Goal: Use online tool/utility: Utilize a website feature to perform a specific function

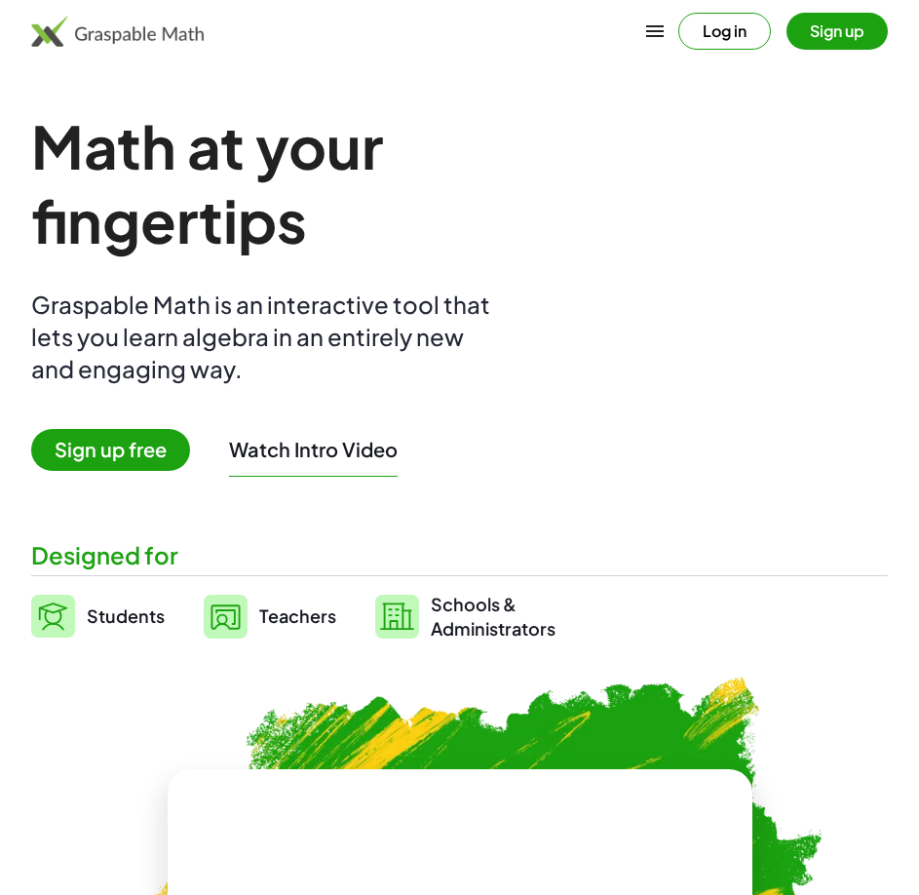
click at [842, 35] on button "Sign up" at bounding box center [836, 31] width 101 height 37
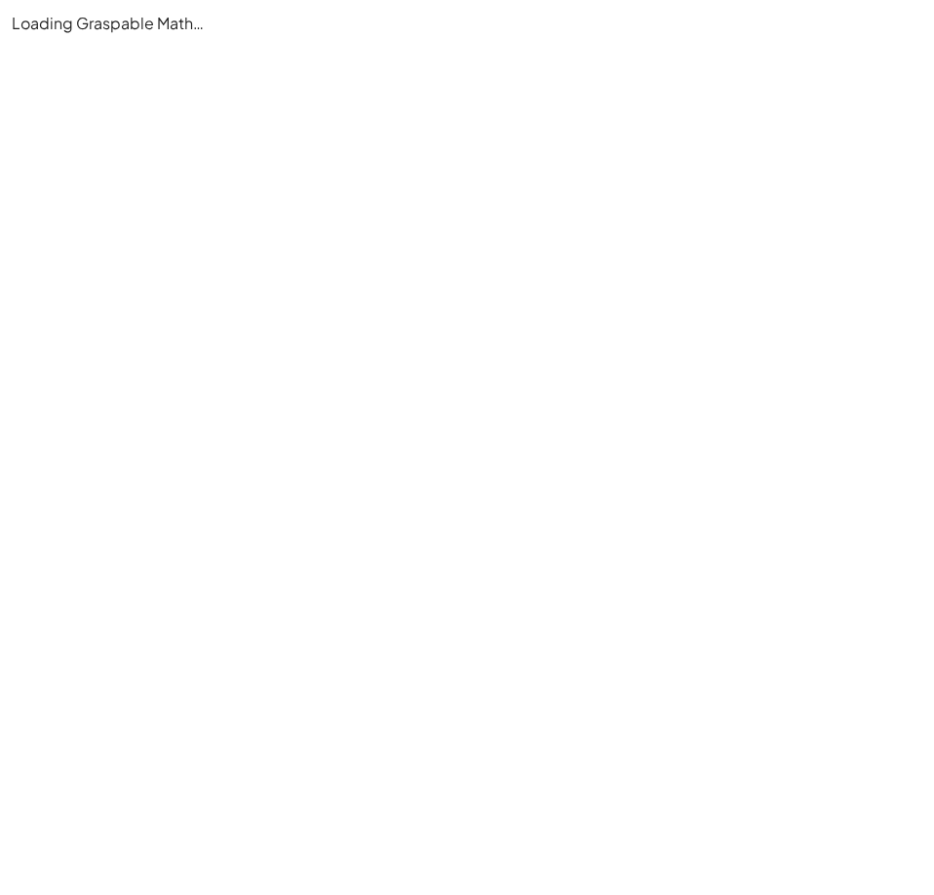
click at [599, 91] on main "Loading Graspable Math…" at bounding box center [467, 447] width 934 height 895
click at [197, 340] on main "Loading Graspable Math…" at bounding box center [467, 447] width 934 height 895
click at [438, 185] on main "Loading Graspable Math…" at bounding box center [467, 447] width 934 height 895
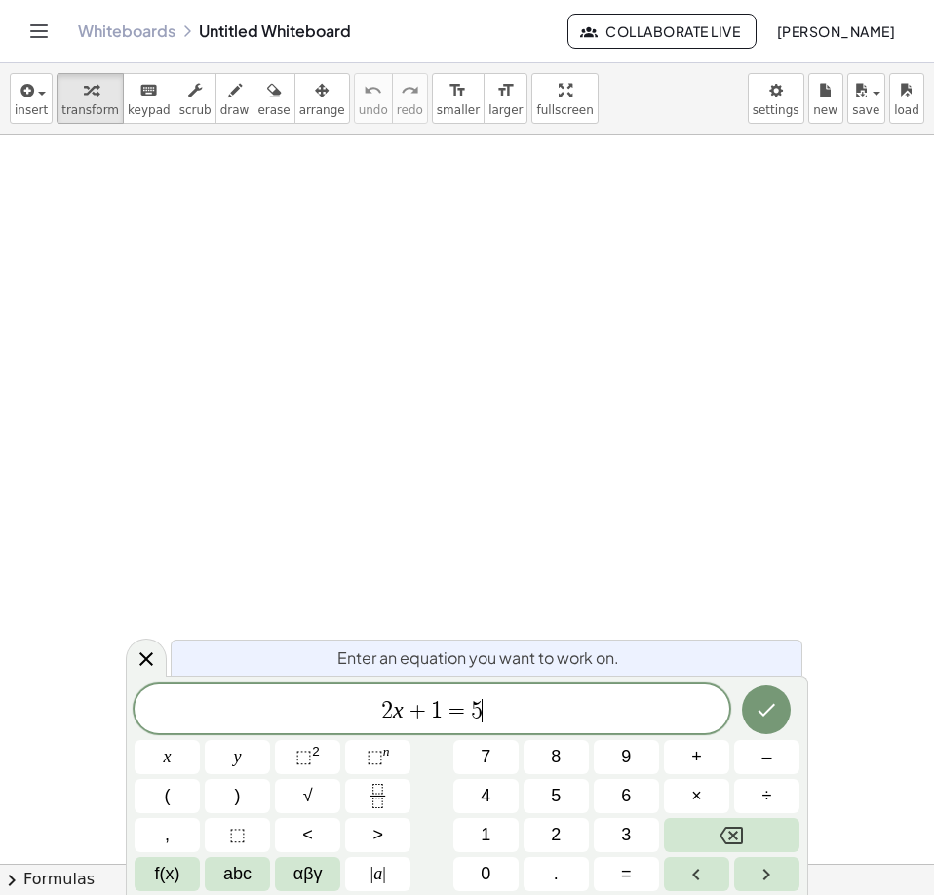
click at [563, 711] on span "2 x + 1 = 5 ​" at bounding box center [431, 710] width 594 height 27
drag, startPoint x: 563, startPoint y: 711, endPoint x: 427, endPoint y: 704, distance: 136.7
click at [430, 704] on span "2 x + 1 = 5" at bounding box center [431, 710] width 594 height 27
click at [699, 709] on span "2 x + 1 = 5" at bounding box center [431, 710] width 594 height 27
click at [768, 709] on icon "Done" at bounding box center [767, 710] width 18 height 13
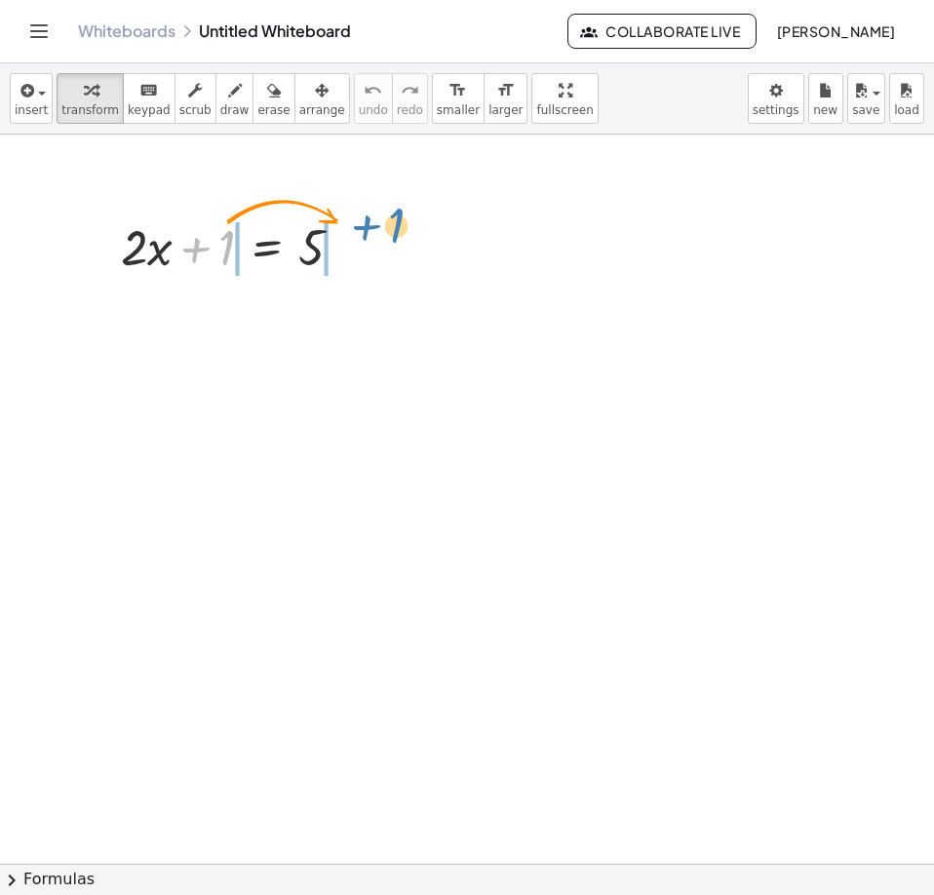
drag, startPoint x: 219, startPoint y: 241, endPoint x: 391, endPoint y: 219, distance: 172.8
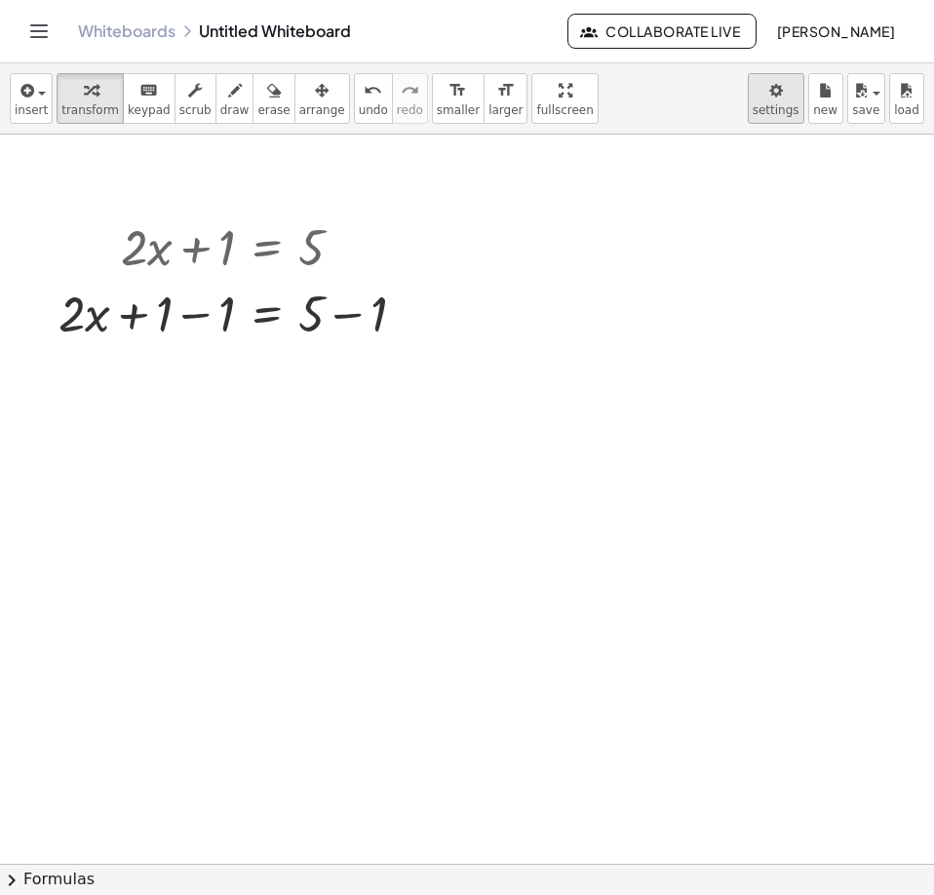
click at [787, 103] on body "Graspable Math Activities Whiteboards Classes Account v1.28.4 | Privacy policy …" at bounding box center [467, 447] width 934 height 895
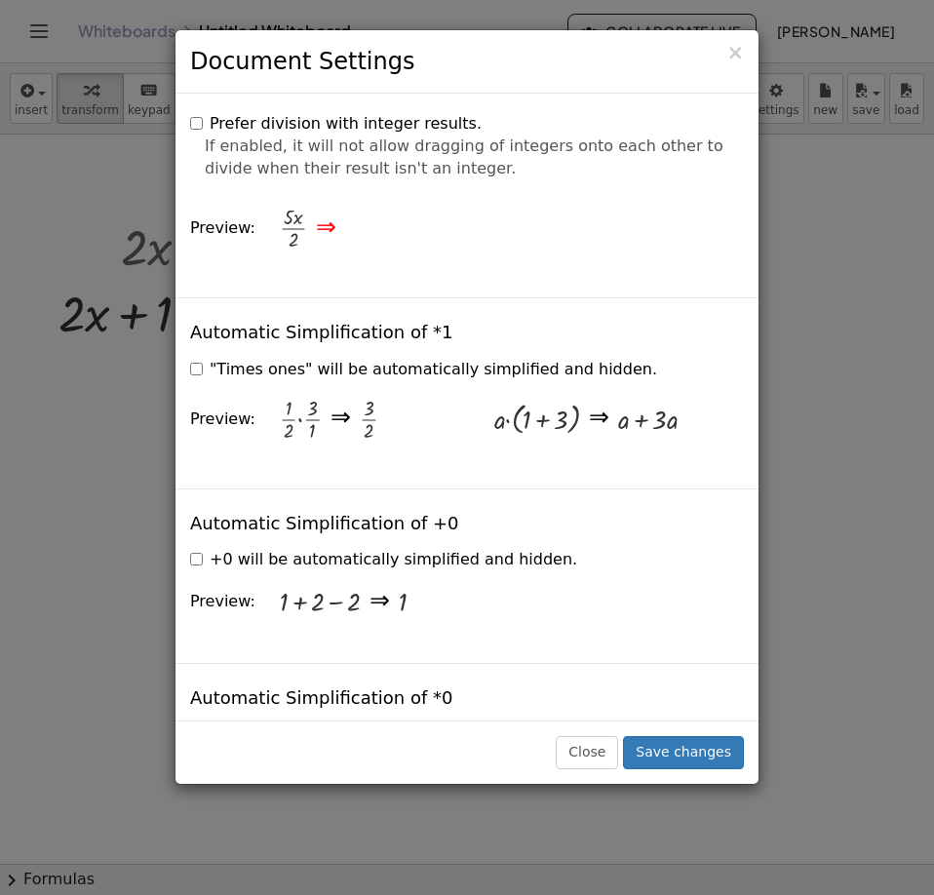
scroll to position [2339, 0]
click at [203, 548] on label "+0 will be automatically simplified and hidden." at bounding box center [383, 559] width 387 height 22
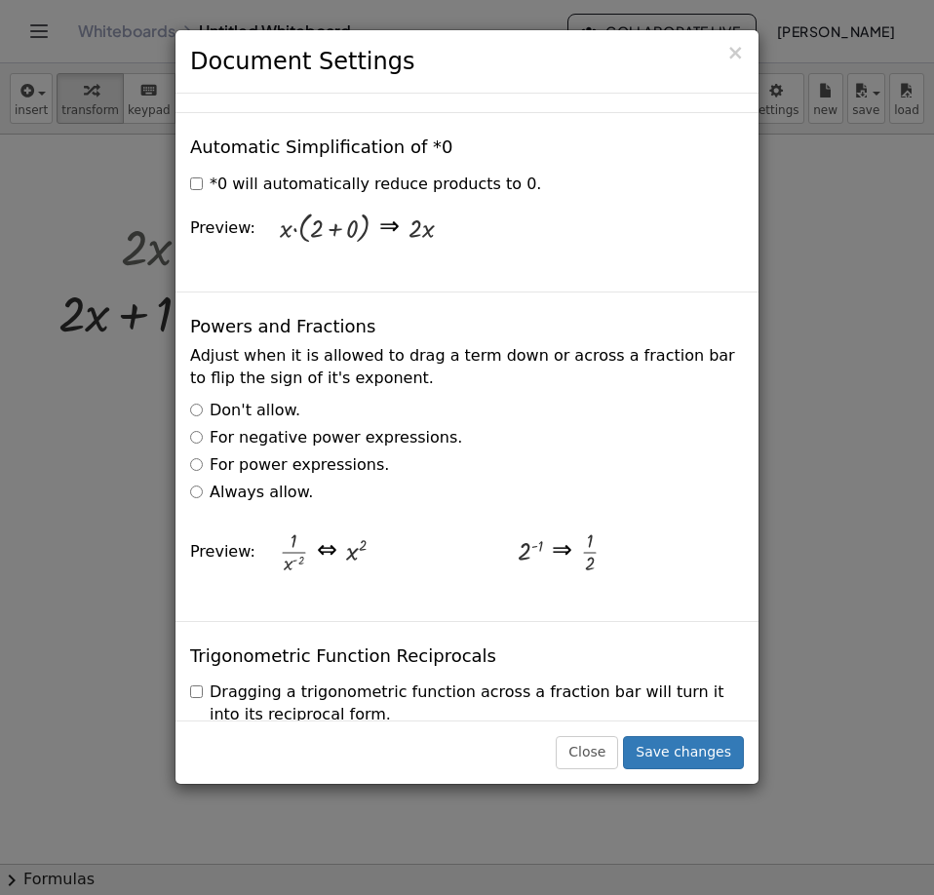
scroll to position [2923, 0]
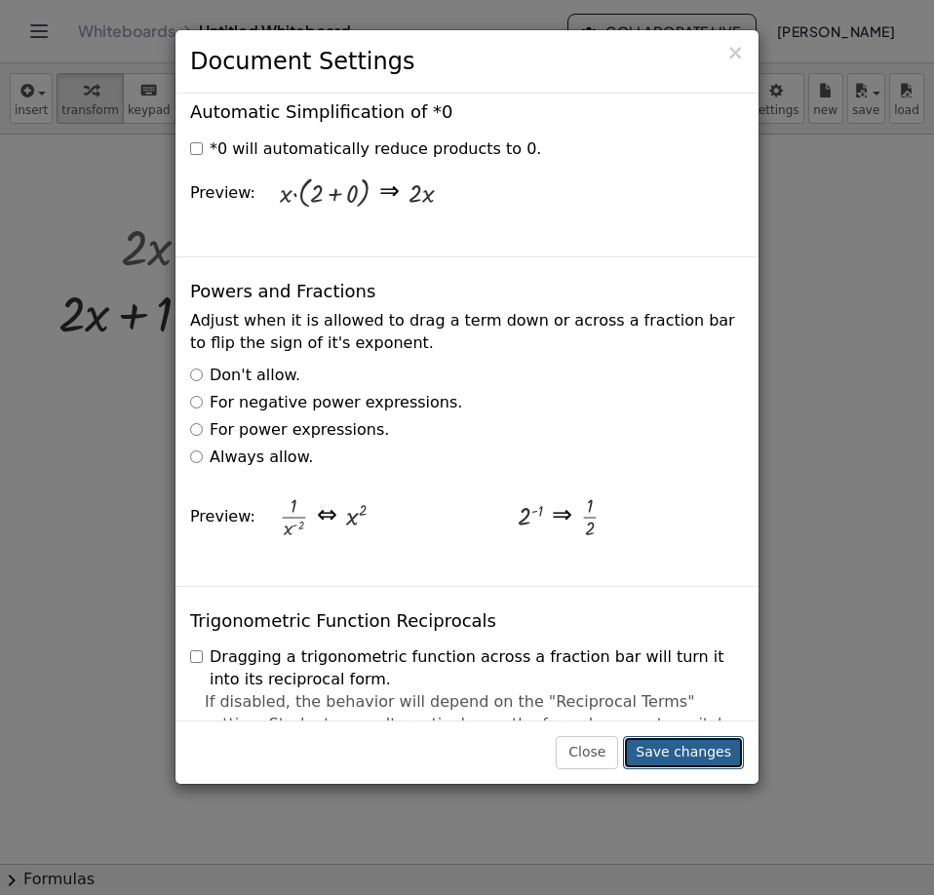
click at [681, 745] on button "Save changes" at bounding box center [683, 752] width 121 height 33
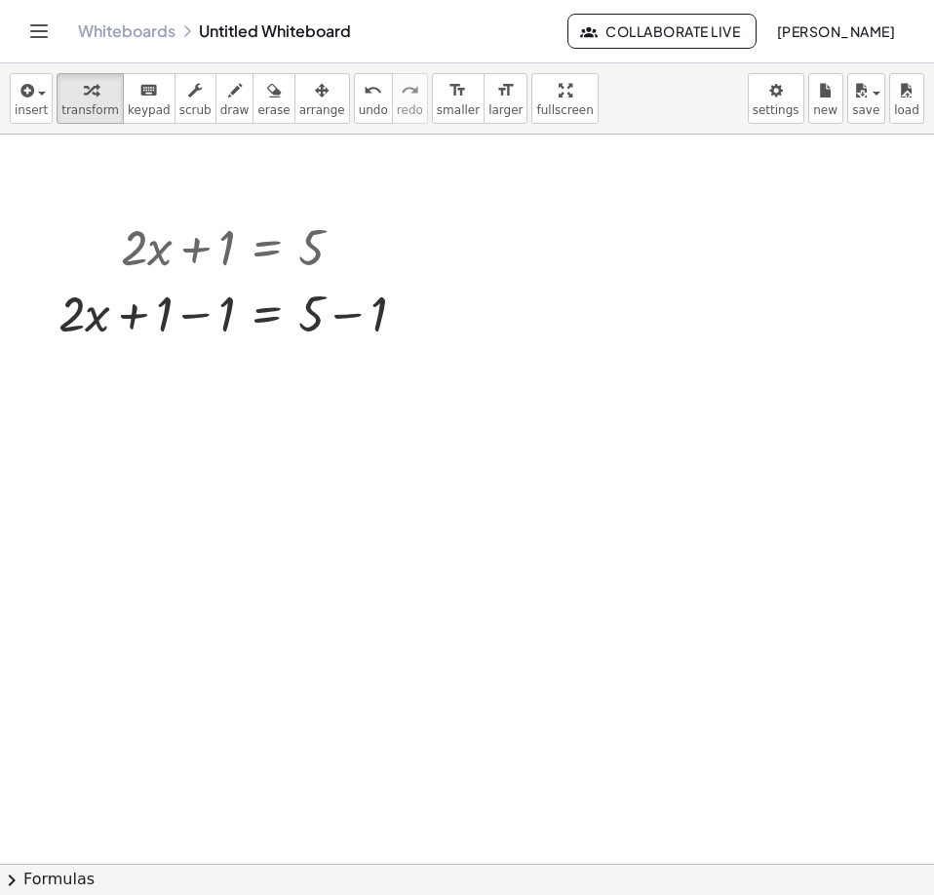
click at [320, 391] on div at bounding box center [467, 871] width 934 height 1475
click at [198, 322] on div at bounding box center [240, 312] width 382 height 66
click at [343, 377] on div at bounding box center [240, 378] width 382 height 66
click at [188, 392] on div at bounding box center [240, 378] width 382 height 66
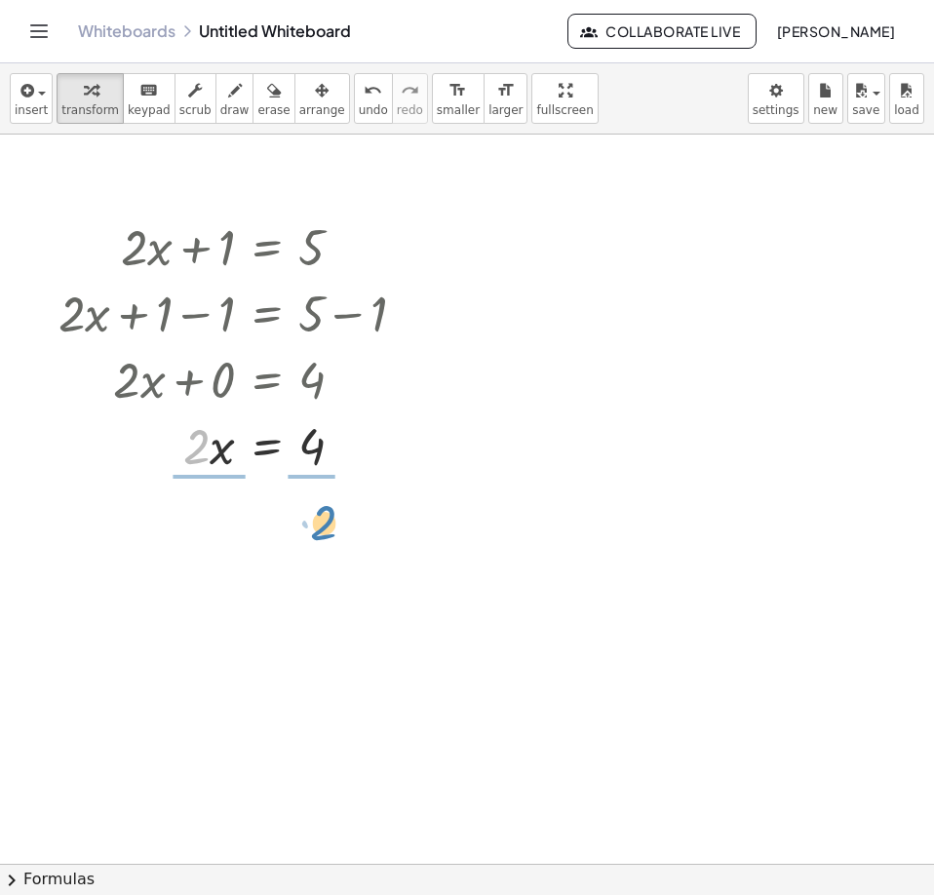
drag, startPoint x: 201, startPoint y: 459, endPoint x: 326, endPoint y: 537, distance: 147.9
click at [326, 537] on div "+ · 2 · x + 1 = 5 + · 2 · x + 1 − 1 = + 5 − 1 + · 2 · x + 0 = + 5 − 1 + · 2 · x…" at bounding box center [467, 871] width 934 height 1475
drag, startPoint x: 100, startPoint y: 197, endPoint x: 444, endPoint y: 720, distance: 626.2
click at [448, 722] on div at bounding box center [467, 871] width 934 height 1475
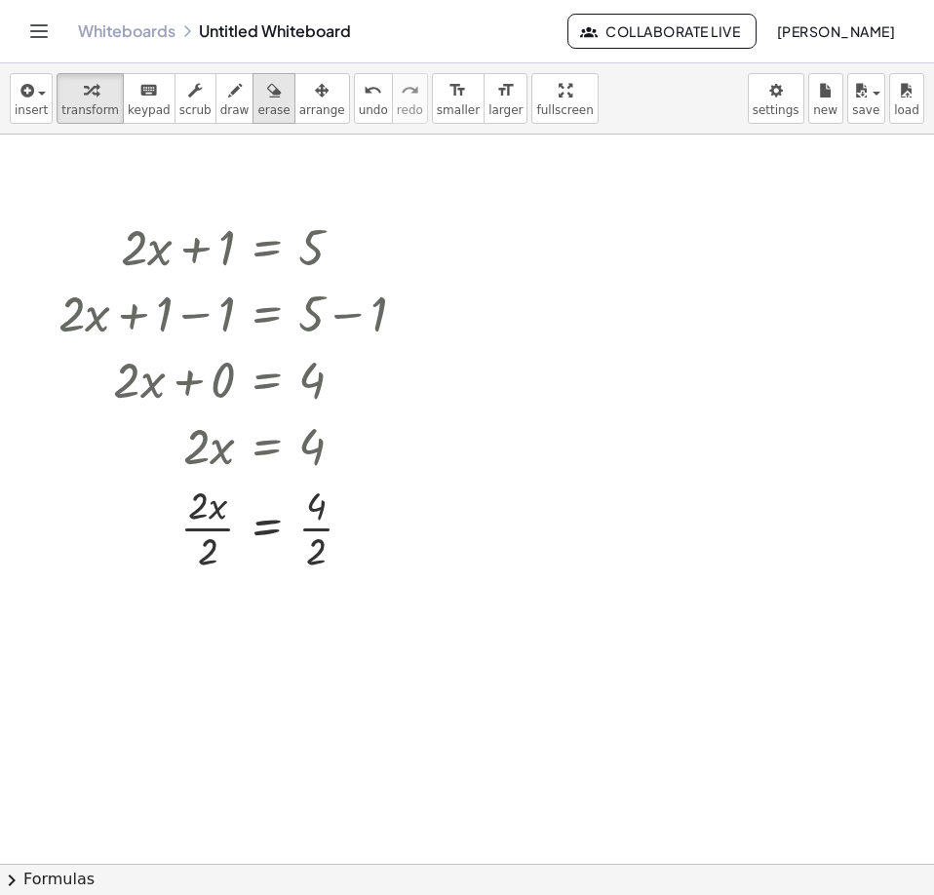
click at [257, 100] on div "button" at bounding box center [273, 89] width 32 height 23
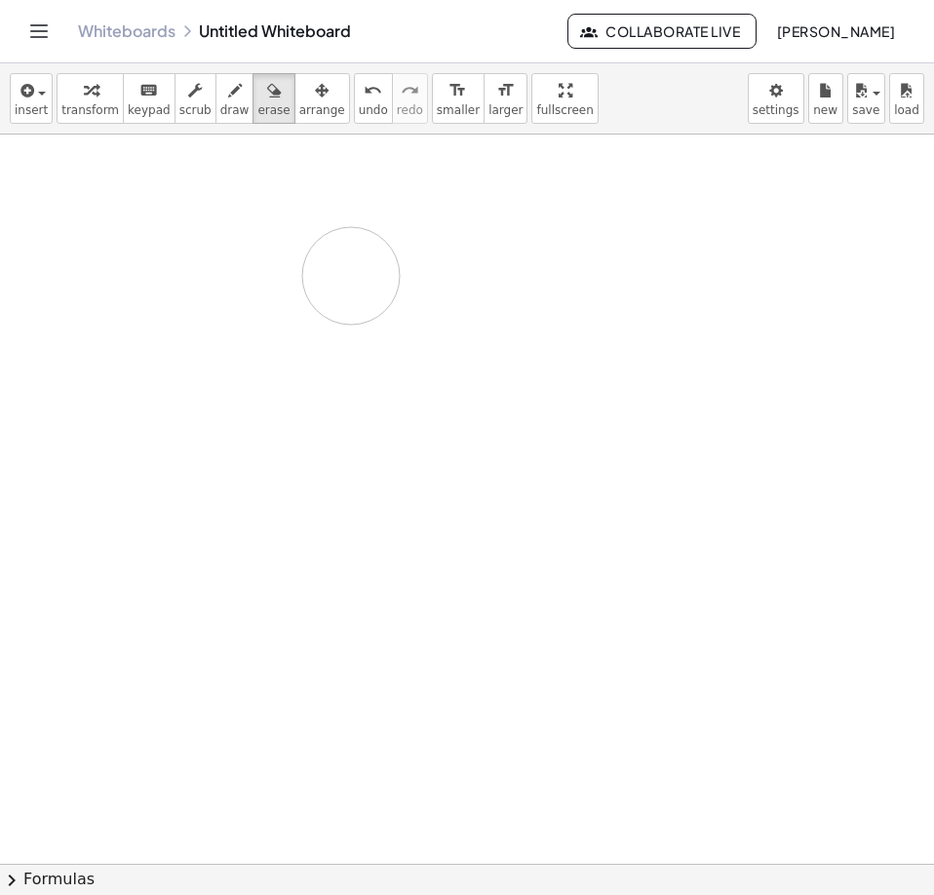
drag, startPoint x: 113, startPoint y: 206, endPoint x: 416, endPoint y: 360, distance: 339.9
click at [404, 337] on div at bounding box center [467, 871] width 934 height 1475
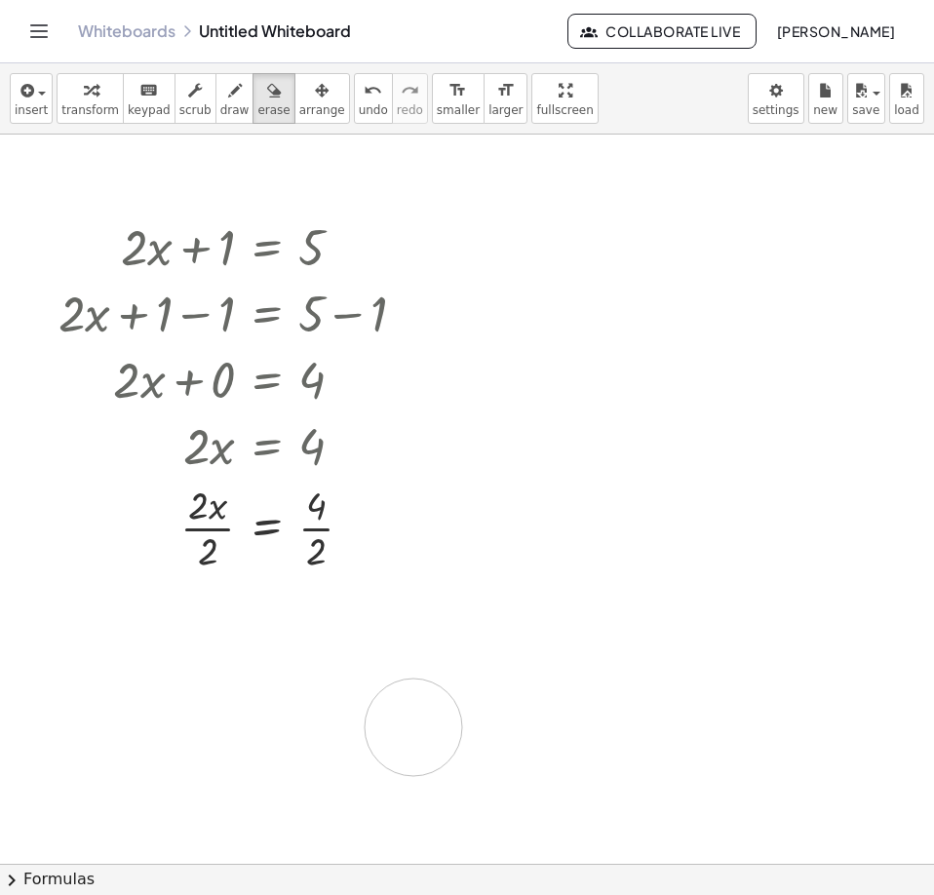
click at [413, 727] on div at bounding box center [467, 871] width 934 height 1475
click at [38, 109] on span "insert" at bounding box center [31, 110] width 33 height 14
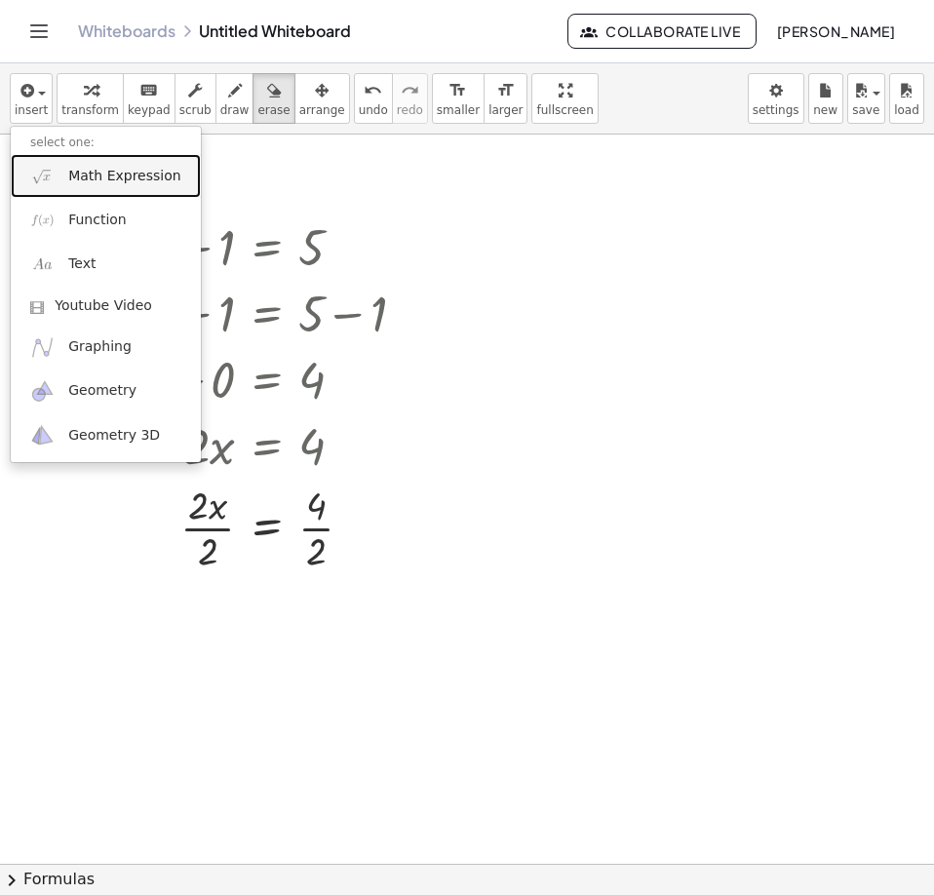
click at [79, 172] on span "Math Expression" at bounding box center [124, 176] width 112 height 19
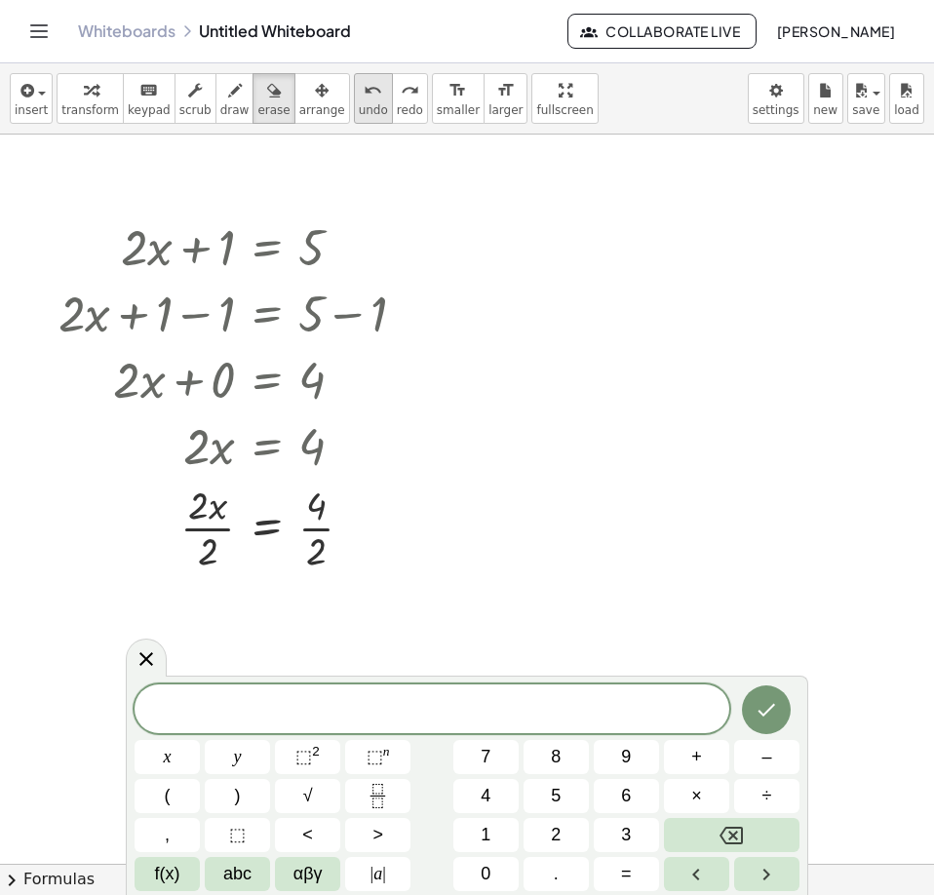
click at [359, 111] on span "undo" at bounding box center [373, 110] width 29 height 14
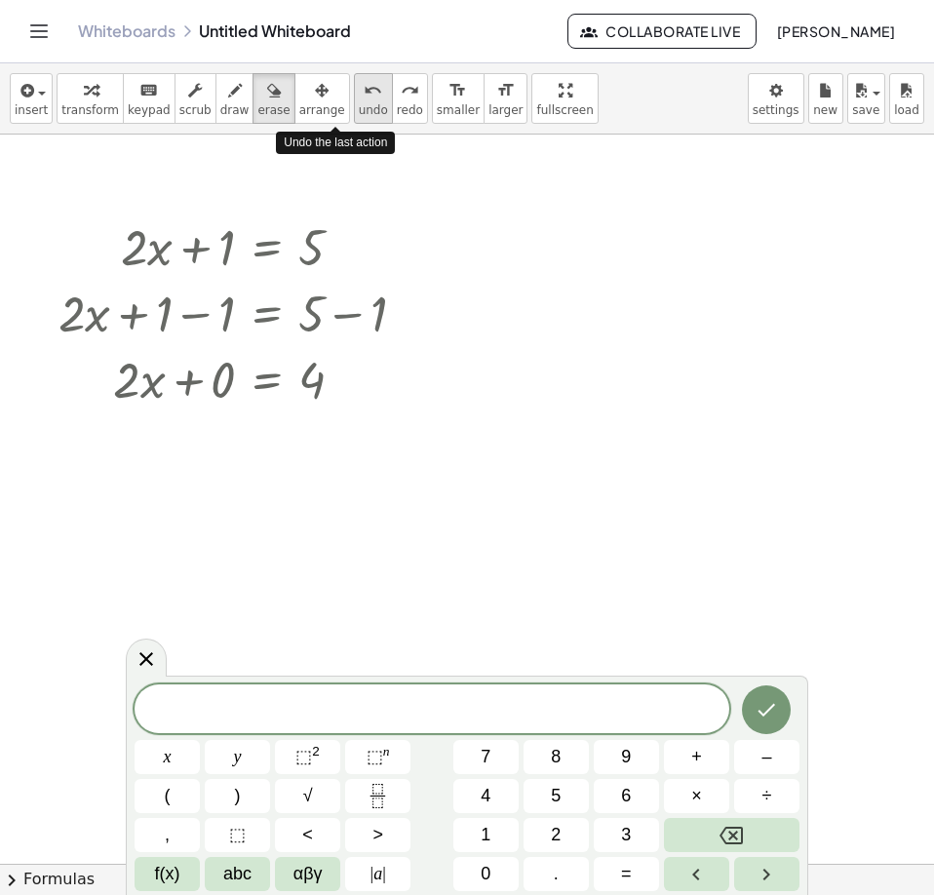
click at [359, 111] on span "undo" at bounding box center [373, 110] width 29 height 14
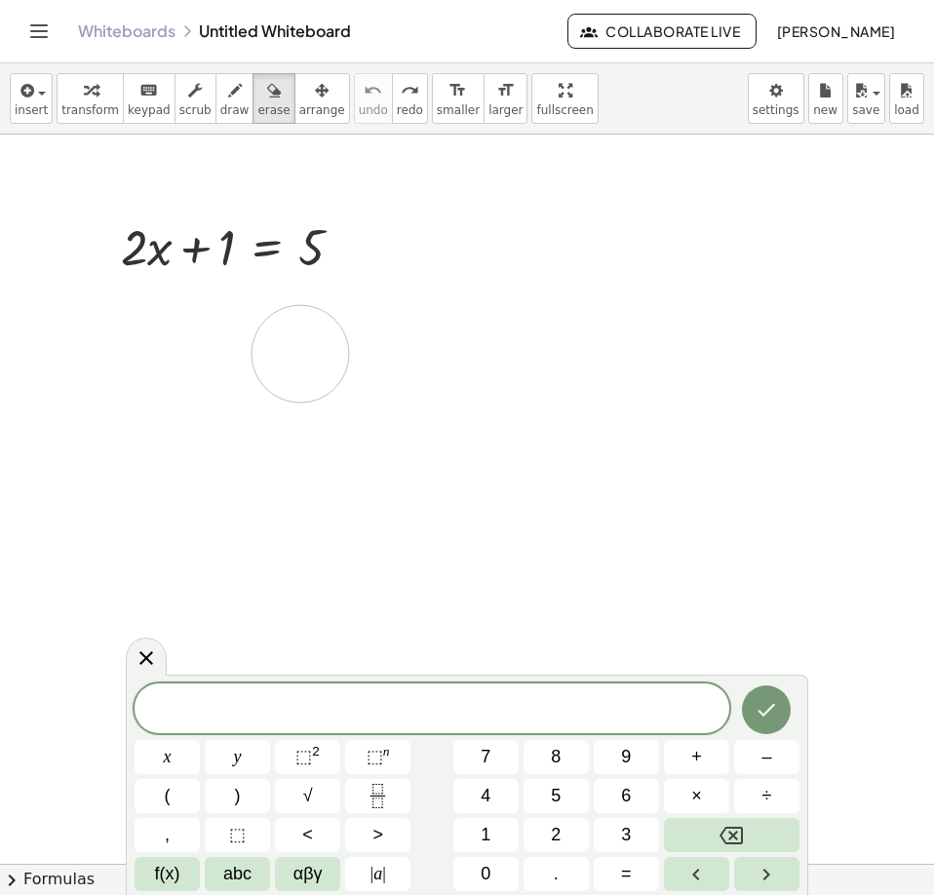
click at [300, 354] on div at bounding box center [467, 871] width 934 height 1475
click at [199, 253] on div at bounding box center [467, 871] width 934 height 1475
click at [67, 101] on button "transform" at bounding box center [90, 98] width 67 height 51
drag, startPoint x: 202, startPoint y: 263, endPoint x: 389, endPoint y: 259, distance: 187.1
click at [389, 259] on div "+ 1 + · 2 · x + 1 = 5" at bounding box center [467, 871] width 934 height 1475
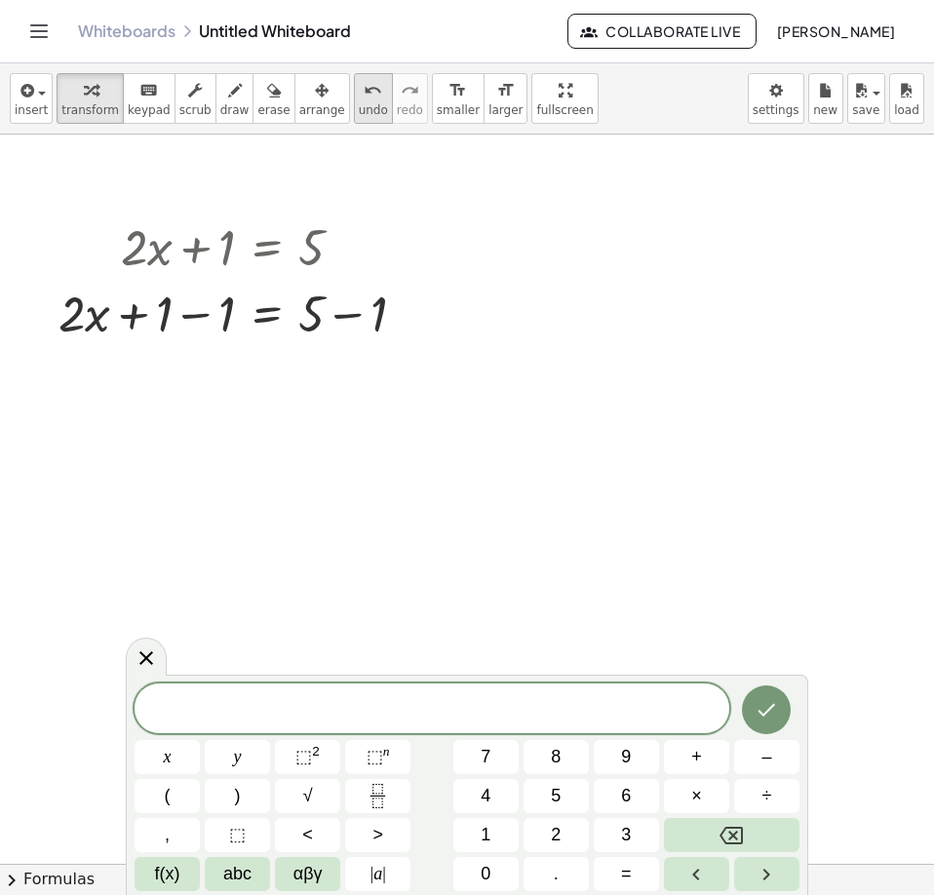
click at [359, 112] on span "undo" at bounding box center [373, 110] width 29 height 14
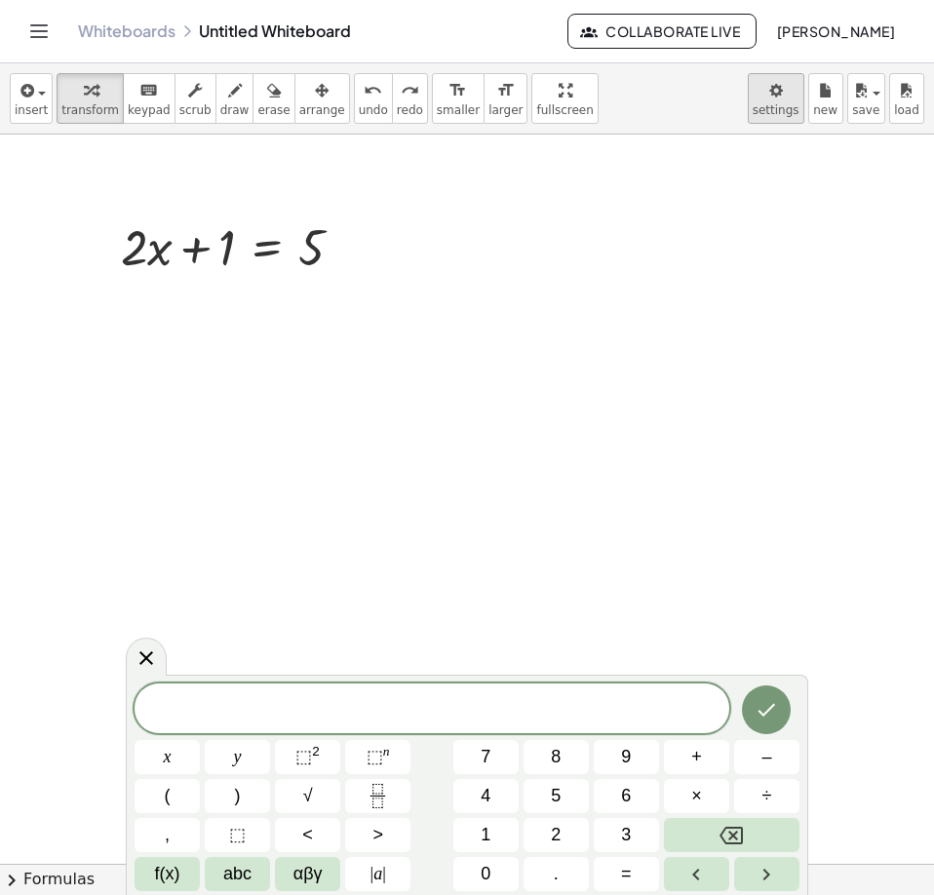
click at [792, 89] on body "Graspable Math Activities Whiteboards Classes Account v1.28.4 | Privacy policy …" at bounding box center [467, 447] width 934 height 895
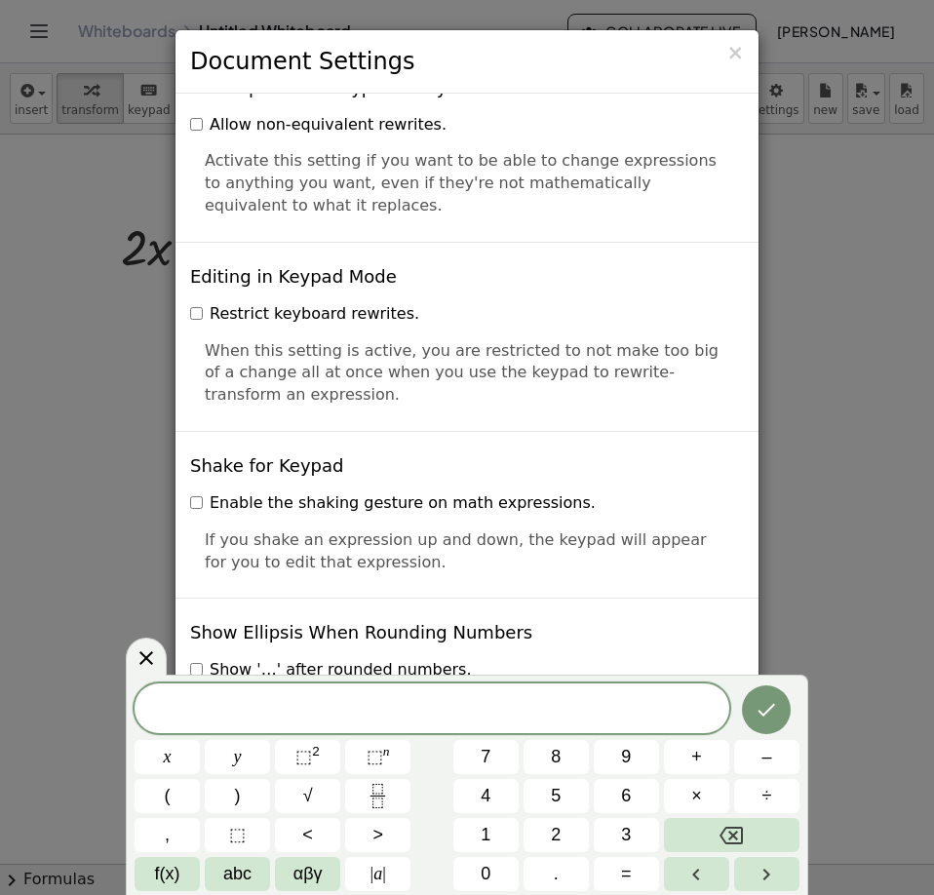
scroll to position [4579, 0]
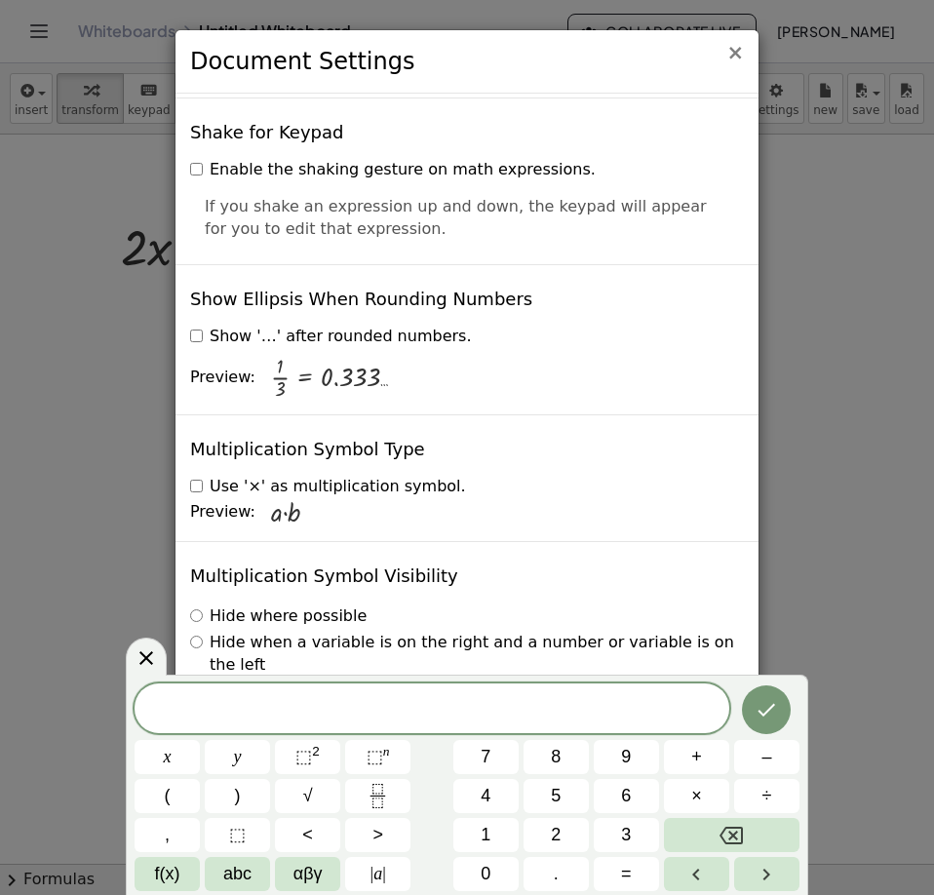
click at [734, 61] on span "×" at bounding box center [735, 52] width 18 height 23
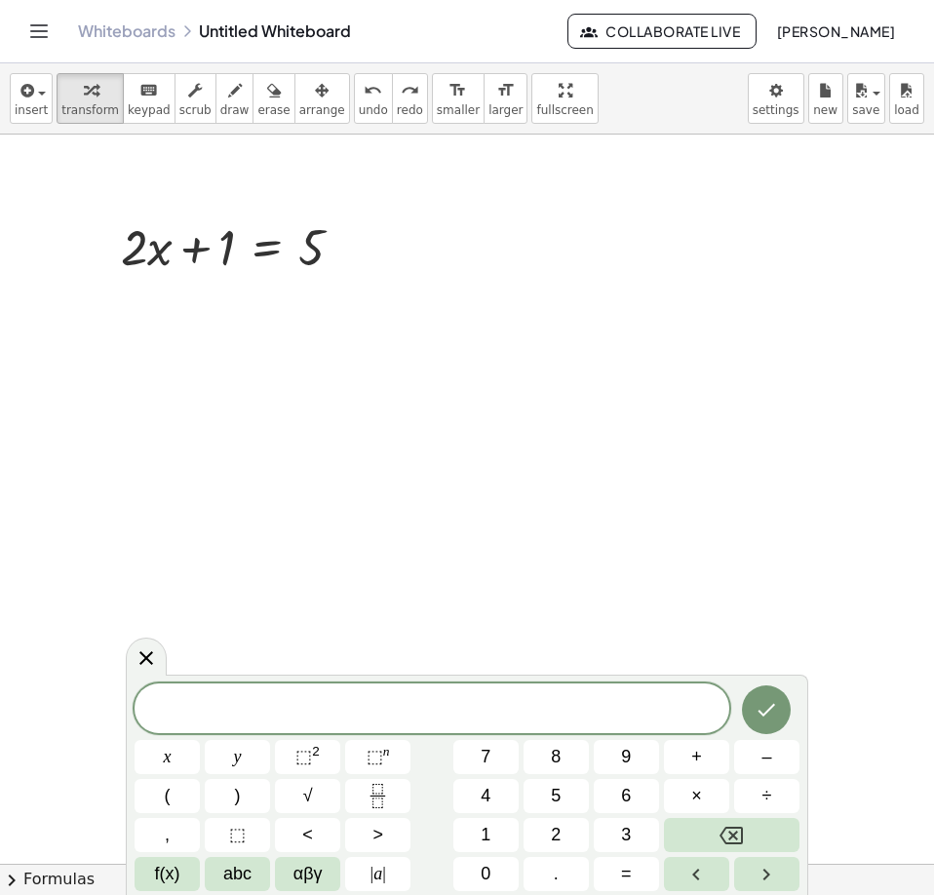
click at [355, 325] on div at bounding box center [467, 871] width 934 height 1475
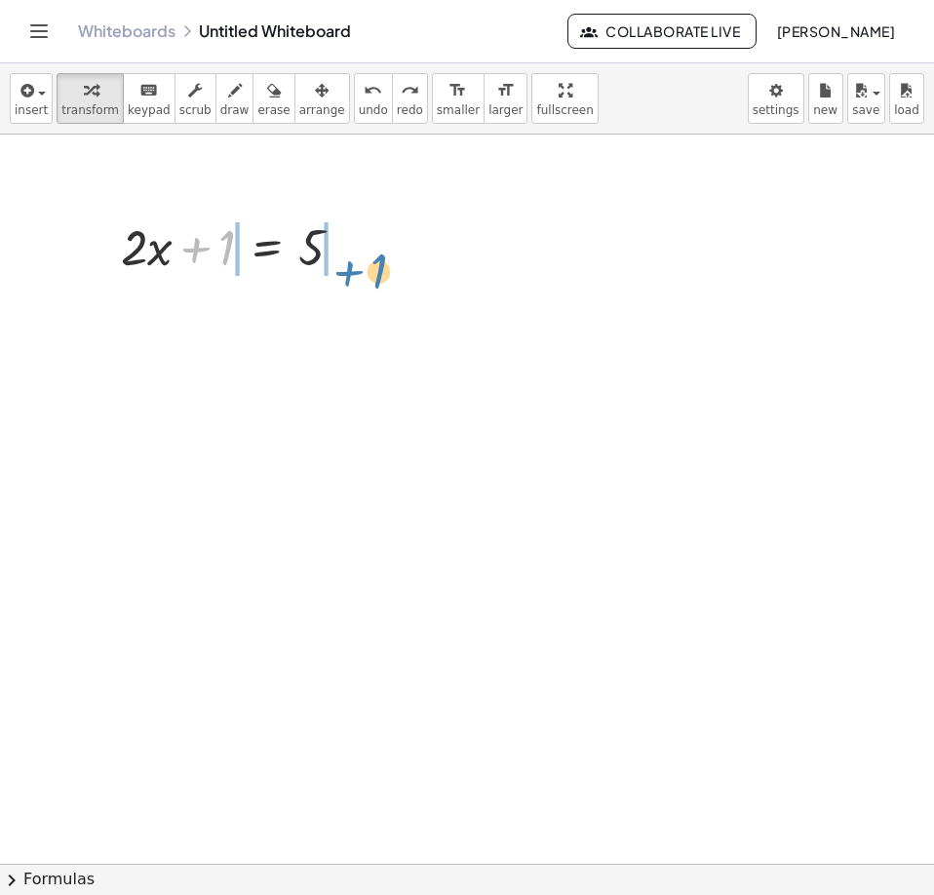
drag, startPoint x: 188, startPoint y: 258, endPoint x: 340, endPoint y: 282, distance: 153.8
click at [340, 282] on div "+ 1 + · 2 · x + 1 = 5" at bounding box center [233, 246] width 282 height 76
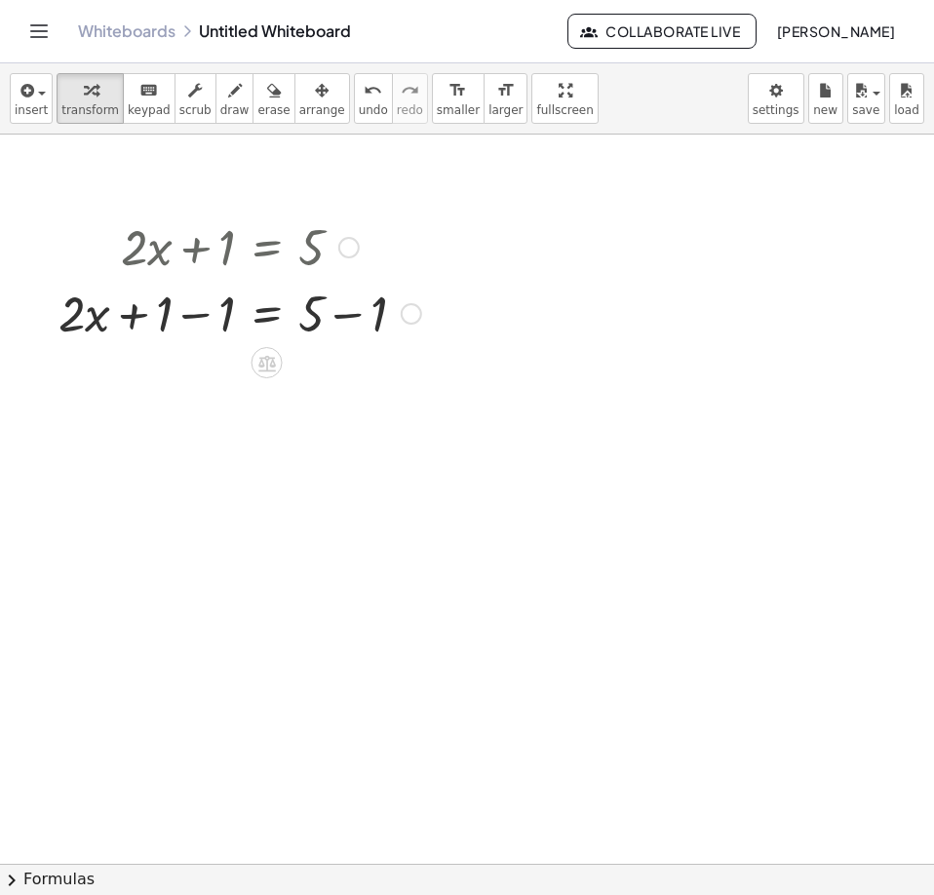
click at [198, 307] on div at bounding box center [240, 312] width 382 height 66
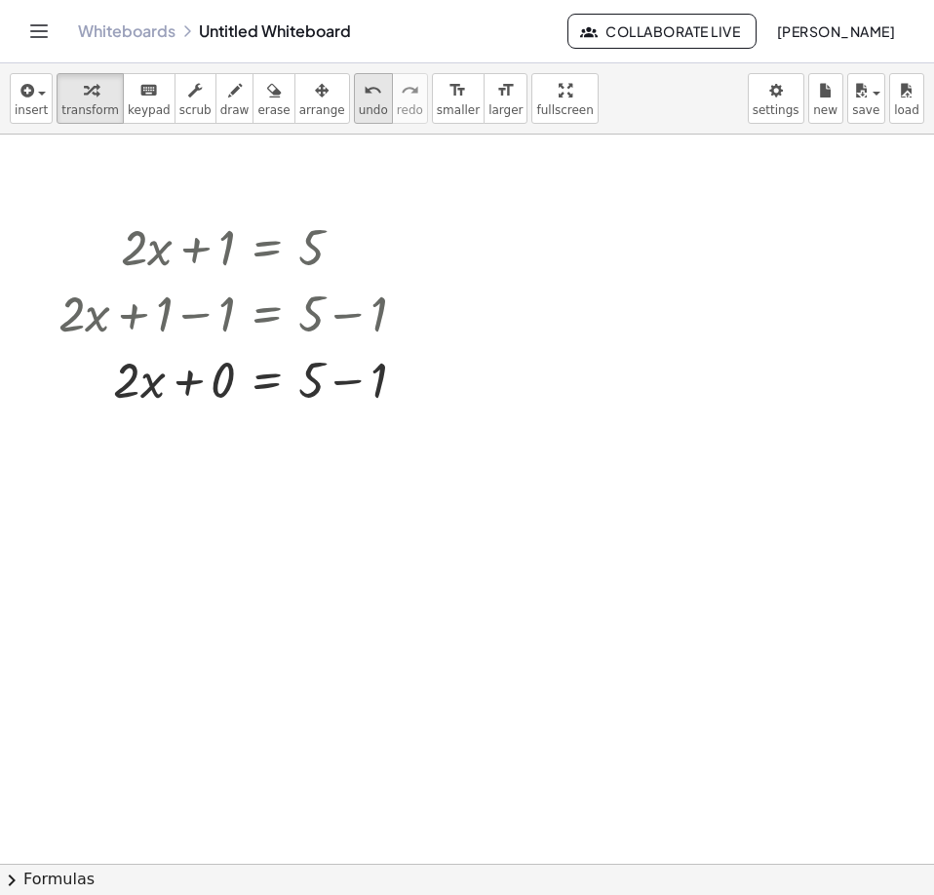
click at [363, 96] on icon "undo" at bounding box center [372, 90] width 19 height 23
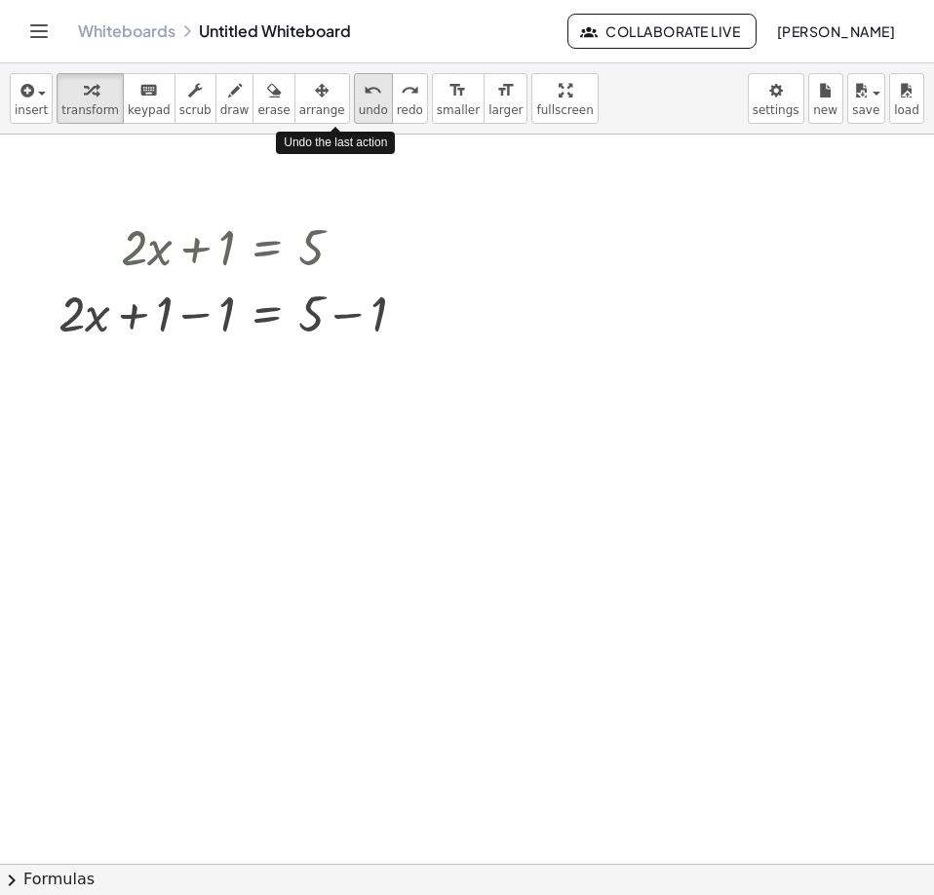
click at [363, 96] on icon "undo" at bounding box center [372, 90] width 19 height 23
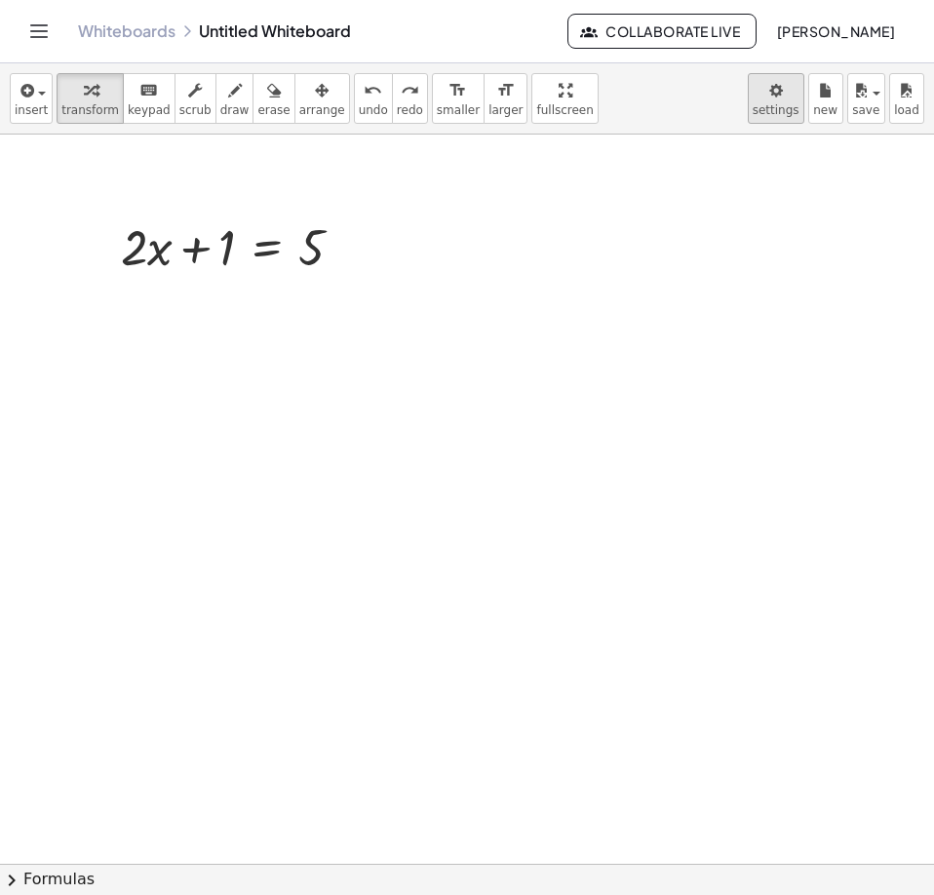
click at [774, 96] on body "Graspable Math Activities Whiteboards Classes Account v1.28.4 | Privacy policy …" at bounding box center [467, 447] width 934 height 895
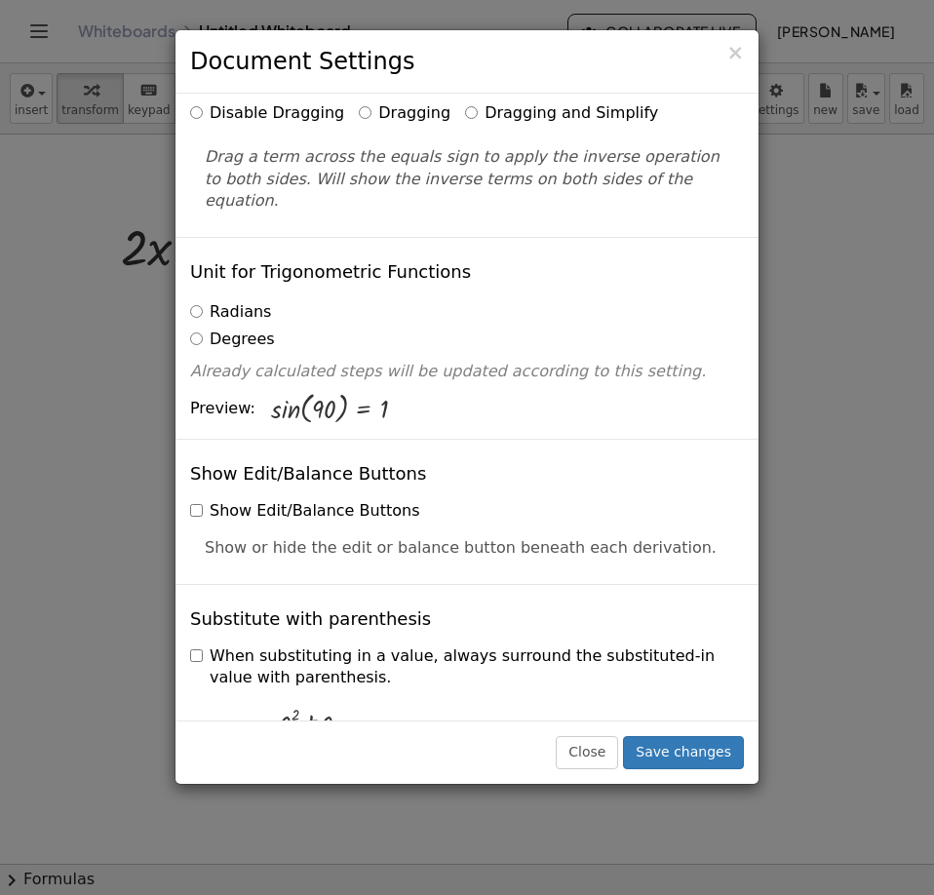
scroll to position [0, 0]
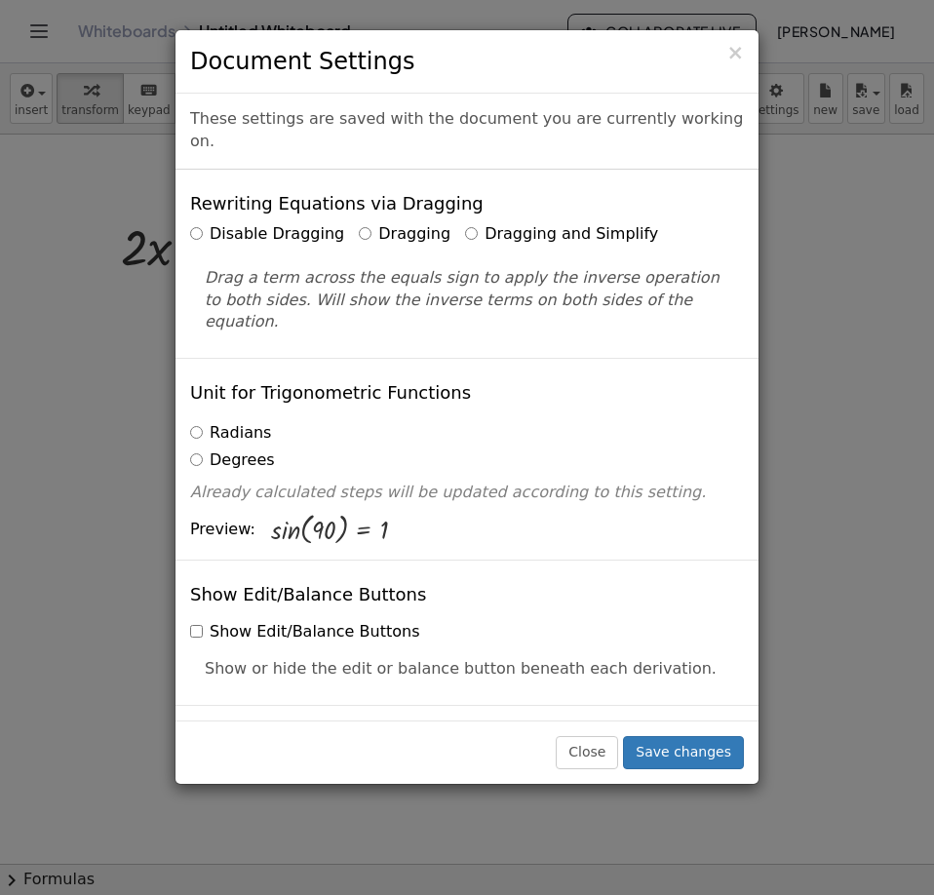
click at [479, 223] on label "Dragging and Simplify" at bounding box center [561, 234] width 193 height 22
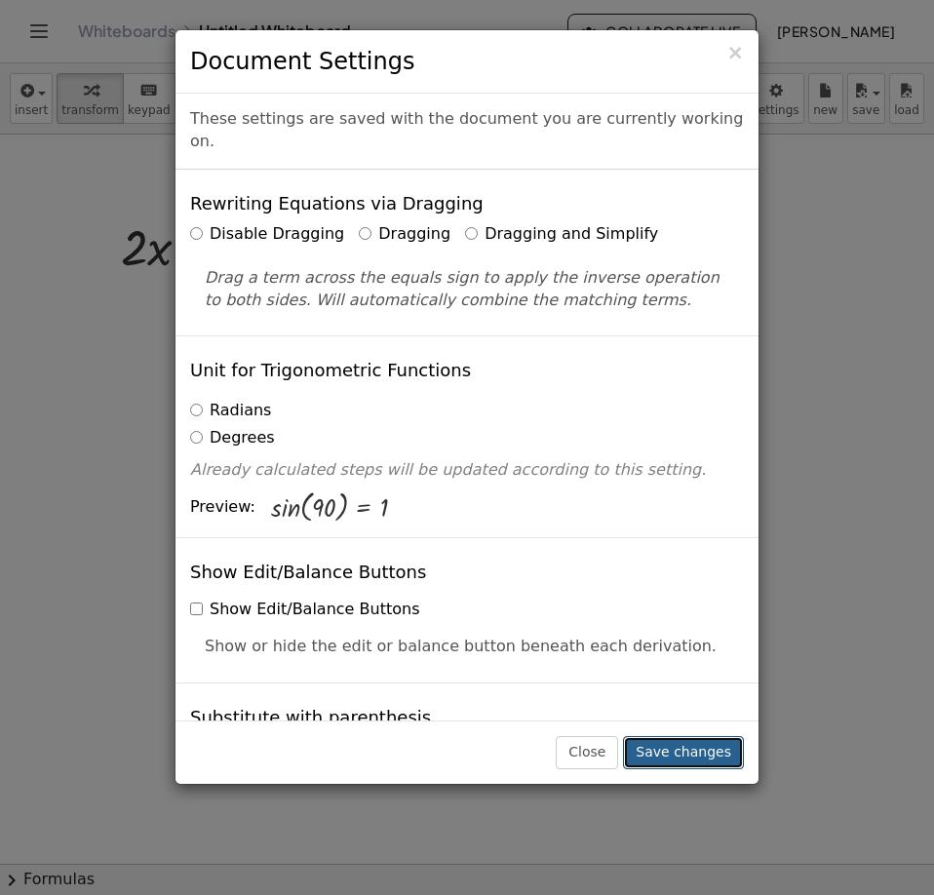
click at [703, 753] on button "Save changes" at bounding box center [683, 752] width 121 height 33
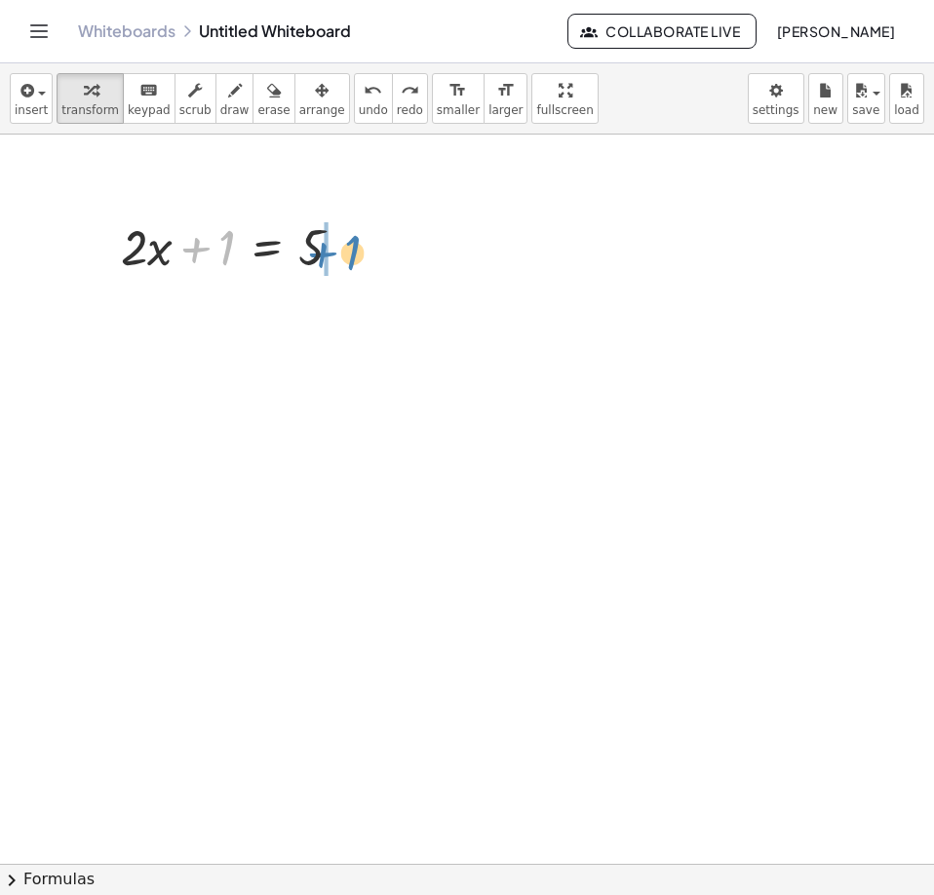
drag, startPoint x: 223, startPoint y: 250, endPoint x: 349, endPoint y: 255, distance: 125.8
click at [349, 255] on div at bounding box center [239, 245] width 257 height 66
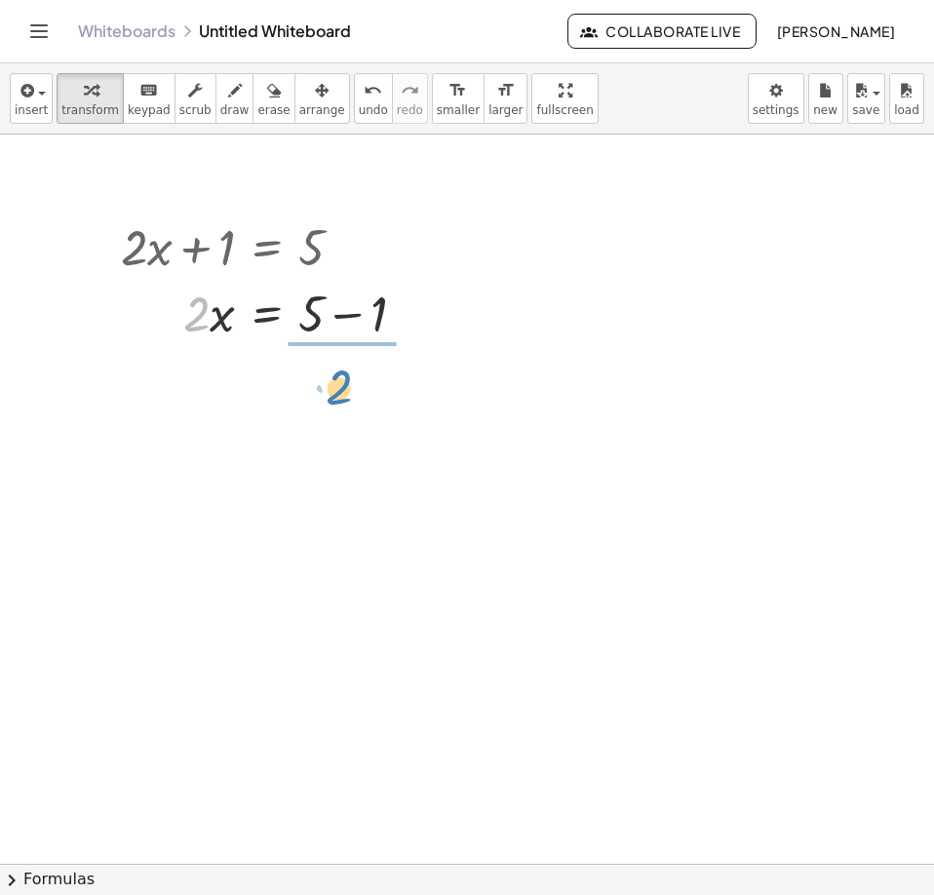
drag, startPoint x: 195, startPoint y: 316, endPoint x: 339, endPoint y: 389, distance: 161.7
click at [335, 368] on div at bounding box center [271, 393] width 320 height 97
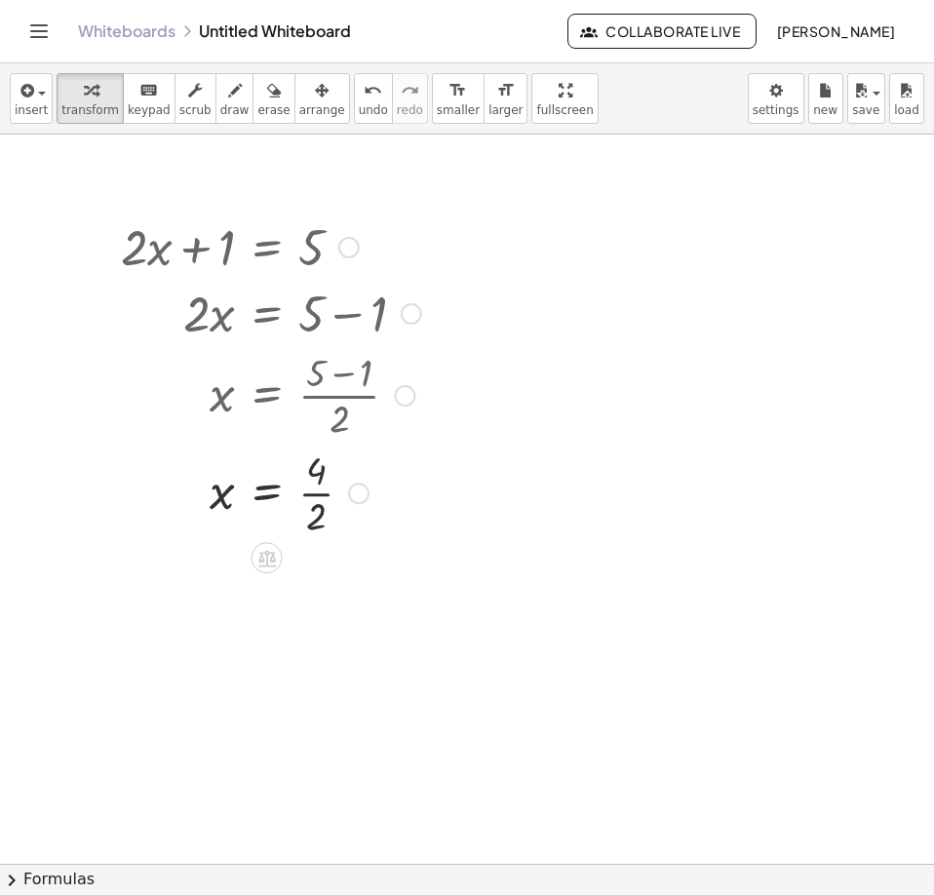
click at [321, 503] on div at bounding box center [271, 490] width 320 height 97
click at [363, 98] on icon "undo" at bounding box center [372, 90] width 19 height 23
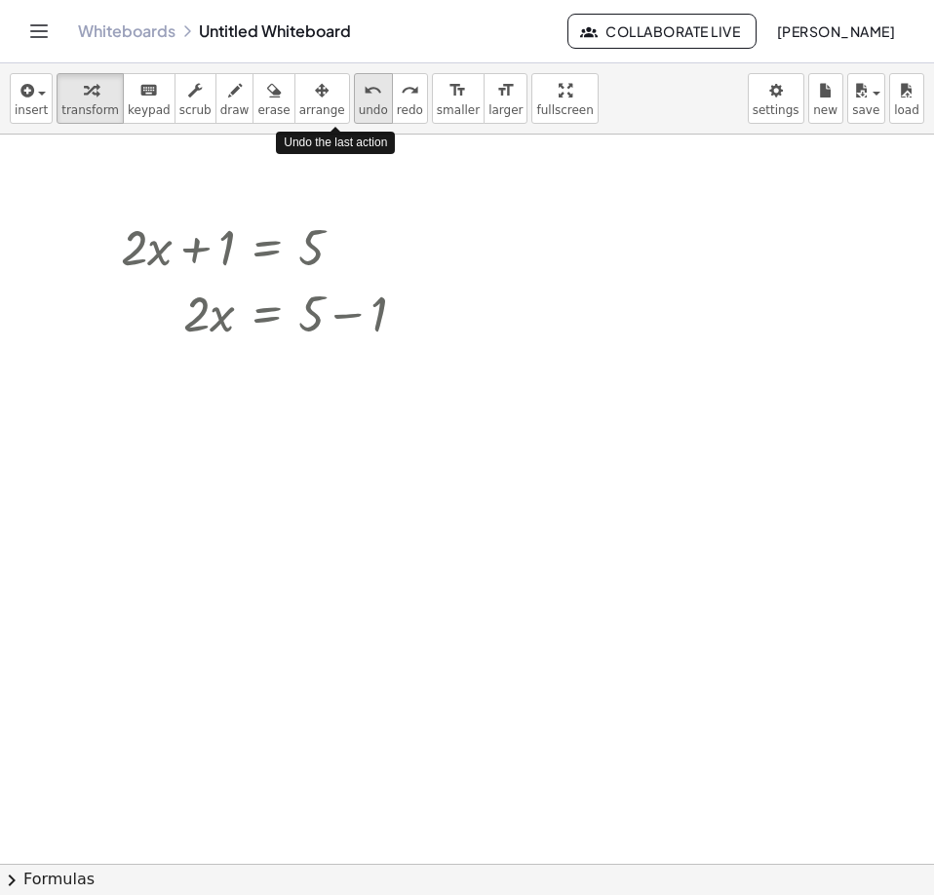
click at [363, 98] on icon "undo" at bounding box center [372, 90] width 19 height 23
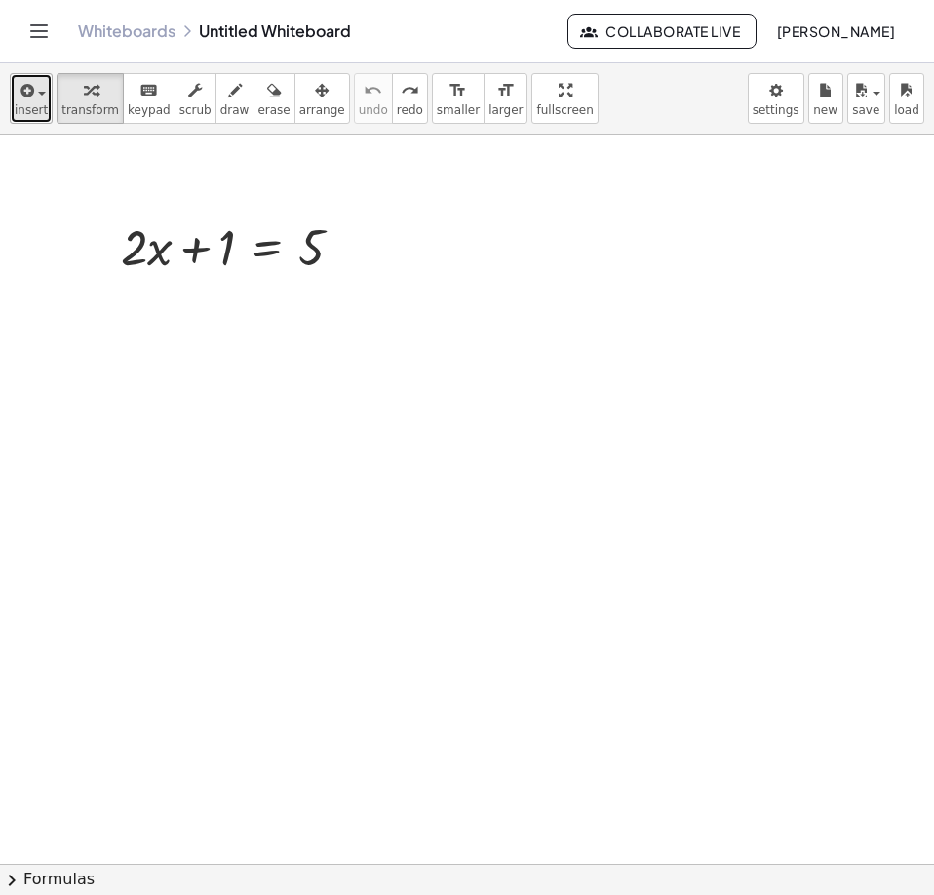
click at [27, 116] on span "insert" at bounding box center [31, 110] width 33 height 14
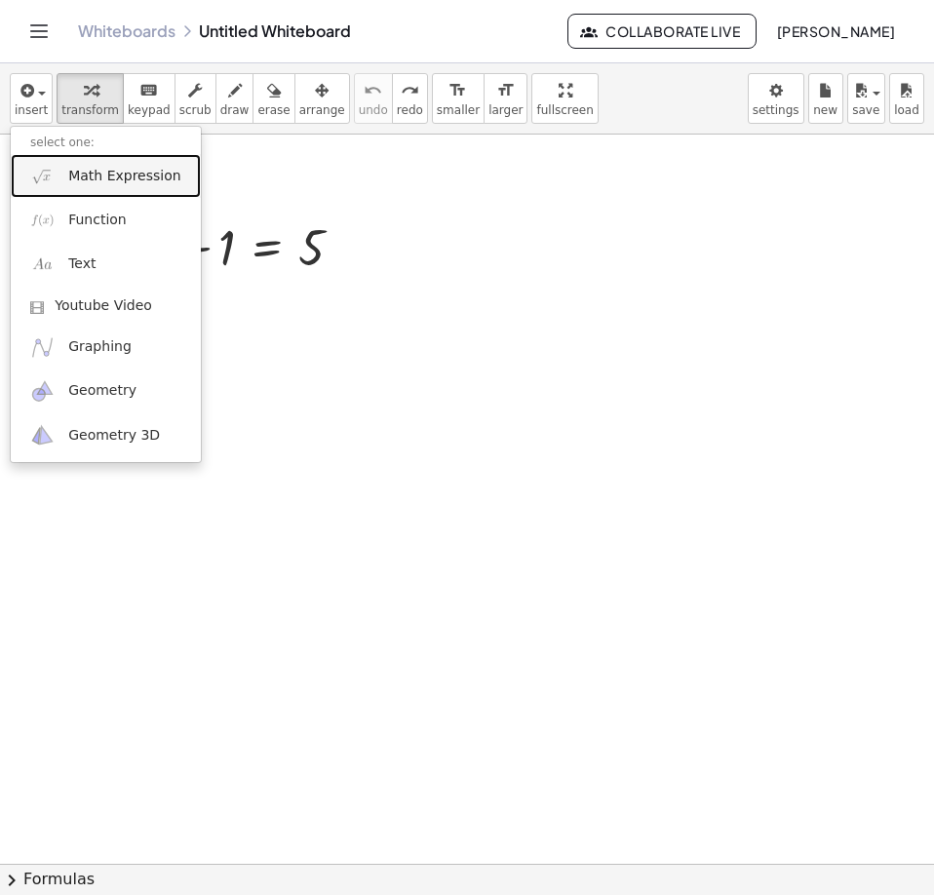
click at [77, 183] on span "Math Expression" at bounding box center [124, 176] width 112 height 19
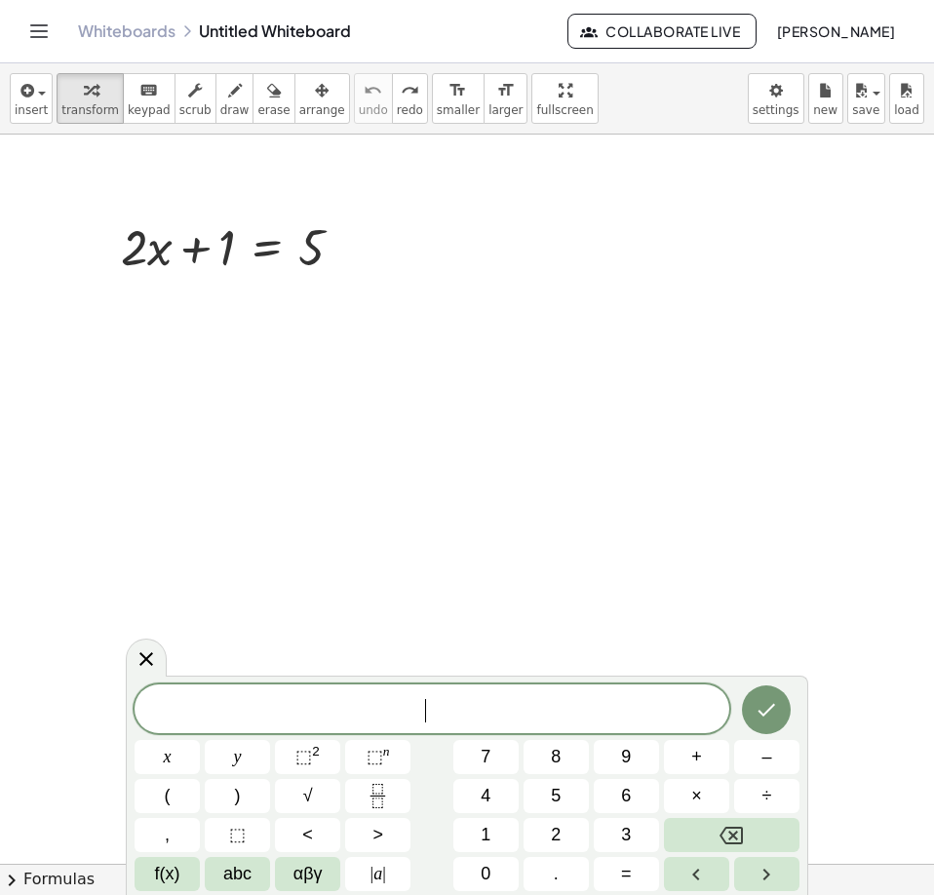
click at [261, 706] on span "​" at bounding box center [431, 710] width 594 height 27
click at [247, 870] on span "abc" at bounding box center [237, 873] width 28 height 26
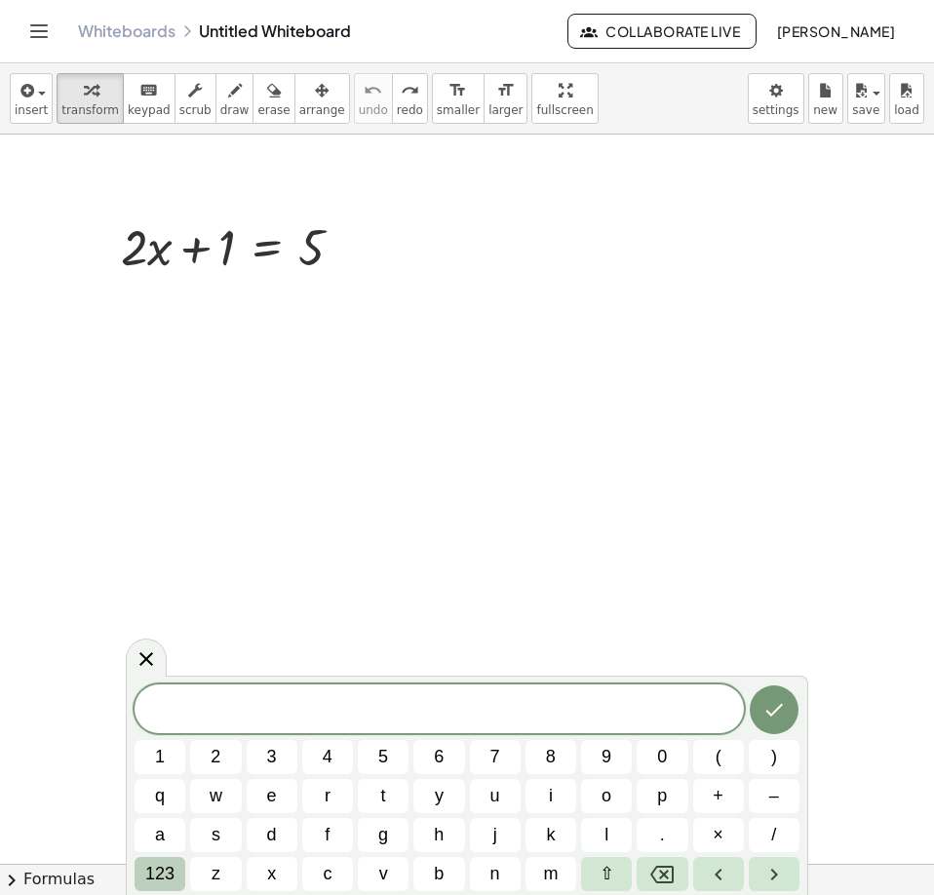
click at [157, 873] on span "123" at bounding box center [159, 873] width 29 height 26
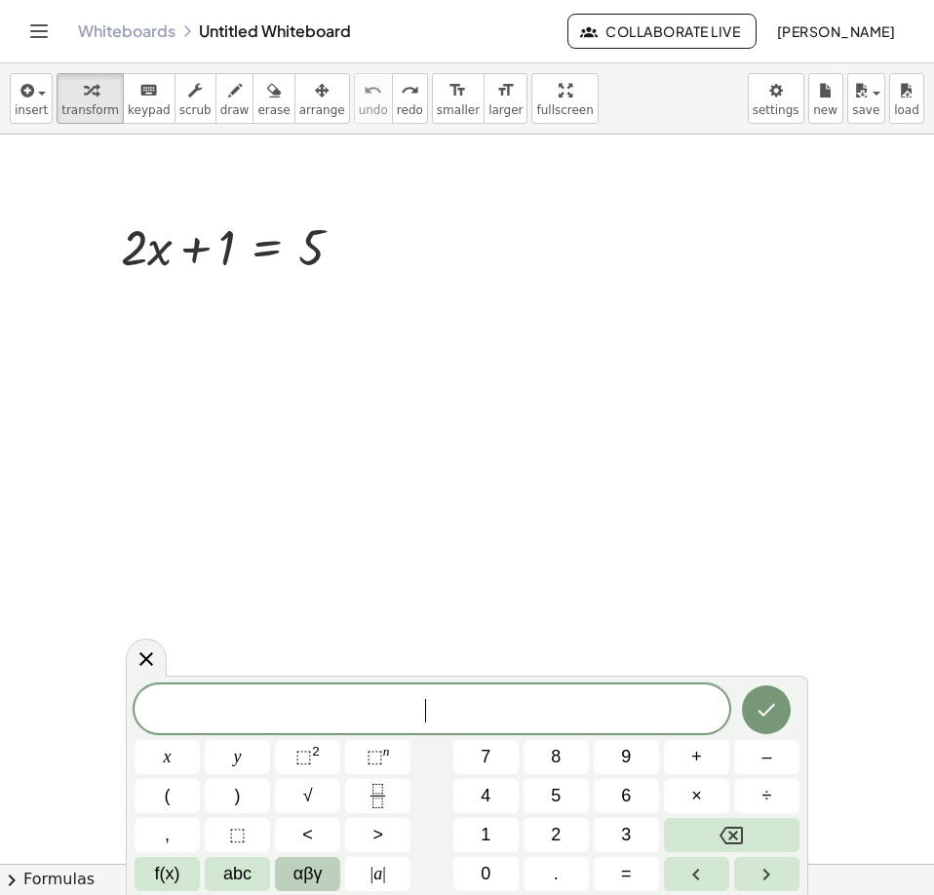
click at [301, 872] on span "αβγ" at bounding box center [307, 873] width 29 height 26
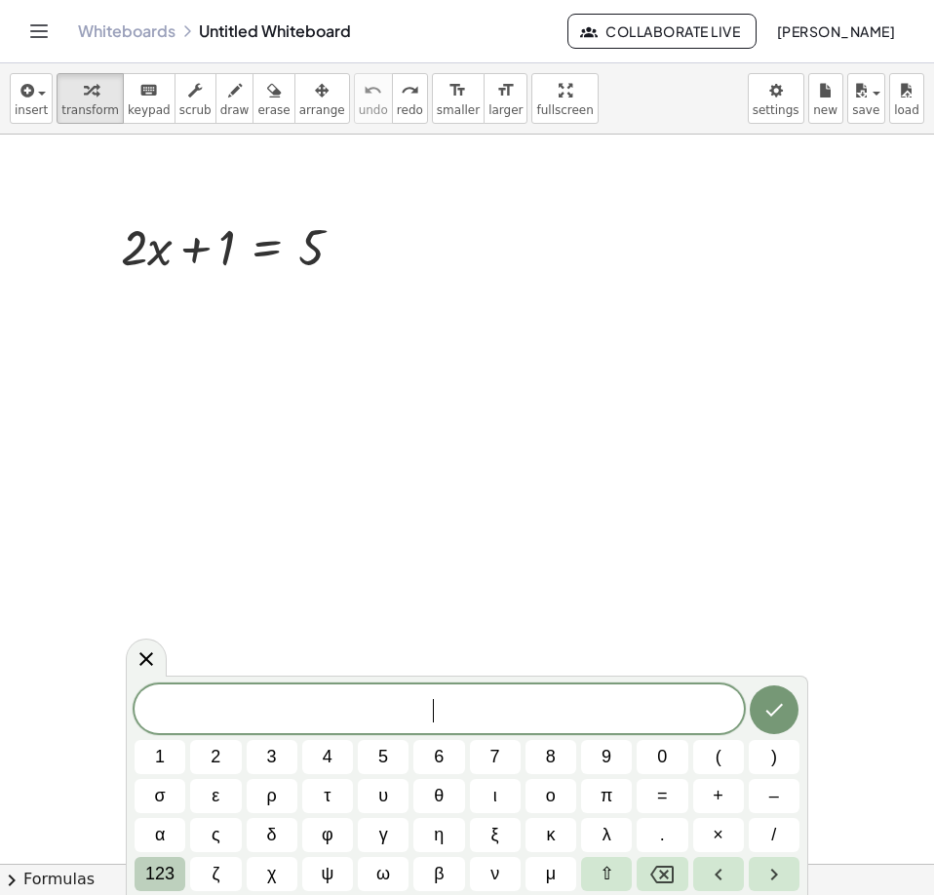
click at [148, 872] on span "123" at bounding box center [159, 873] width 29 height 26
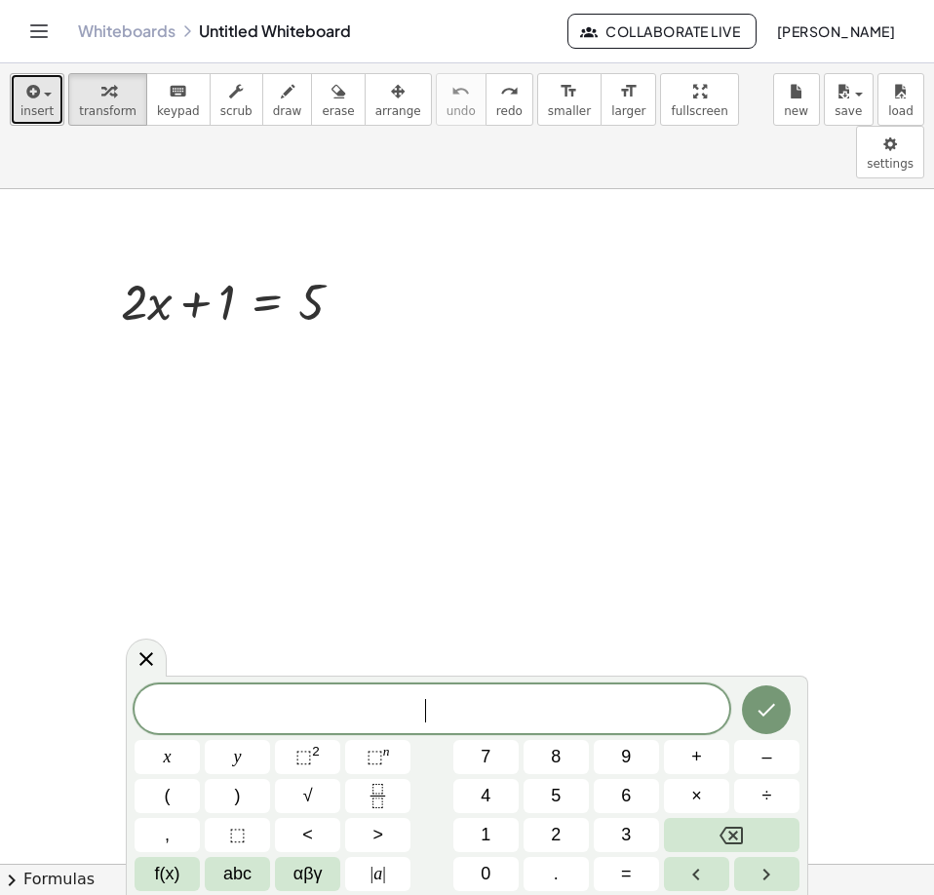
click at [52, 102] on button "insert" at bounding box center [37, 99] width 55 height 53
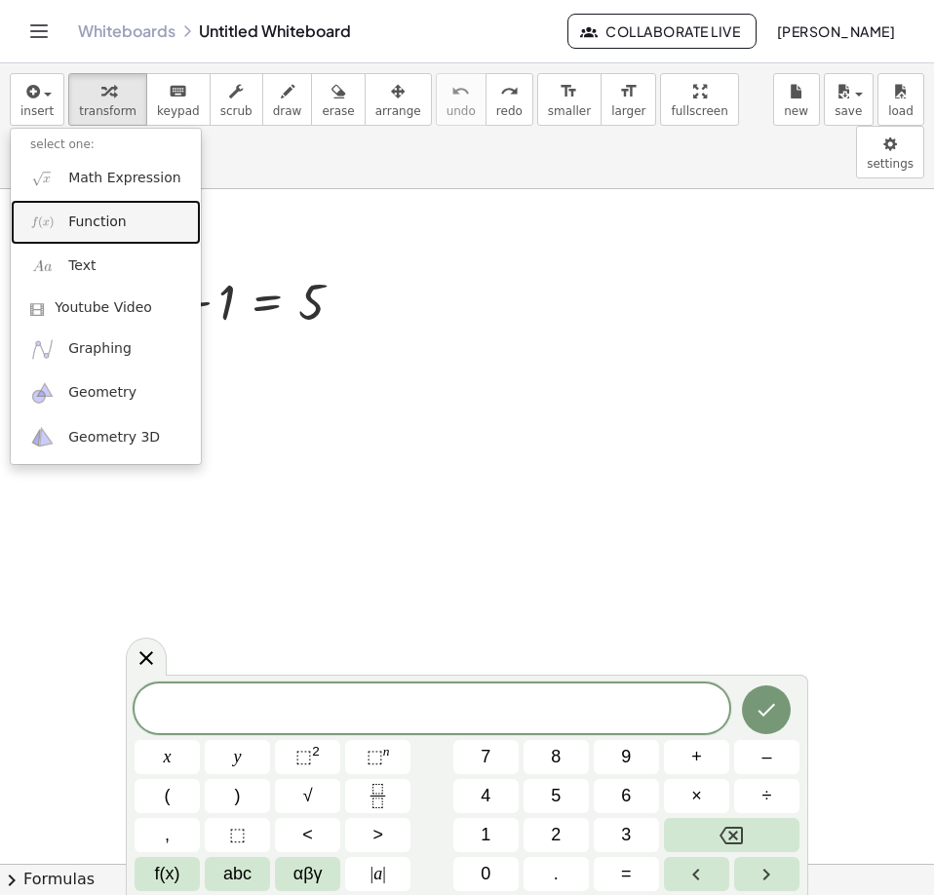
click at [83, 228] on span "Function" at bounding box center [97, 221] width 58 height 19
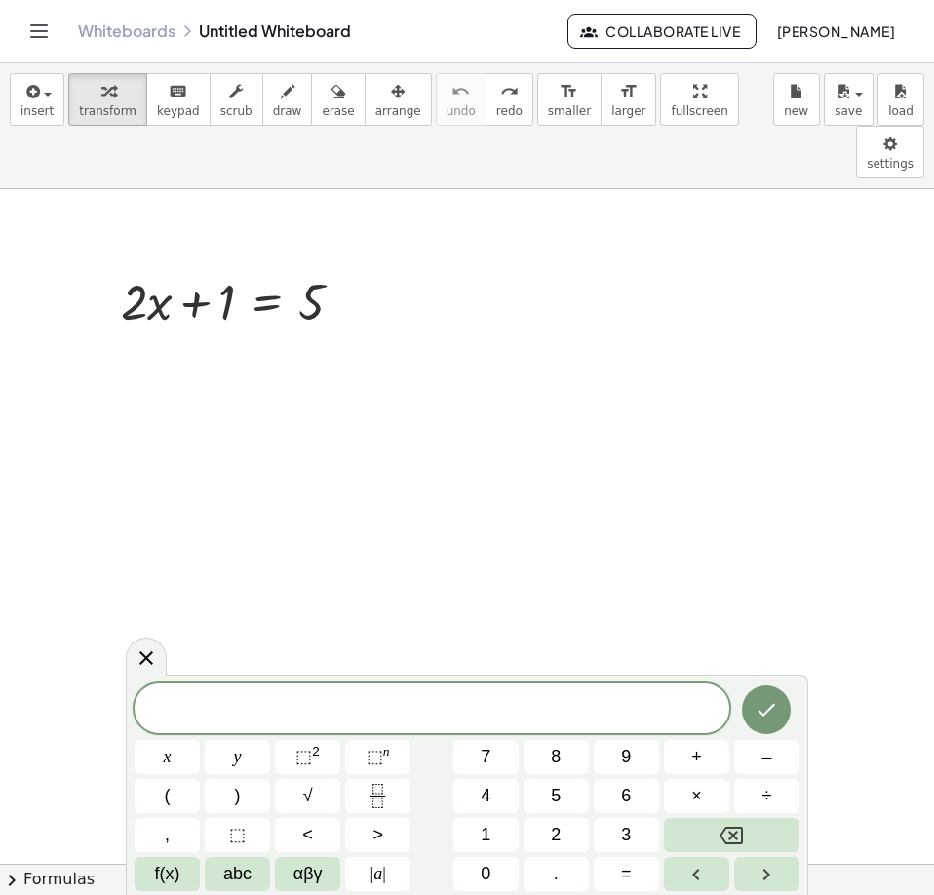
click at [68, 882] on button "chevron_right Formulas" at bounding box center [467, 878] width 934 height 31
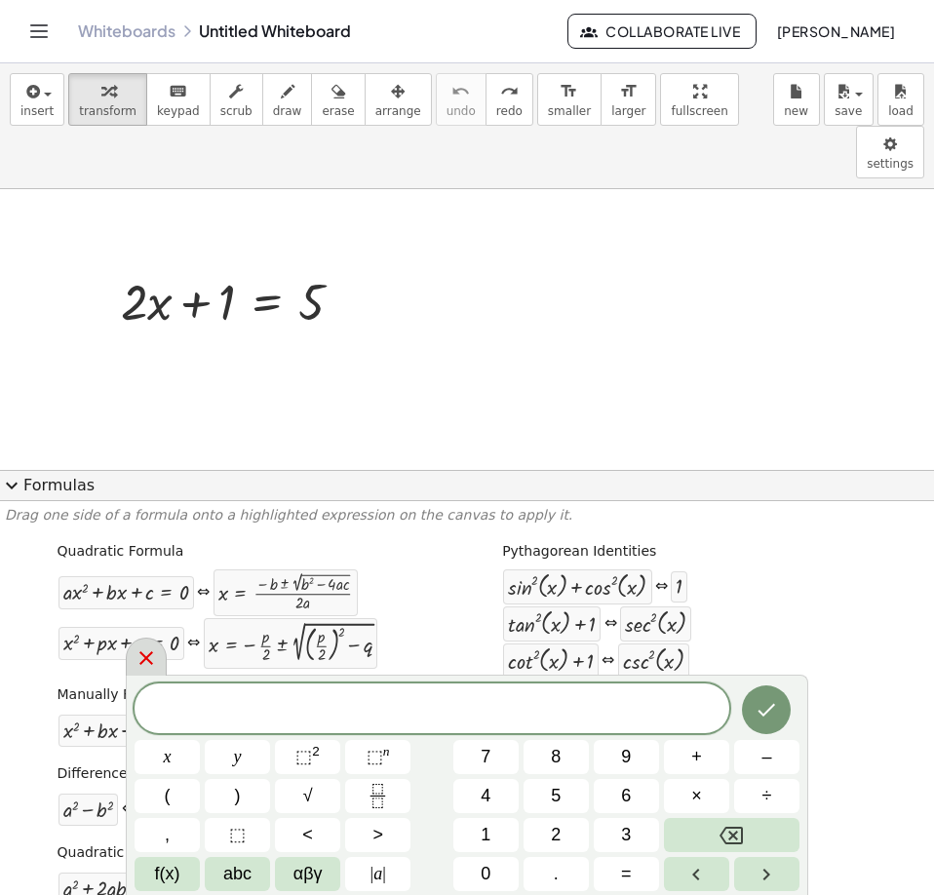
click at [150, 659] on icon at bounding box center [145, 657] width 23 height 23
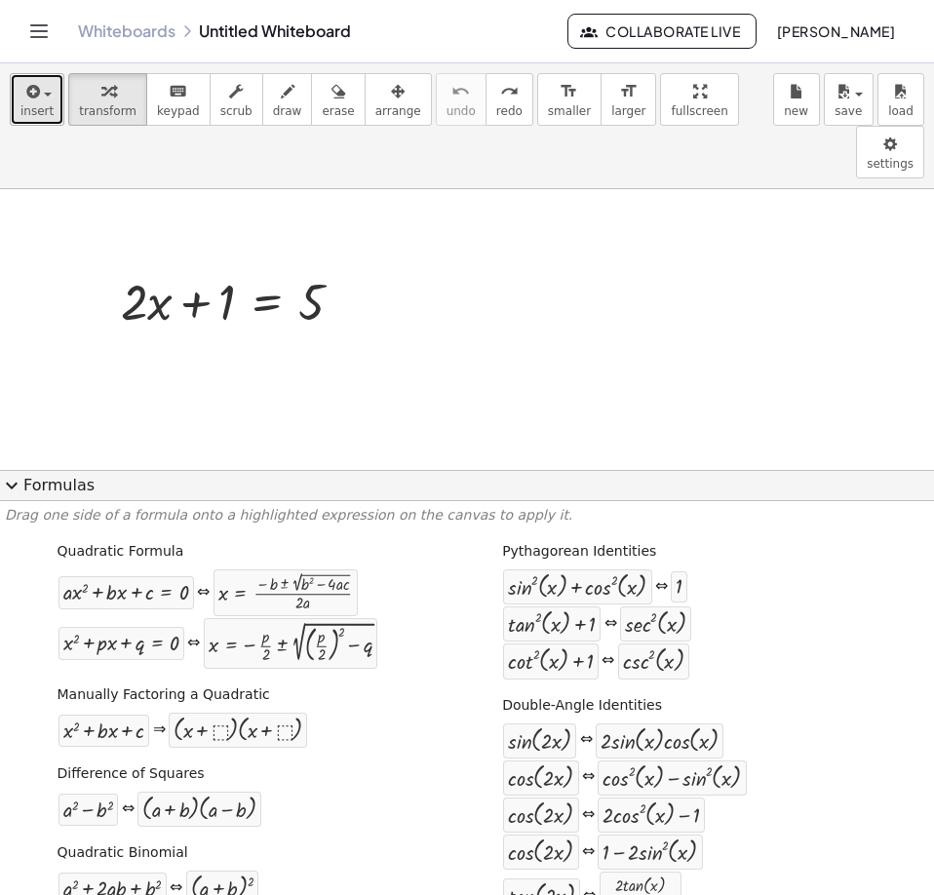
click at [41, 109] on span "insert" at bounding box center [36, 111] width 33 height 14
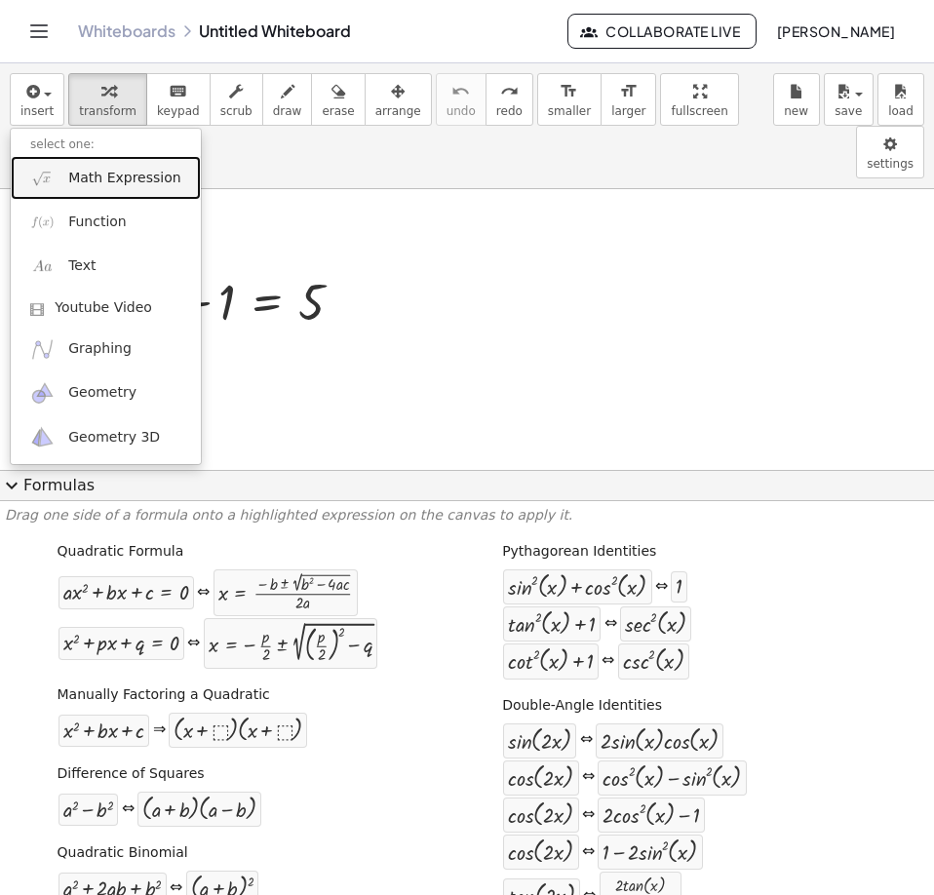
click at [91, 187] on span "Math Expression" at bounding box center [124, 178] width 112 height 19
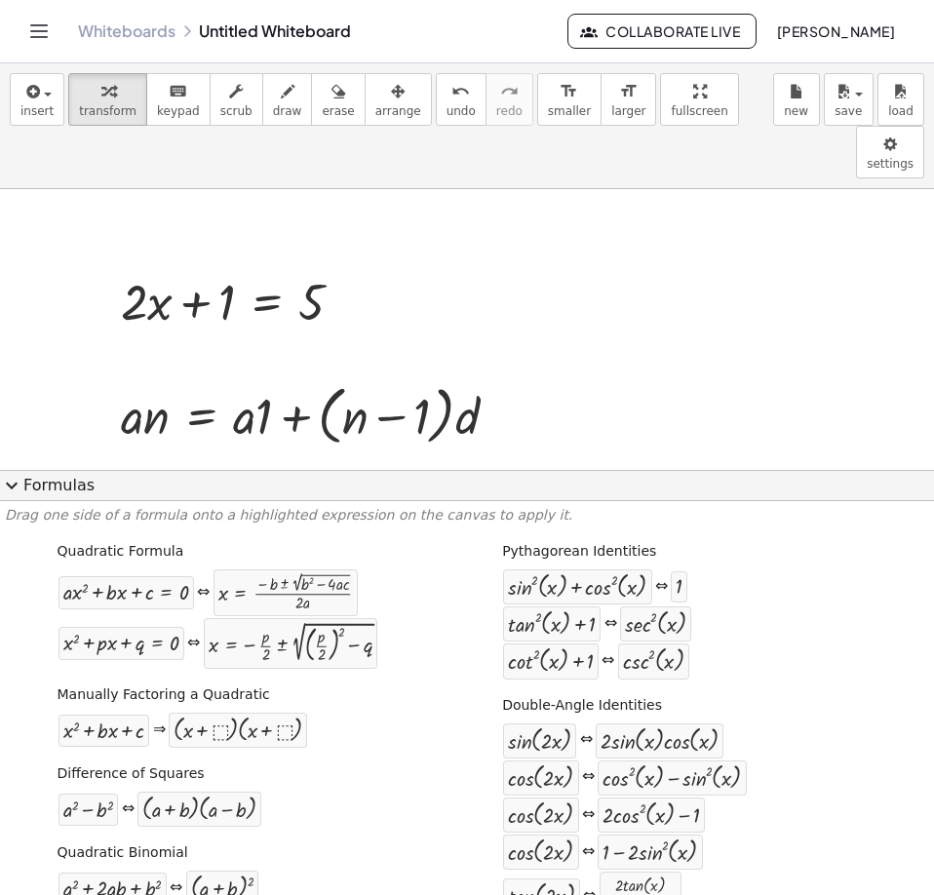
click at [11, 487] on span "expand_more" at bounding box center [11, 485] width 23 height 23
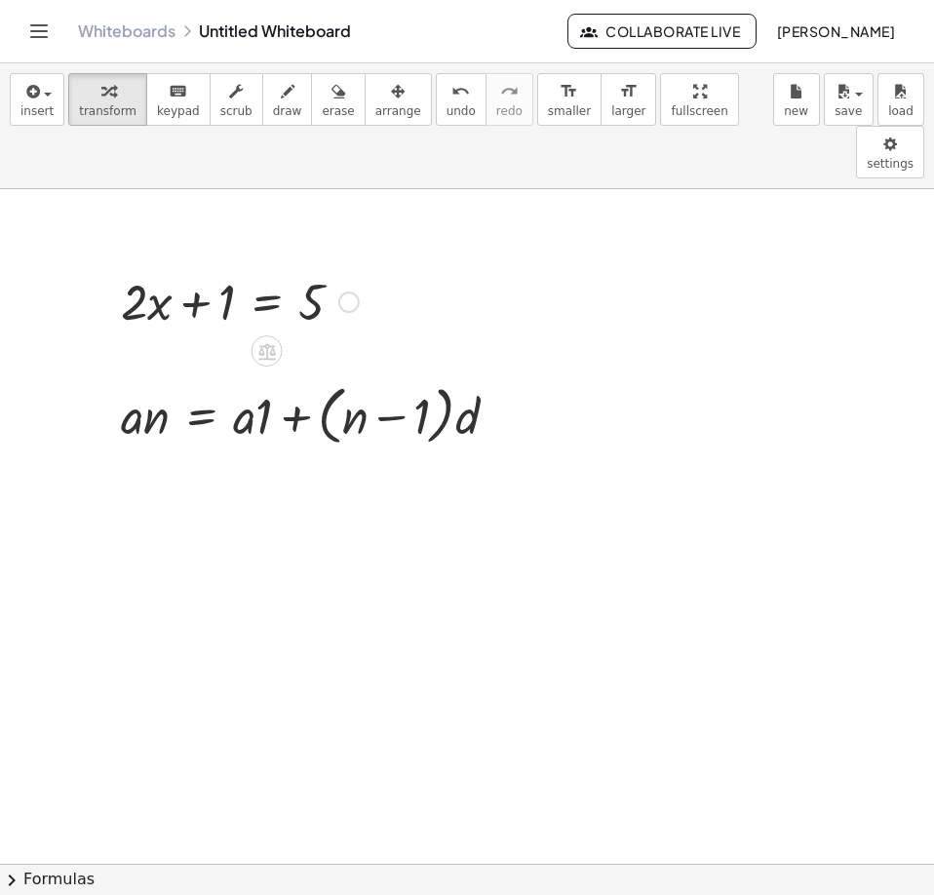
click at [345, 291] on div at bounding box center [348, 301] width 21 height 21
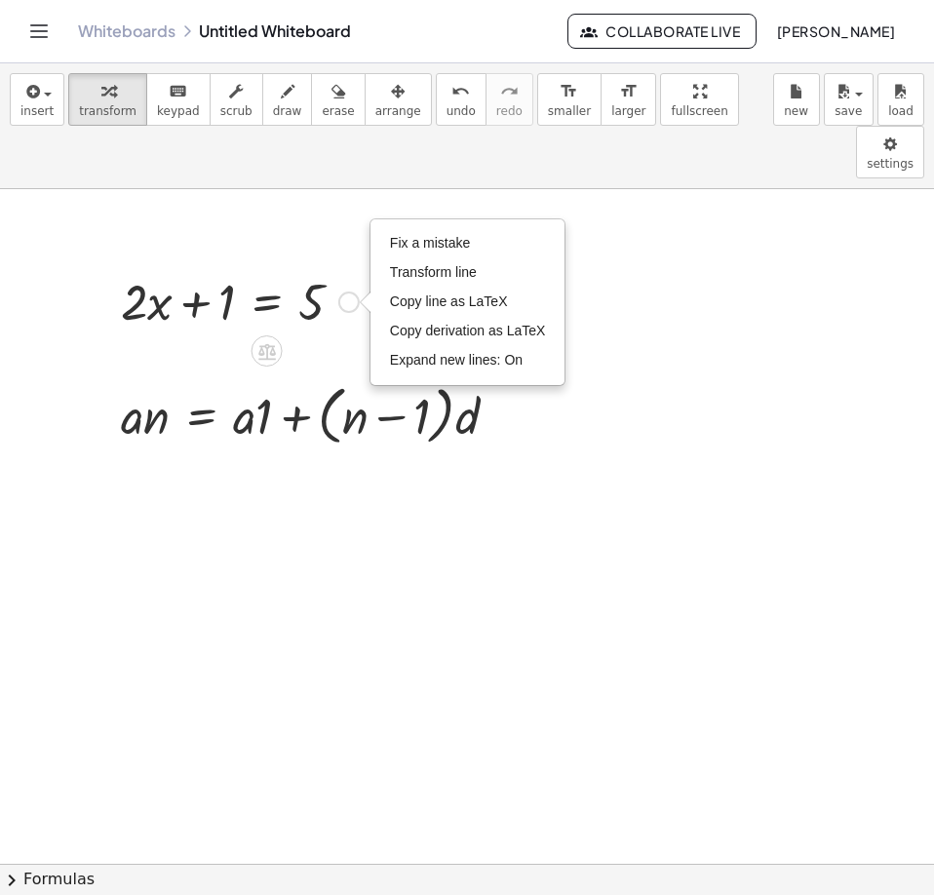
click at [331, 276] on div at bounding box center [239, 300] width 257 height 66
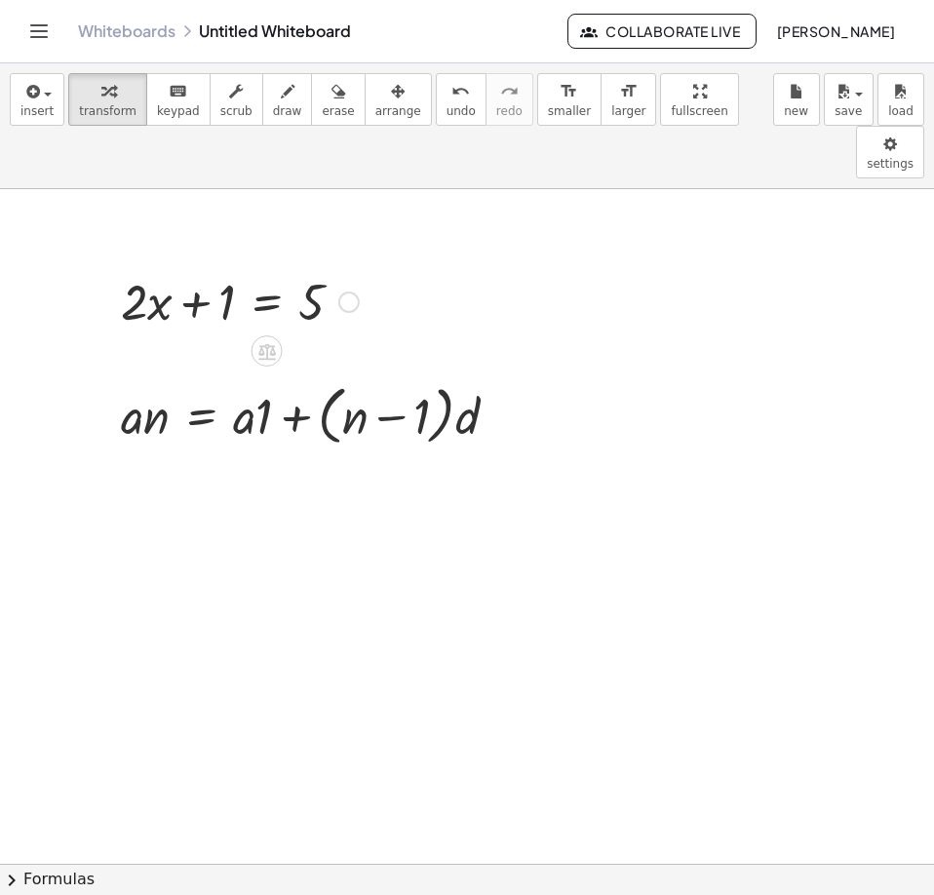
click at [274, 267] on div at bounding box center [239, 300] width 257 height 66
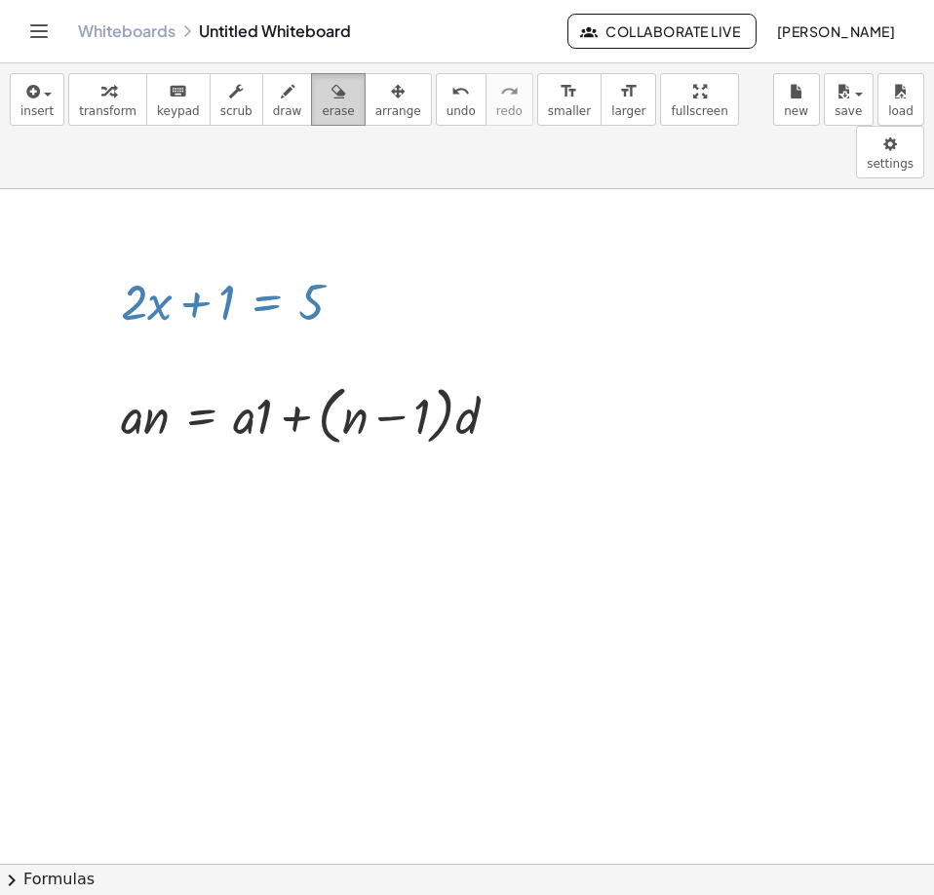
click at [322, 113] on span "erase" at bounding box center [338, 111] width 32 height 14
drag, startPoint x: 412, startPoint y: 225, endPoint x: 103, endPoint y: 247, distance: 309.7
drag, startPoint x: 144, startPoint y: 250, endPoint x: 225, endPoint y: 247, distance: 81.0
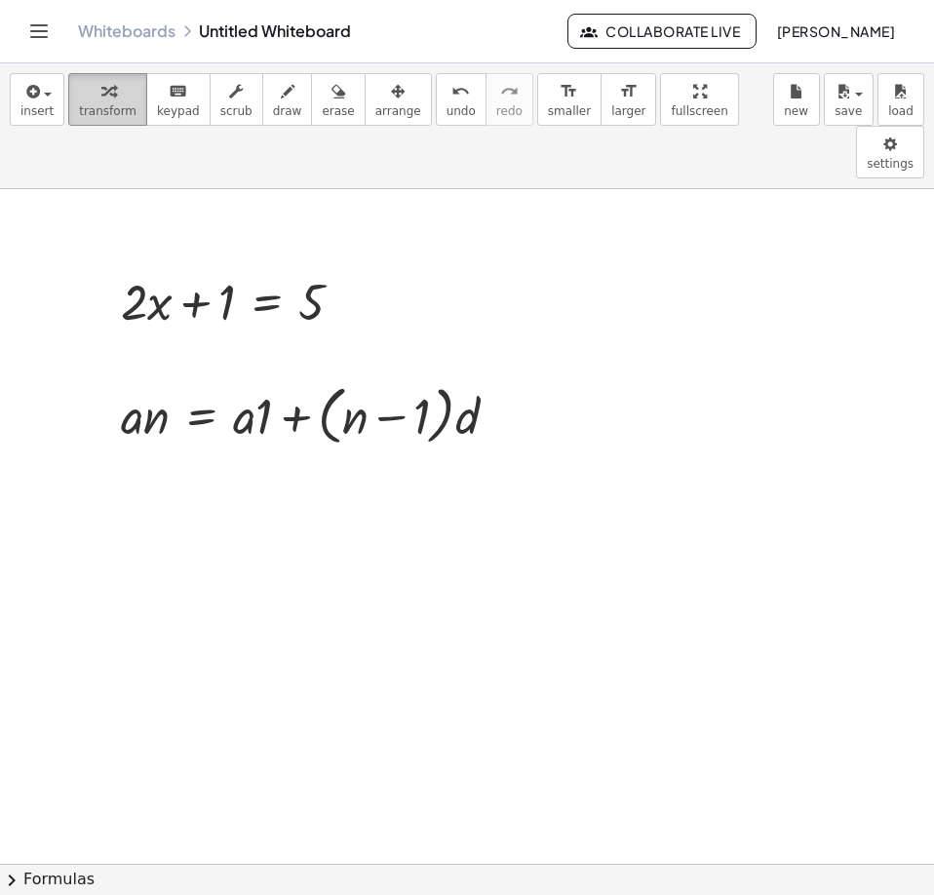
click at [110, 94] on div "button" at bounding box center [107, 90] width 57 height 23
click at [268, 267] on div at bounding box center [239, 300] width 257 height 66
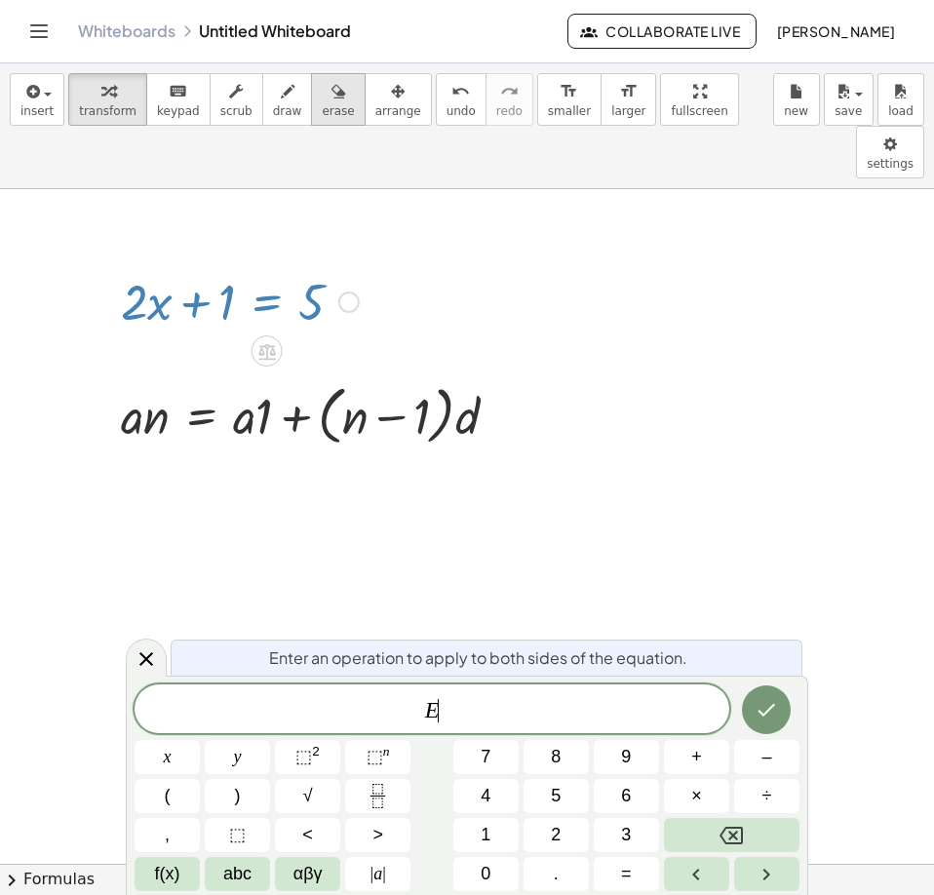
click at [322, 104] on span "erase" at bounding box center [338, 111] width 32 height 14
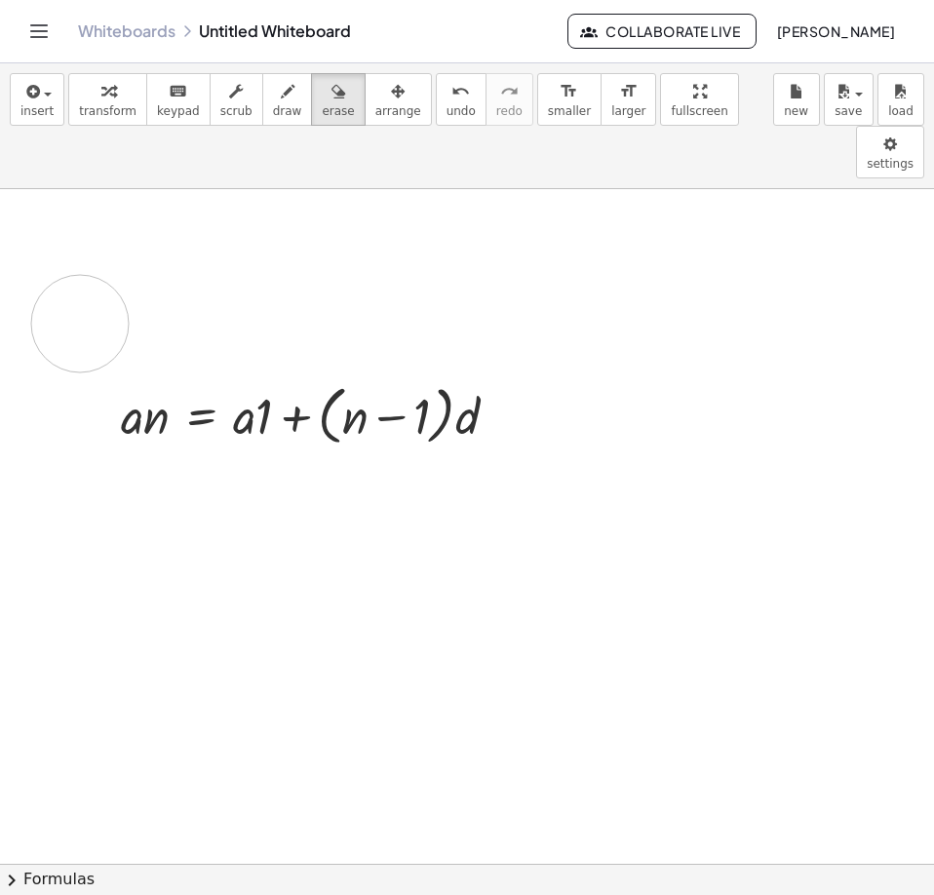
drag, startPoint x: 366, startPoint y: 226, endPoint x: 80, endPoint y: 271, distance: 290.0
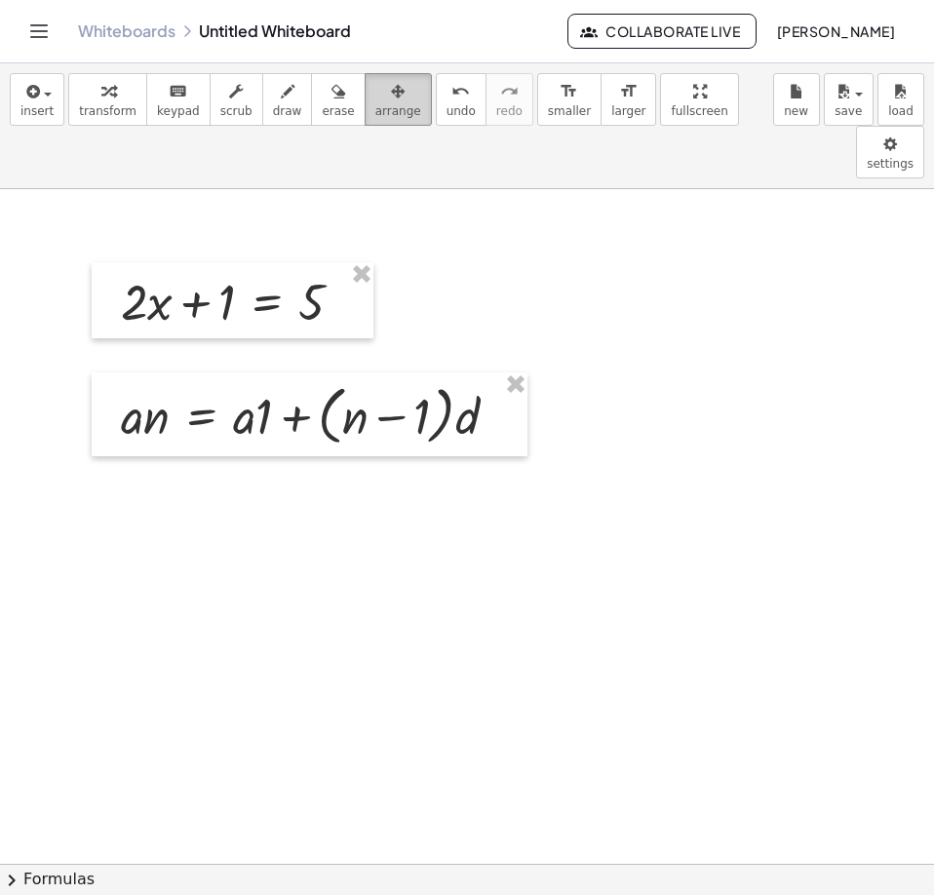
click at [377, 86] on div "button" at bounding box center [398, 90] width 46 height 23
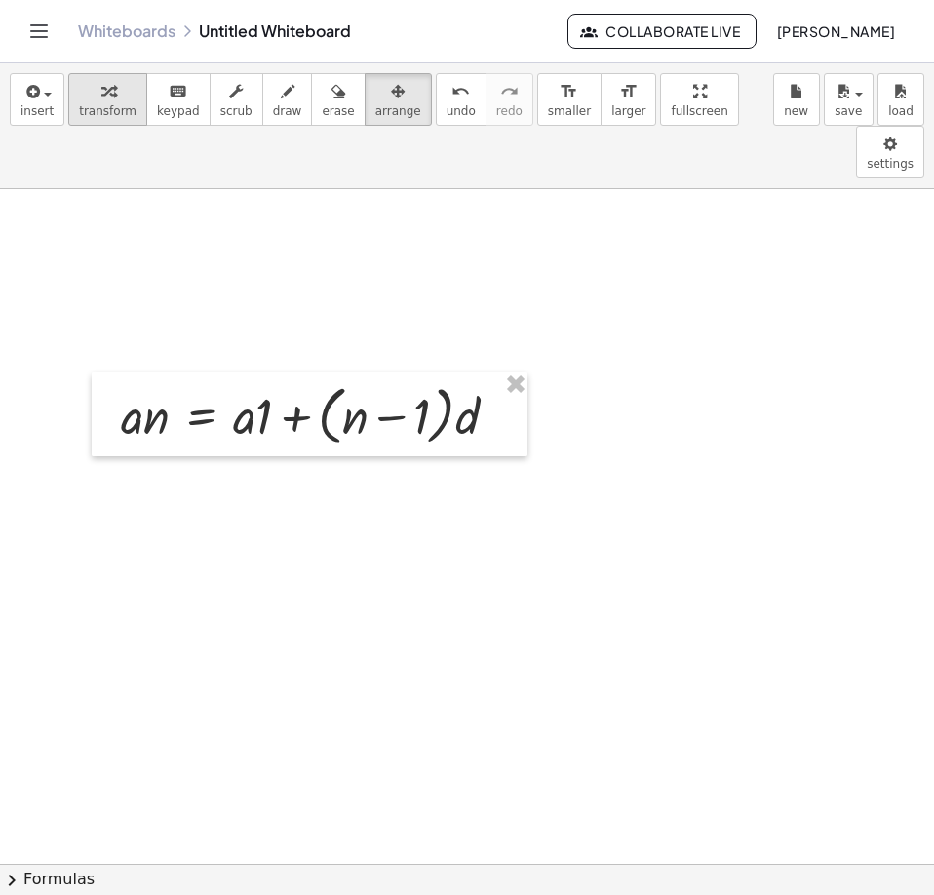
click at [111, 104] on span "transform" at bounding box center [107, 111] width 57 height 14
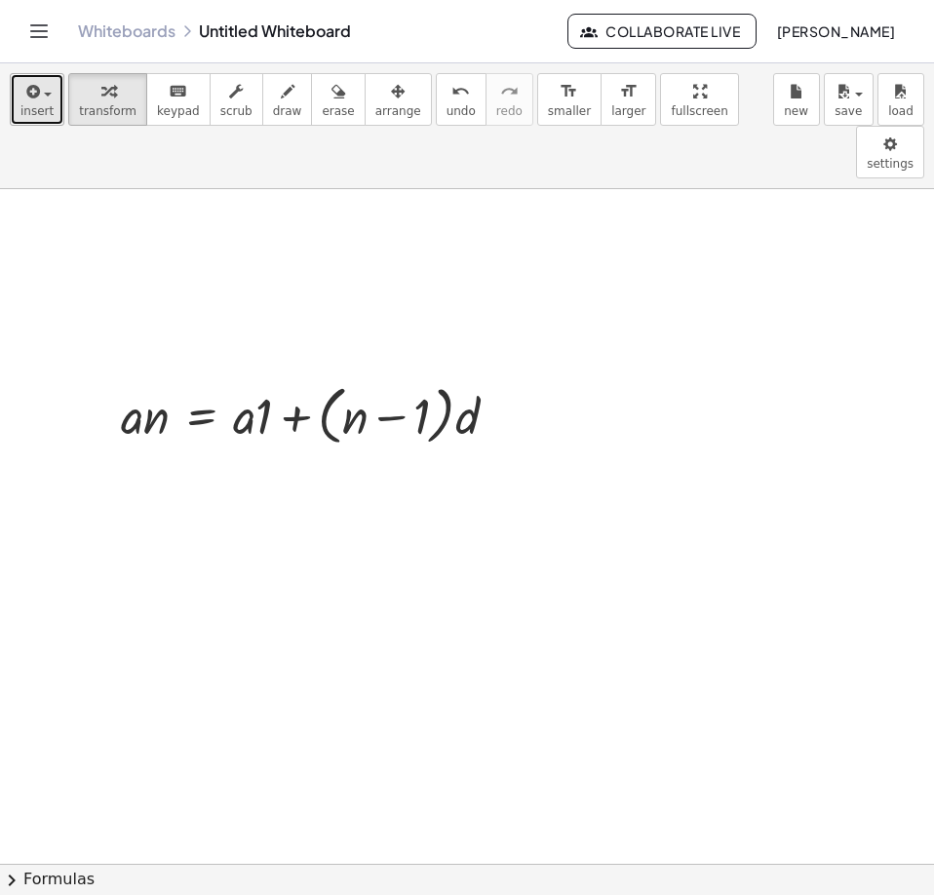
click at [45, 104] on span "insert" at bounding box center [36, 111] width 33 height 14
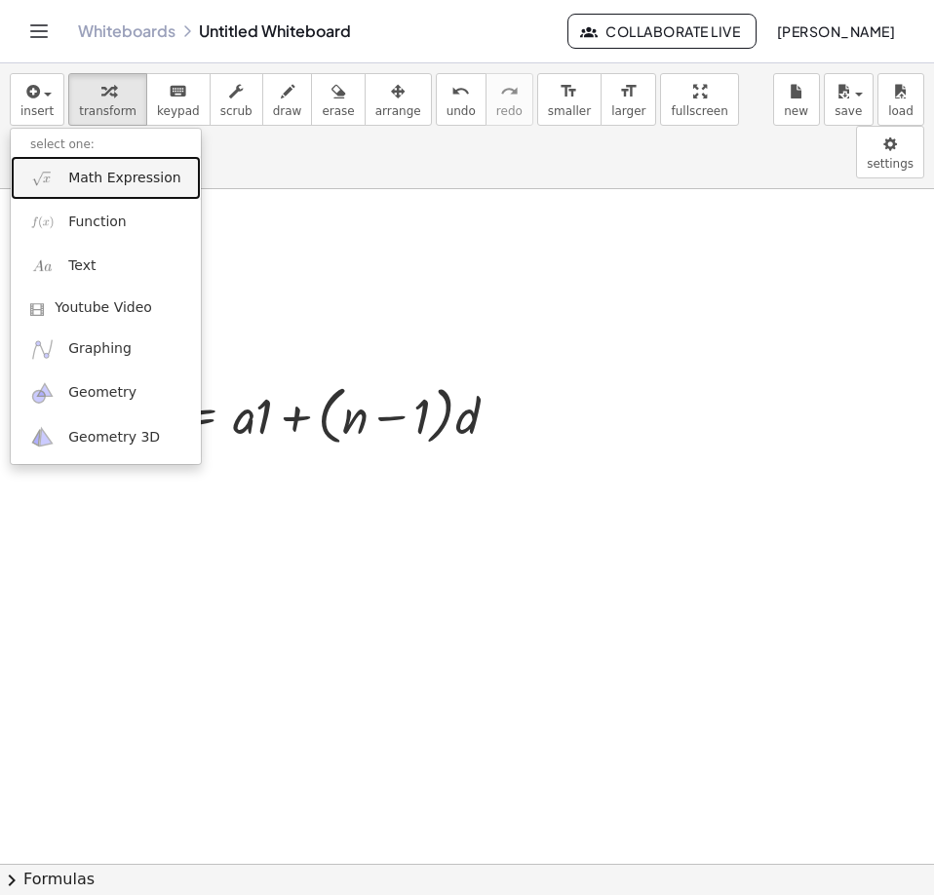
click at [84, 173] on span "Math Expression" at bounding box center [124, 178] width 112 height 19
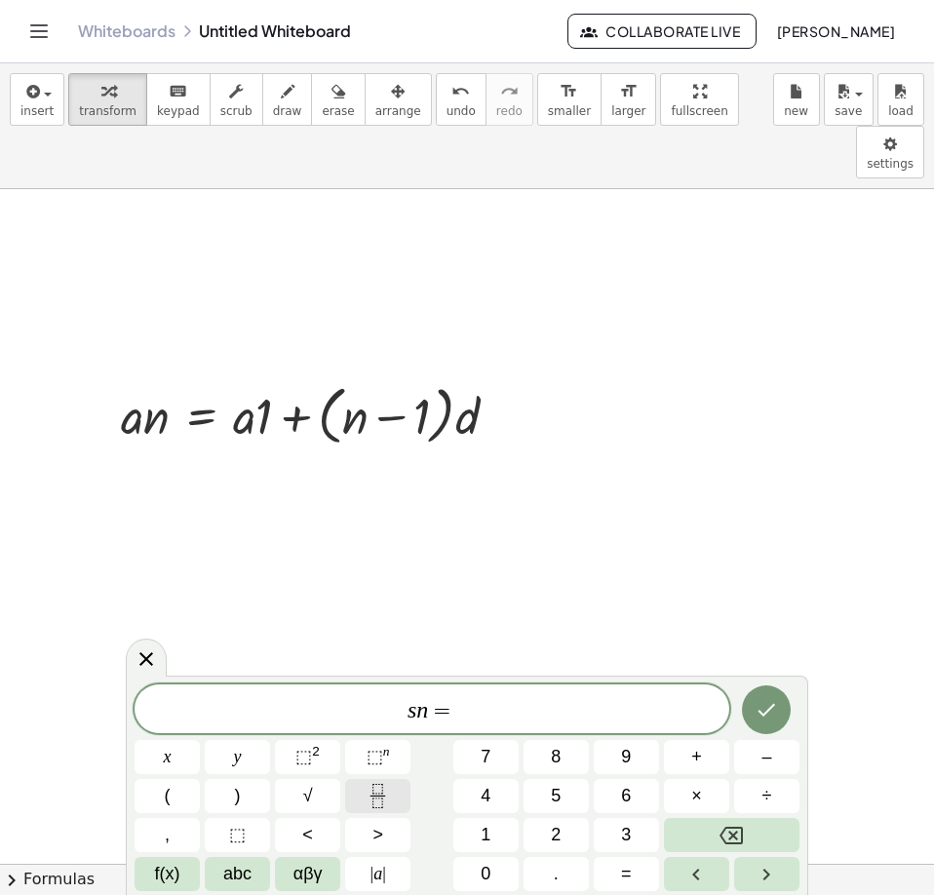
click at [381, 794] on icon "Fraction" at bounding box center [377, 795] width 24 height 24
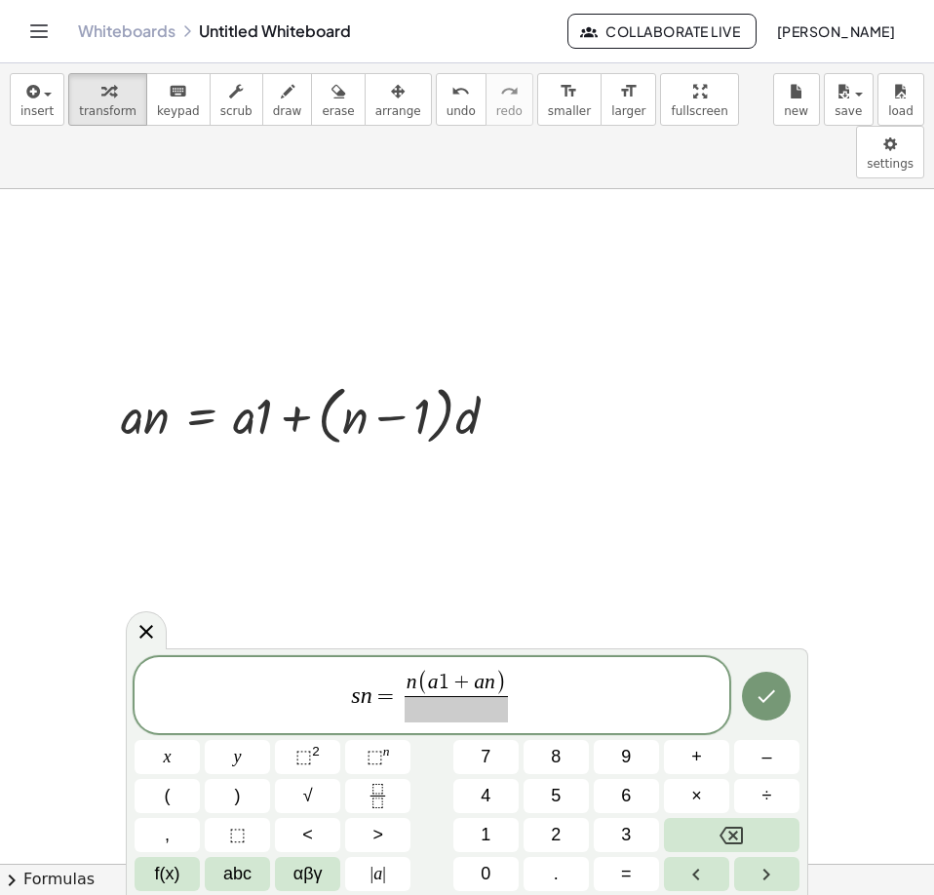
click at [487, 704] on span at bounding box center [456, 709] width 104 height 26
click at [769, 684] on icon "Done" at bounding box center [765, 695] width 23 height 23
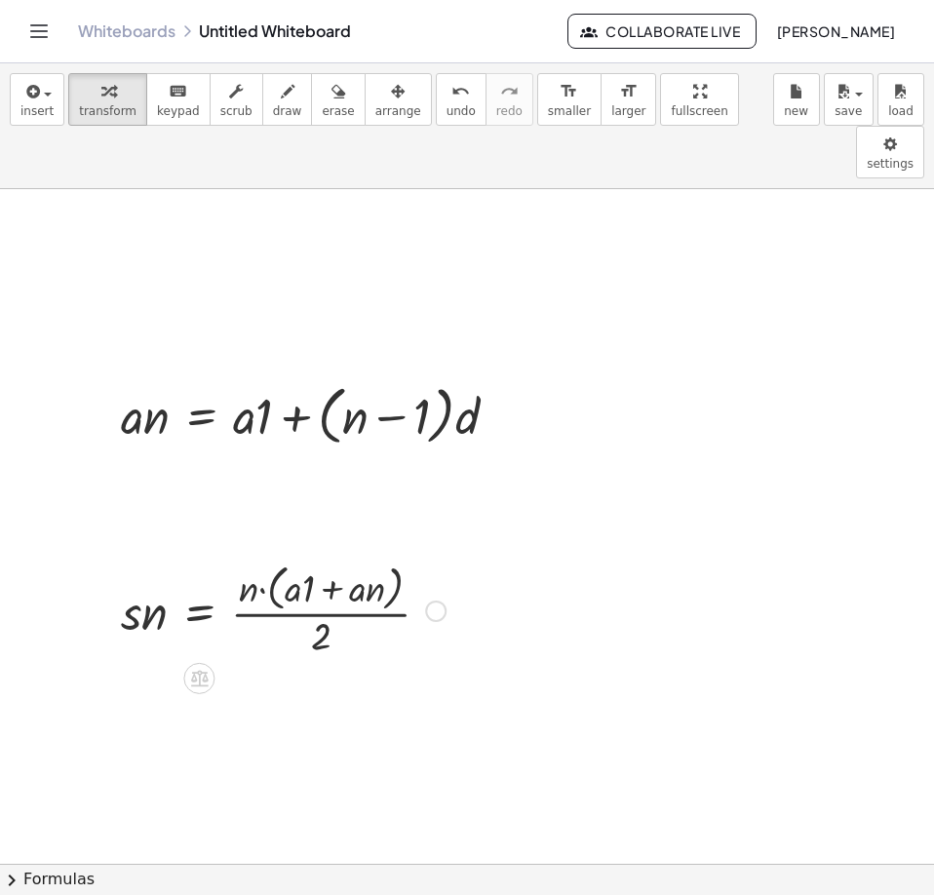
click at [339, 557] on div at bounding box center [283, 608] width 344 height 103
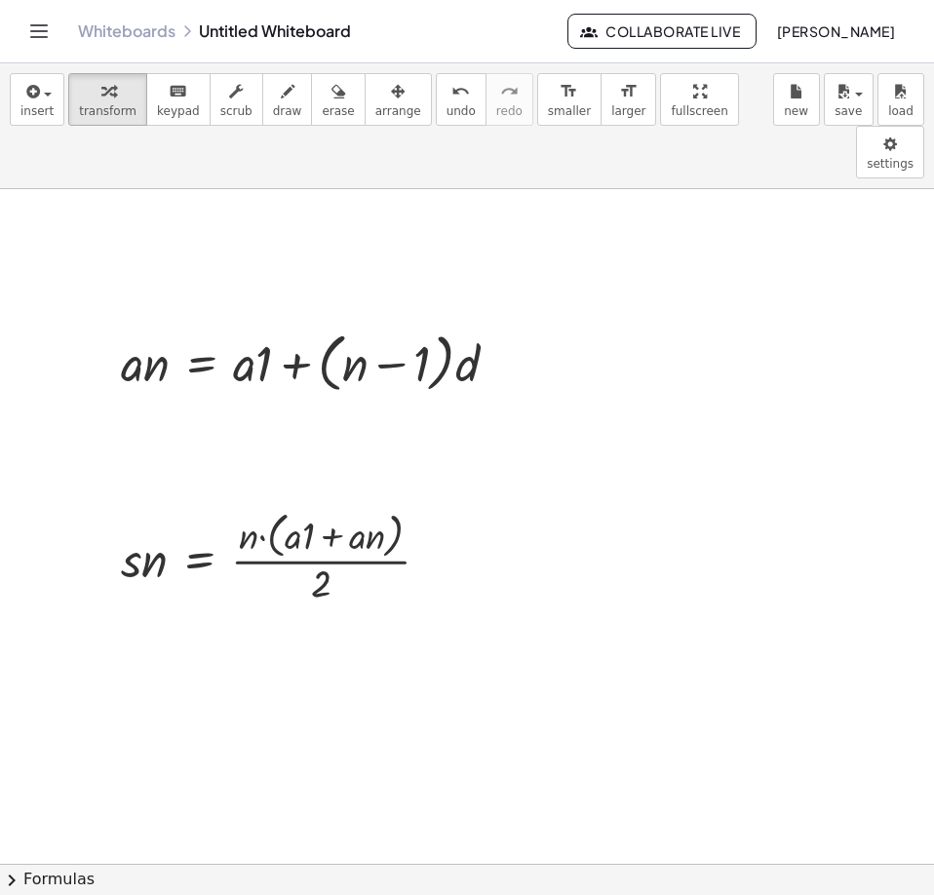
scroll to position [97, 0]
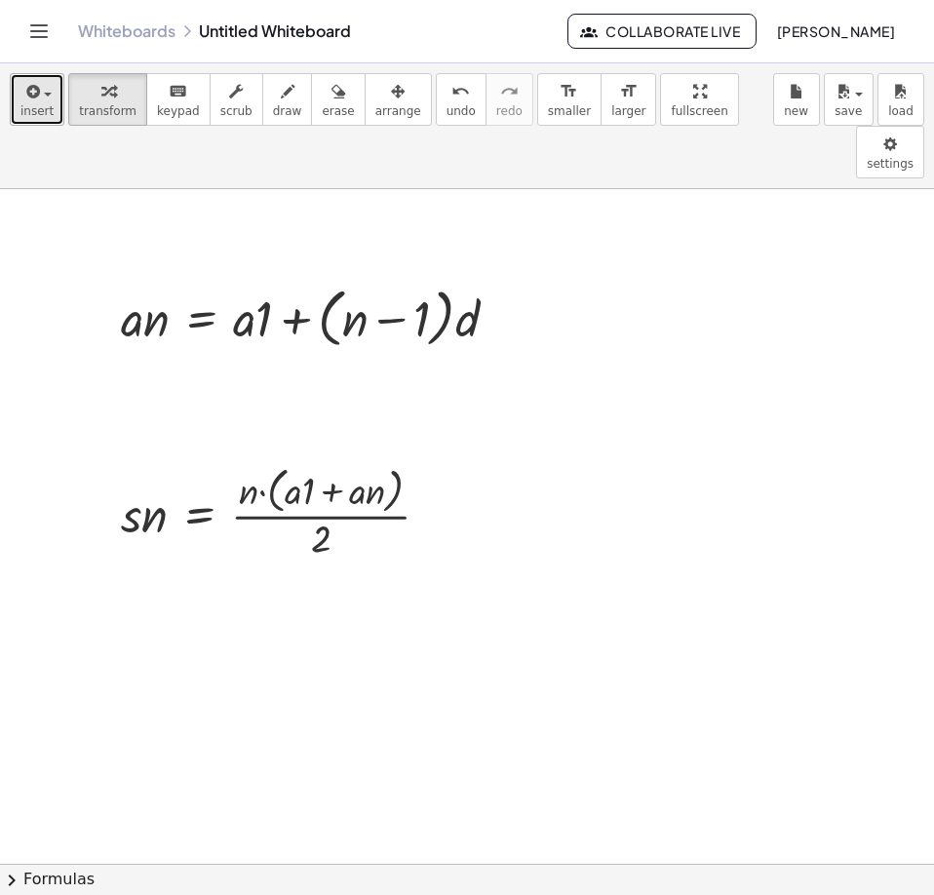
click at [38, 111] on span "insert" at bounding box center [36, 111] width 33 height 14
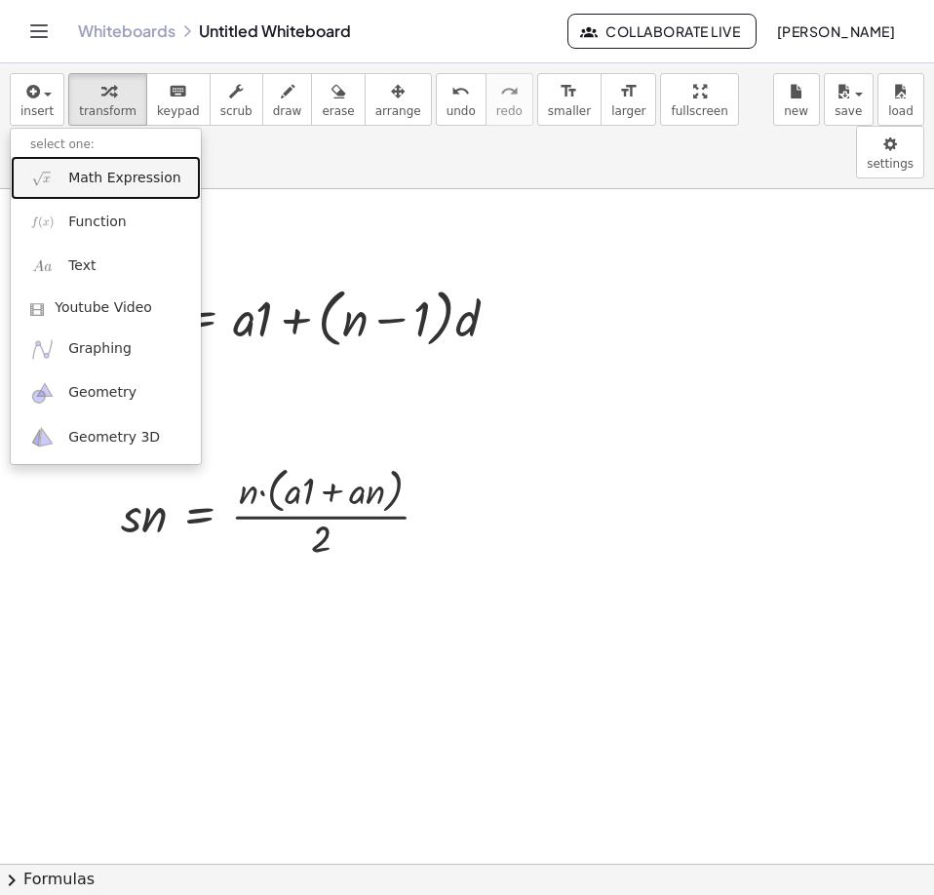
click at [85, 178] on span "Math Expression" at bounding box center [124, 178] width 112 height 19
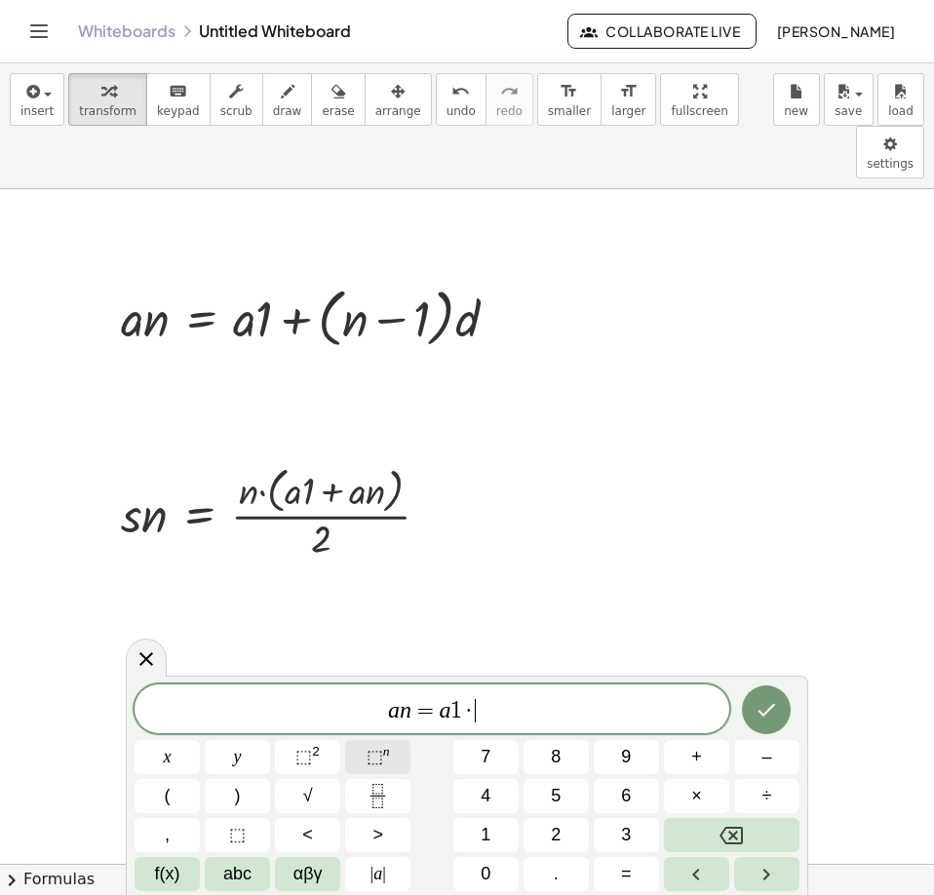
click at [378, 761] on span "⬚" at bounding box center [374, 755] width 17 height 19
click at [383, 754] on sup "n" at bounding box center [386, 751] width 7 height 15
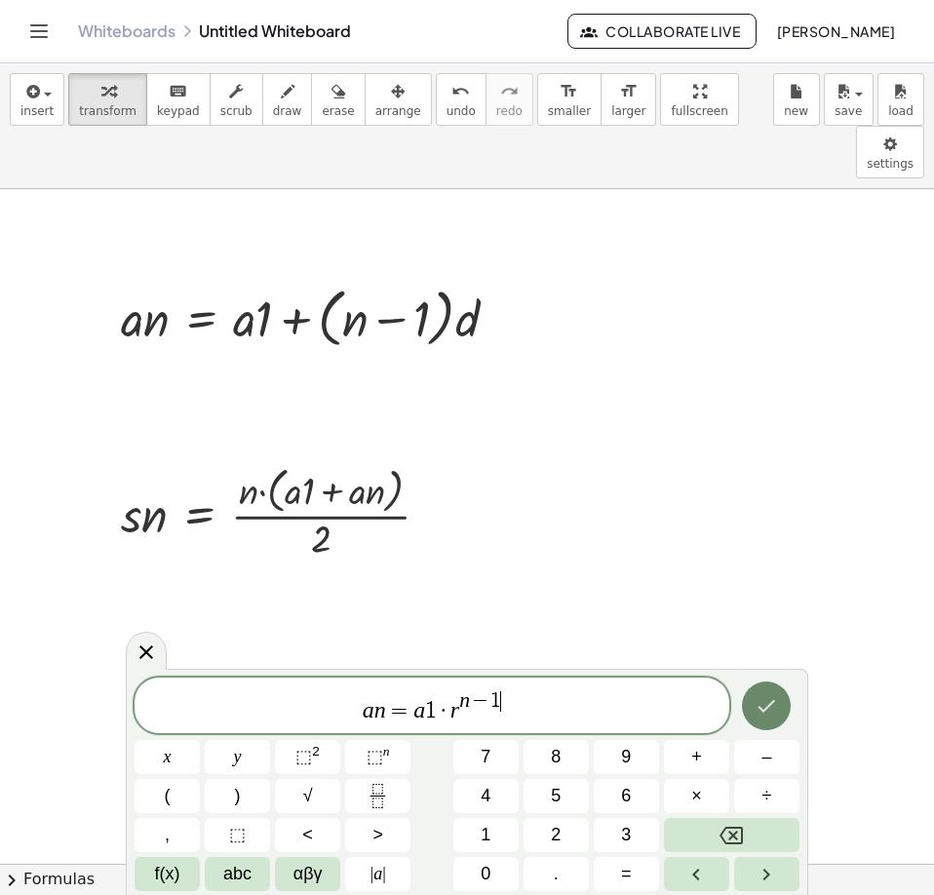
click at [748, 709] on button "Done" at bounding box center [766, 705] width 49 height 49
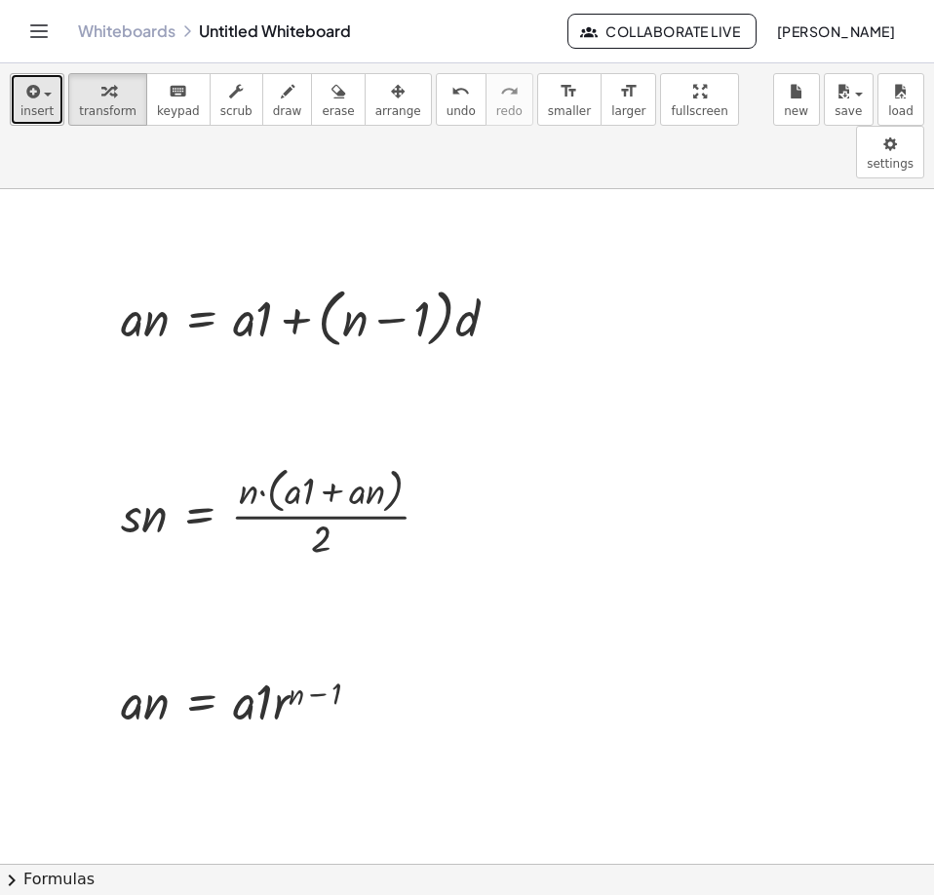
click at [48, 93] on span "button" at bounding box center [48, 95] width 8 height 4
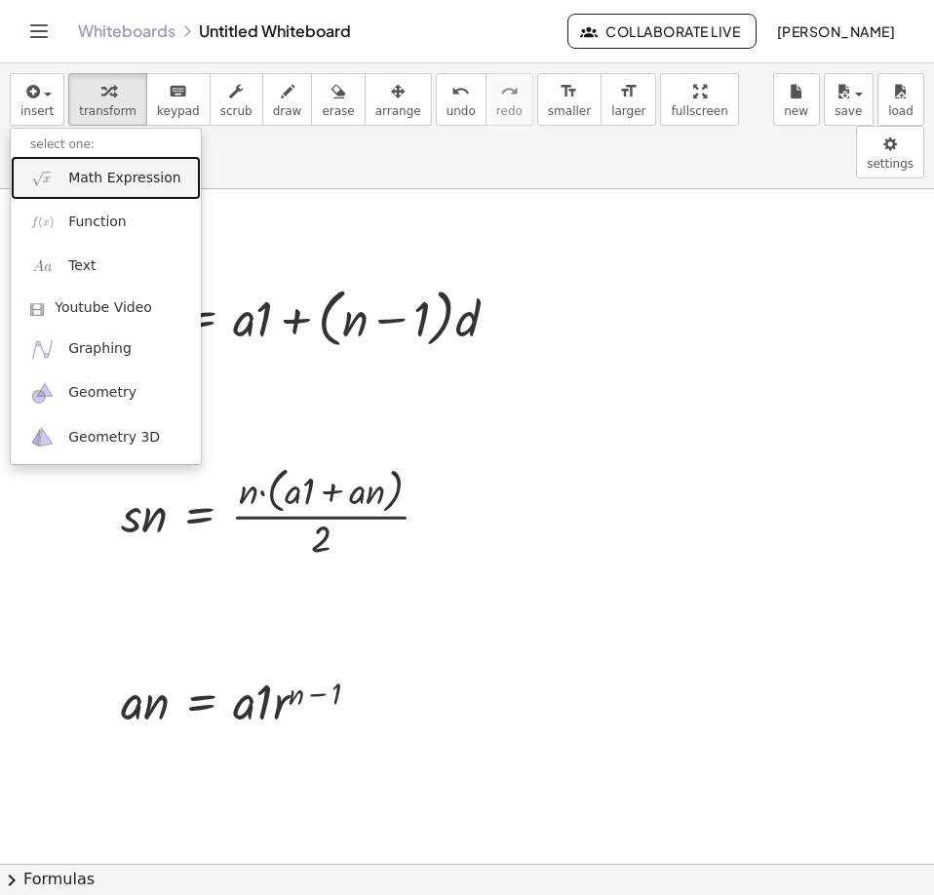
click at [73, 177] on span "Math Expression" at bounding box center [124, 178] width 112 height 19
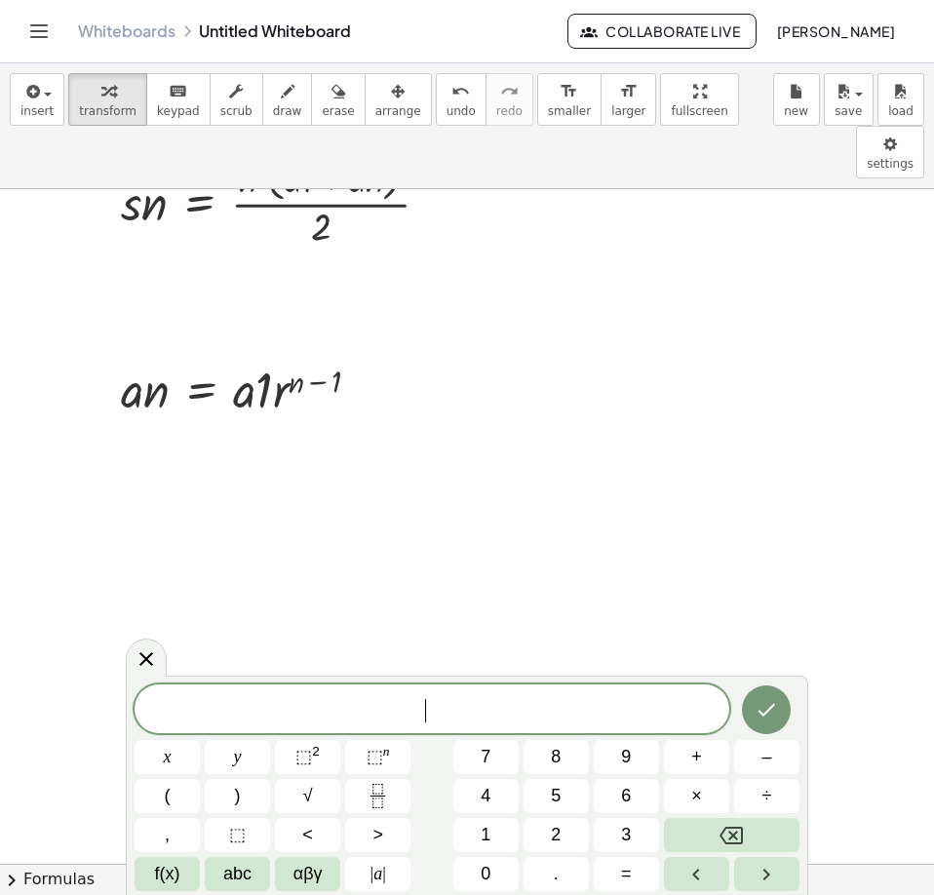
scroll to position [390, 0]
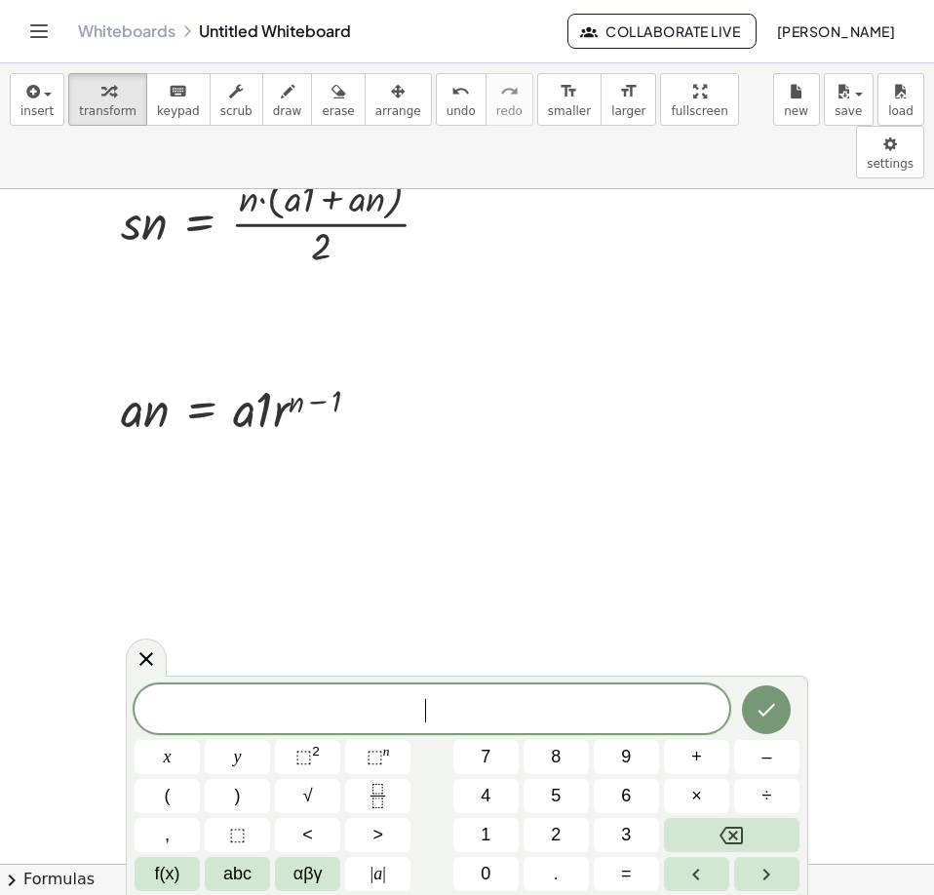
click at [494, 717] on span "​" at bounding box center [431, 710] width 594 height 27
click at [372, 799] on icon "Fraction" at bounding box center [377, 795] width 24 height 24
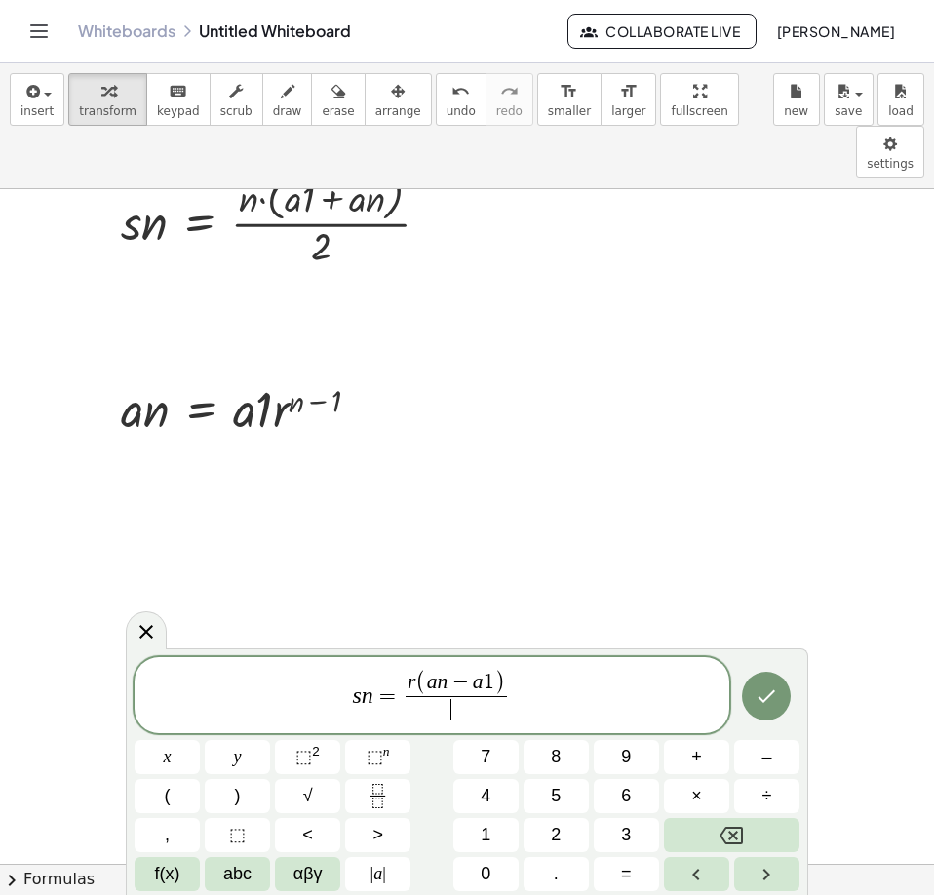
click at [457, 721] on span "​" at bounding box center [455, 709] width 101 height 26
click at [763, 692] on icon "Done" at bounding box center [765, 695] width 23 height 23
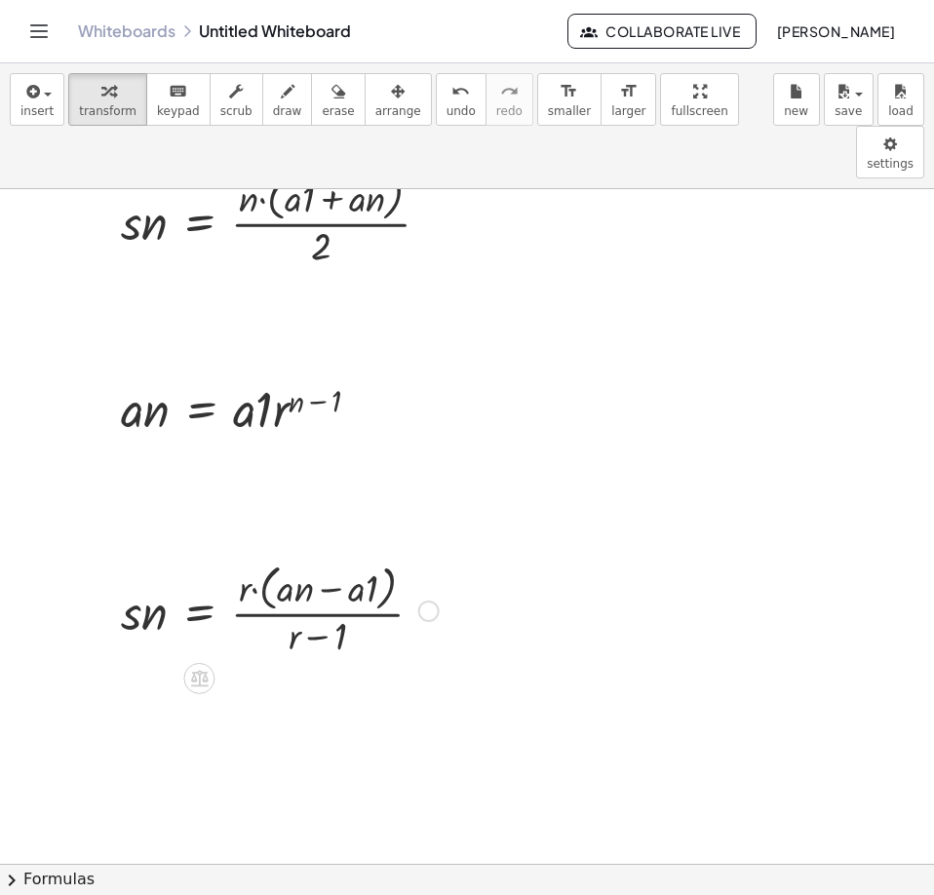
click at [288, 557] on div at bounding box center [279, 608] width 337 height 103
click at [275, 557] on div at bounding box center [279, 608] width 337 height 103
click at [436, 96] on button "undo undo" at bounding box center [461, 99] width 51 height 53
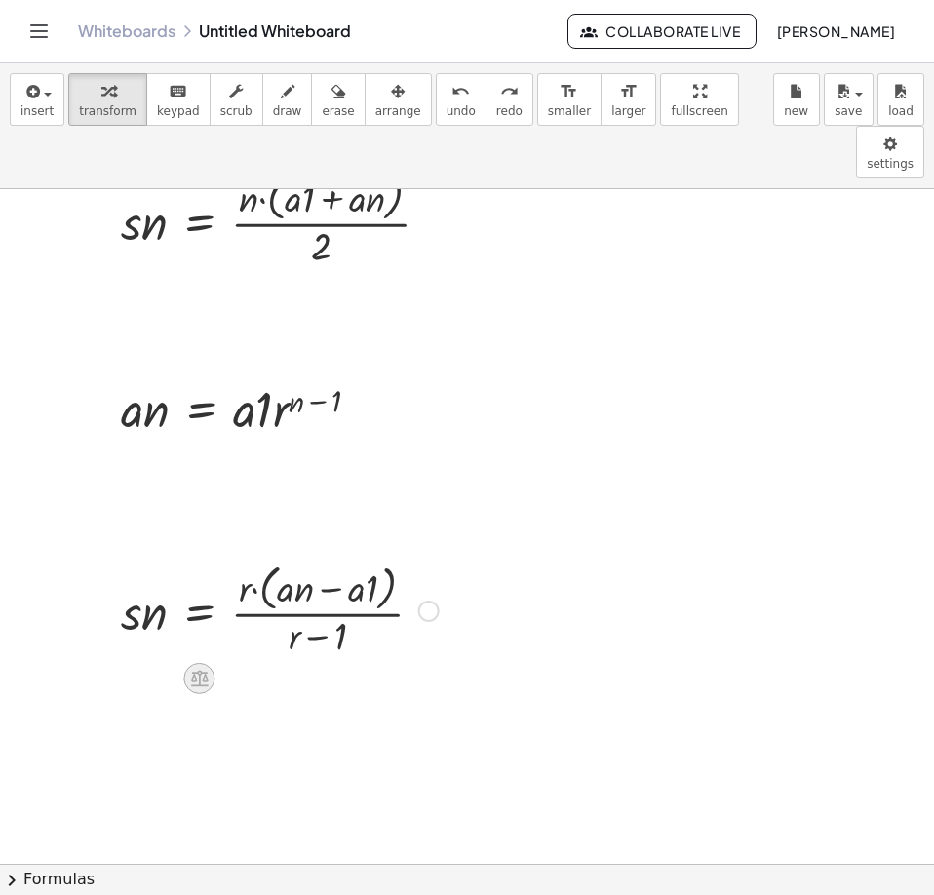
click at [196, 668] on icon at bounding box center [199, 678] width 20 height 20
click at [426, 600] on div at bounding box center [428, 610] width 21 height 21
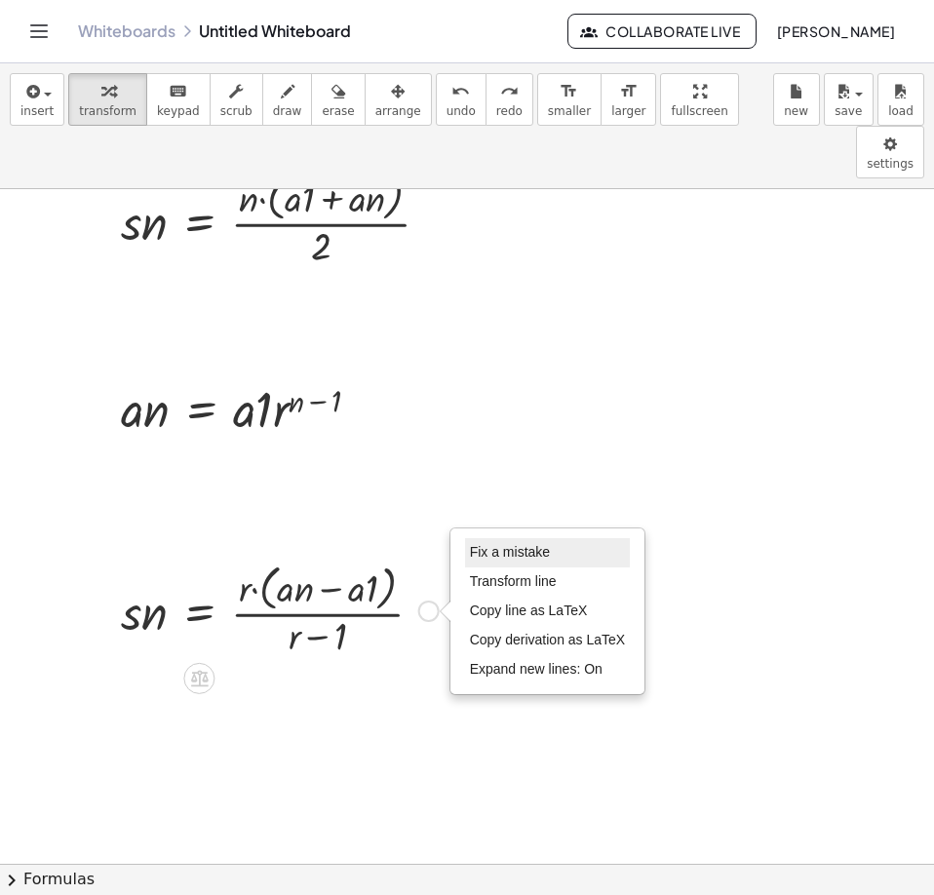
click at [525, 544] on span "Fix a mistake" at bounding box center [510, 552] width 80 height 16
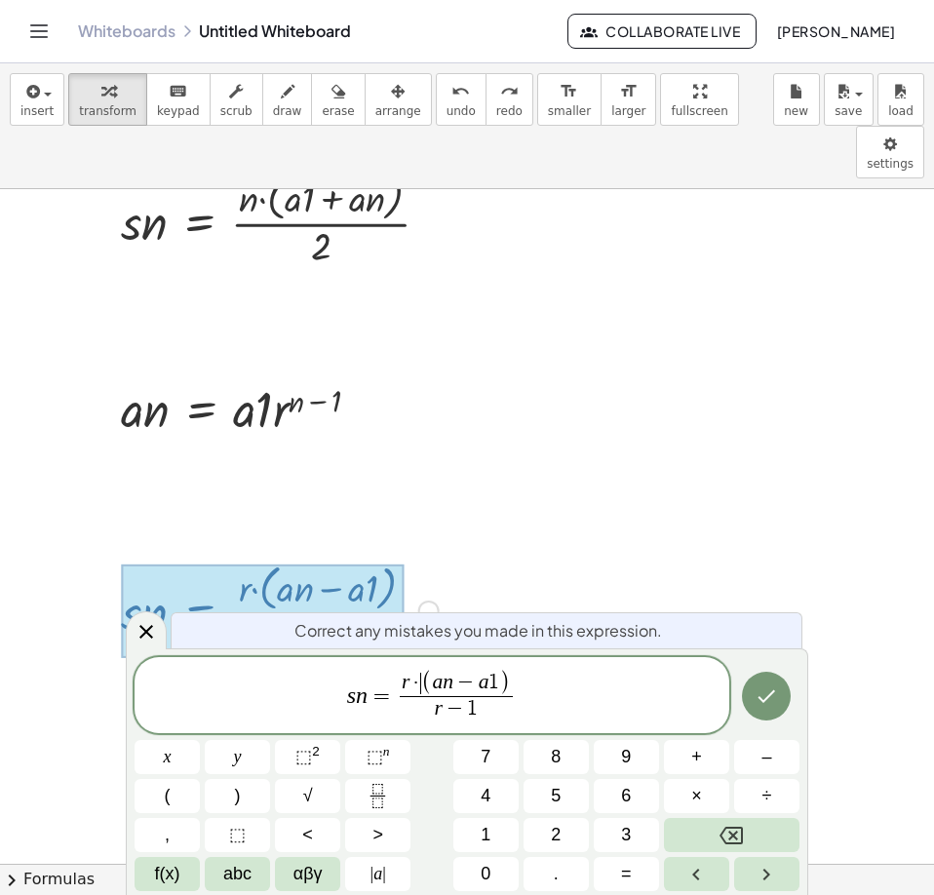
click at [417, 679] on span "·" at bounding box center [416, 682] width 12 height 21
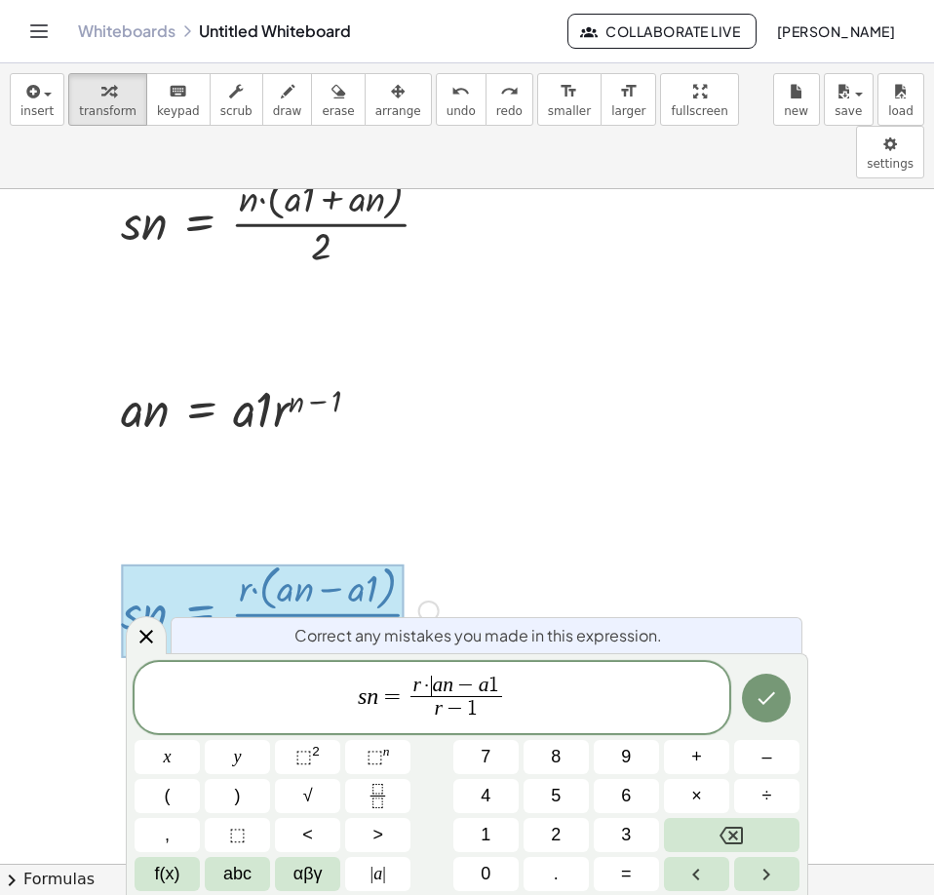
click at [509, 687] on span "s n = r · ​ a n − a 1 r − 1 ​" at bounding box center [431, 699] width 594 height 52
click at [770, 706] on icon "Done" at bounding box center [765, 697] width 23 height 23
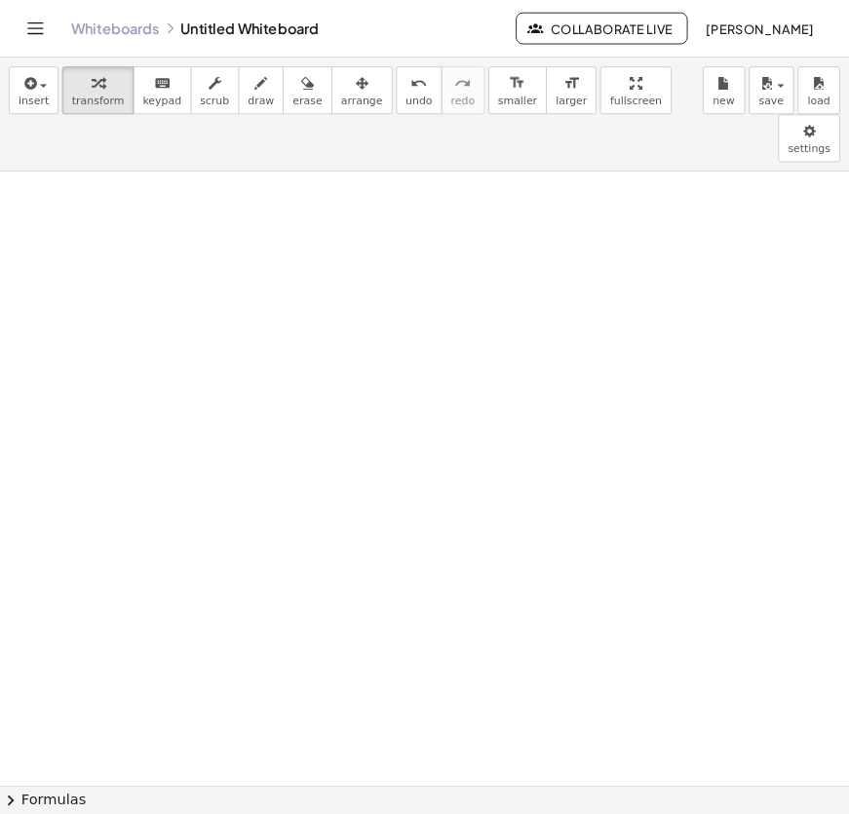
scroll to position [943, 0]
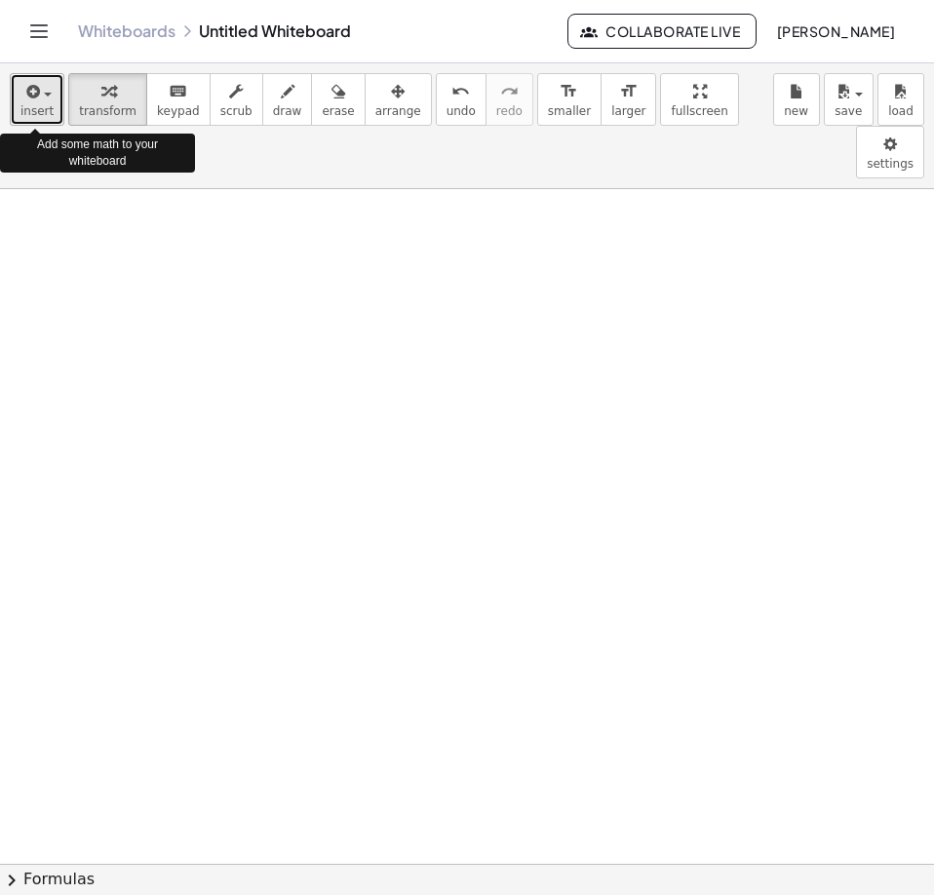
click at [26, 91] on icon "button" at bounding box center [31, 91] width 18 height 23
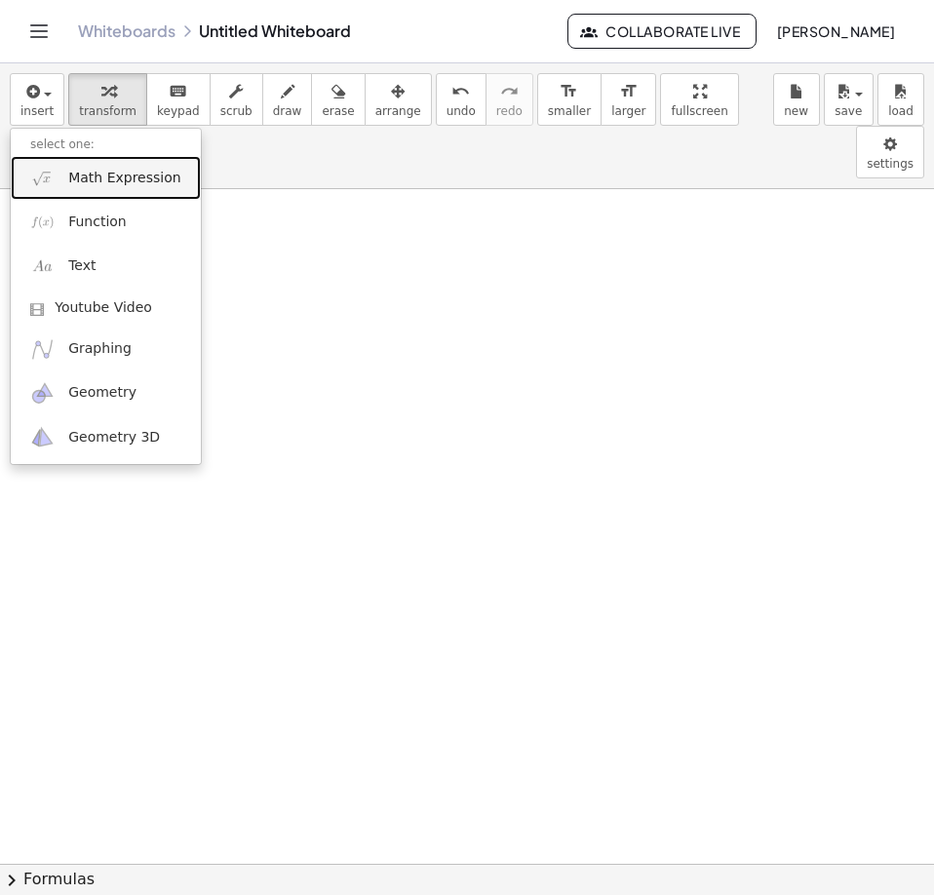
click at [83, 172] on span "Math Expression" at bounding box center [124, 178] width 112 height 19
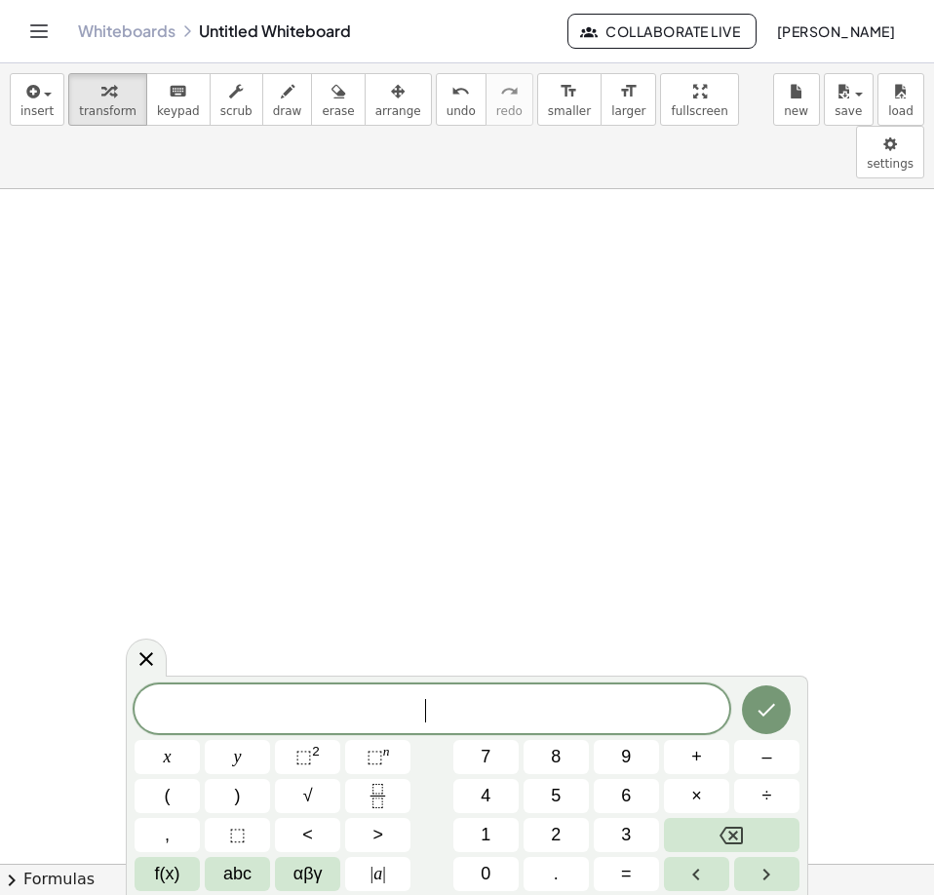
click at [486, 718] on span "​" at bounding box center [431, 710] width 594 height 27
click at [381, 798] on icon "Fraction" at bounding box center [377, 795] width 24 height 24
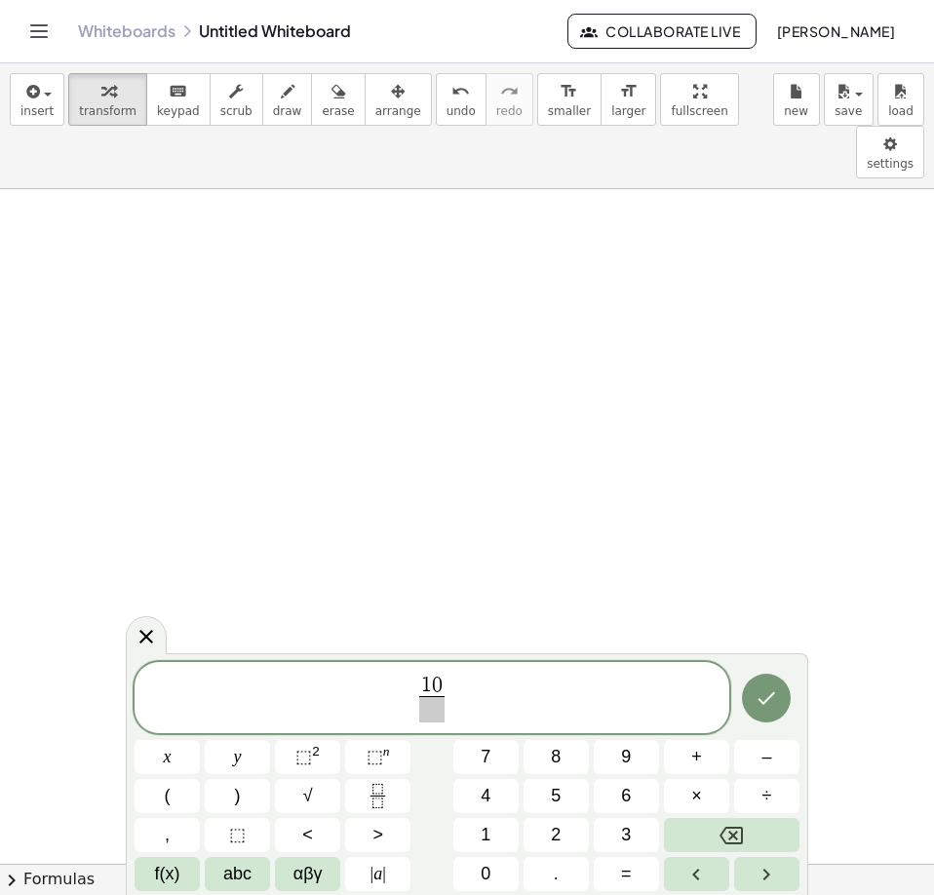
click at [436, 710] on span at bounding box center [431, 709] width 25 height 26
click at [752, 706] on button "Done" at bounding box center [766, 697] width 49 height 49
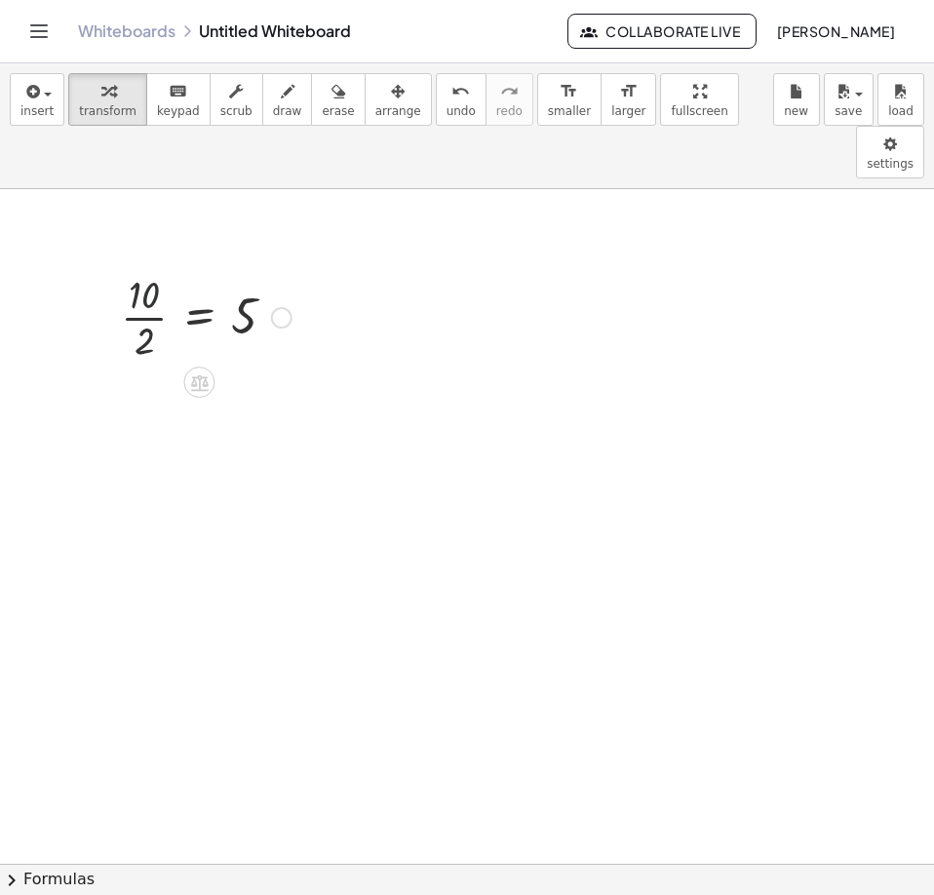
click at [166, 267] on div at bounding box center [206, 315] width 190 height 97
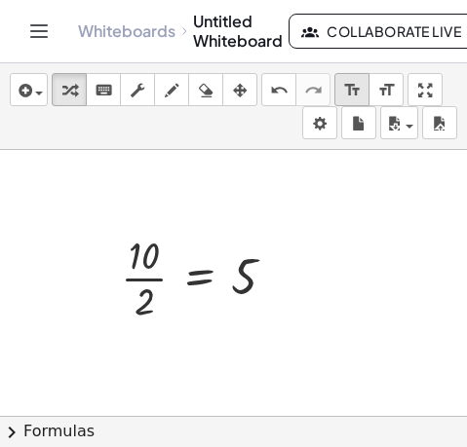
click at [360, 95] on icon "format_size" at bounding box center [352, 90] width 19 height 23
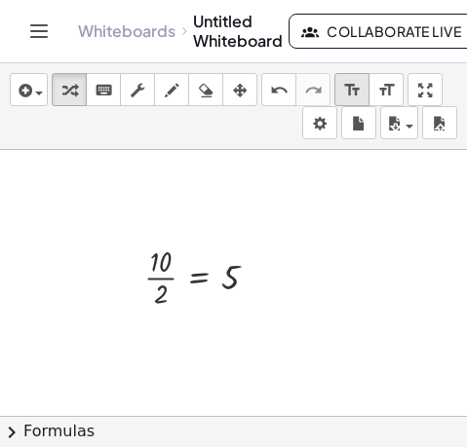
click at [361, 91] on icon "format_size" at bounding box center [352, 90] width 19 height 23
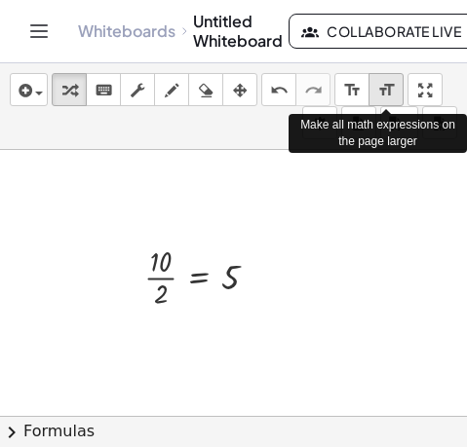
click at [384, 89] on icon "format_size" at bounding box center [386, 90] width 19 height 23
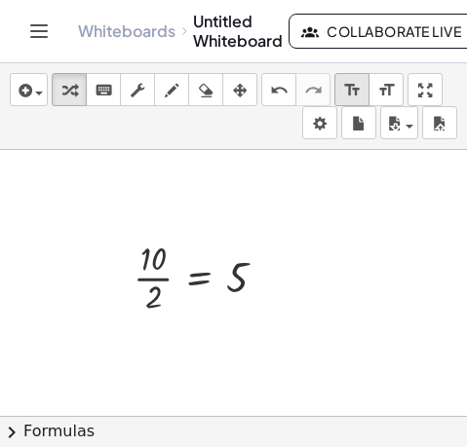
click at [354, 87] on icon "format_size" at bounding box center [352, 90] width 19 height 23
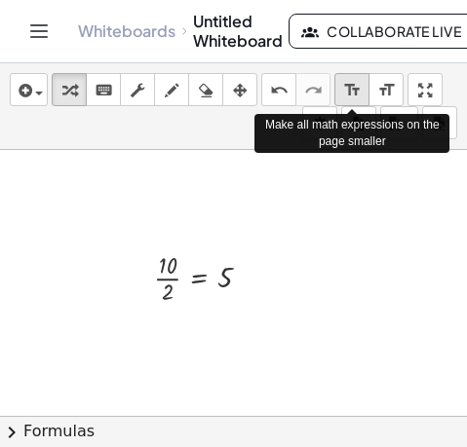
click at [354, 87] on icon "format_size" at bounding box center [352, 90] width 19 height 23
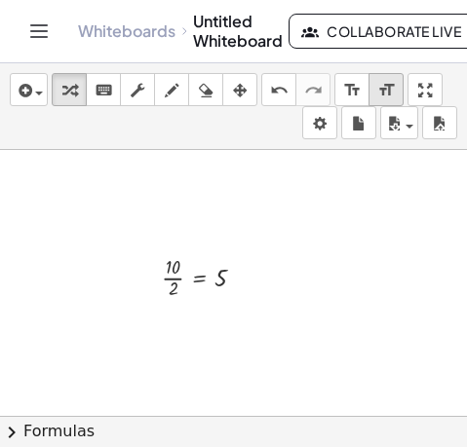
click at [386, 86] on icon "format_size" at bounding box center [386, 90] width 19 height 23
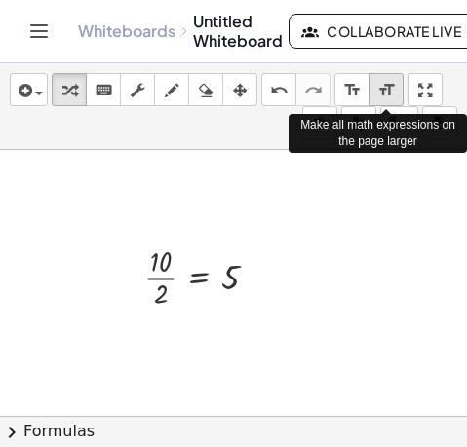
click at [386, 86] on icon "format_size" at bounding box center [386, 90] width 19 height 23
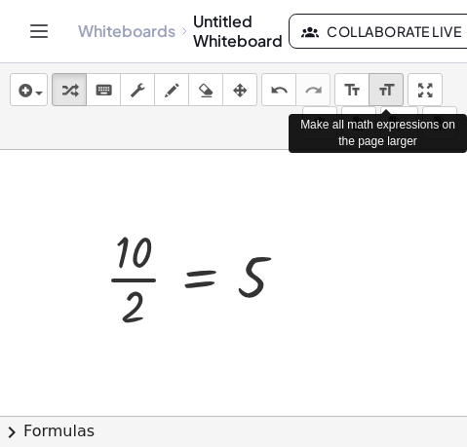
click at [386, 86] on icon "format_size" at bounding box center [386, 90] width 19 height 23
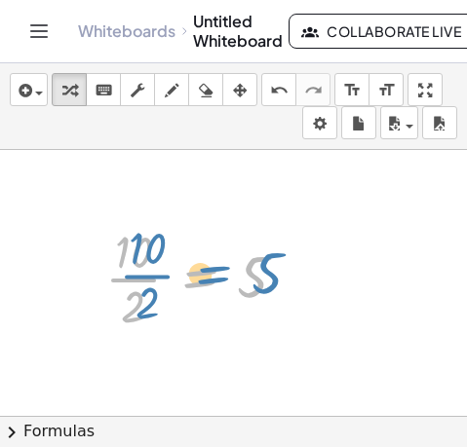
click at [182, 232] on div at bounding box center [204, 276] width 217 height 115
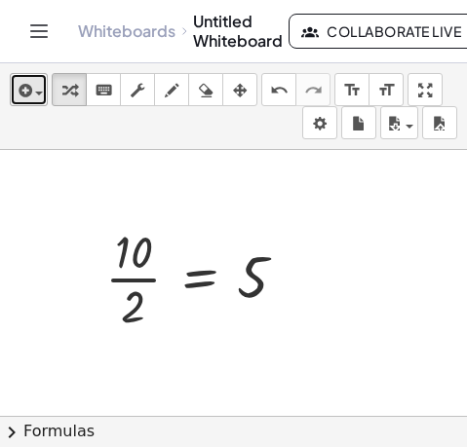
click at [30, 85] on icon "button" at bounding box center [24, 90] width 18 height 23
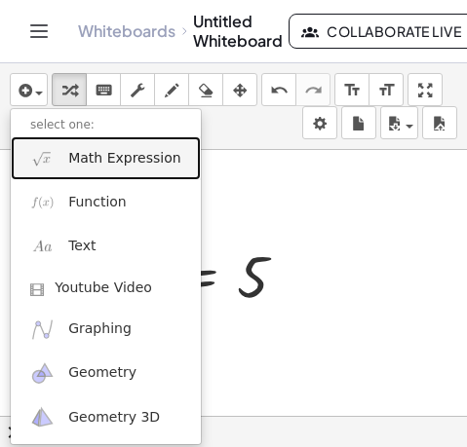
click at [40, 159] on img at bounding box center [42, 158] width 24 height 24
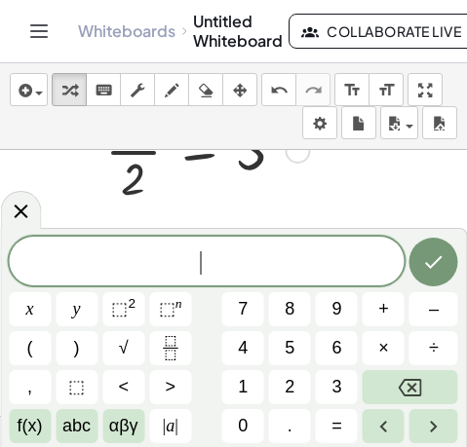
scroll to position [1022, 0]
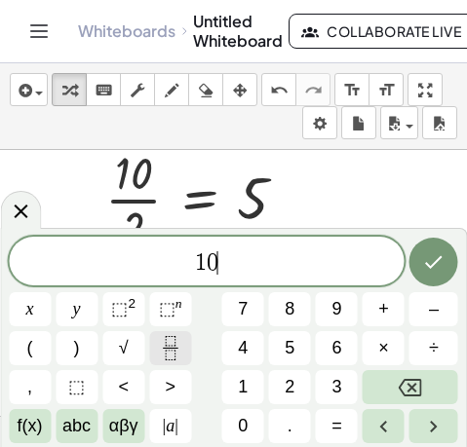
click at [171, 344] on icon "Fraction" at bounding box center [170, 348] width 24 height 24
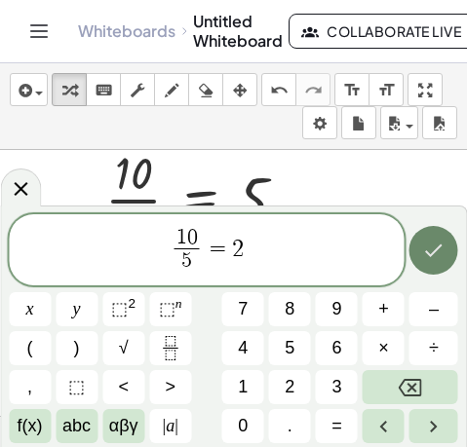
click at [430, 254] on icon "Done" at bounding box center [434, 251] width 18 height 13
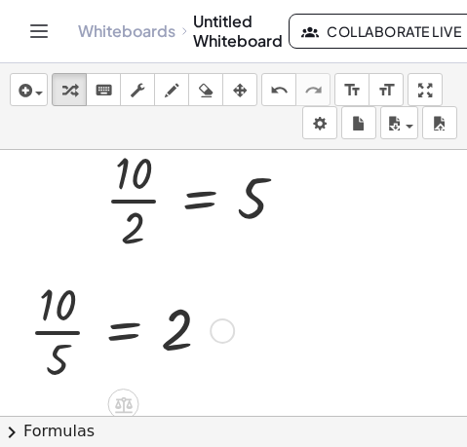
click at [98, 335] on div at bounding box center [127, 329] width 217 height 115
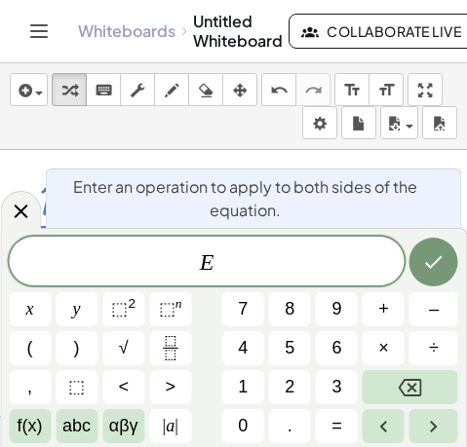
scroll to position [1129, 0]
click at [28, 215] on icon at bounding box center [20, 211] width 23 height 23
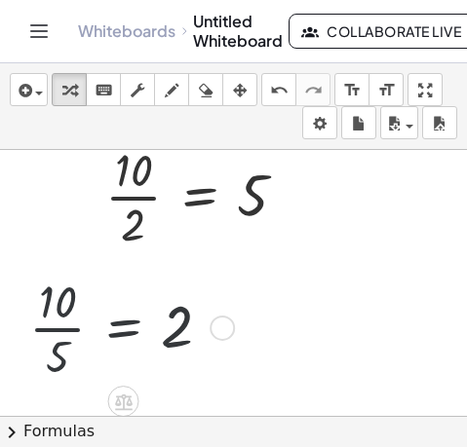
scroll to position [1022, 0]
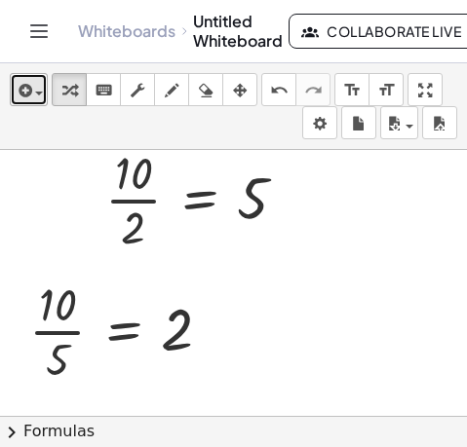
click at [25, 80] on icon "button" at bounding box center [24, 90] width 18 height 23
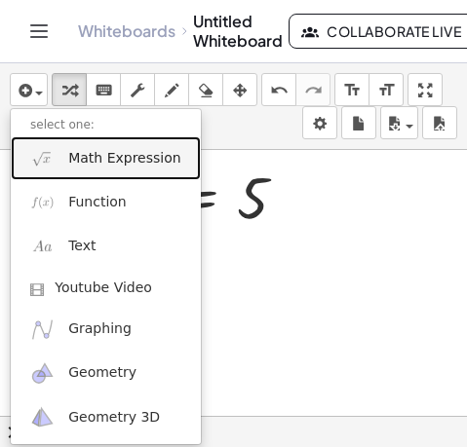
click at [91, 166] on span "Math Expression" at bounding box center [124, 158] width 112 height 19
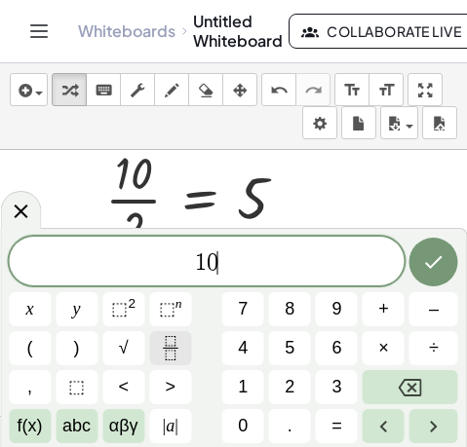
click at [176, 341] on icon "Fraction" at bounding box center [170, 348] width 24 height 24
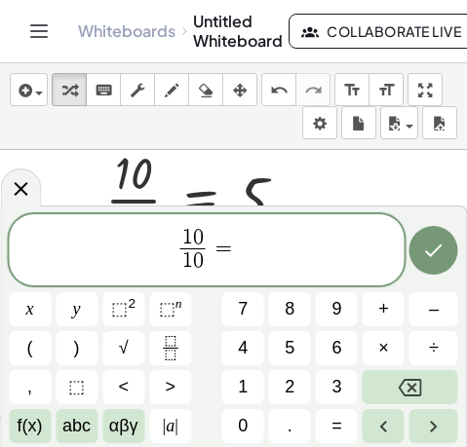
click at [259, 248] on span "1 0 1 0 ​ =" at bounding box center [207, 252] width 396 height 52
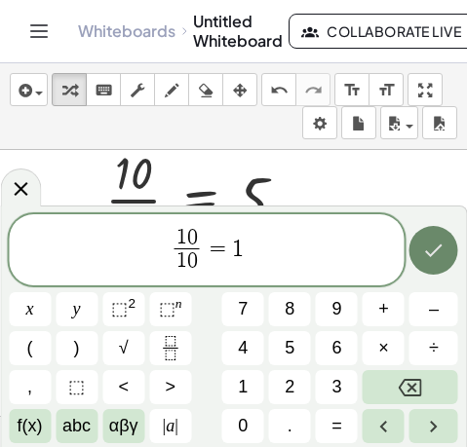
click at [439, 258] on icon "Done" at bounding box center [433, 250] width 23 height 23
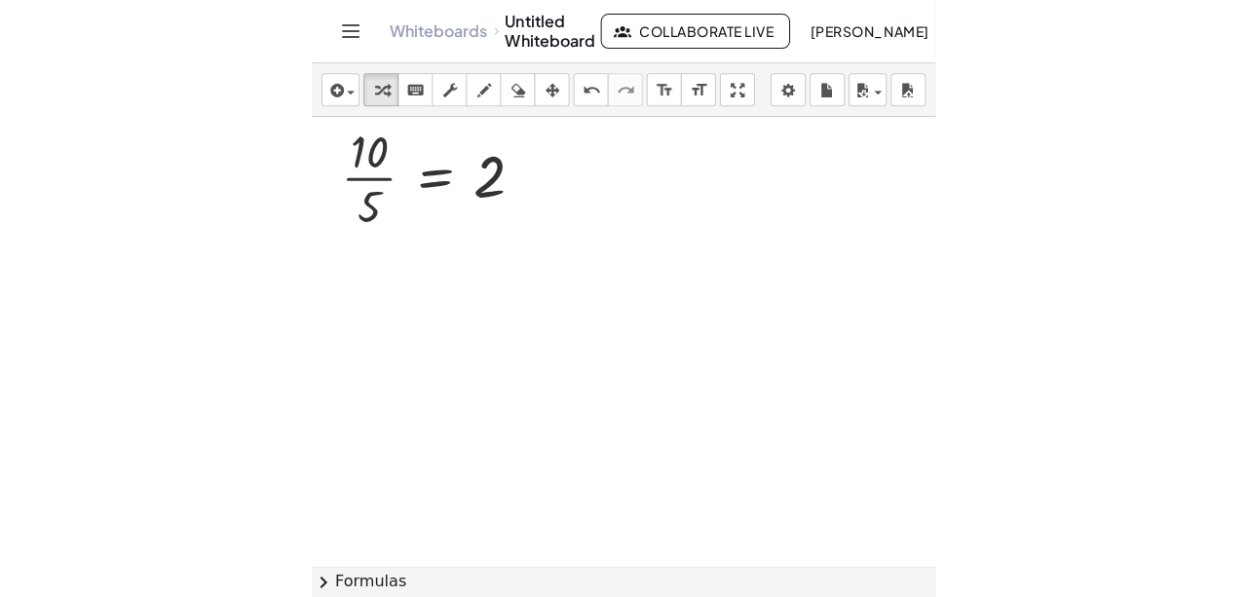
scroll to position [951, 0]
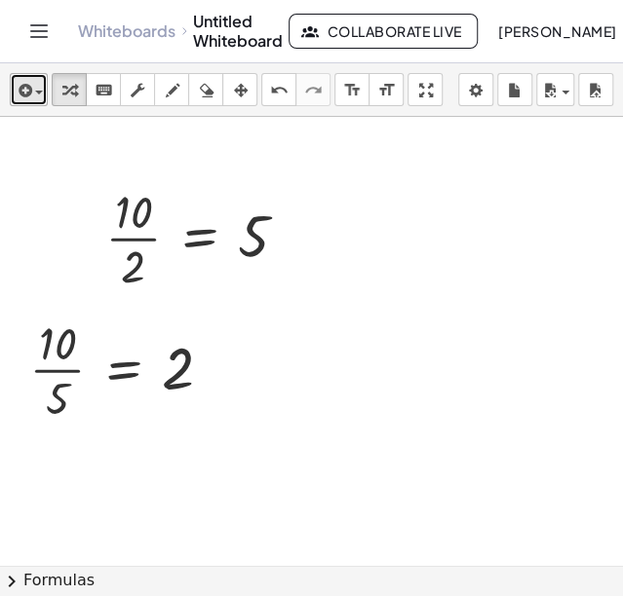
click at [21, 90] on icon "button" at bounding box center [24, 90] width 18 height 23
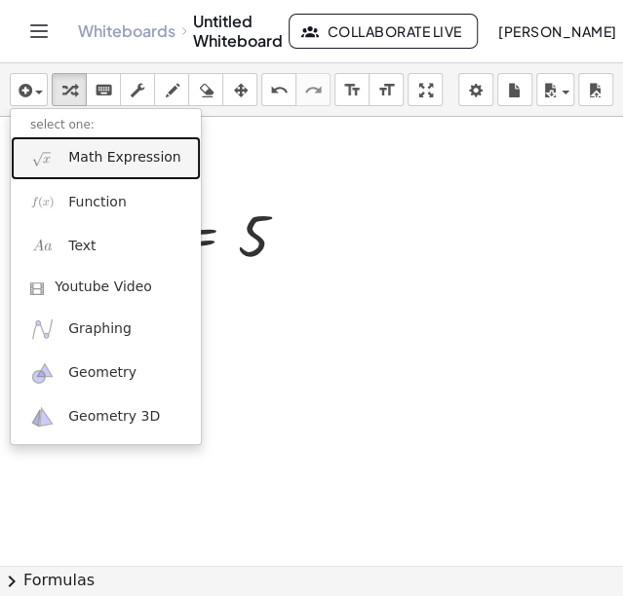
click at [76, 146] on link "Math Expression" at bounding box center [106, 158] width 190 height 44
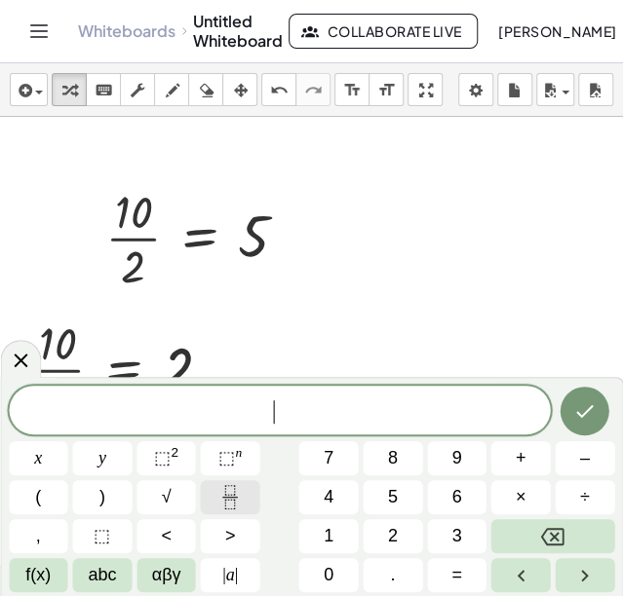
click at [229, 495] on icon "Fraction" at bounding box center [230, 497] width 24 height 24
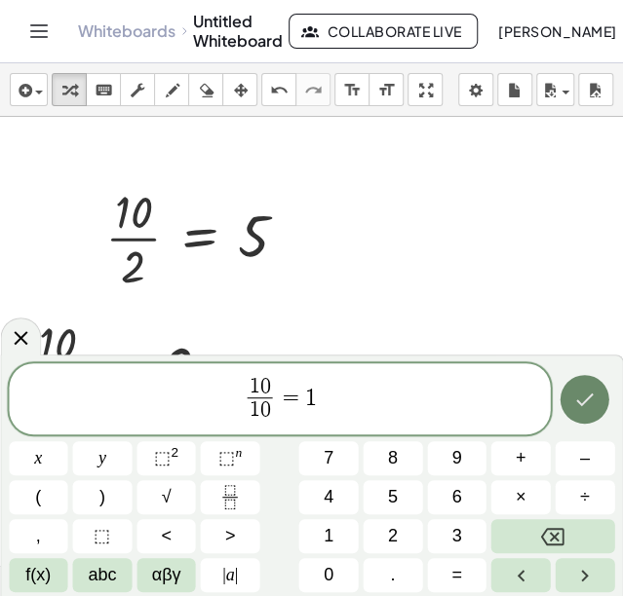
click at [581, 390] on icon "Done" at bounding box center [584, 399] width 23 height 23
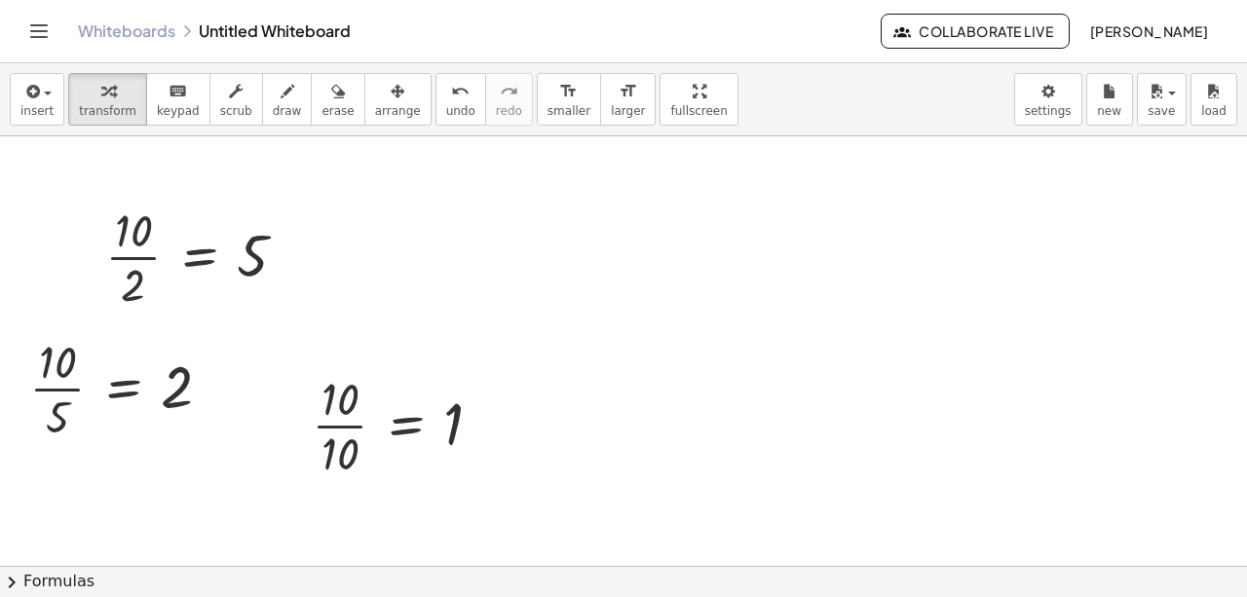
drag, startPoint x: 462, startPoint y: 341, endPoint x: 800, endPoint y: 322, distance: 338.7
click at [800, 322] on div at bounding box center [623, 84] width 1247 height 1798
click at [43, 90] on div "button" at bounding box center [36, 90] width 33 height 23
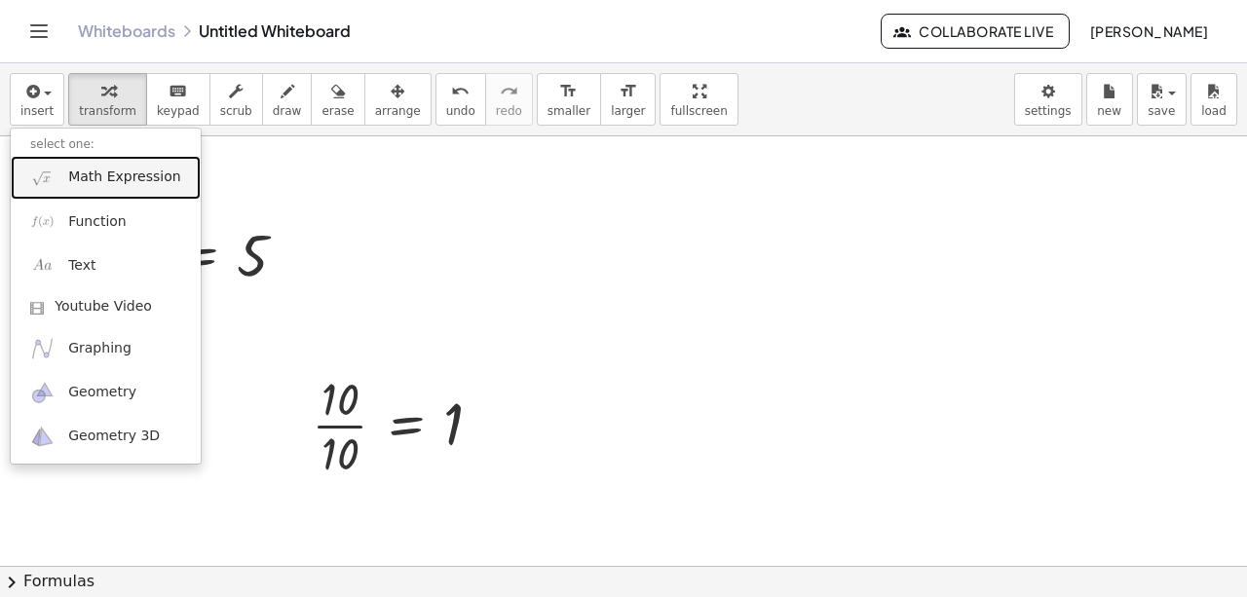
click at [102, 176] on span "Math Expression" at bounding box center [124, 177] width 112 height 19
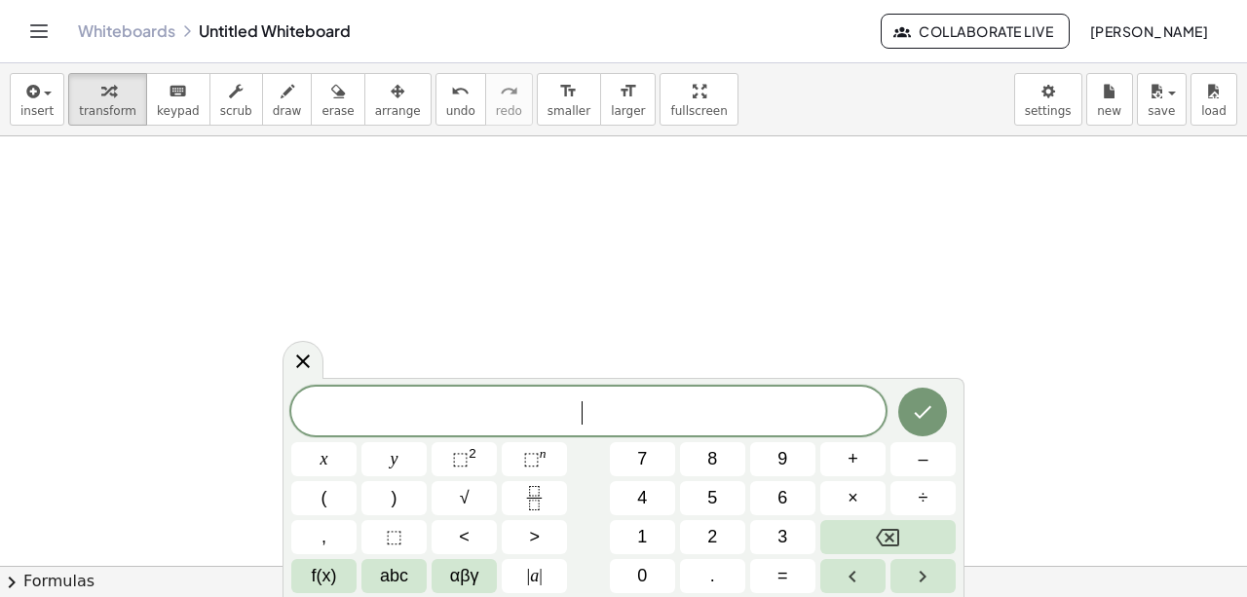
scroll to position [1341, 0]
click at [923, 412] on icon "Done" at bounding box center [922, 412] width 23 height 23
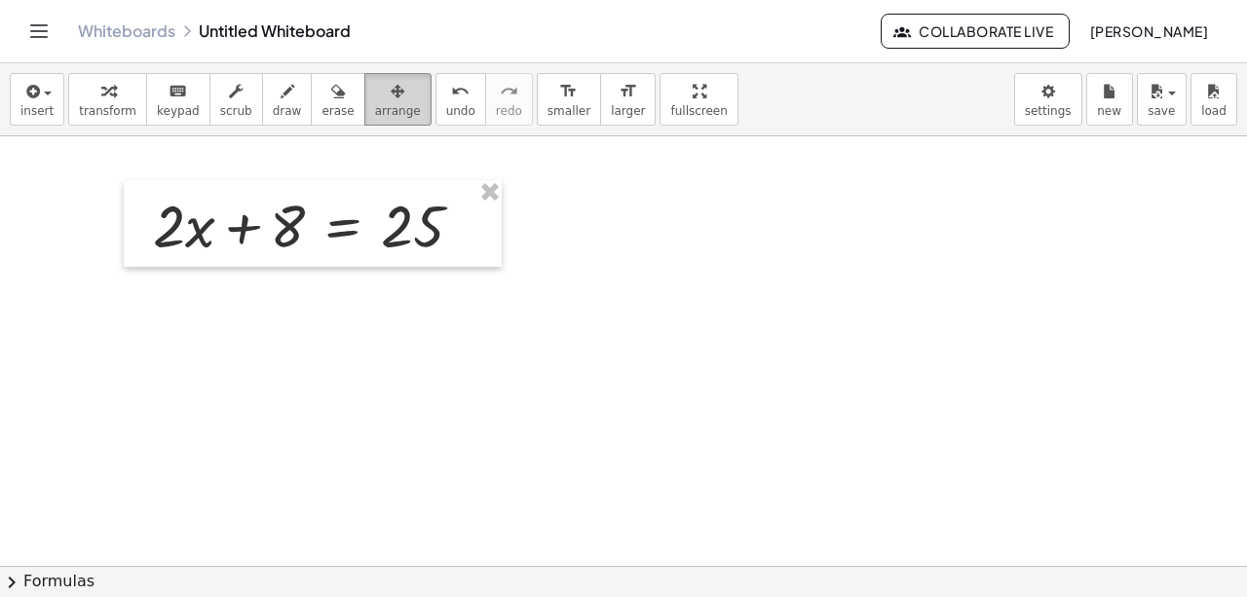
click at [375, 104] on span "arrange" at bounding box center [398, 111] width 46 height 14
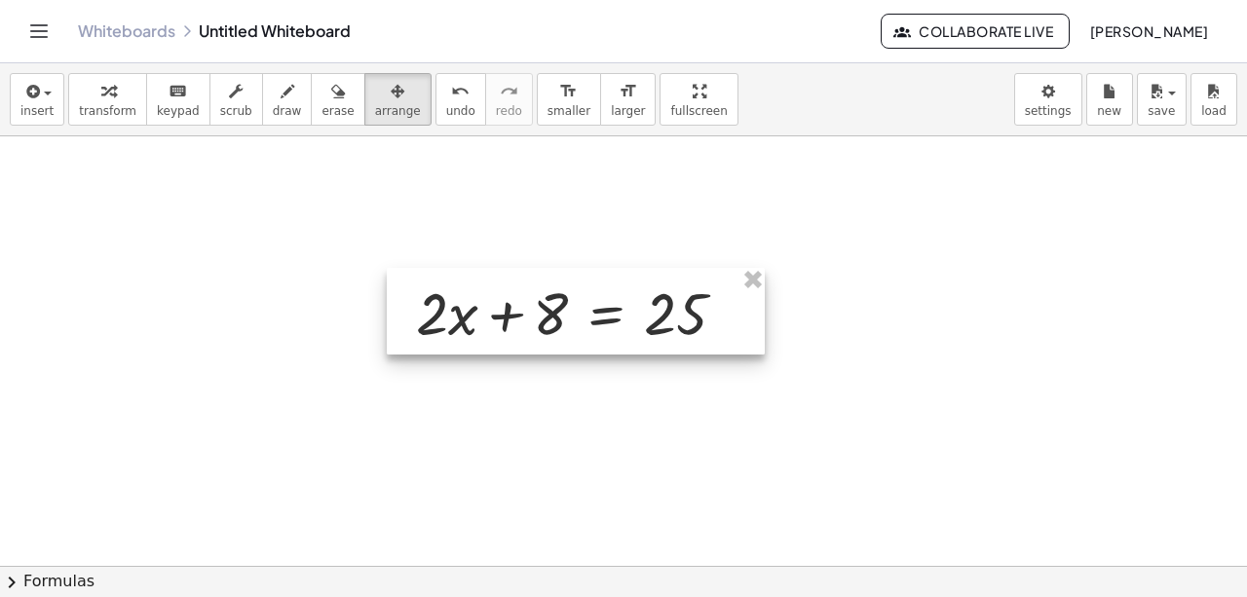
drag, startPoint x: 339, startPoint y: 224, endPoint x: 602, endPoint y: 312, distance: 277.3
click at [602, 312] on div at bounding box center [576, 312] width 378 height 88
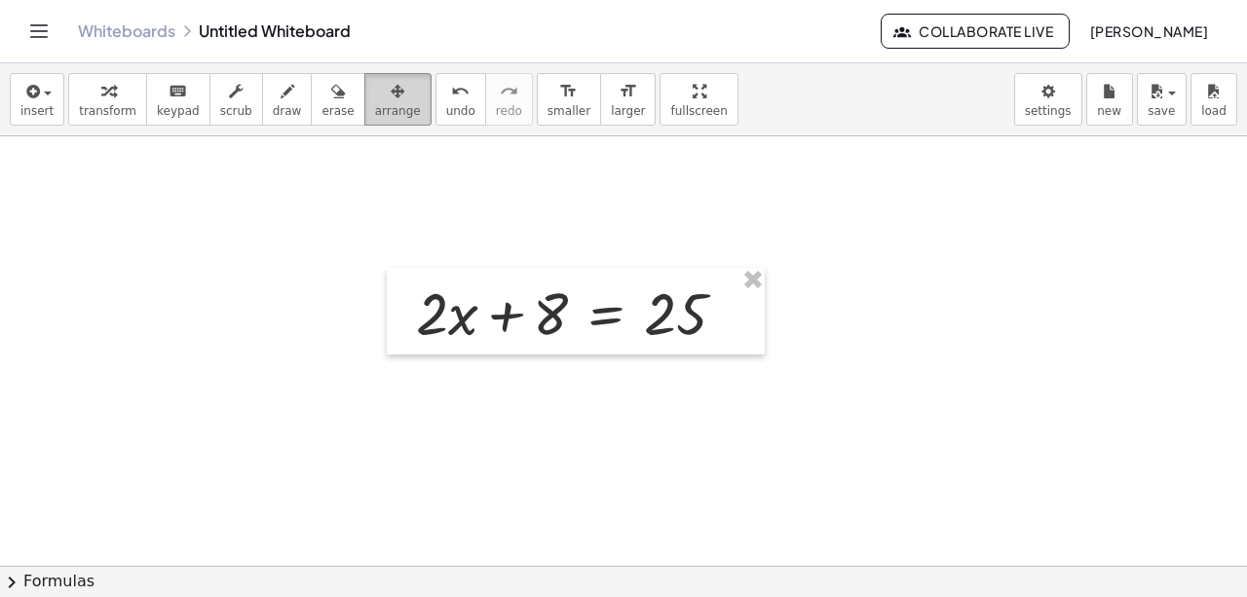
click at [391, 88] on icon "button" at bounding box center [398, 91] width 14 height 23
click at [98, 105] on span "transform" at bounding box center [107, 111] width 57 height 14
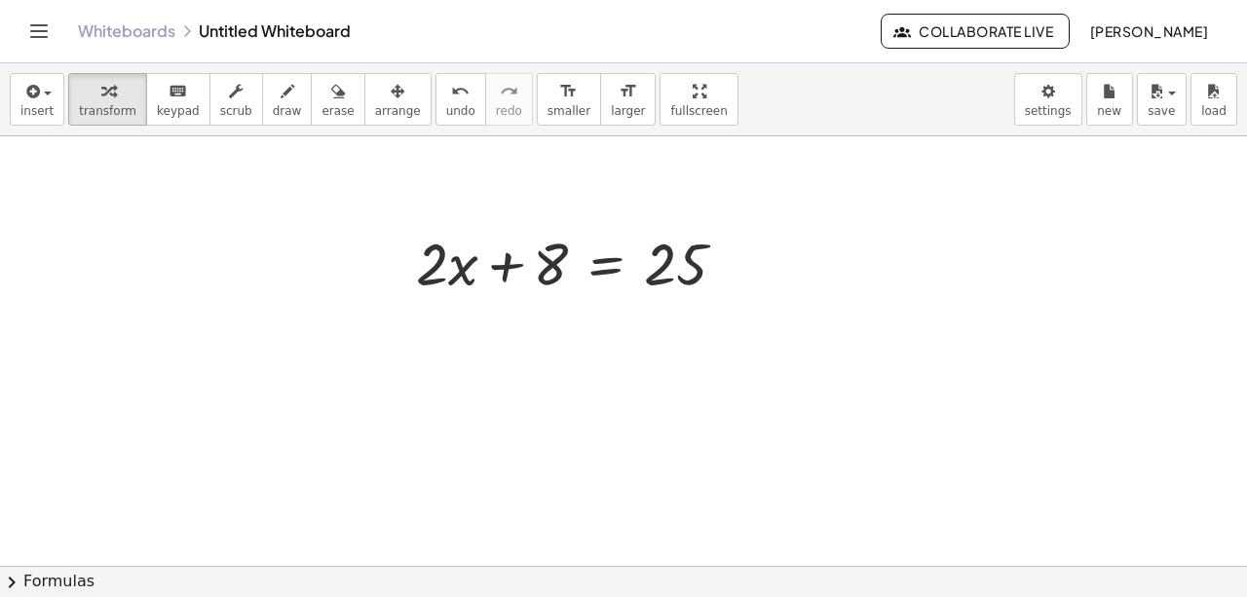
scroll to position [1367, 0]
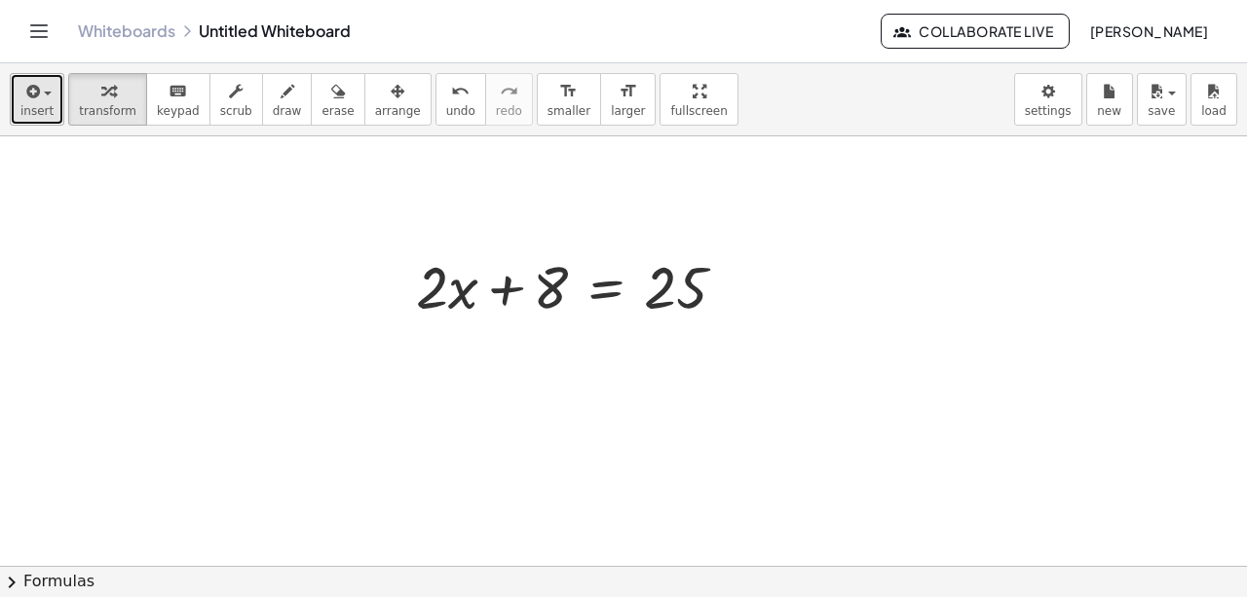
click at [37, 104] on span "insert" at bounding box center [36, 111] width 33 height 14
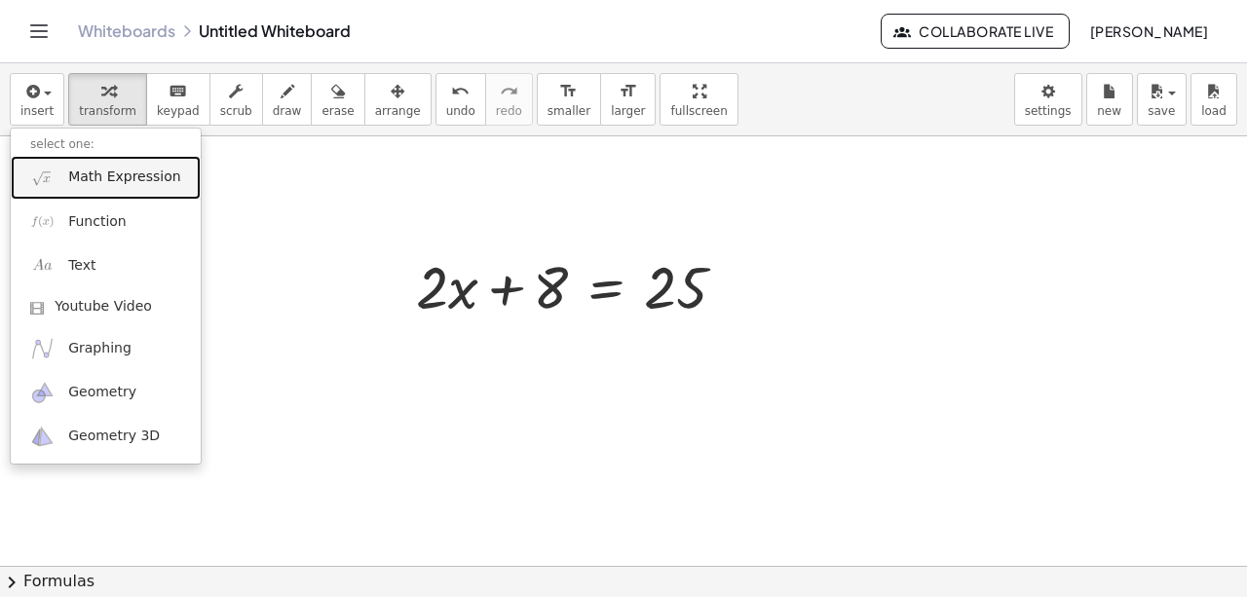
click at [89, 185] on span "Math Expression" at bounding box center [124, 177] width 112 height 19
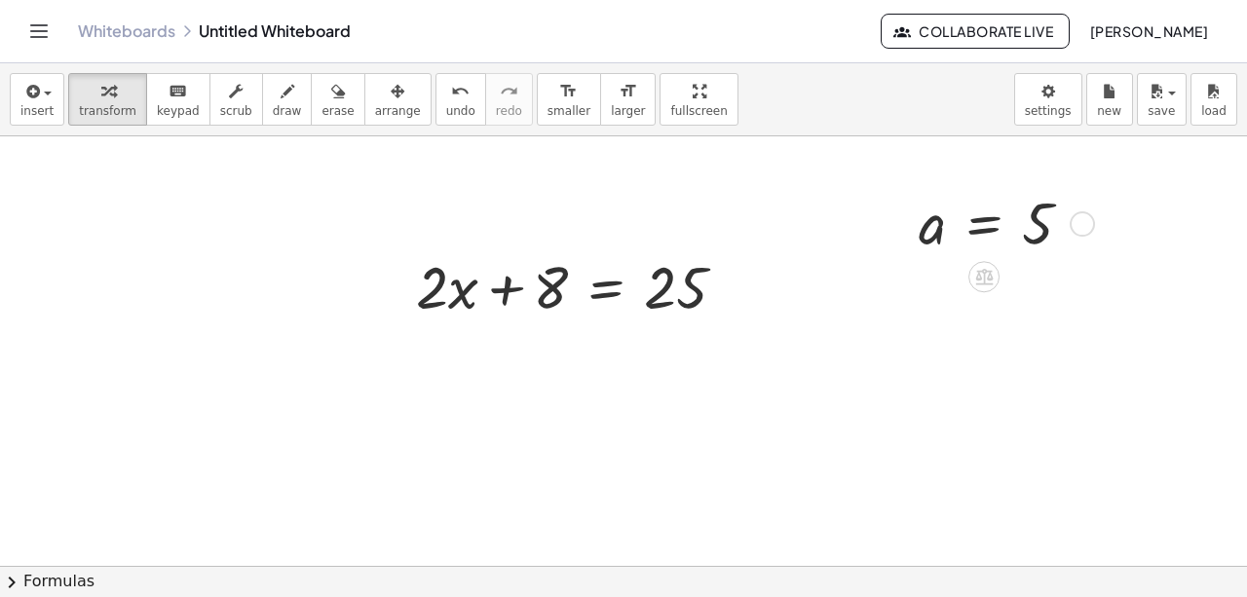
click at [933, 225] on div at bounding box center [1082, 223] width 25 height 25
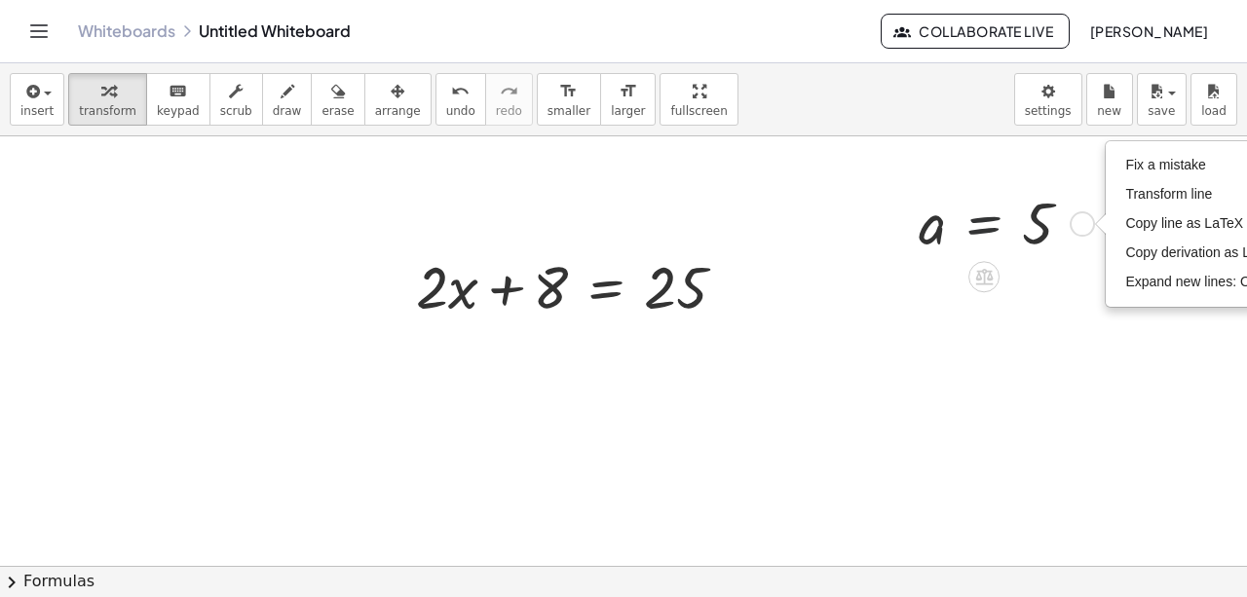
click at [933, 245] on div at bounding box center [1003, 222] width 188 height 75
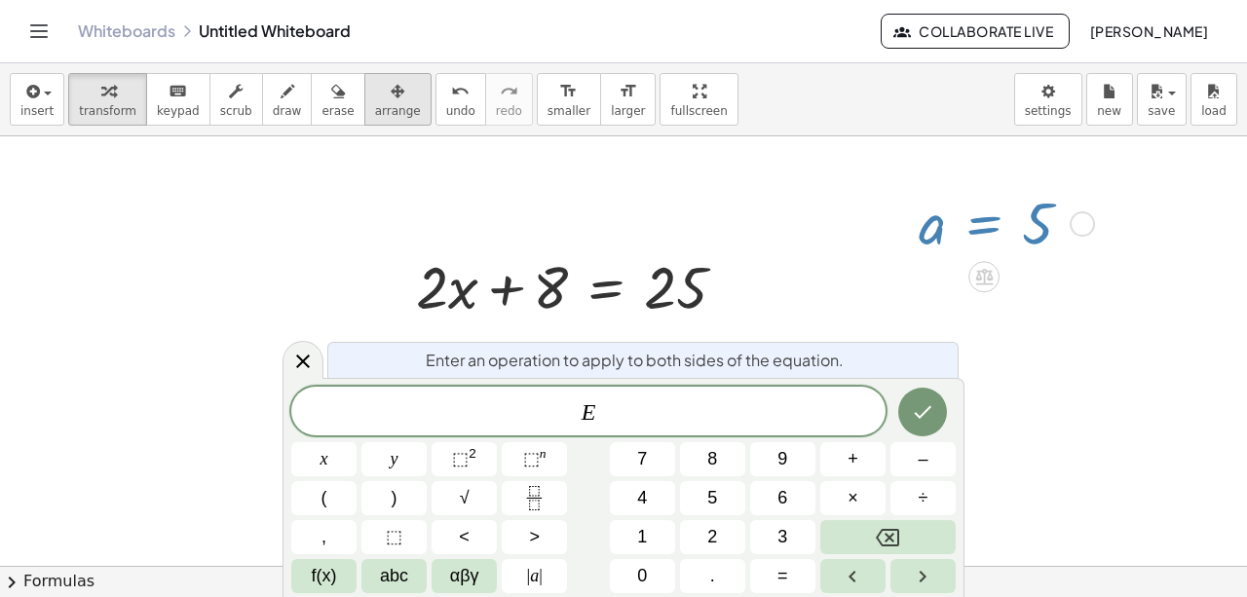
click at [375, 104] on span "arrange" at bounding box center [398, 111] width 46 height 14
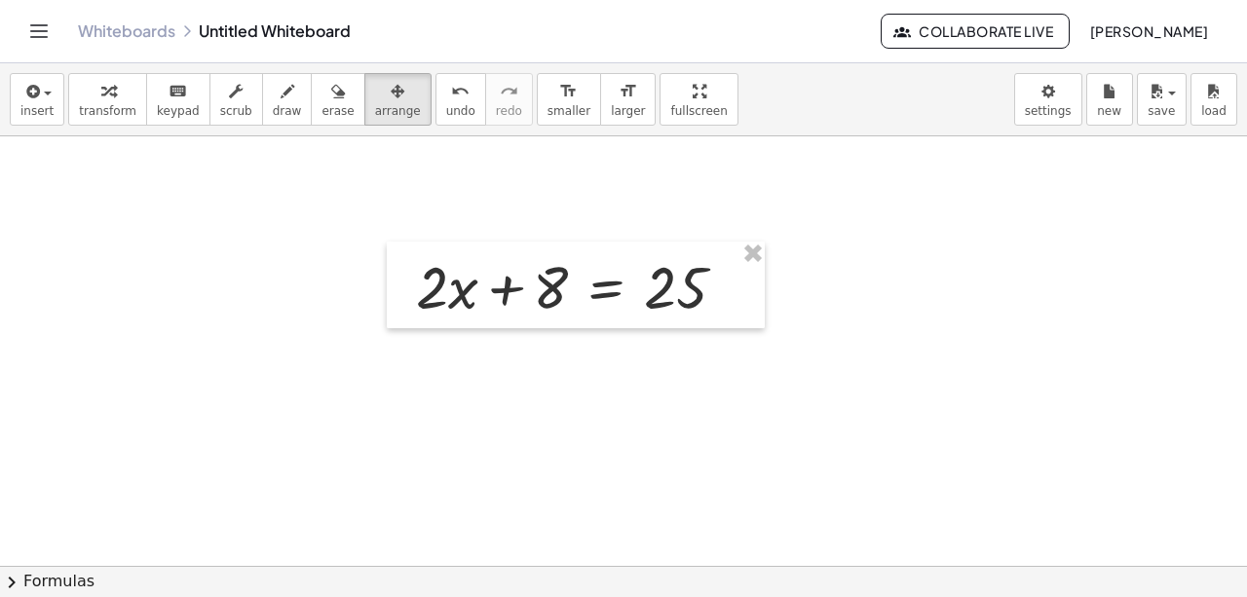
click at [101, 88] on icon "button" at bounding box center [108, 91] width 14 height 23
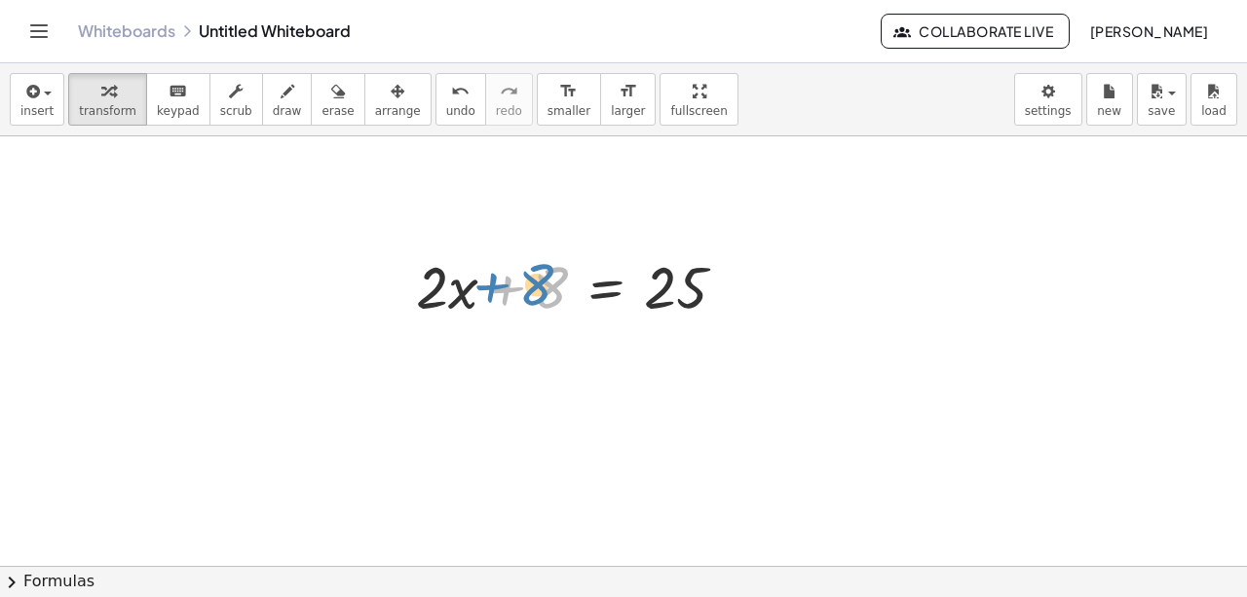
drag, startPoint x: 516, startPoint y: 290, endPoint x: 495, endPoint y: 298, distance: 22.8
click at [495, 298] on div at bounding box center [578, 286] width 345 height 78
drag, startPoint x: 439, startPoint y: 290, endPoint x: 454, endPoint y: 300, distance: 18.4
click at [454, 300] on div at bounding box center [578, 286] width 345 height 78
click at [456, 297] on div at bounding box center [578, 286] width 345 height 78
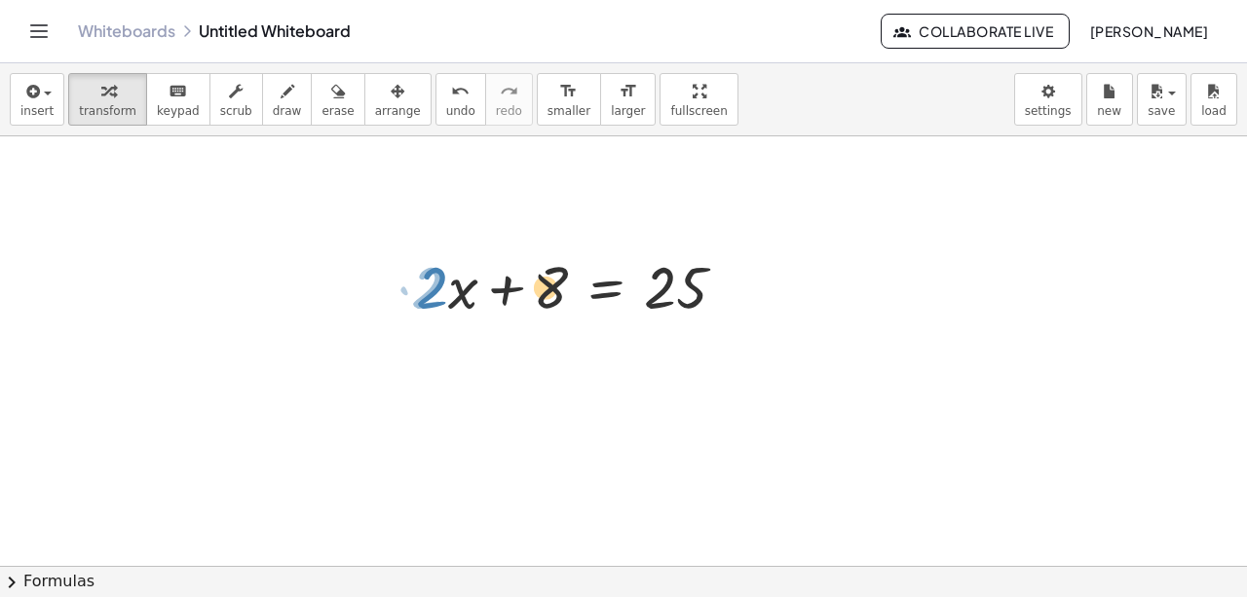
click at [511, 291] on div at bounding box center [578, 286] width 345 height 78
drag, startPoint x: 680, startPoint y: 290, endPoint x: 675, endPoint y: 281, distance: 10.9
click at [675, 281] on div at bounding box center [578, 286] width 345 height 78
drag, startPoint x: 524, startPoint y: 289, endPoint x: 778, endPoint y: 286, distance: 253.4
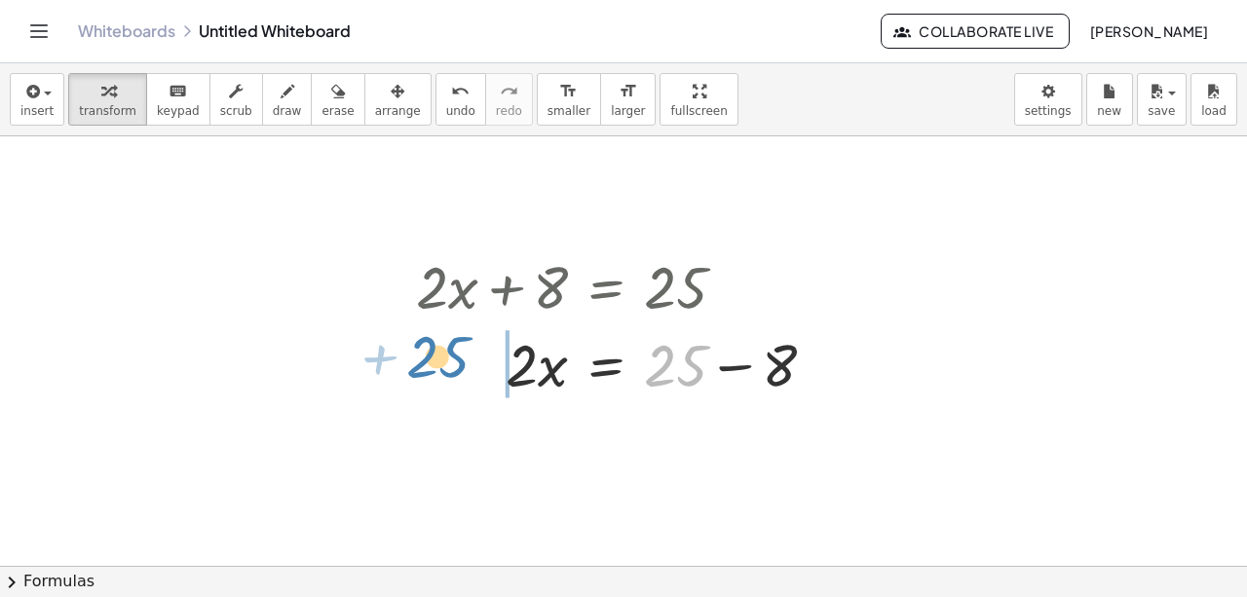
drag, startPoint x: 687, startPoint y: 370, endPoint x: 447, endPoint y: 363, distance: 239.9
click at [447, 363] on div at bounding box center [623, 363] width 435 height 78
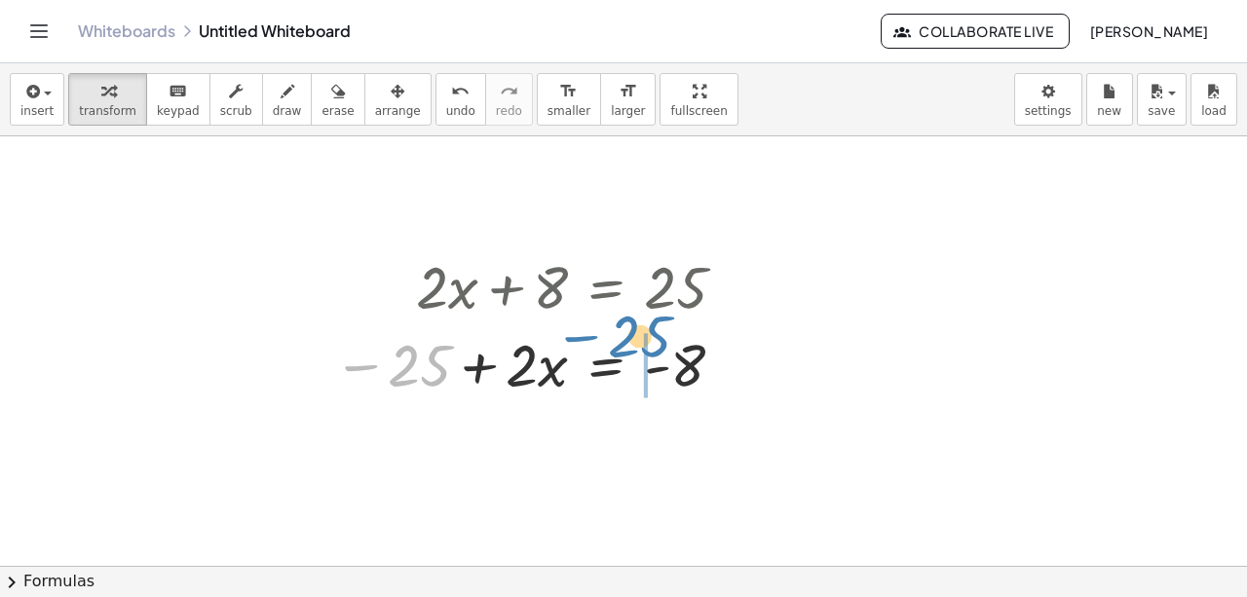
drag, startPoint x: 400, startPoint y: 370, endPoint x: 620, endPoint y: 341, distance: 222.2
click at [620, 341] on div at bounding box center [538, 363] width 428 height 78
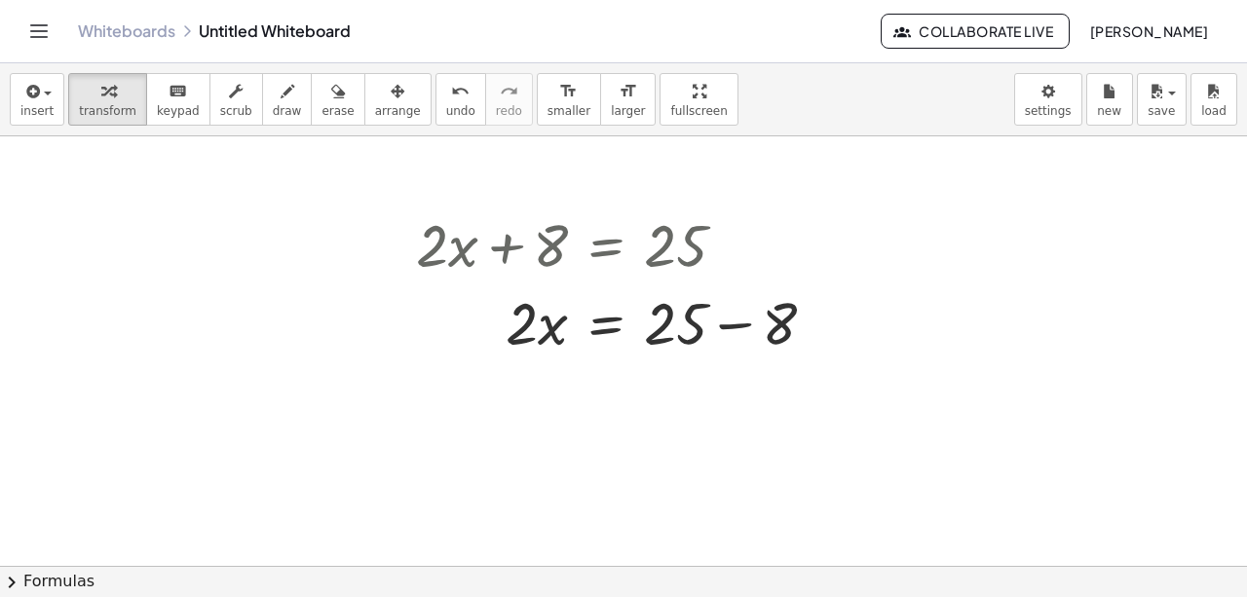
scroll to position [1433, 0]
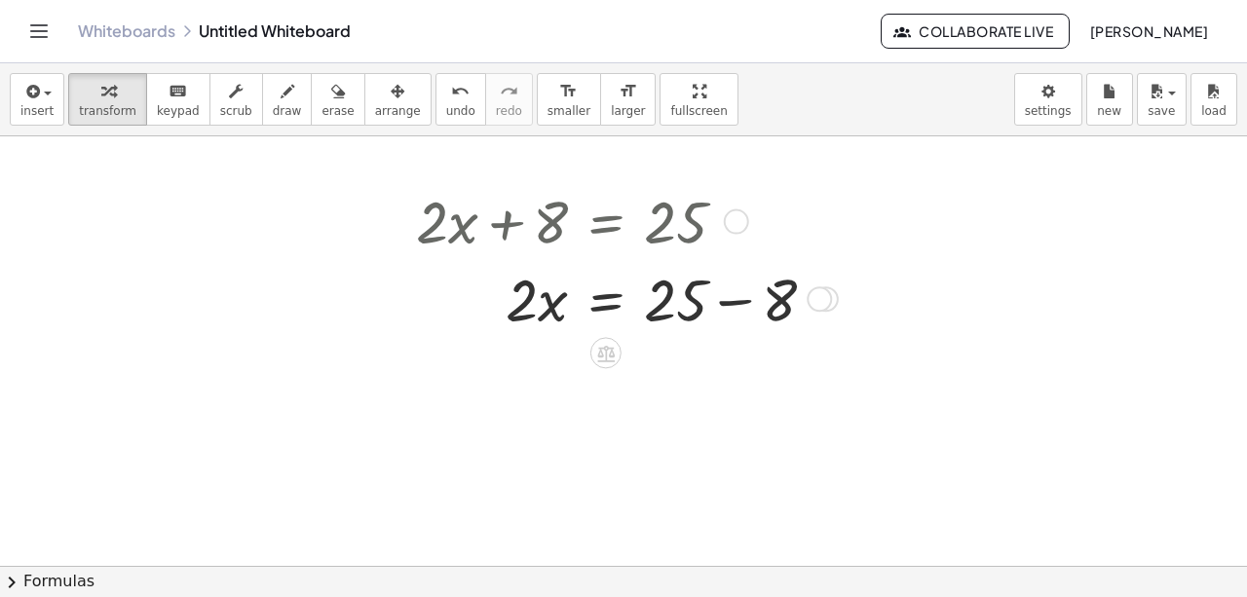
click at [719, 306] on div at bounding box center [623, 297] width 435 height 78
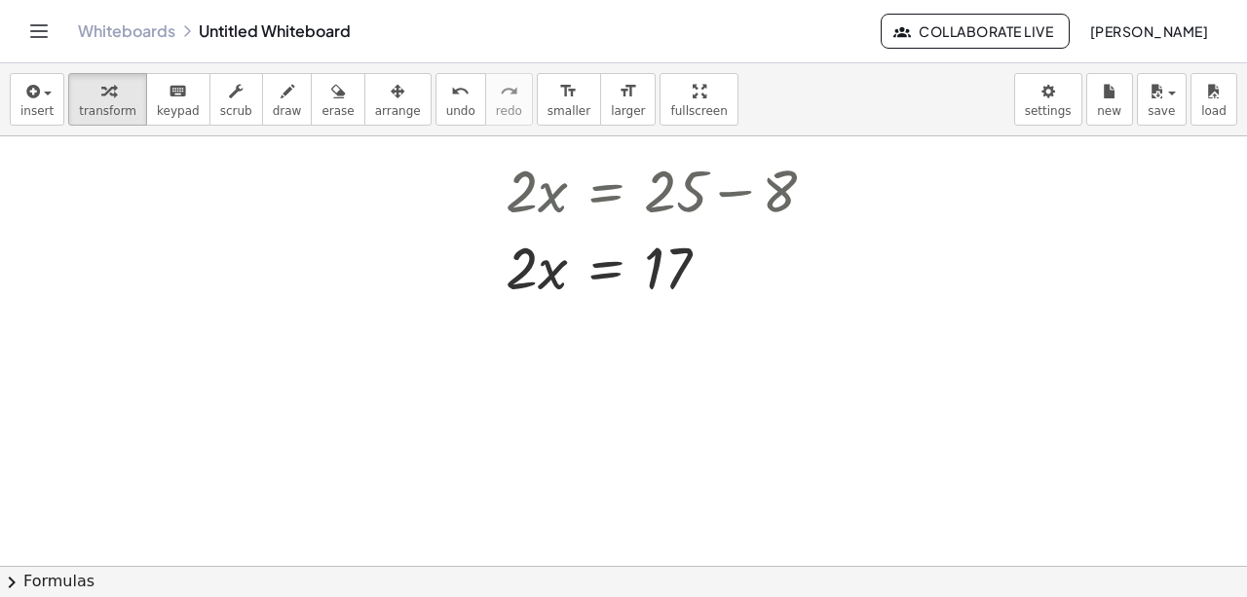
scroll to position [1562, 0]
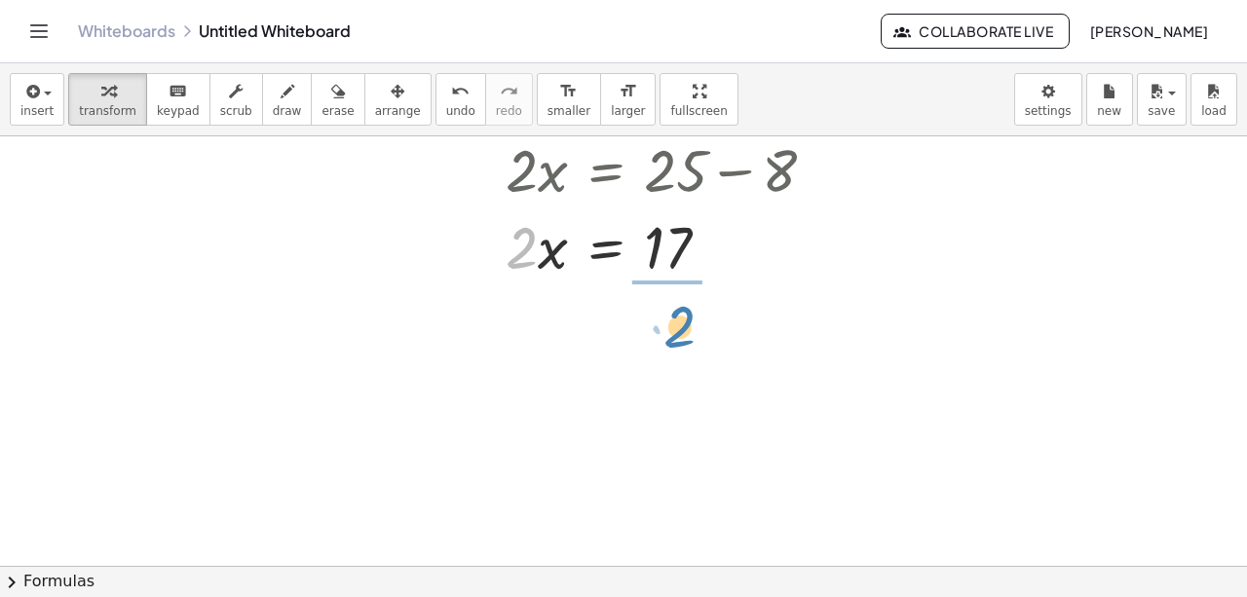
drag, startPoint x: 516, startPoint y: 248, endPoint x: 674, endPoint y: 327, distance: 176.5
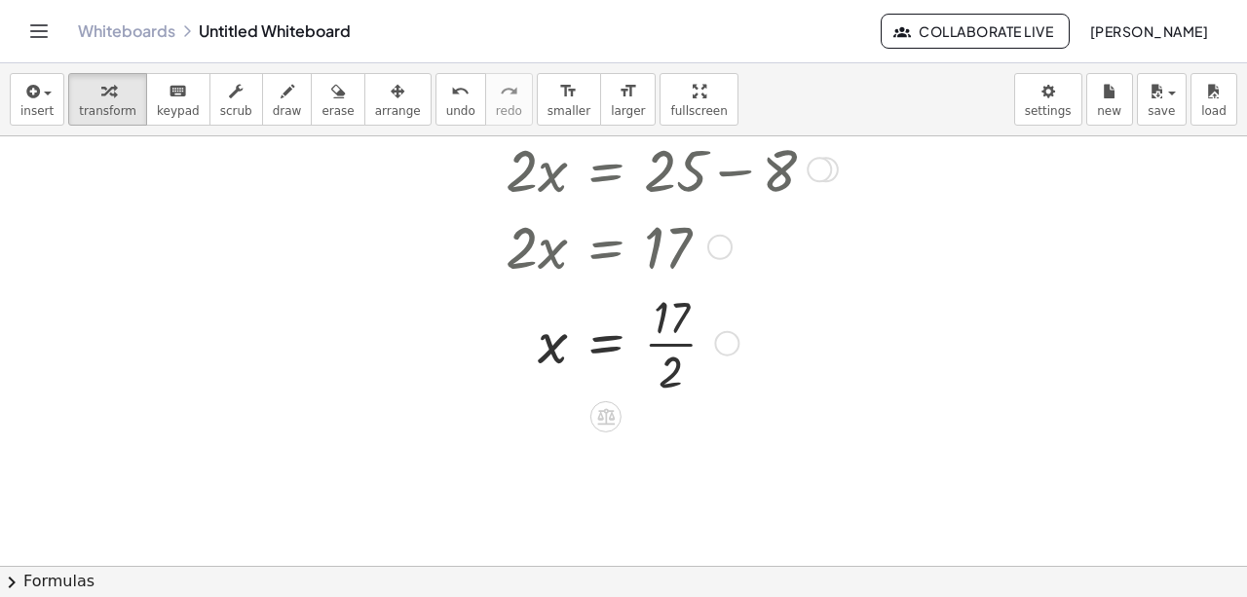
scroll to position [1497, 0]
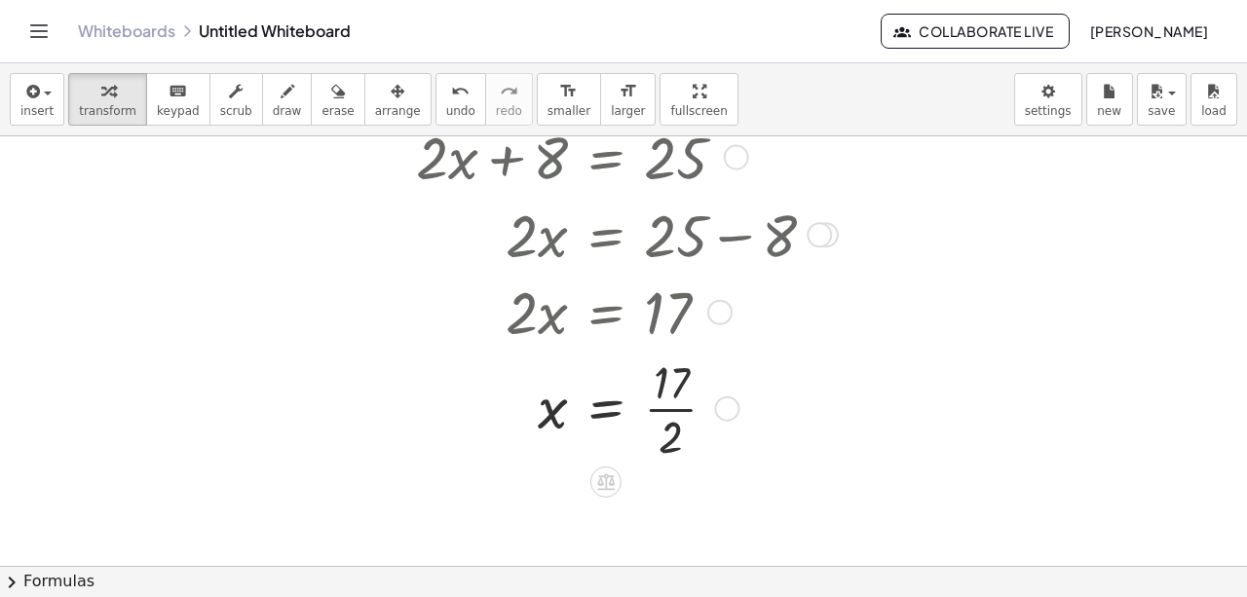
click at [667, 405] on div at bounding box center [623, 406] width 435 height 115
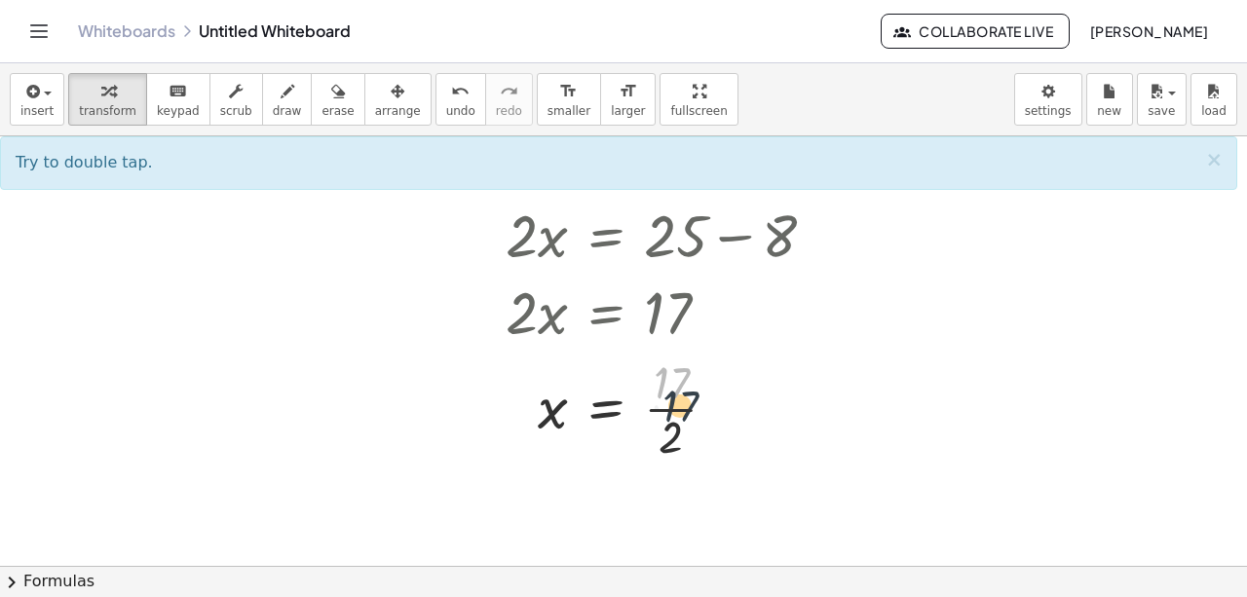
drag, startPoint x: 663, startPoint y: 385, endPoint x: 670, endPoint y: 405, distance: 21.9
click at [670, 405] on div at bounding box center [623, 406] width 435 height 115
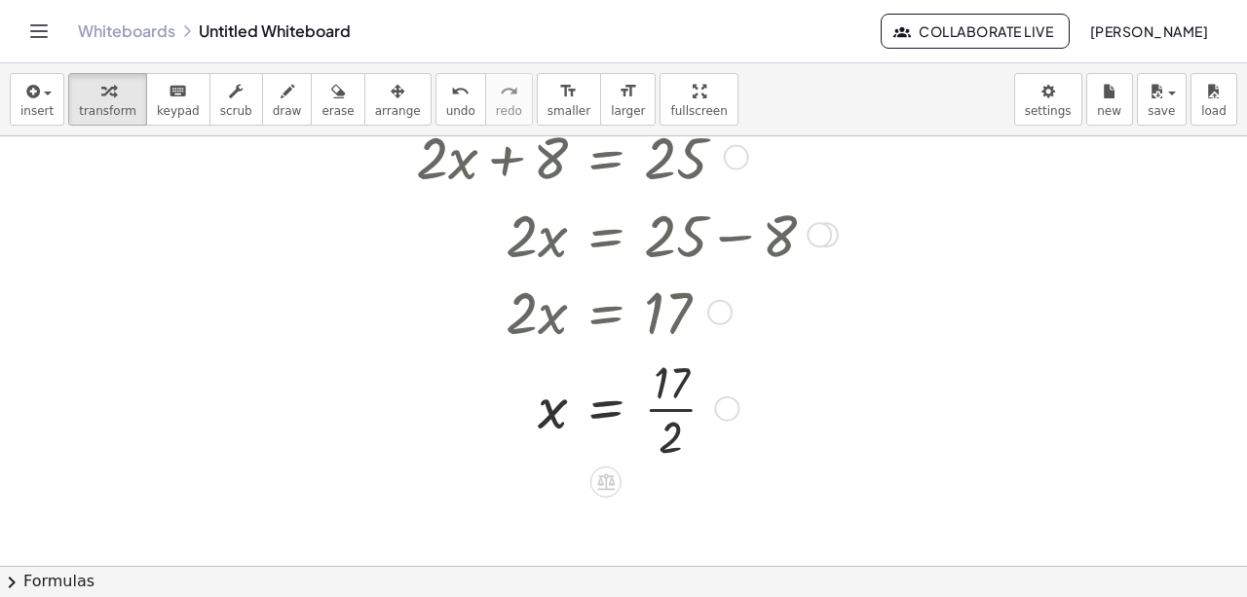
click at [670, 408] on div at bounding box center [623, 406] width 435 height 115
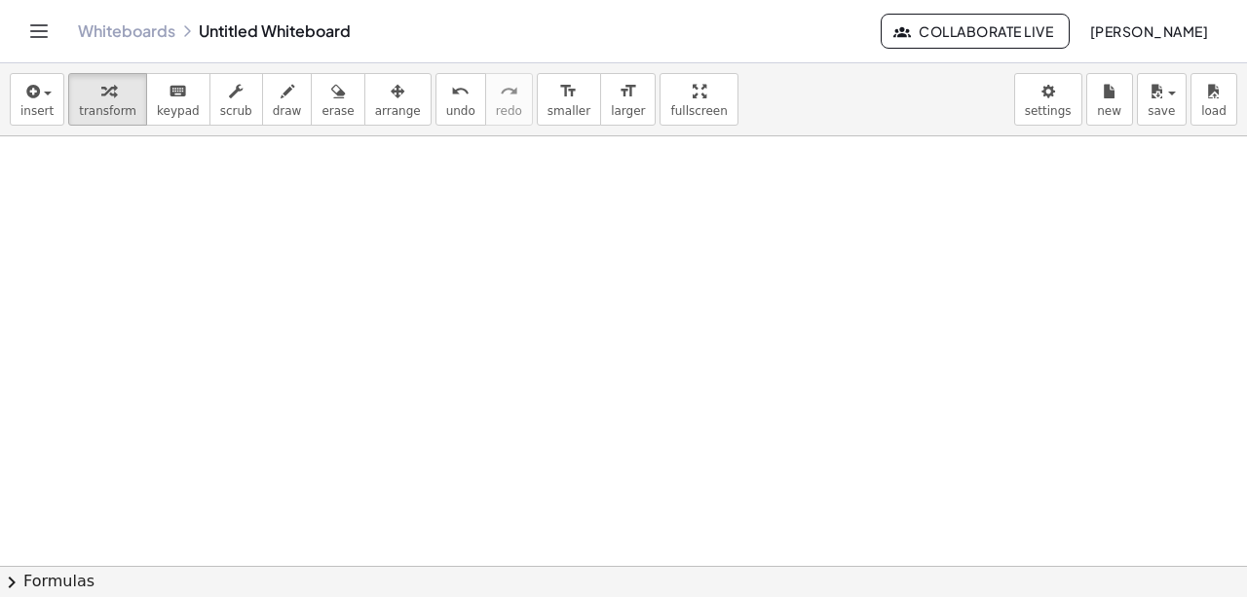
scroll to position [1918, 0]
click at [31, 105] on span "insert" at bounding box center [36, 111] width 33 height 14
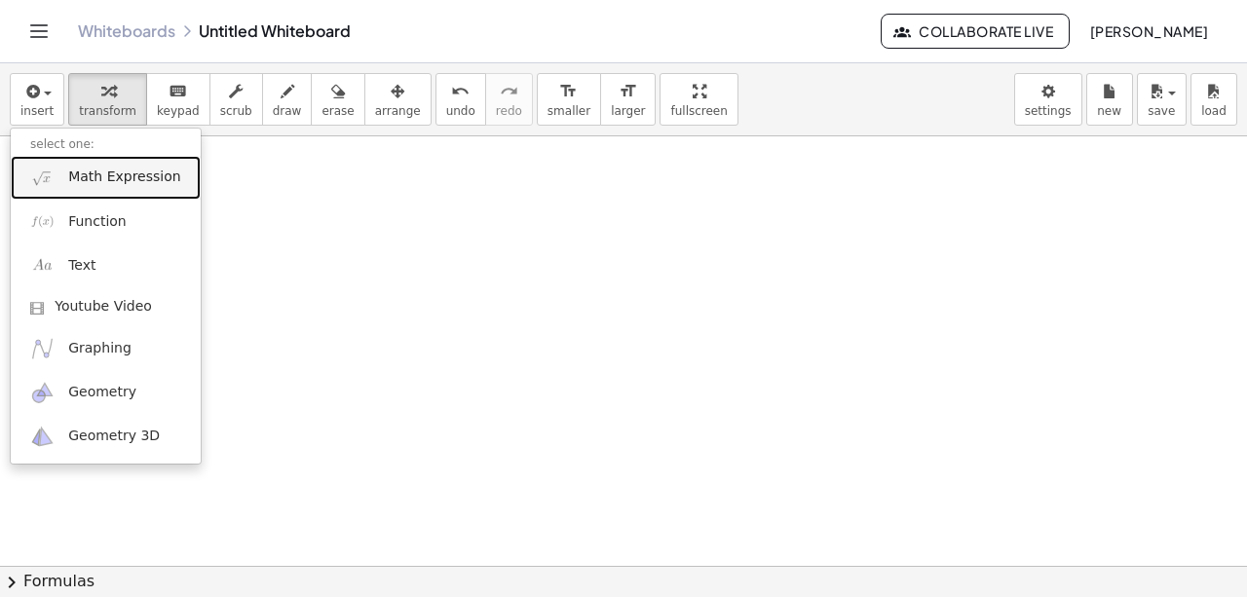
click at [72, 180] on span "Math Expression" at bounding box center [124, 177] width 112 height 19
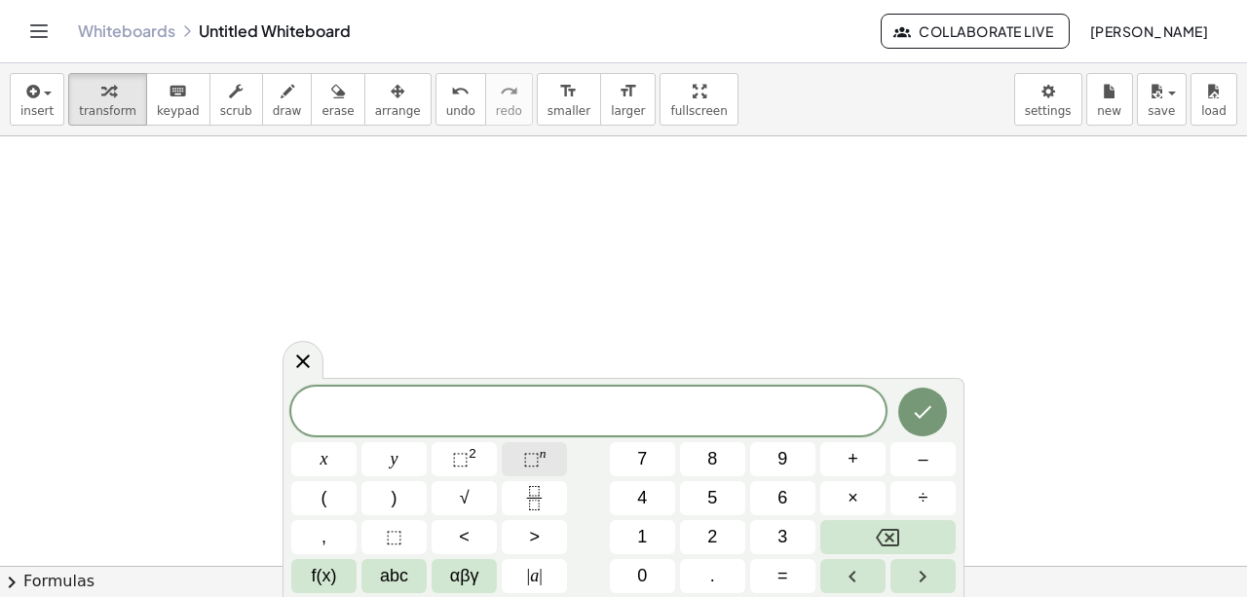
click at [532, 464] on span "⬚" at bounding box center [531, 458] width 17 height 19
click at [639, 487] on span "4" at bounding box center [642, 498] width 10 height 26
click at [524, 466] on span "⬚" at bounding box center [531, 458] width 17 height 19
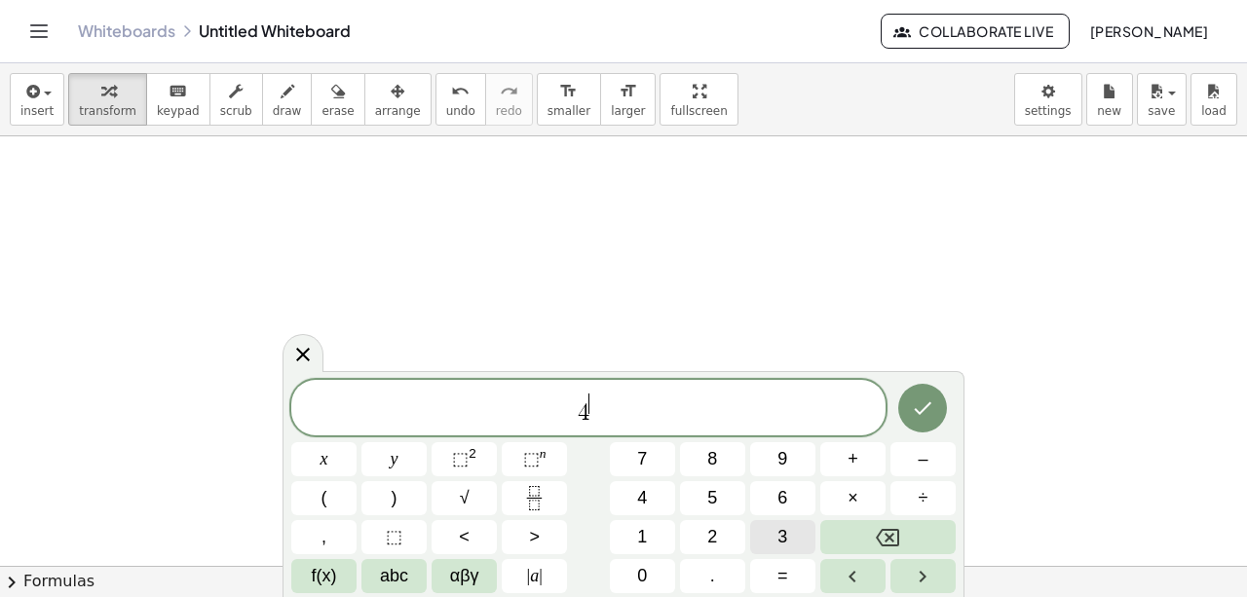
click at [768, 536] on button "3" at bounding box center [782, 537] width 65 height 34
click at [921, 414] on icon "Done" at bounding box center [922, 408] width 23 height 23
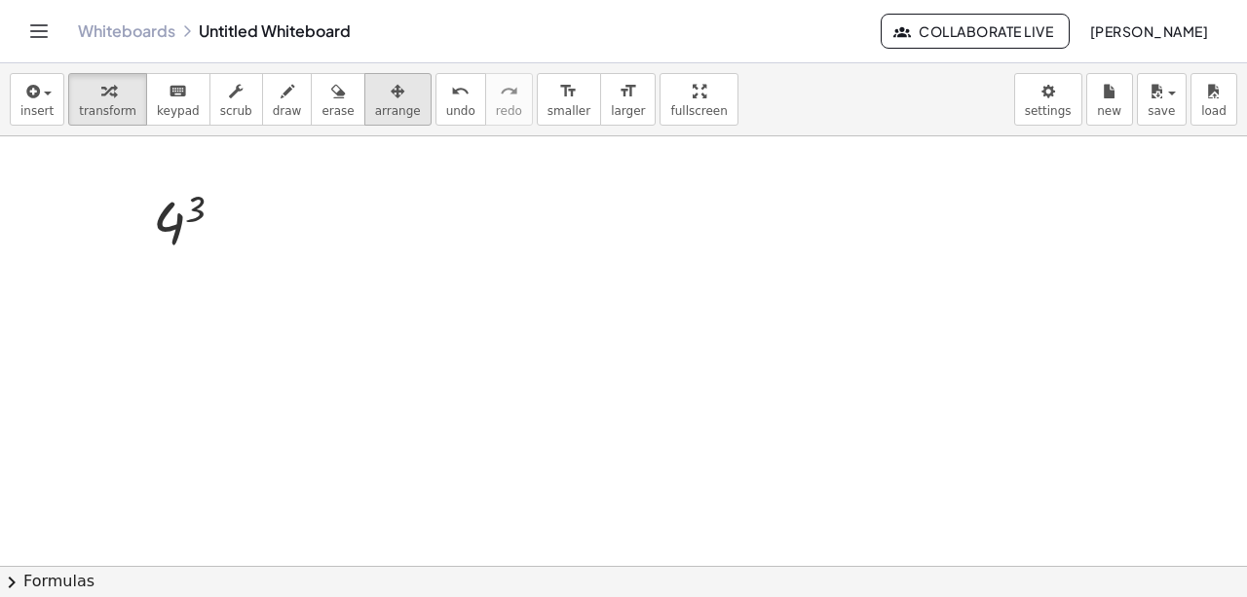
click at [391, 97] on icon "button" at bounding box center [398, 91] width 14 height 23
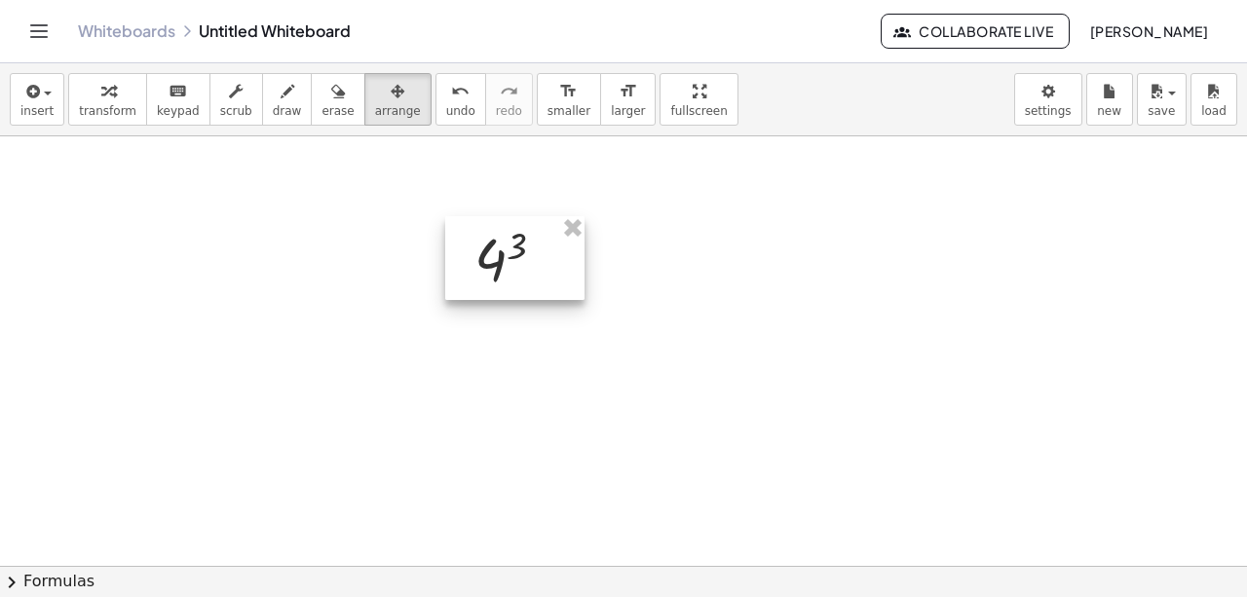
drag, startPoint x: 193, startPoint y: 212, endPoint x: 515, endPoint y: 249, distance: 323.7
click at [515, 249] on div at bounding box center [514, 258] width 139 height 85
click at [97, 105] on span "transform" at bounding box center [107, 111] width 57 height 14
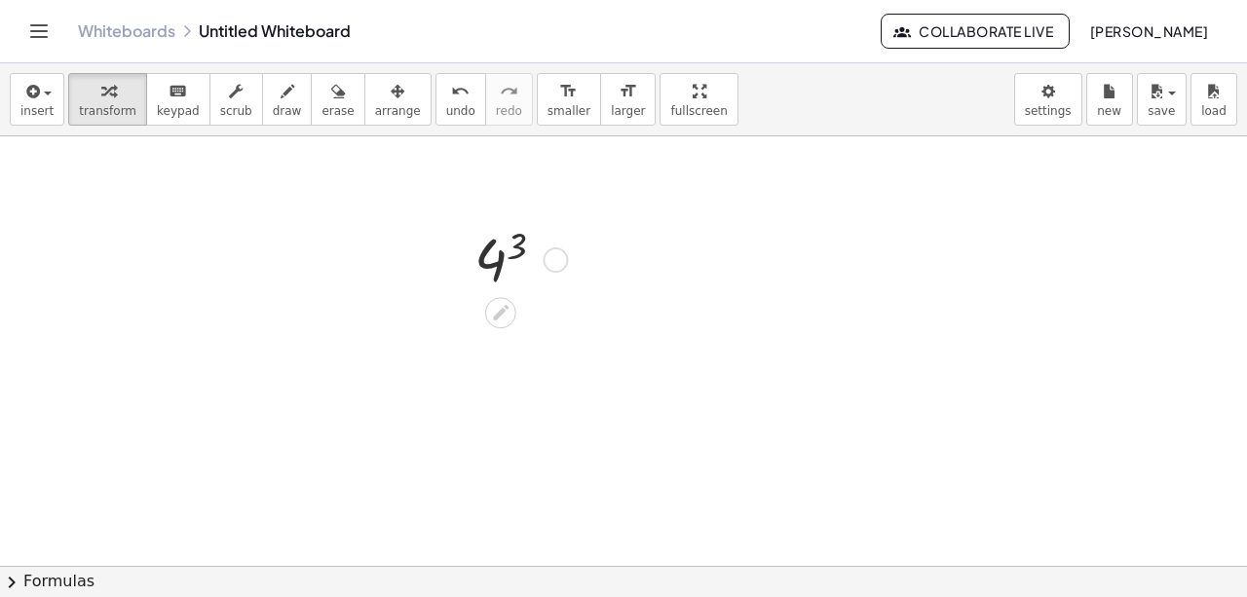
click at [496, 261] on div at bounding box center [518, 258] width 106 height 75
click at [391, 94] on icon "button" at bounding box center [398, 91] width 14 height 23
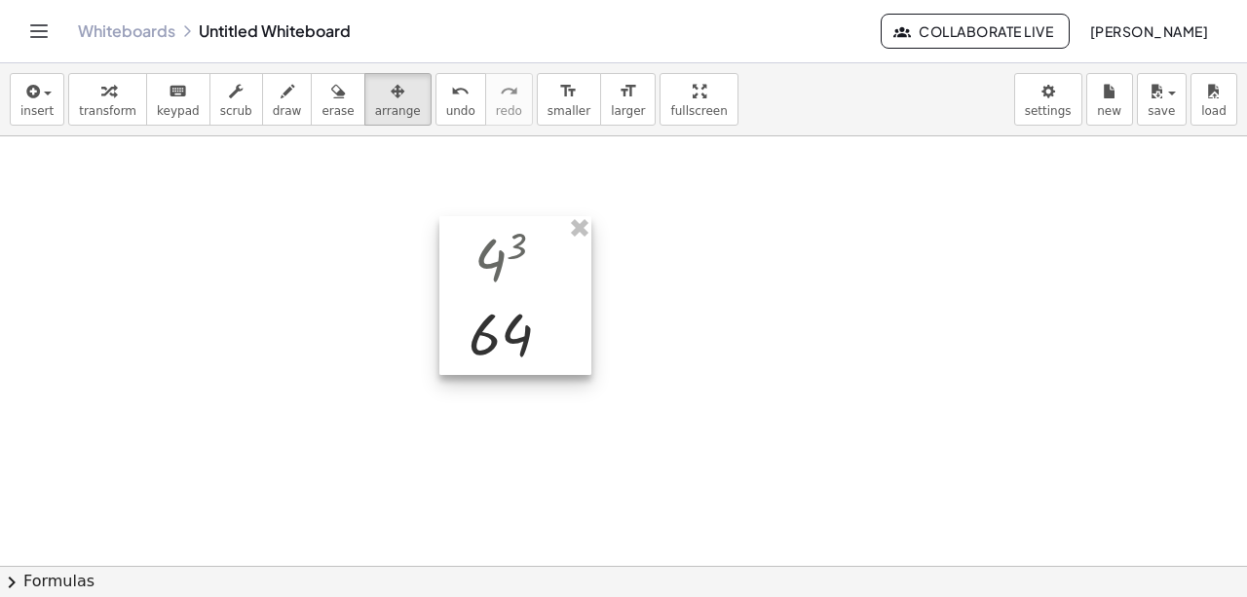
click at [515, 324] on div at bounding box center [515, 295] width 152 height 159
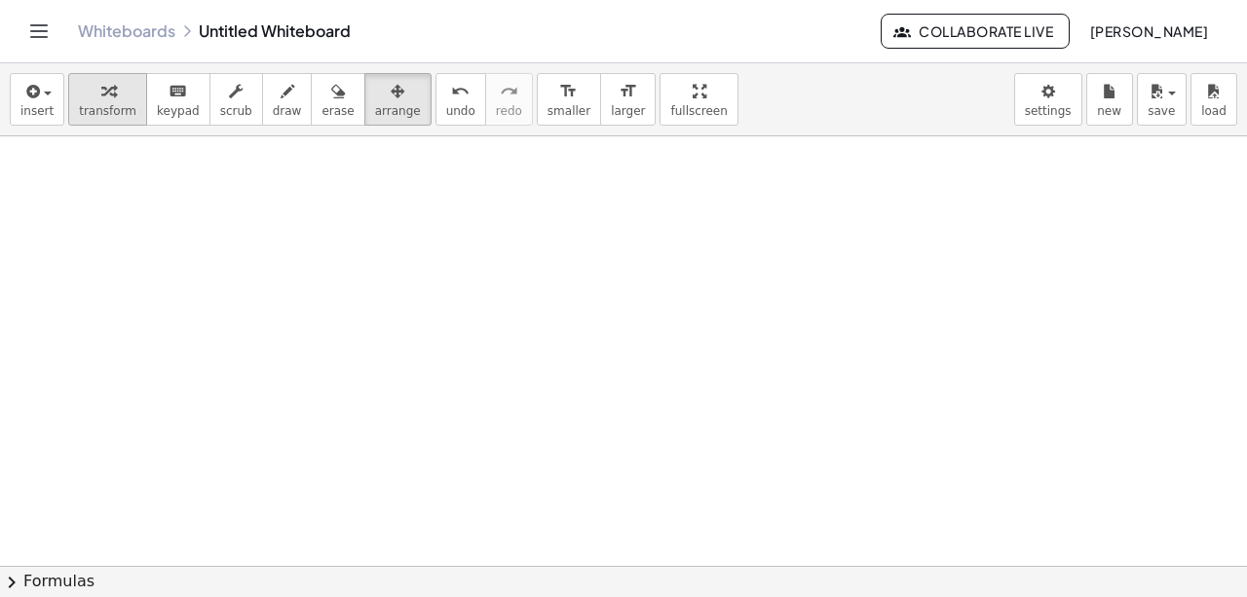
click at [88, 85] on div "button" at bounding box center [107, 90] width 57 height 23
click at [27, 92] on icon "button" at bounding box center [31, 91] width 18 height 23
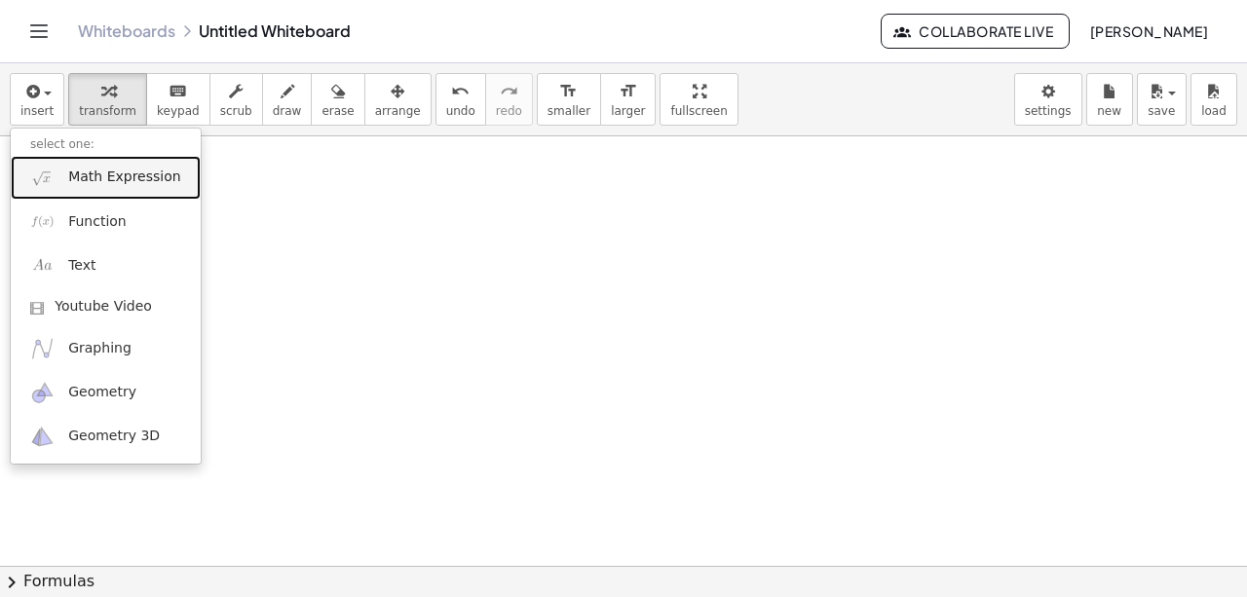
click at [78, 187] on link "Math Expression" at bounding box center [106, 178] width 190 height 44
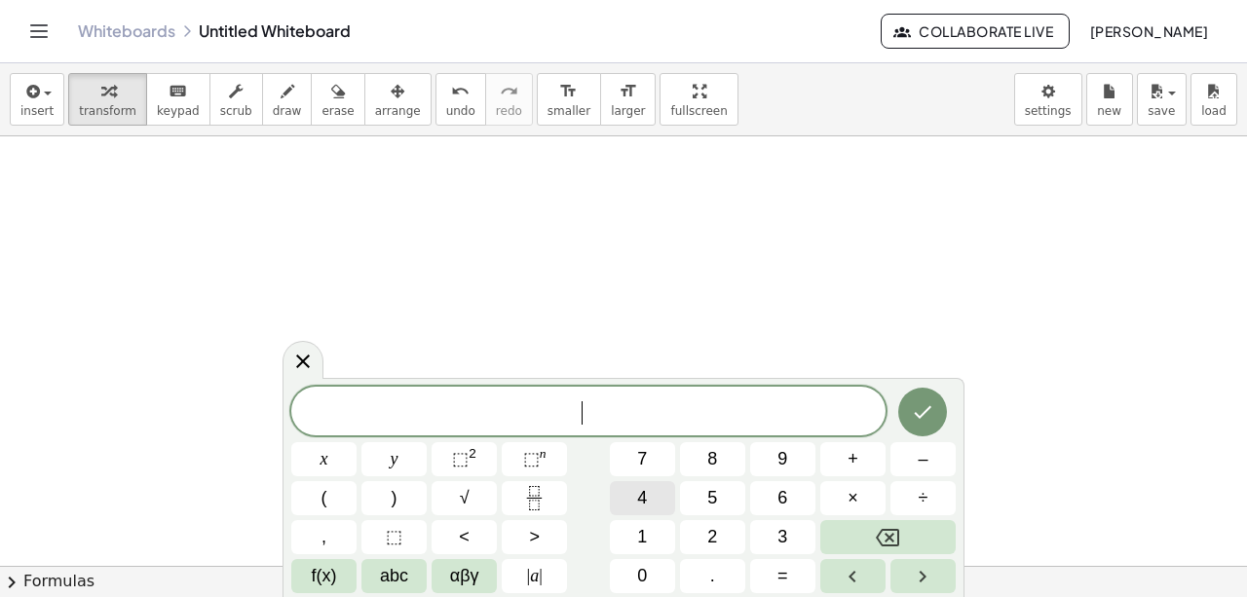
click at [658, 497] on button "4" at bounding box center [642, 498] width 65 height 34
click at [534, 462] on span "⬚" at bounding box center [531, 458] width 17 height 19
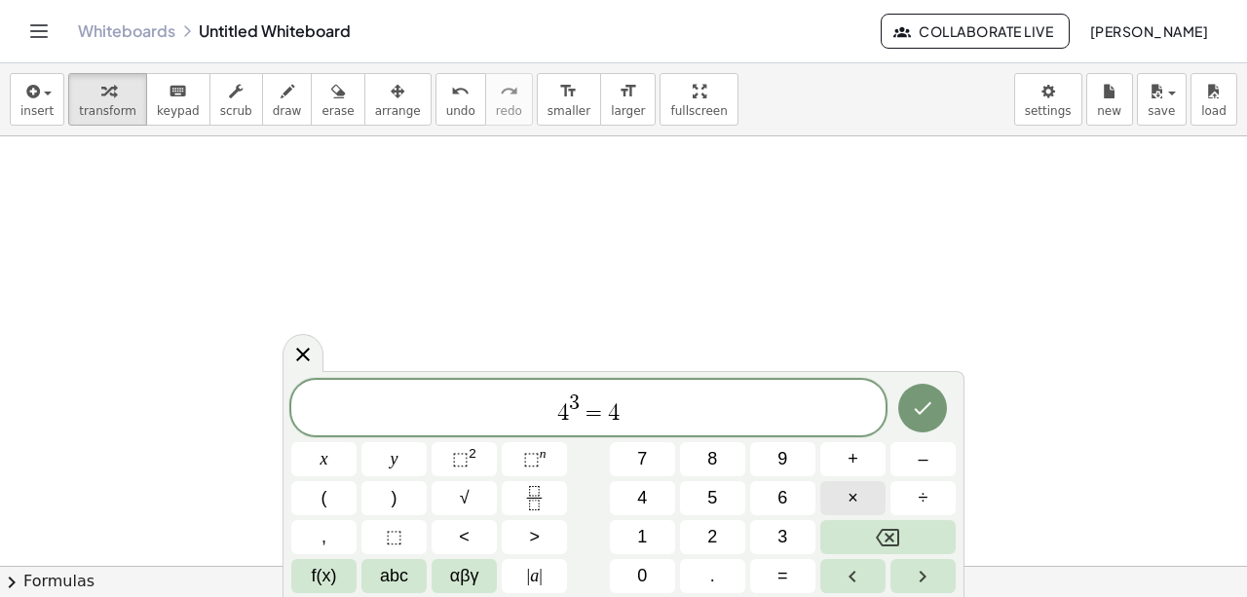
click at [854, 503] on span "×" at bounding box center [853, 498] width 11 height 26
click at [933, 411] on icon "Done" at bounding box center [922, 408] width 23 height 23
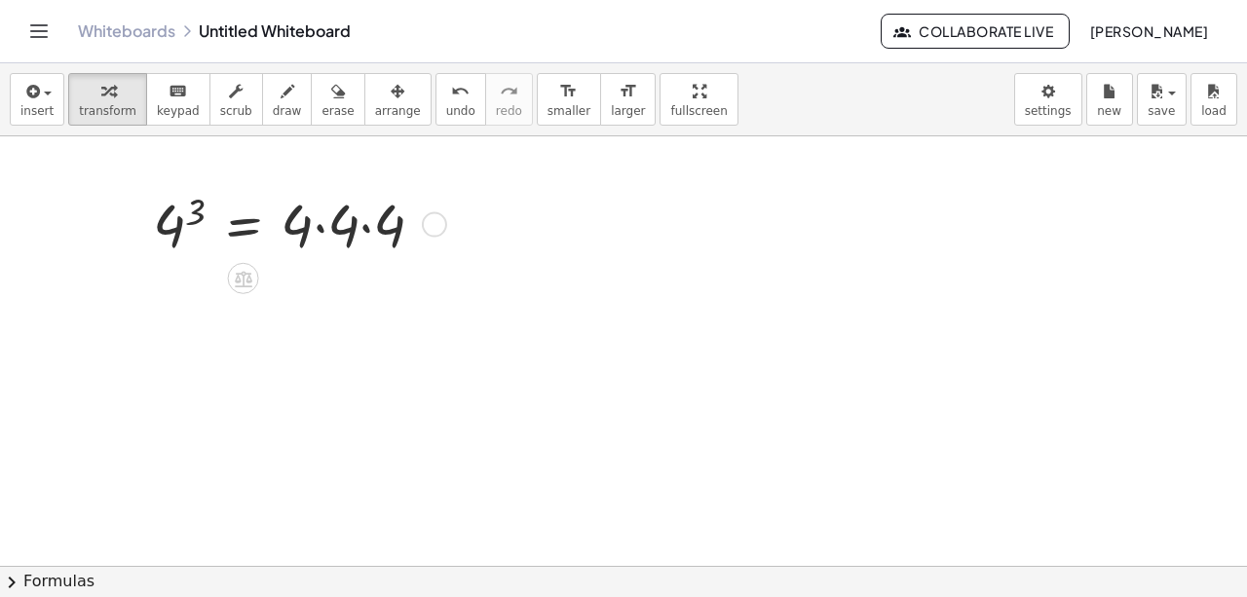
click at [321, 238] on div at bounding box center [296, 223] width 306 height 78
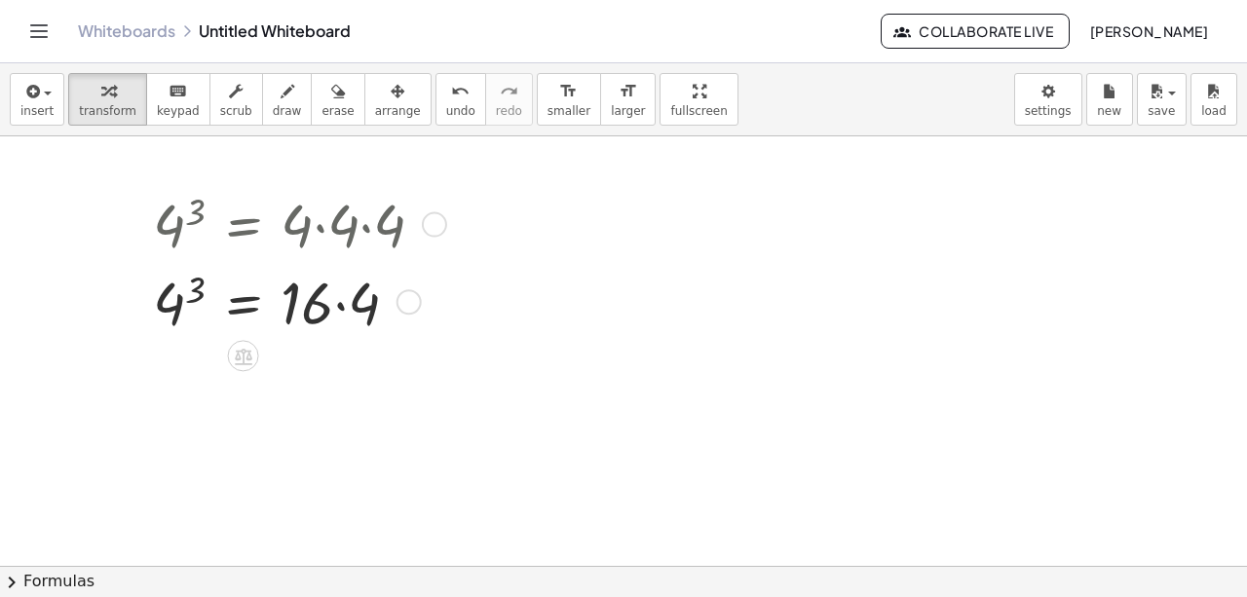
click at [343, 309] on div at bounding box center [296, 300] width 306 height 78
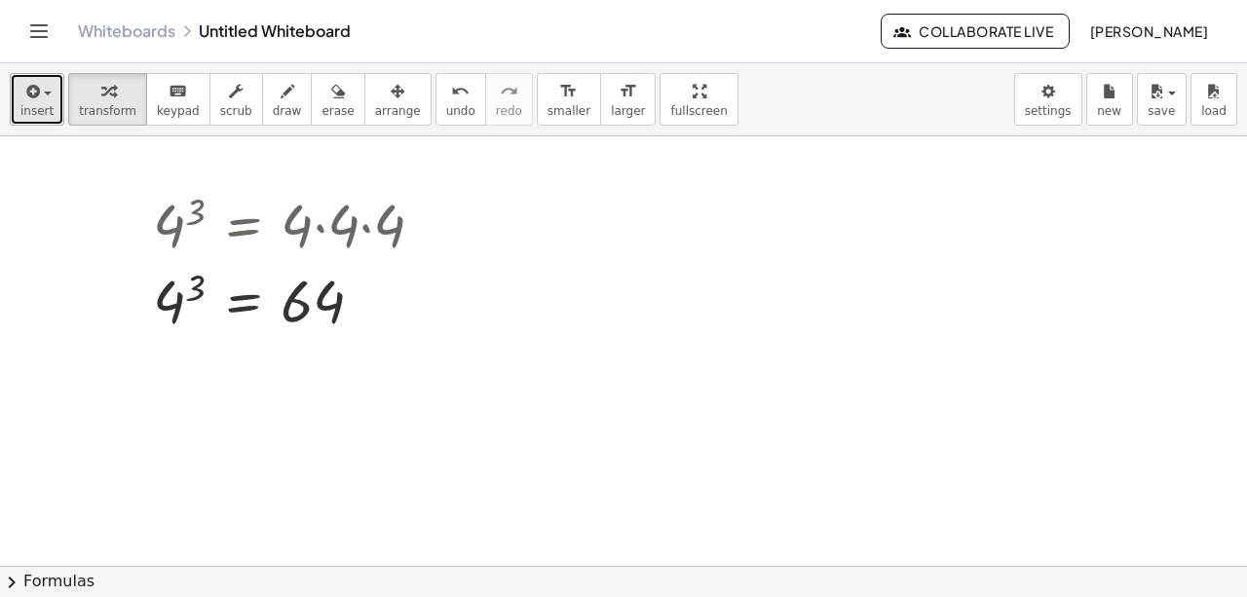
click at [31, 99] on icon "button" at bounding box center [31, 91] width 18 height 23
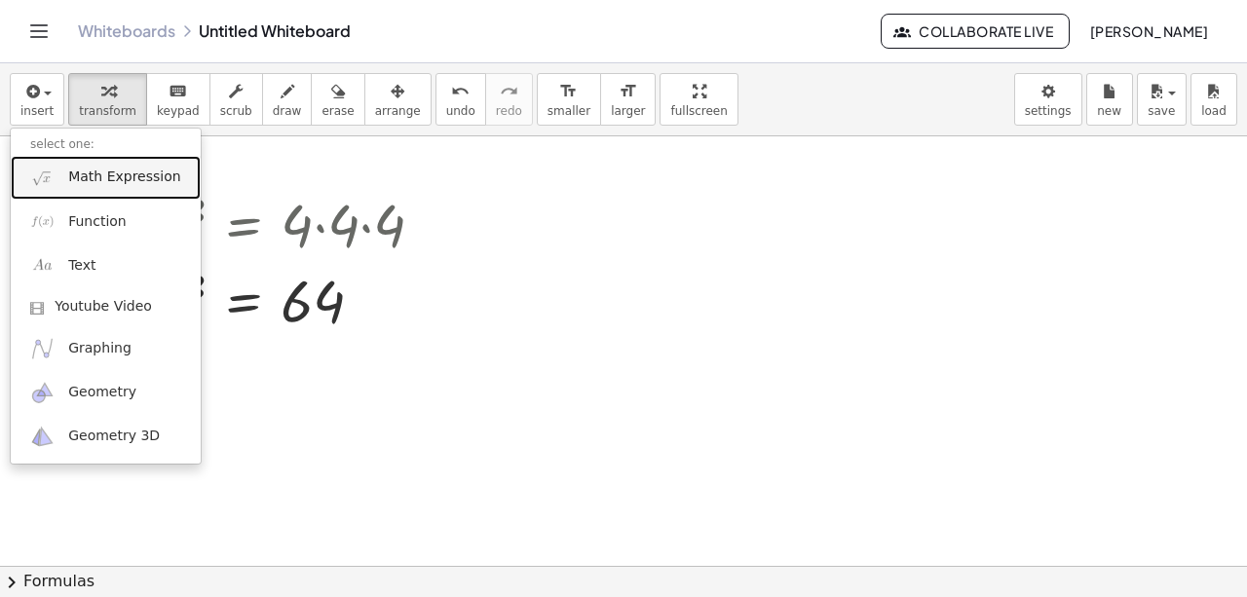
click at [119, 170] on span "Math Expression" at bounding box center [124, 177] width 112 height 19
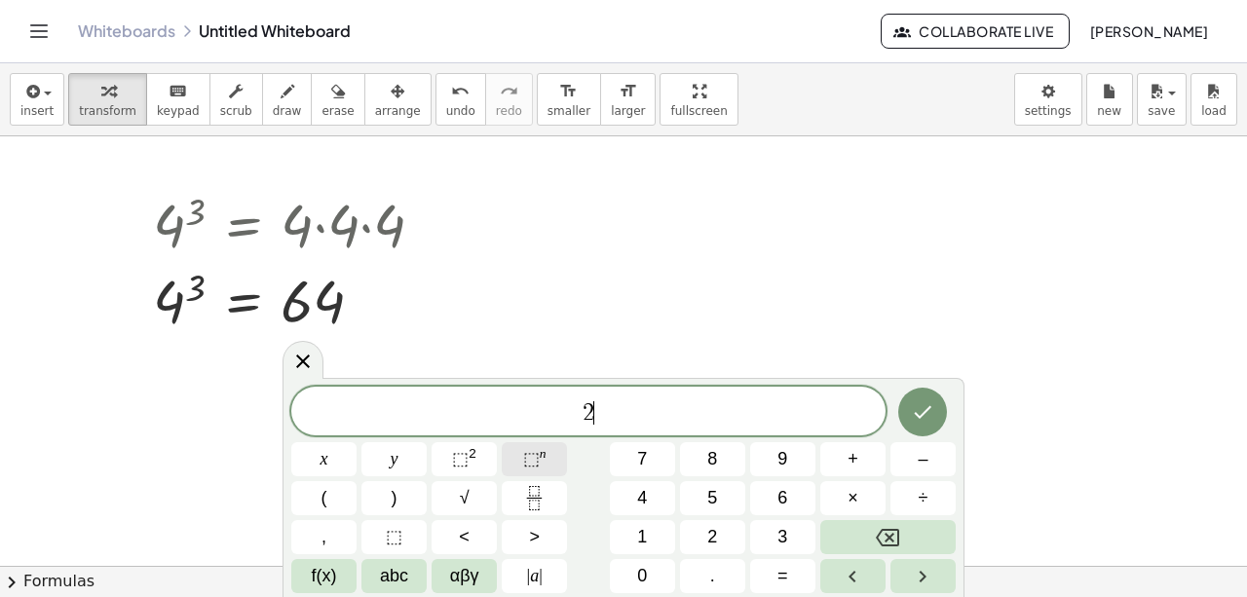
click at [552, 456] on button "⬚ n" at bounding box center [534, 459] width 65 height 34
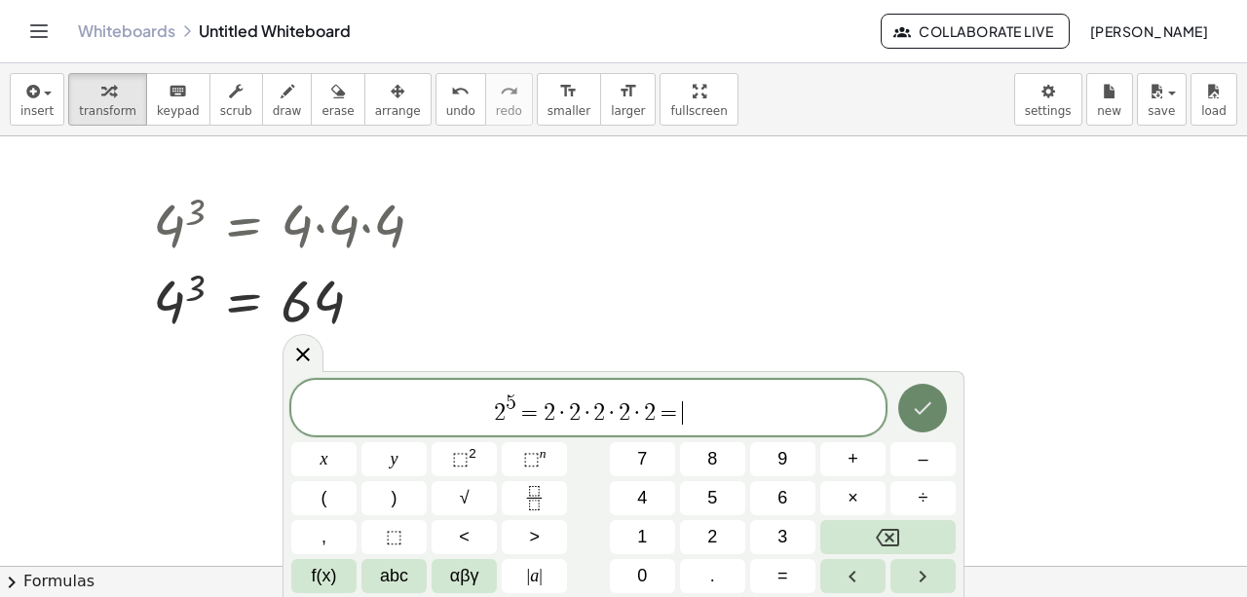
click at [933, 396] on button "Done" at bounding box center [922, 408] width 49 height 49
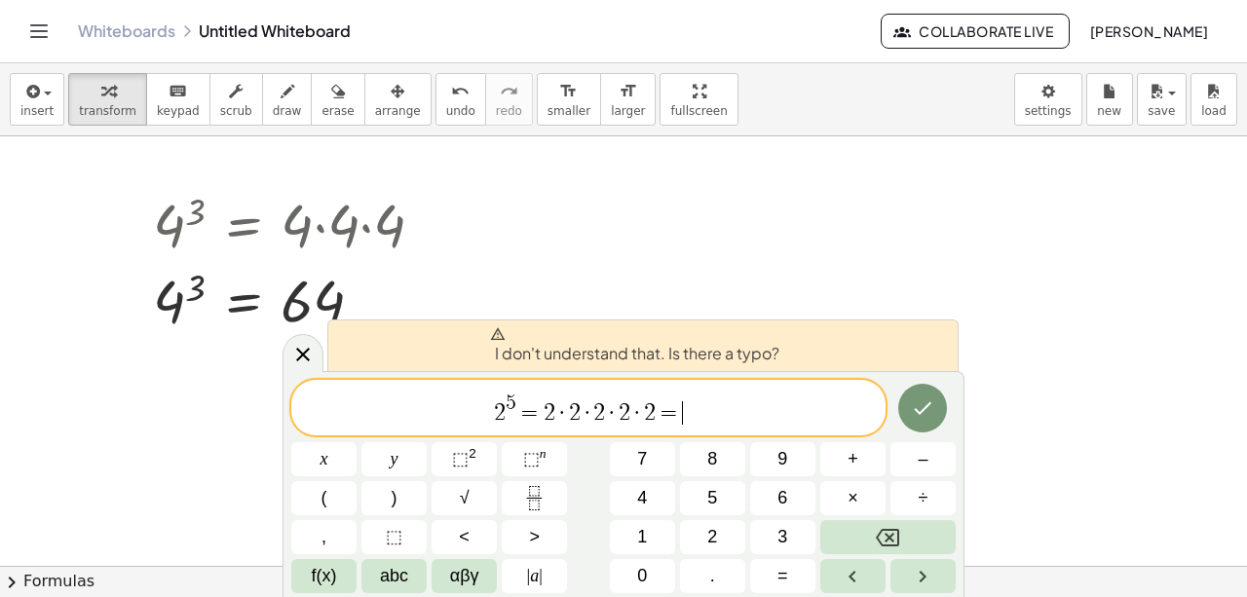
click at [729, 415] on span "2 5 = 2 · 2 · 2 · 2 · 2 = ​" at bounding box center [588, 409] width 594 height 35
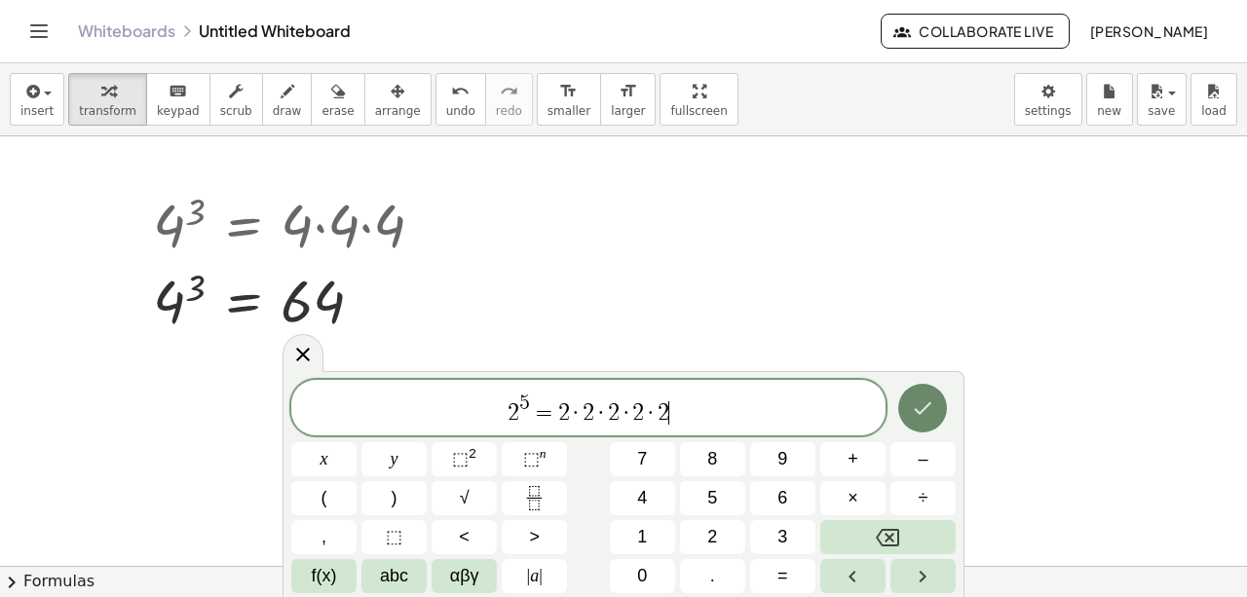
click at [926, 402] on icon "Done" at bounding box center [922, 408] width 23 height 23
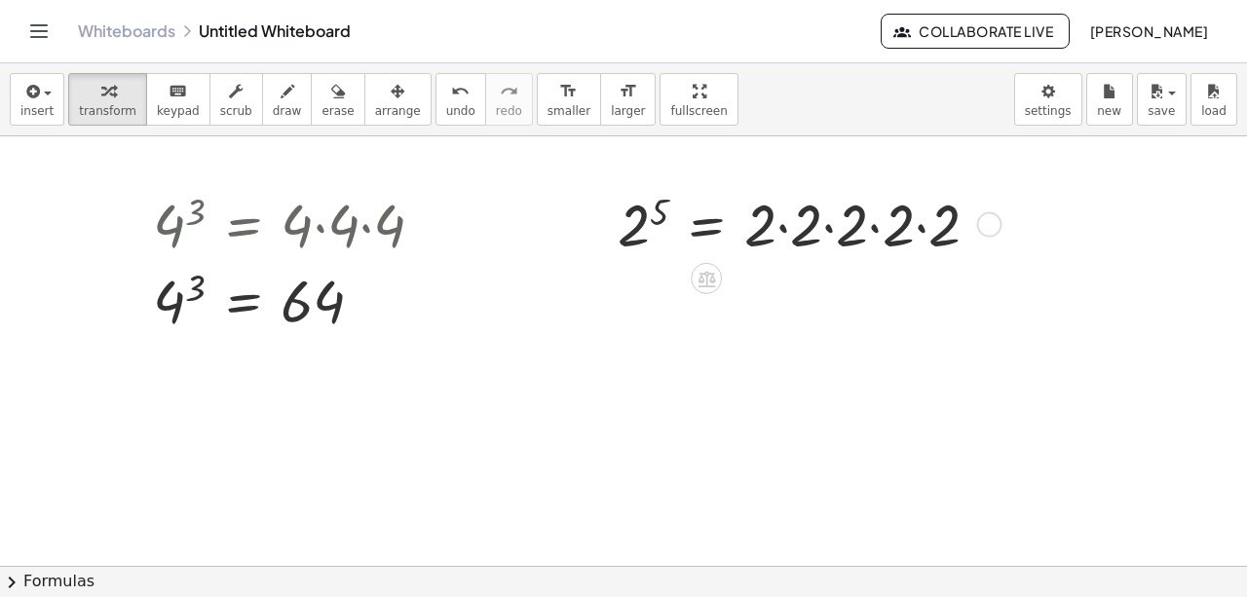
click at [783, 226] on div at bounding box center [806, 223] width 397 height 78
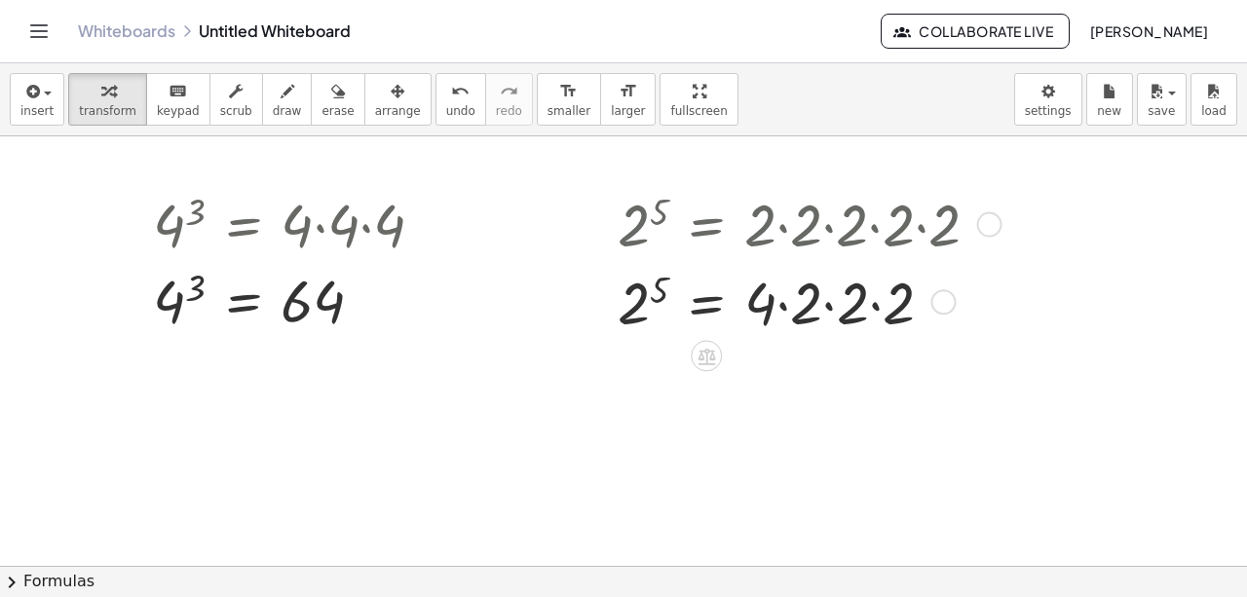
click at [779, 299] on div at bounding box center [806, 300] width 397 height 78
click at [788, 299] on div at bounding box center [806, 300] width 397 height 78
click at [815, 307] on div at bounding box center [806, 300] width 397 height 78
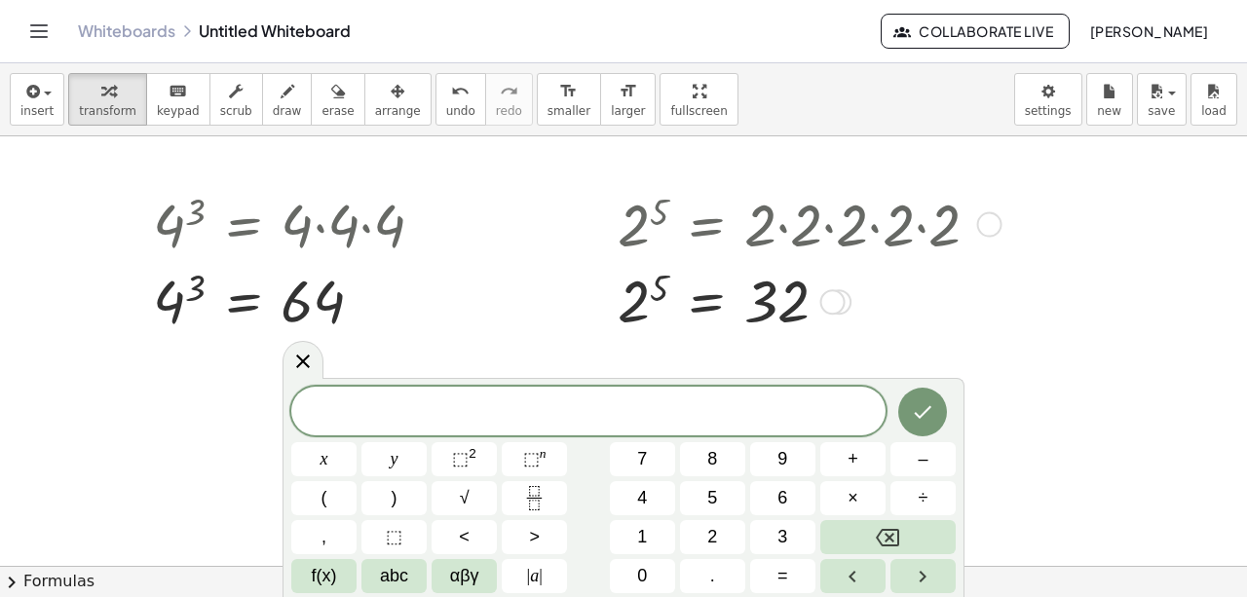
click at [933, 325] on div at bounding box center [806, 300] width 397 height 75
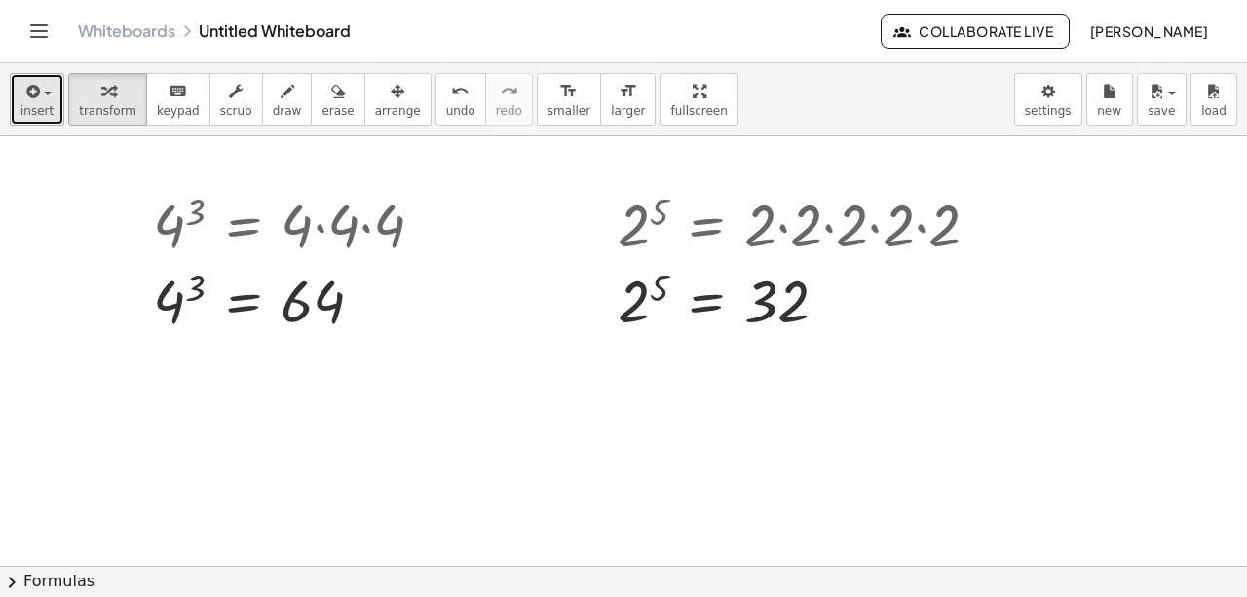
click at [17, 109] on button "insert" at bounding box center [37, 99] width 55 height 53
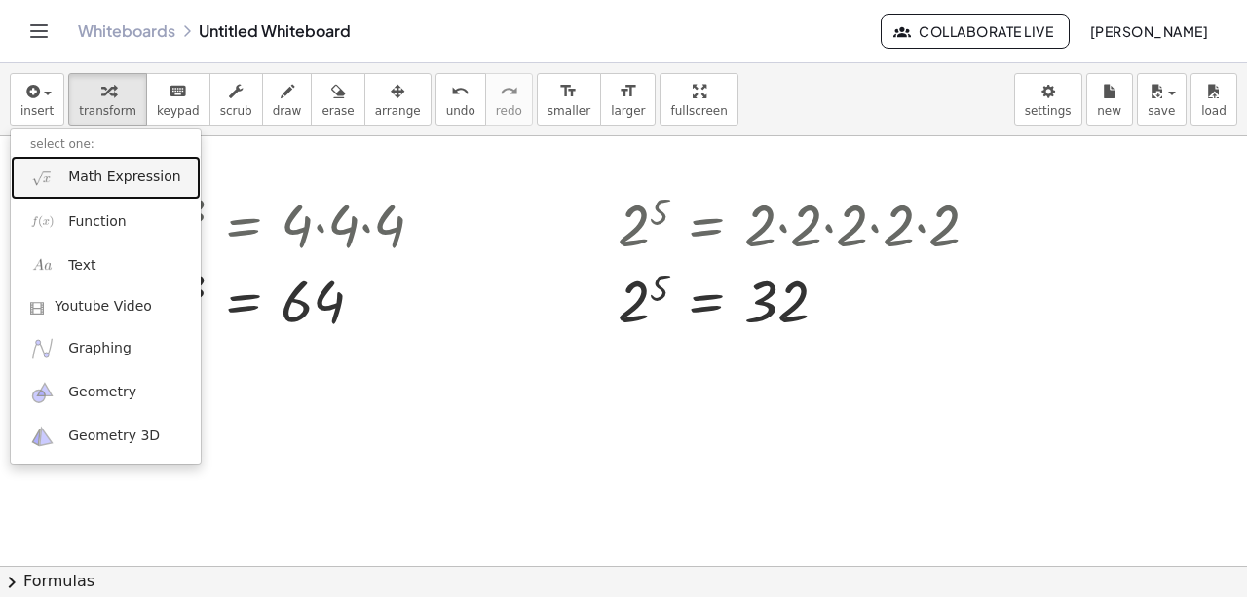
click at [106, 186] on span "Math Expression" at bounding box center [124, 177] width 112 height 19
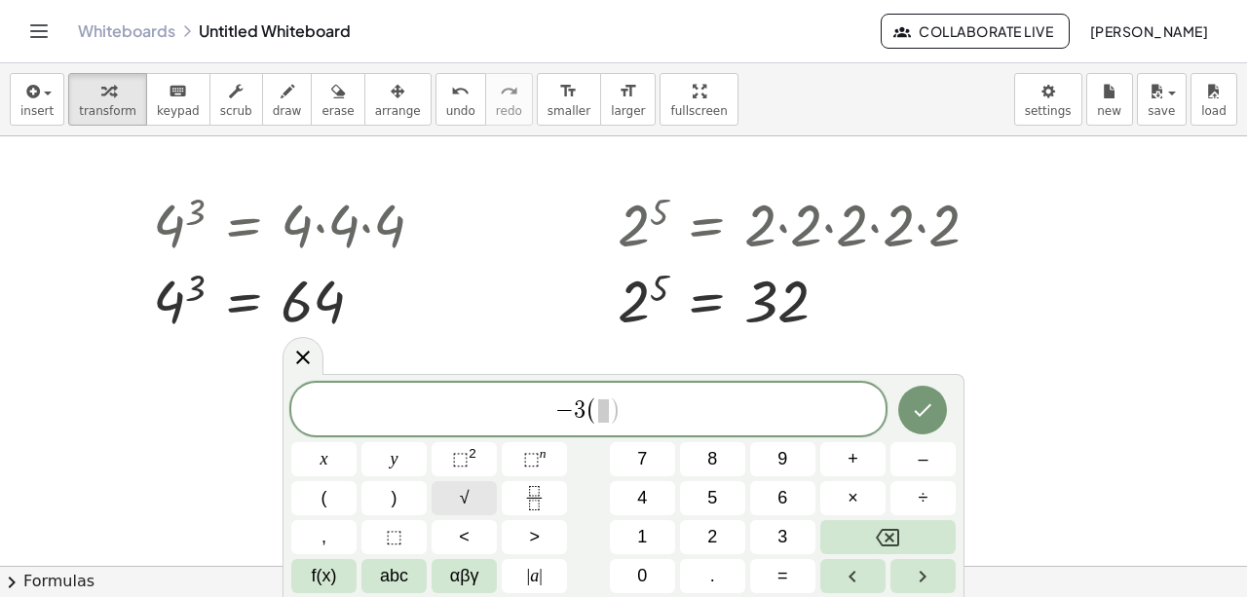
click at [470, 496] on button "√" at bounding box center [464, 498] width 65 height 34
click at [478, 486] on button "√" at bounding box center [464, 498] width 65 height 34
click at [610, 417] on span "(" at bounding box center [607, 411] width 13 height 28
click at [470, 491] on button "√" at bounding box center [464, 498] width 65 height 34
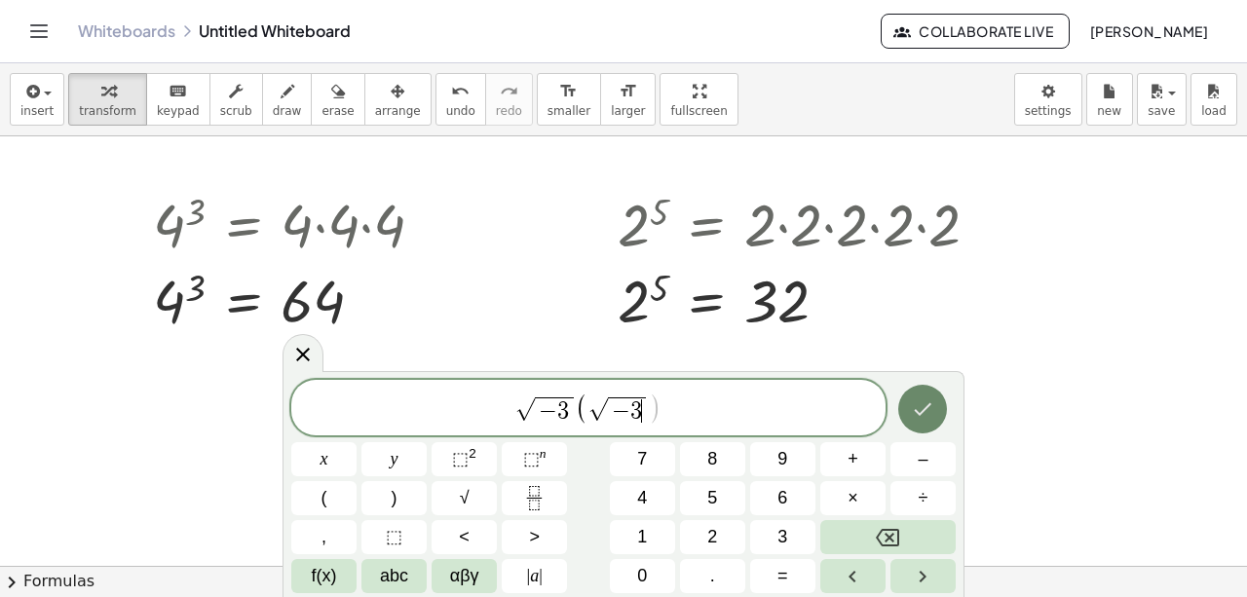
click at [933, 409] on icon "Done" at bounding box center [922, 409] width 23 height 23
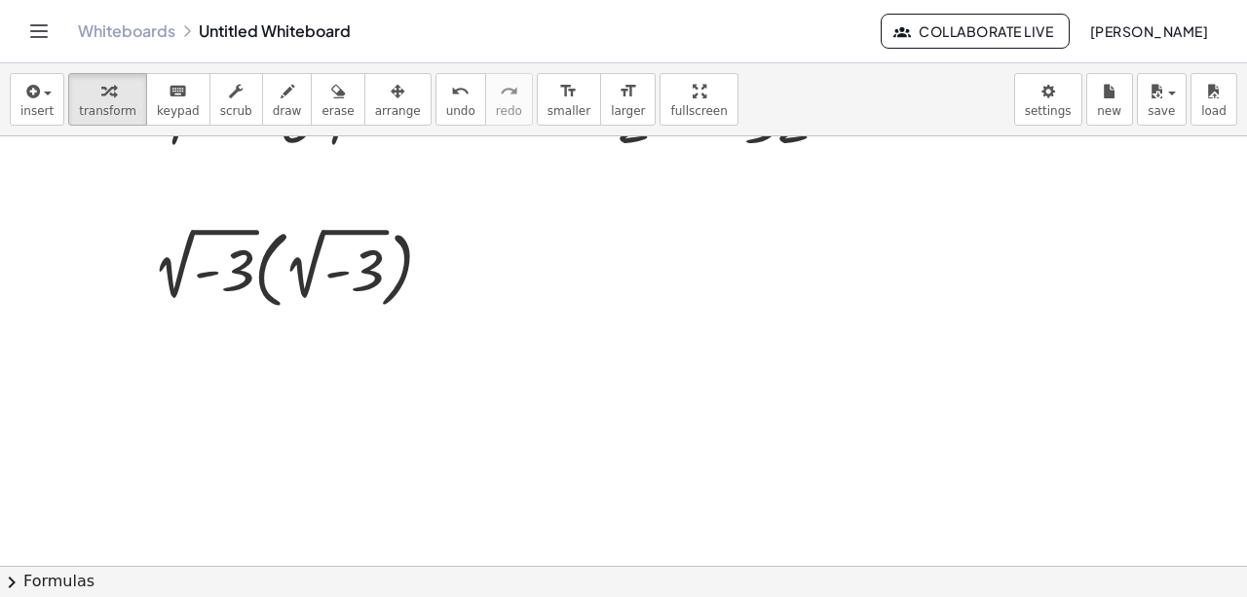
scroll to position [2113, 0]
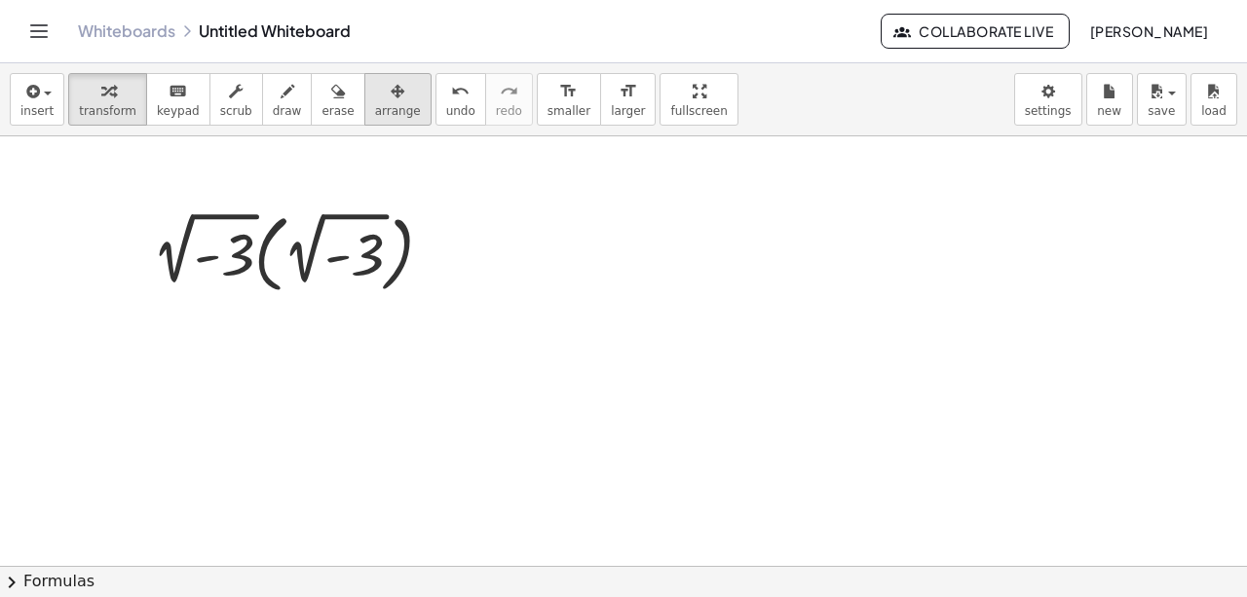
click at [391, 99] on icon "button" at bounding box center [398, 91] width 14 height 23
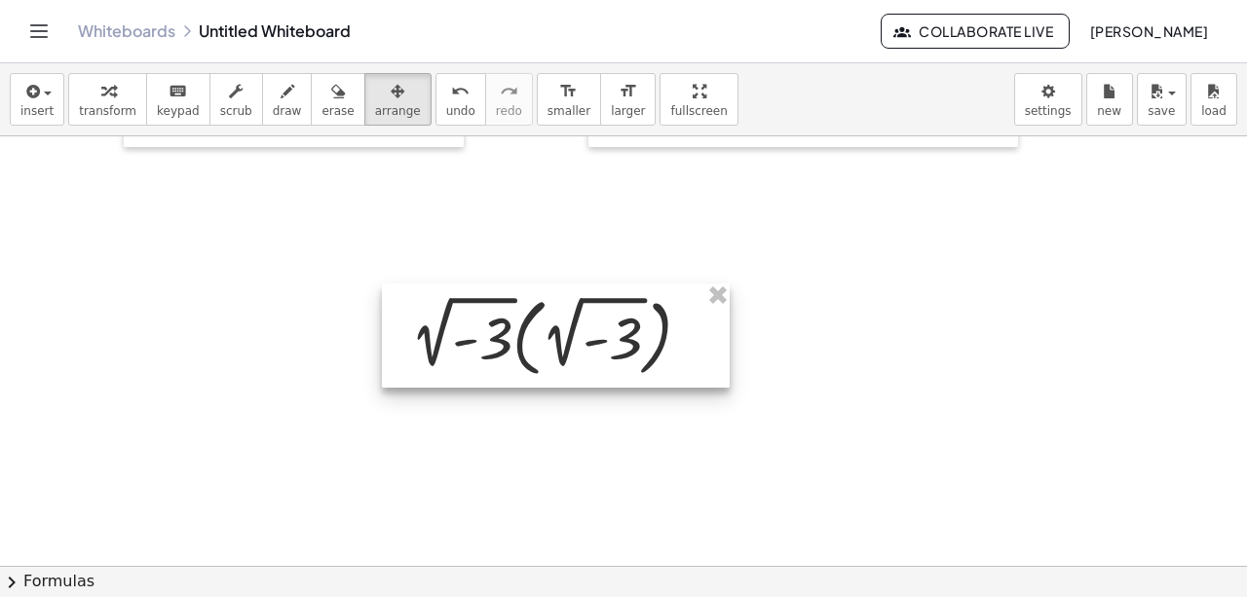
drag, startPoint x: 299, startPoint y: 209, endPoint x: 558, endPoint y: 292, distance: 272.4
click at [558, 292] on div at bounding box center [556, 336] width 348 height 104
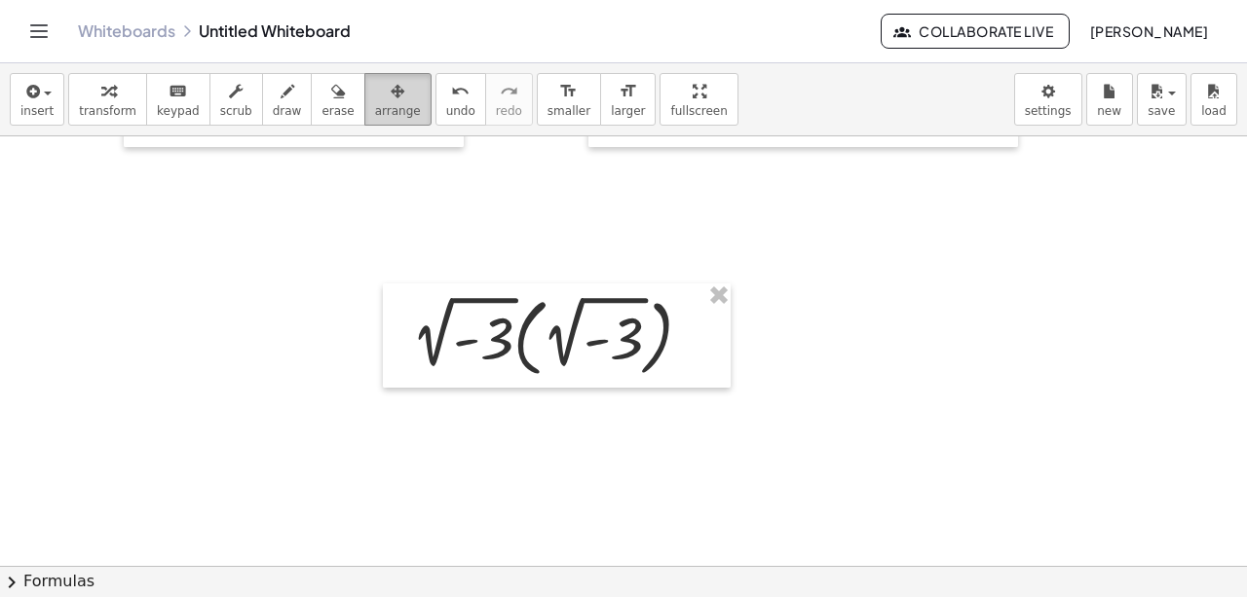
click at [375, 97] on div "button" at bounding box center [398, 90] width 46 height 23
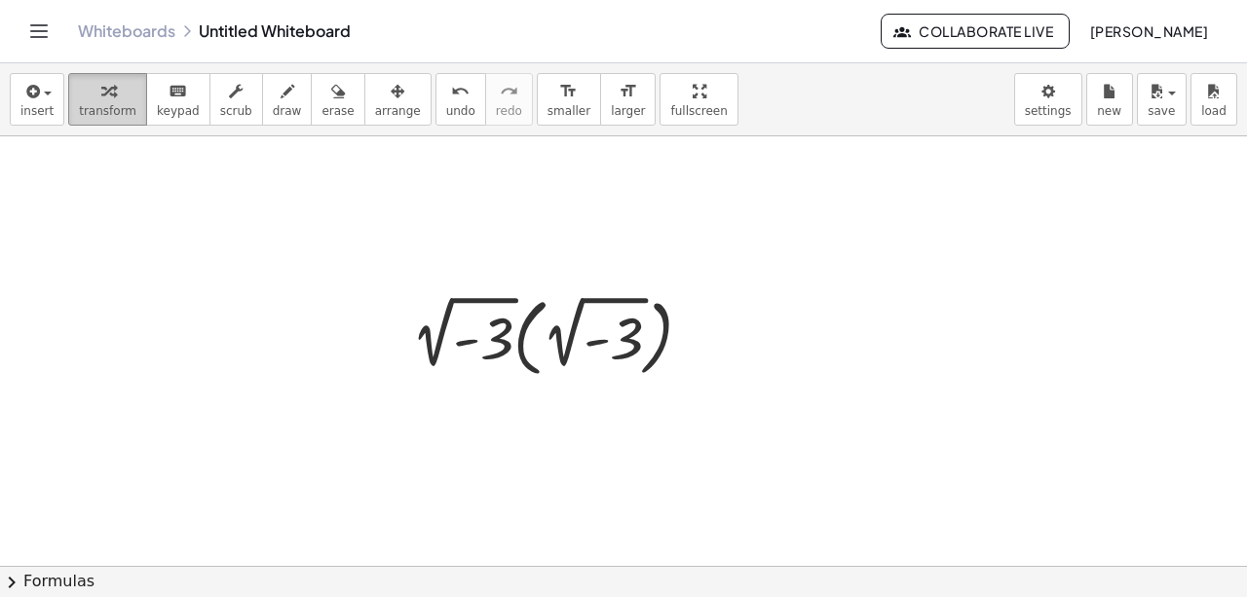
click at [107, 94] on div "button" at bounding box center [107, 90] width 57 height 23
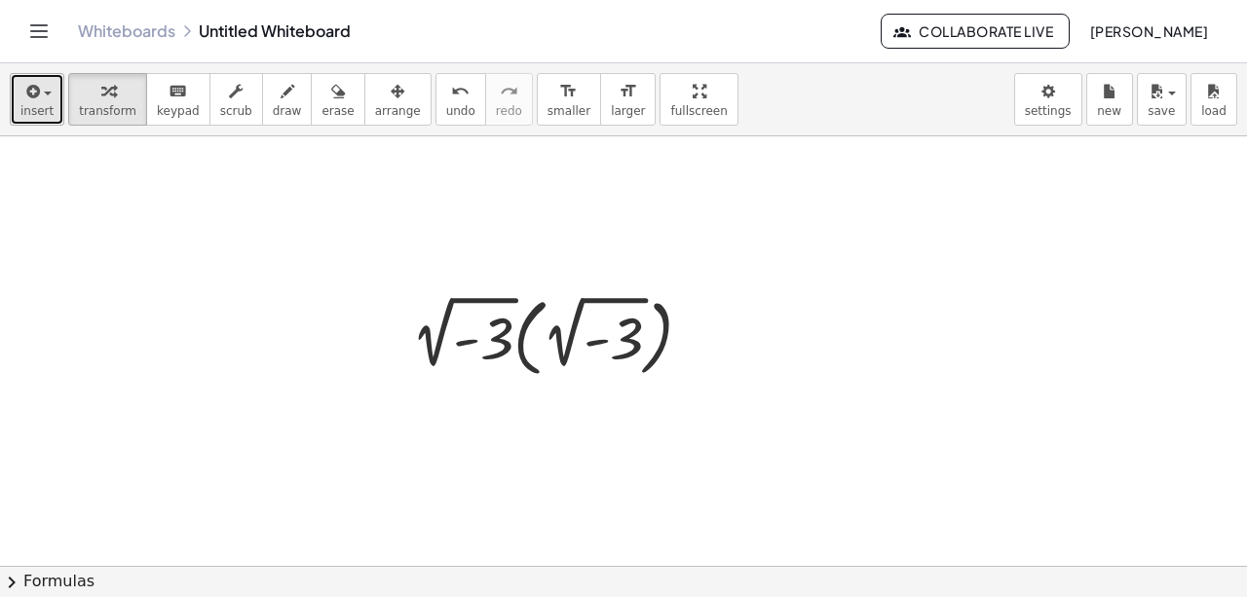
click at [48, 97] on div "button" at bounding box center [36, 90] width 33 height 23
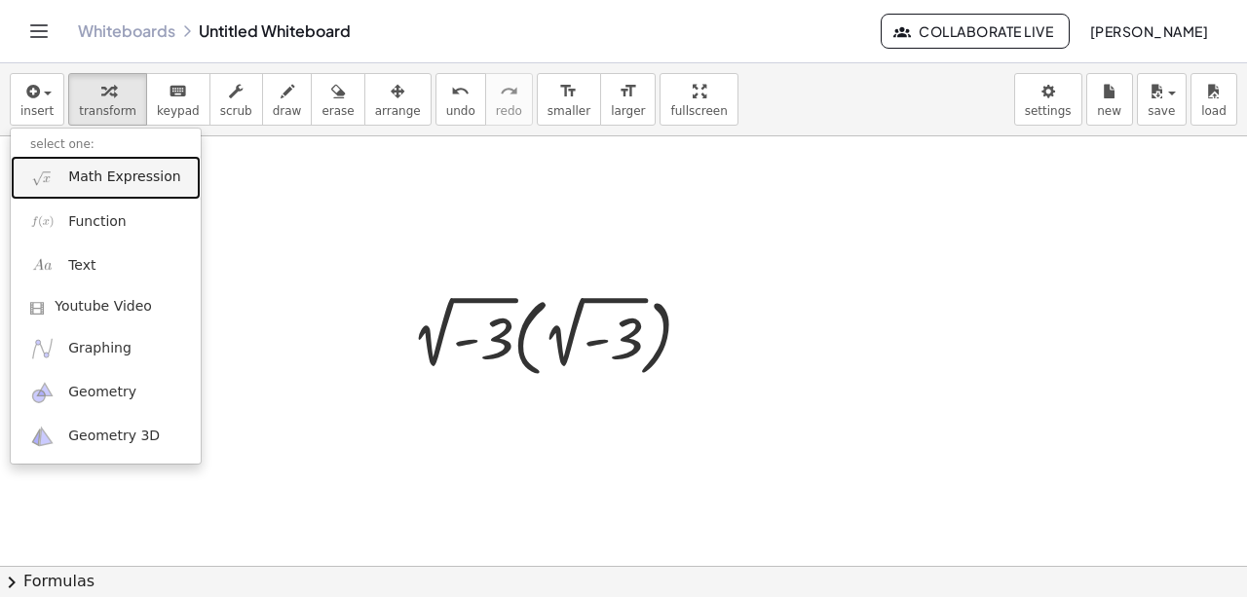
click at [94, 179] on span "Math Expression" at bounding box center [124, 177] width 112 height 19
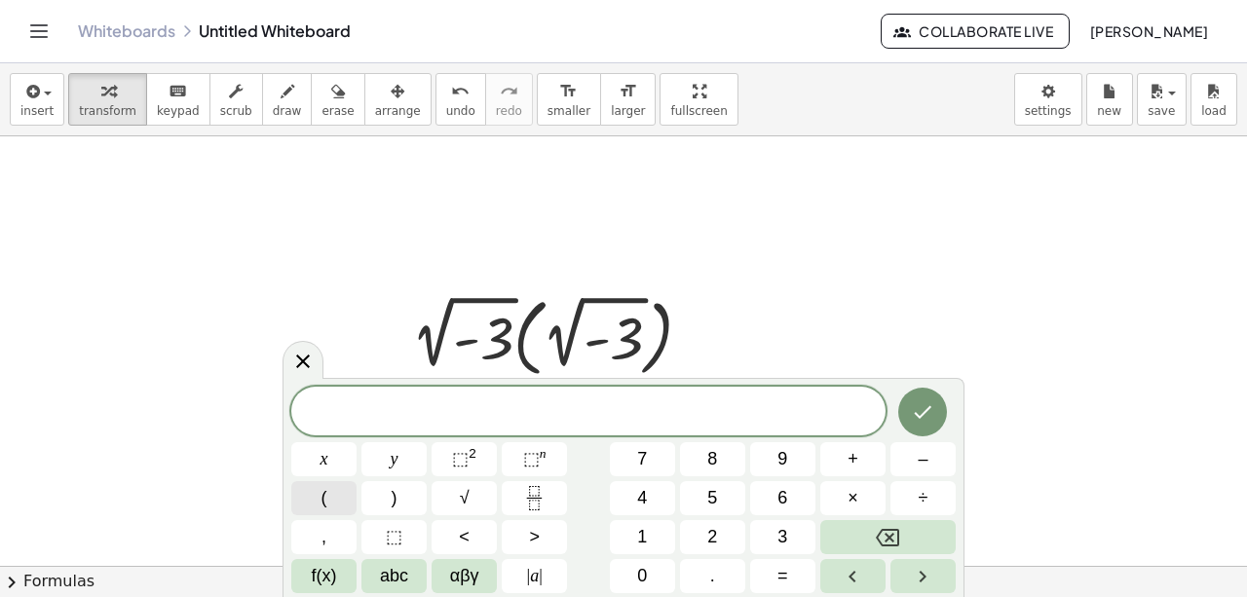
click at [326, 504] on button "(" at bounding box center [323, 498] width 65 height 34
click at [478, 506] on button "√" at bounding box center [464, 498] width 65 height 34
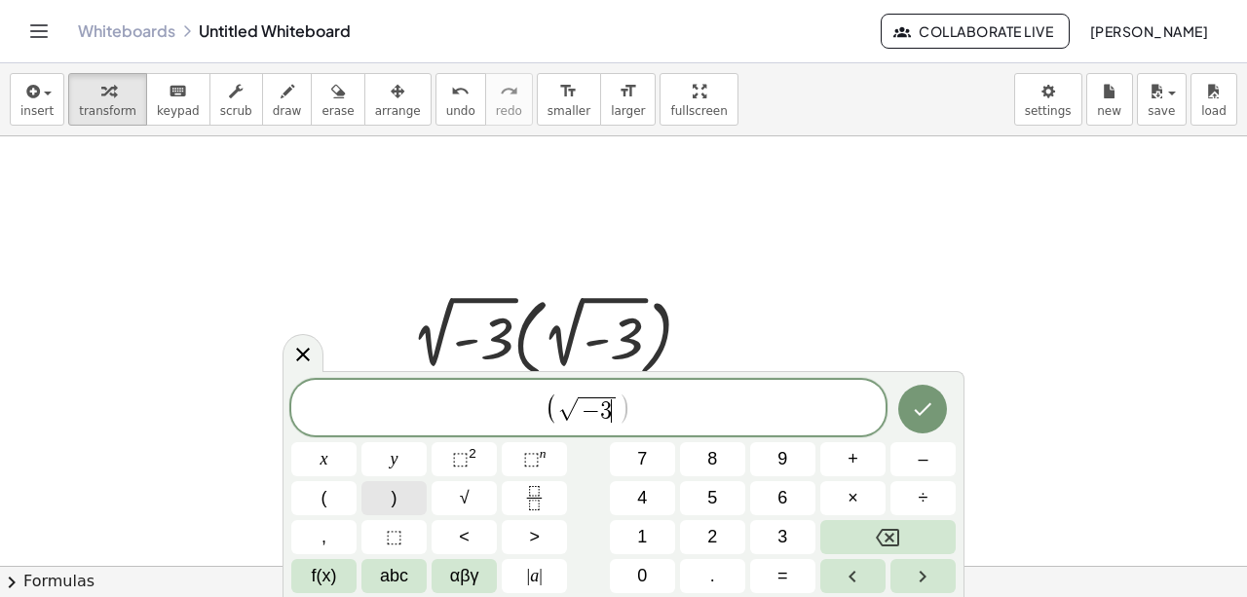
click at [399, 497] on button ")" at bounding box center [394, 498] width 65 height 34
click at [667, 415] on span "( √ ( − 3 ) ​ )" at bounding box center [588, 407] width 594 height 40
click at [393, 498] on span ")" at bounding box center [395, 498] width 6 height 26
click at [468, 464] on span "⬚ 2" at bounding box center [464, 459] width 24 height 26
click at [924, 417] on button "Done" at bounding box center [922, 406] width 49 height 49
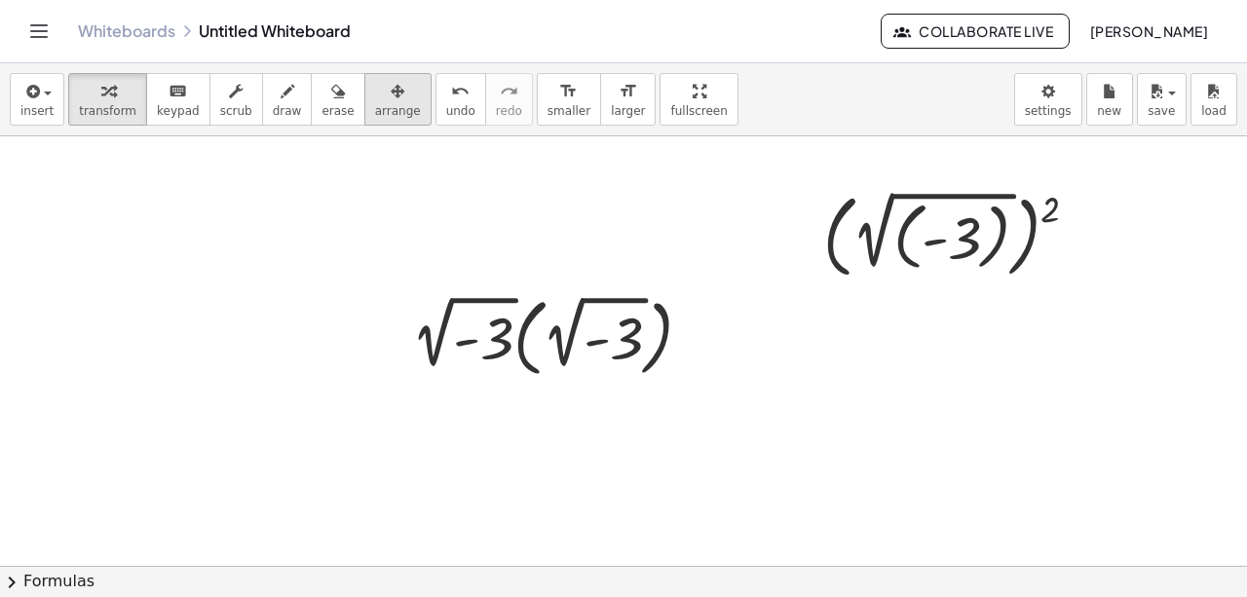
click at [375, 94] on div "button" at bounding box center [398, 90] width 46 height 23
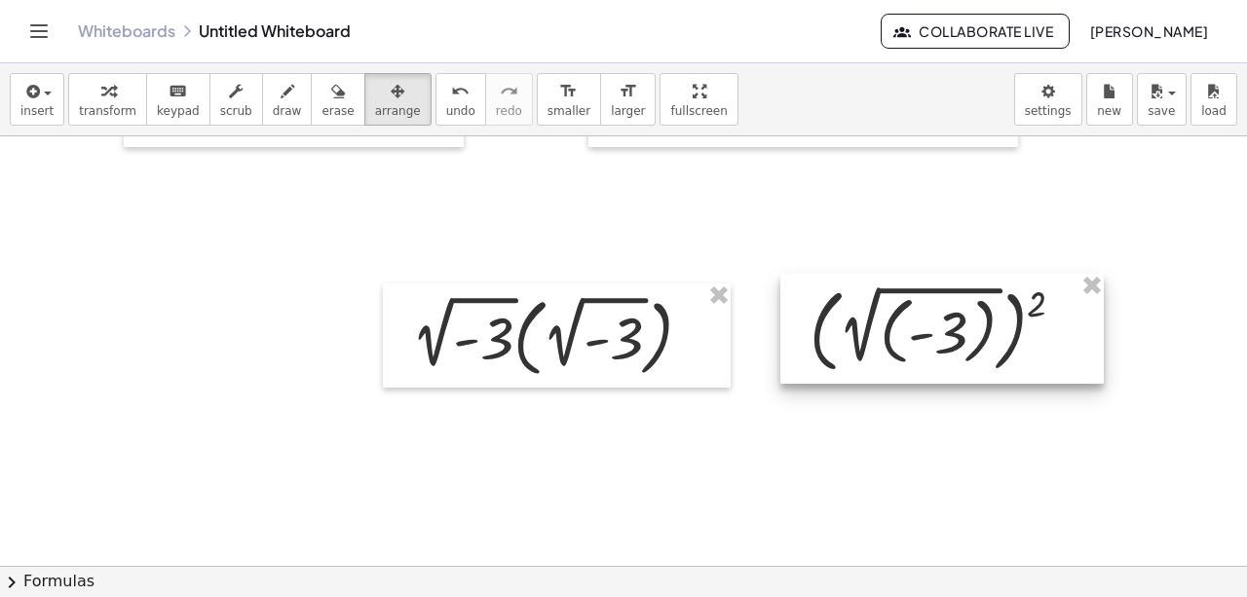
drag, startPoint x: 928, startPoint y: 214, endPoint x: 914, endPoint y: 309, distance: 95.5
click at [914, 309] on div at bounding box center [943, 329] width 324 height 110
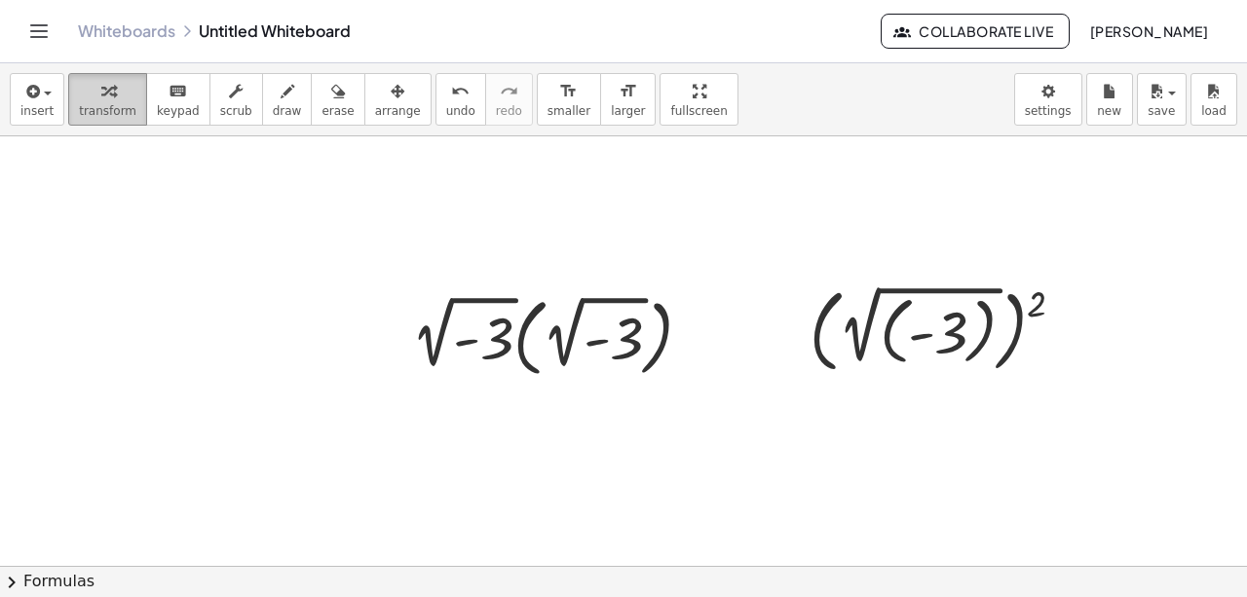
click at [101, 94] on icon "button" at bounding box center [108, 91] width 14 height 23
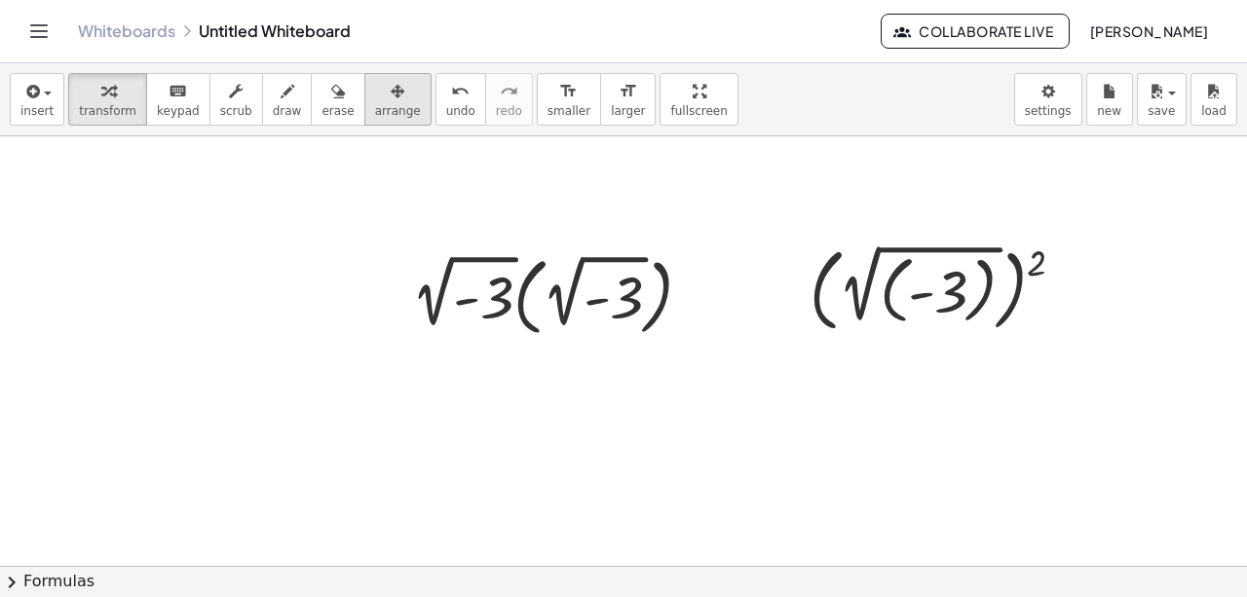
click at [375, 109] on span "arrange" at bounding box center [398, 111] width 46 height 14
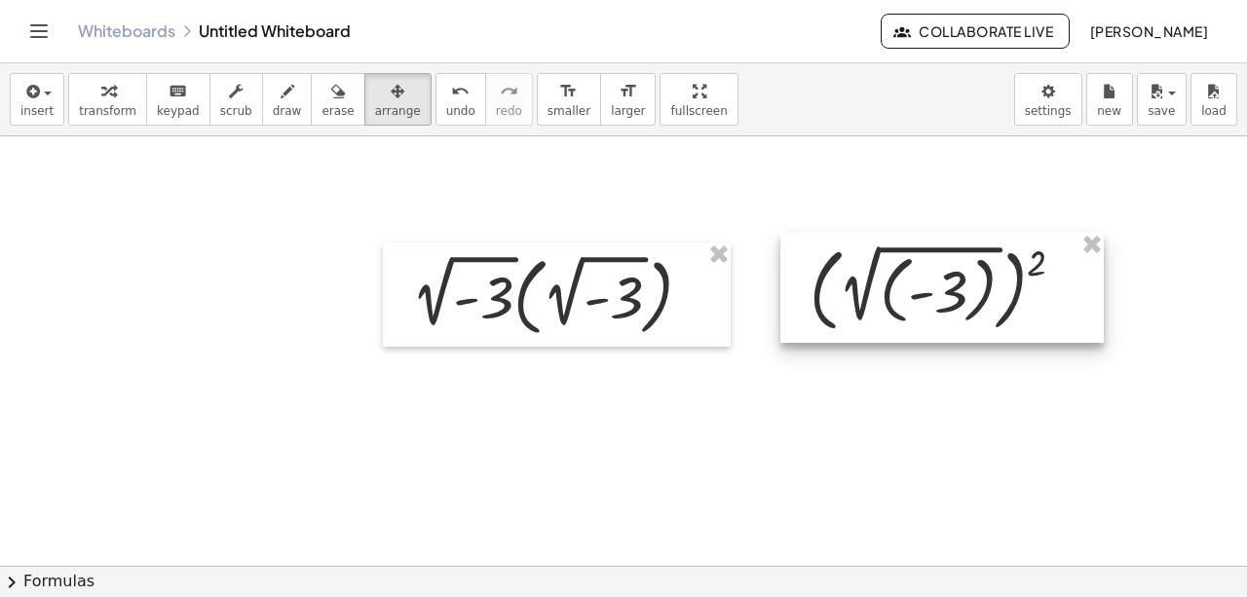
click at [933, 290] on div at bounding box center [943, 288] width 324 height 110
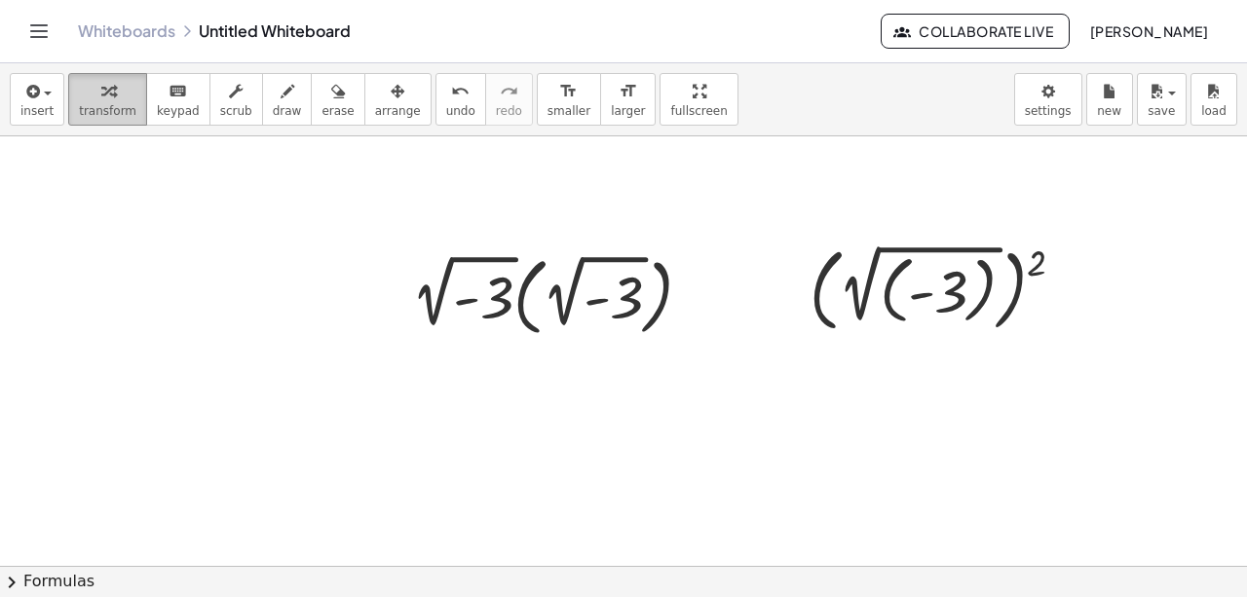
click at [104, 87] on icon "button" at bounding box center [108, 91] width 14 height 23
click at [926, 363] on icon at bounding box center [928, 355] width 20 height 20
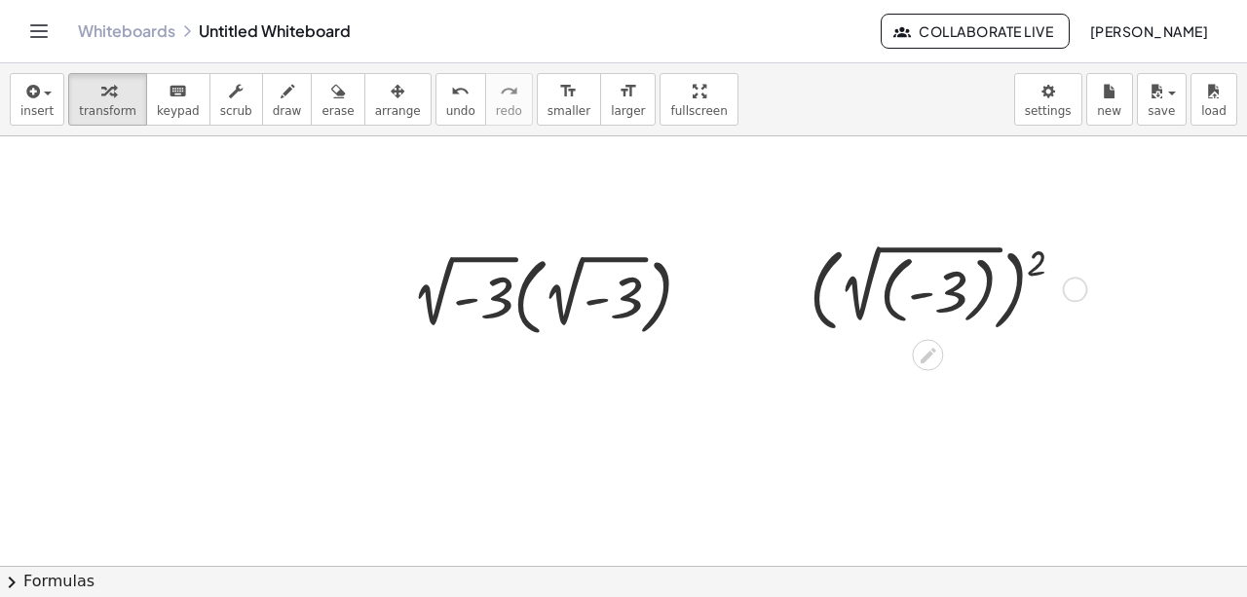
click at [879, 284] on div at bounding box center [945, 288] width 290 height 100
click at [31, 94] on icon "button" at bounding box center [31, 91] width 18 height 23
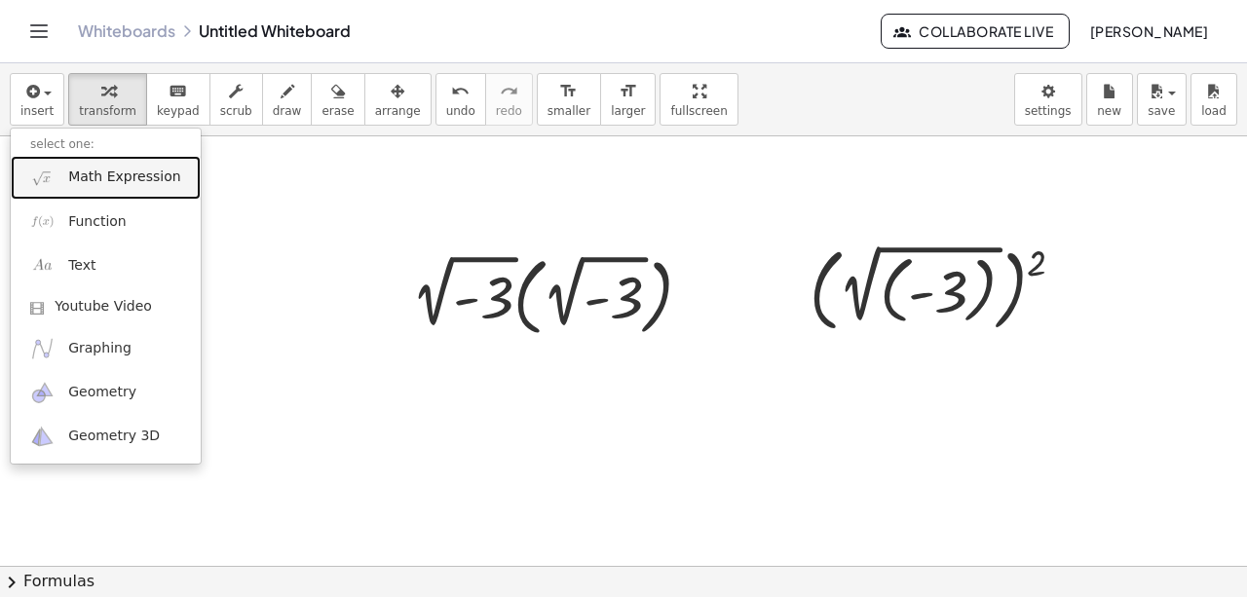
click at [87, 182] on span "Math Expression" at bounding box center [124, 177] width 112 height 19
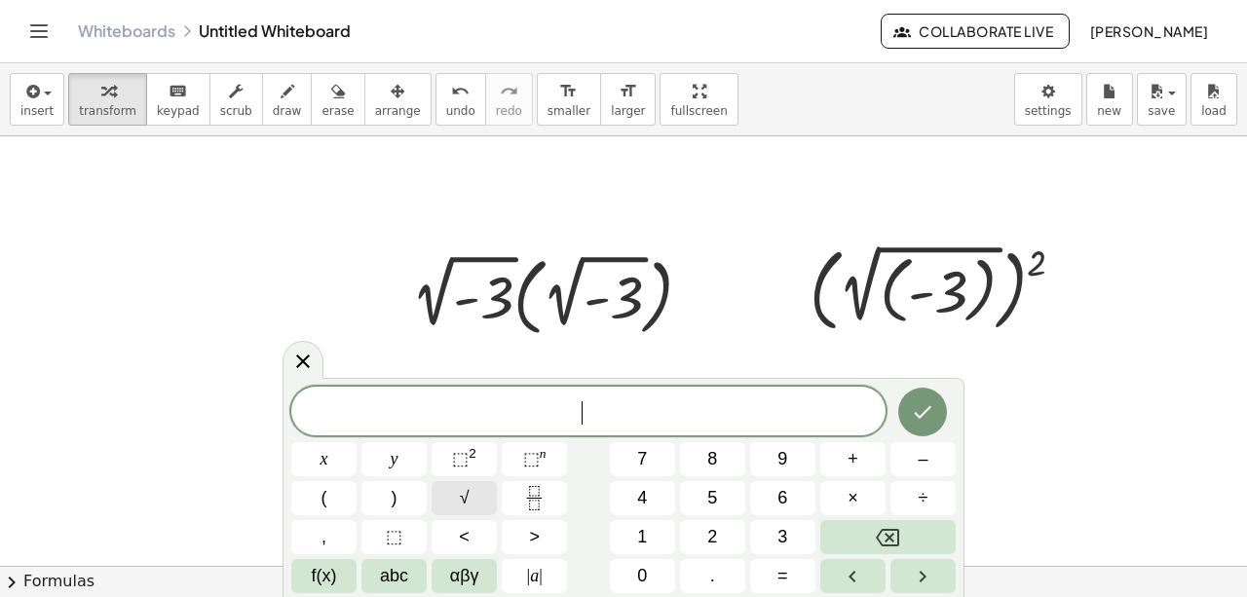
click at [474, 501] on button "√" at bounding box center [464, 498] width 65 height 34
click at [928, 412] on icon "Done" at bounding box center [922, 411] width 23 height 23
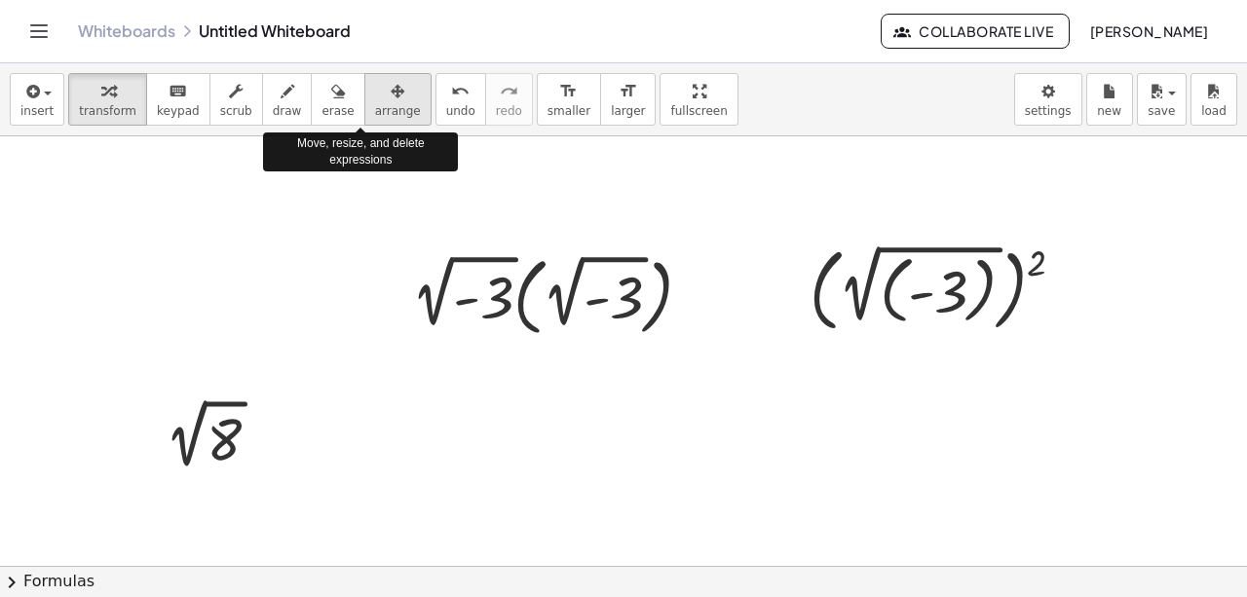
click at [375, 96] on div "button" at bounding box center [398, 90] width 46 height 23
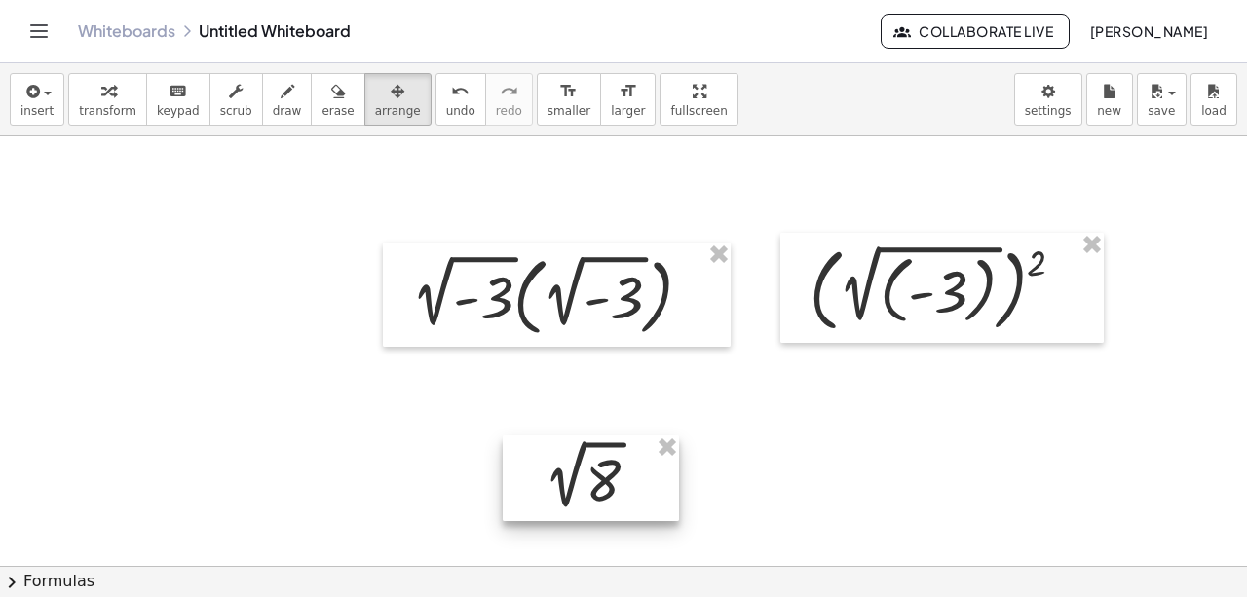
drag, startPoint x: 231, startPoint y: 433, endPoint x: 610, endPoint y: 474, distance: 381.3
click at [610, 474] on div at bounding box center [591, 479] width 176 height 86
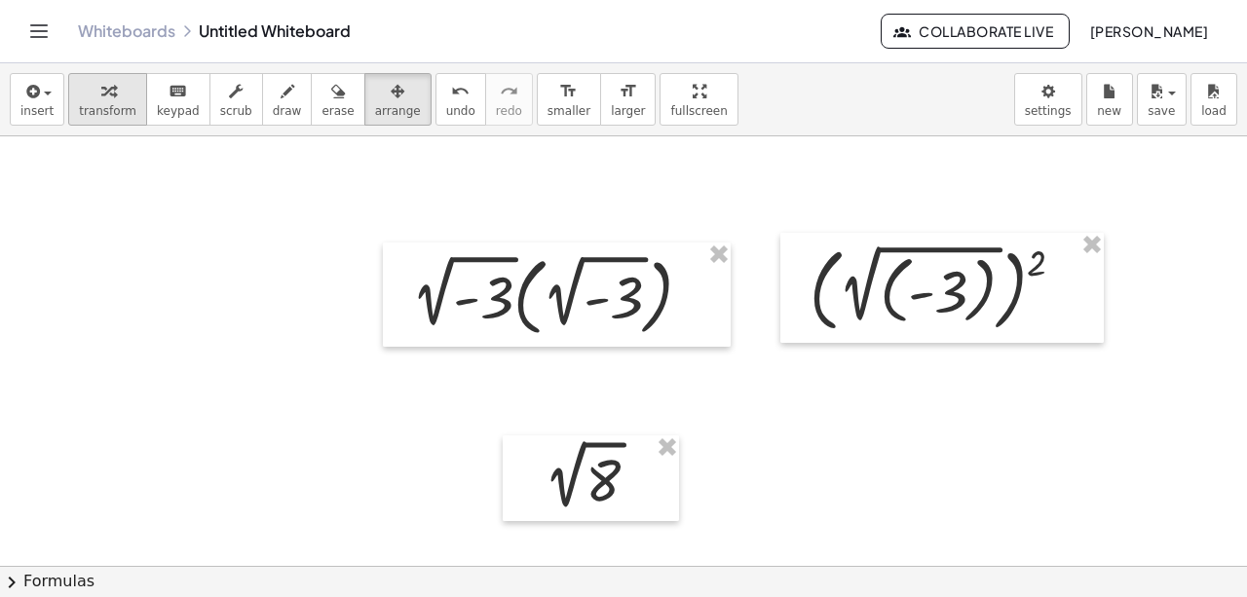
click at [101, 96] on icon "button" at bounding box center [108, 91] width 14 height 23
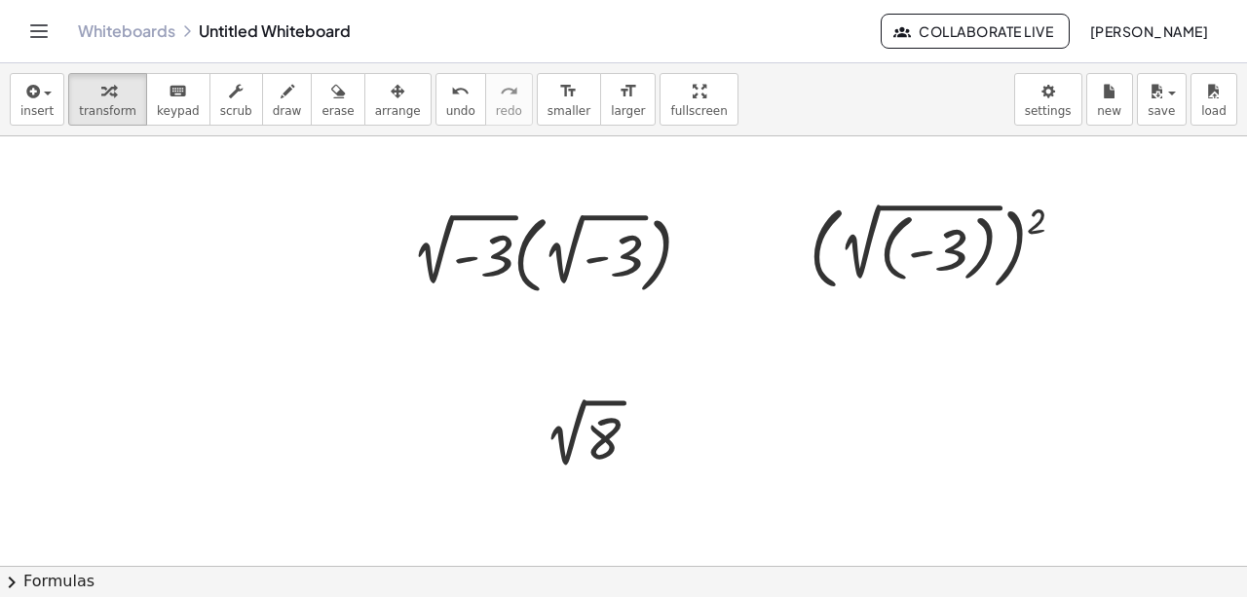
scroll to position [2218, 0]
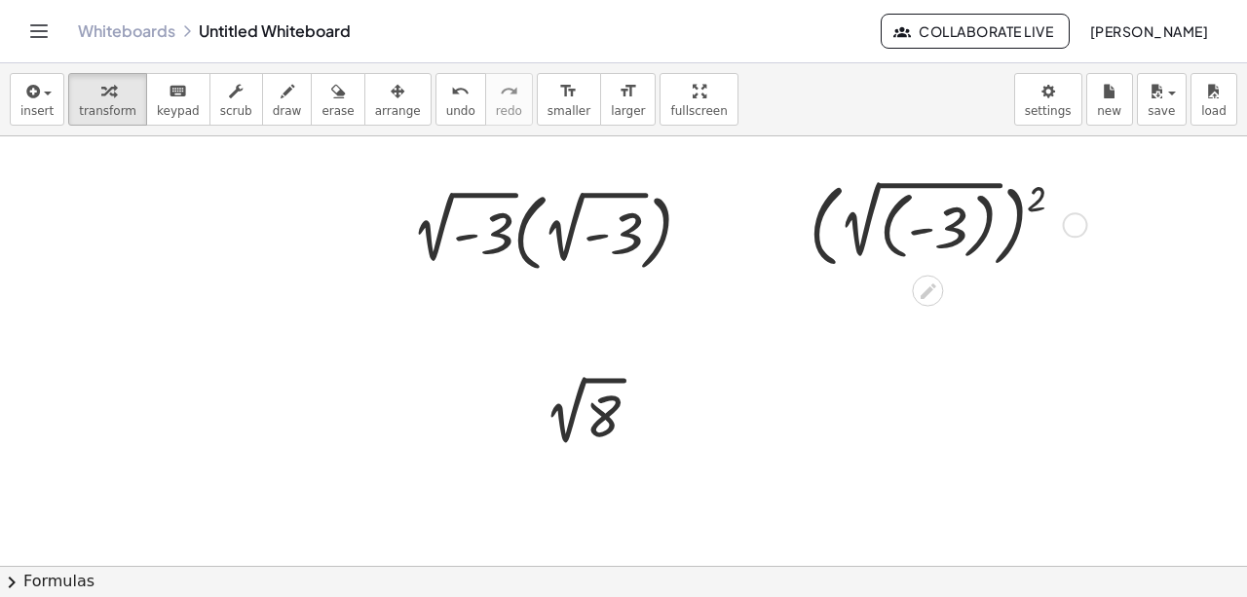
click at [926, 229] on div at bounding box center [945, 223] width 290 height 100
drag, startPoint x: 1035, startPoint y: 201, endPoint x: 978, endPoint y: 217, distance: 58.9
click at [933, 217] on div at bounding box center [945, 223] width 290 height 100
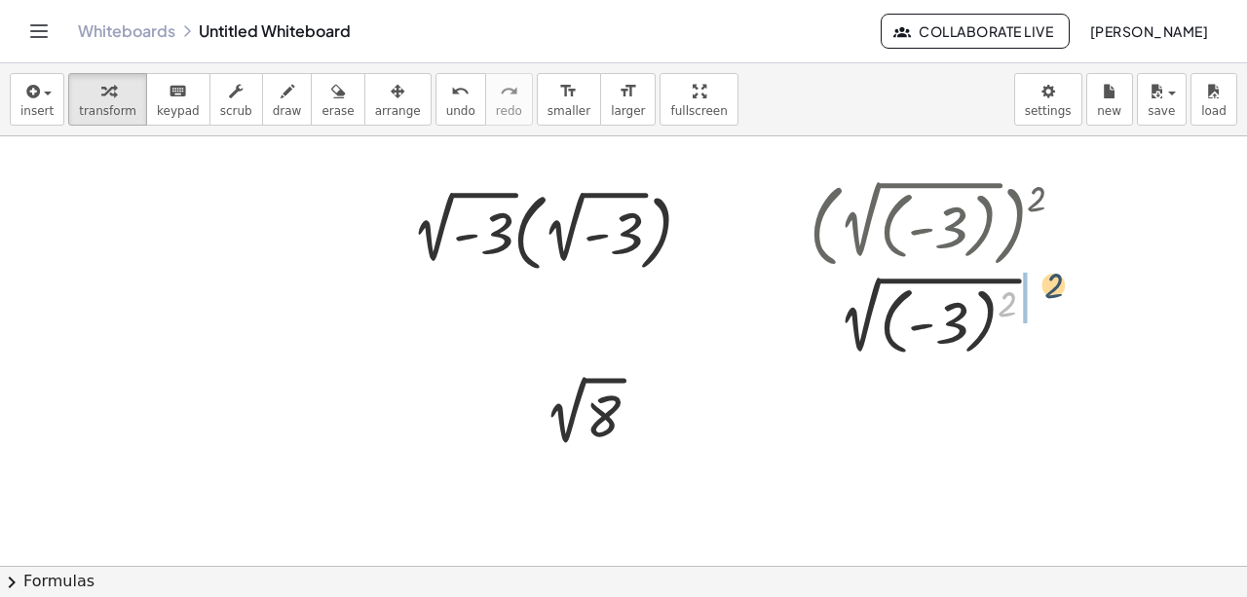
drag, startPoint x: 1010, startPoint y: 299, endPoint x: 1057, endPoint y: 281, distance: 51.2
click at [933, 281] on div at bounding box center [945, 320] width 290 height 84
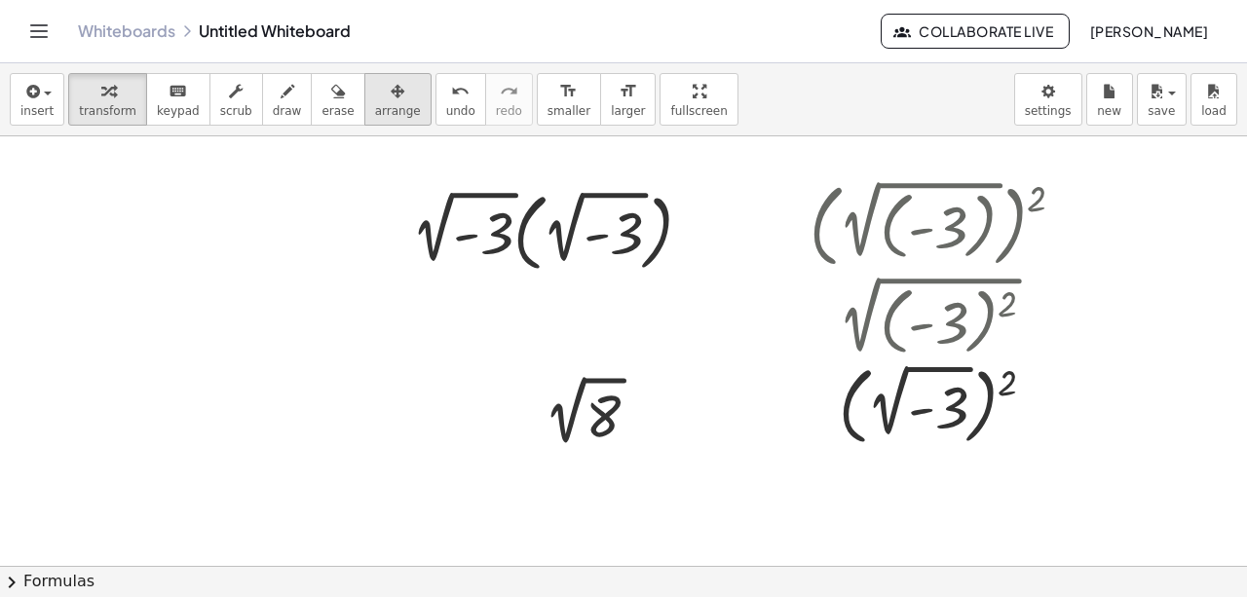
click at [375, 108] on span "arrange" at bounding box center [398, 111] width 46 height 14
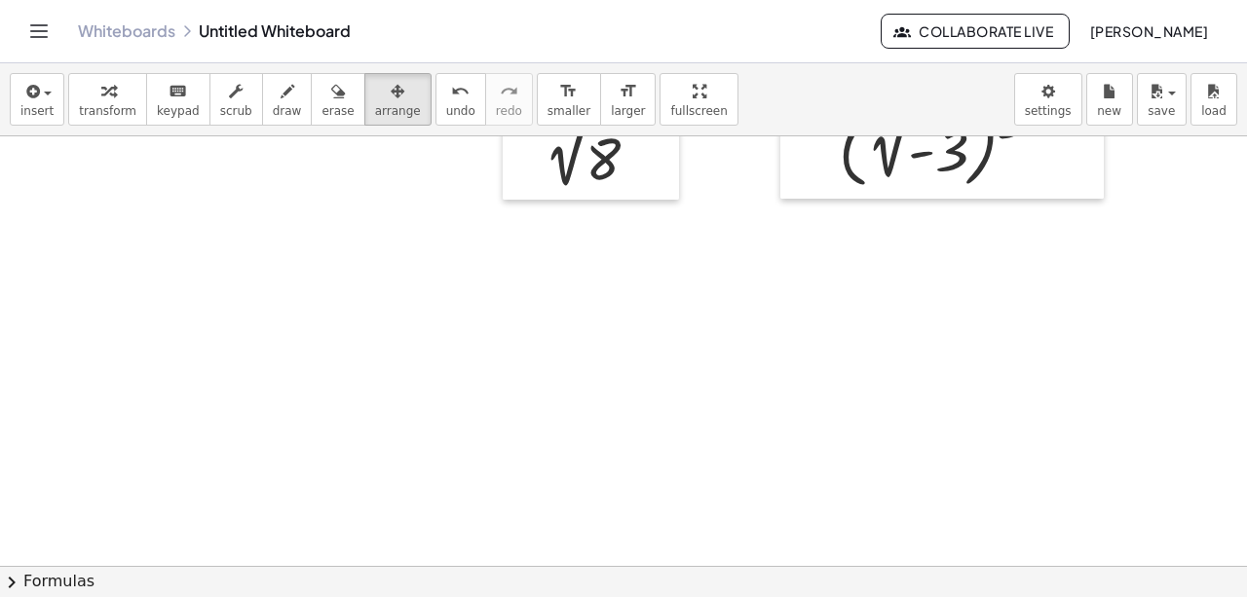
scroll to position [2478, 0]
click at [107, 94] on div "button" at bounding box center [107, 90] width 57 height 23
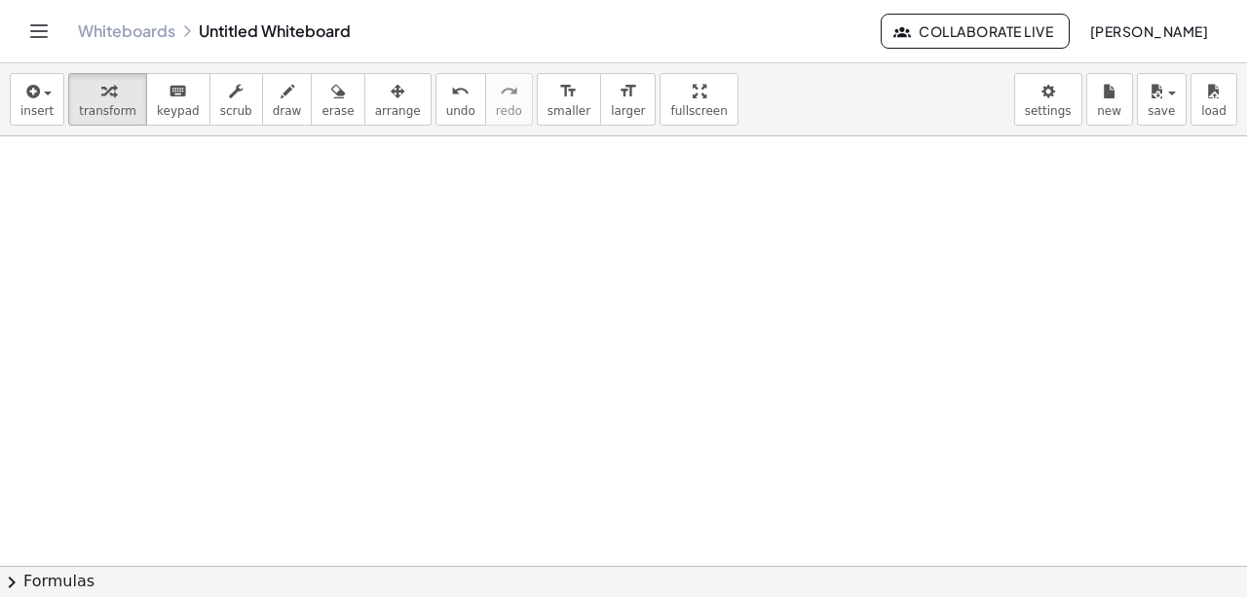
scroll to position [2584, 0]
click at [50, 88] on button "insert" at bounding box center [37, 99] width 55 height 53
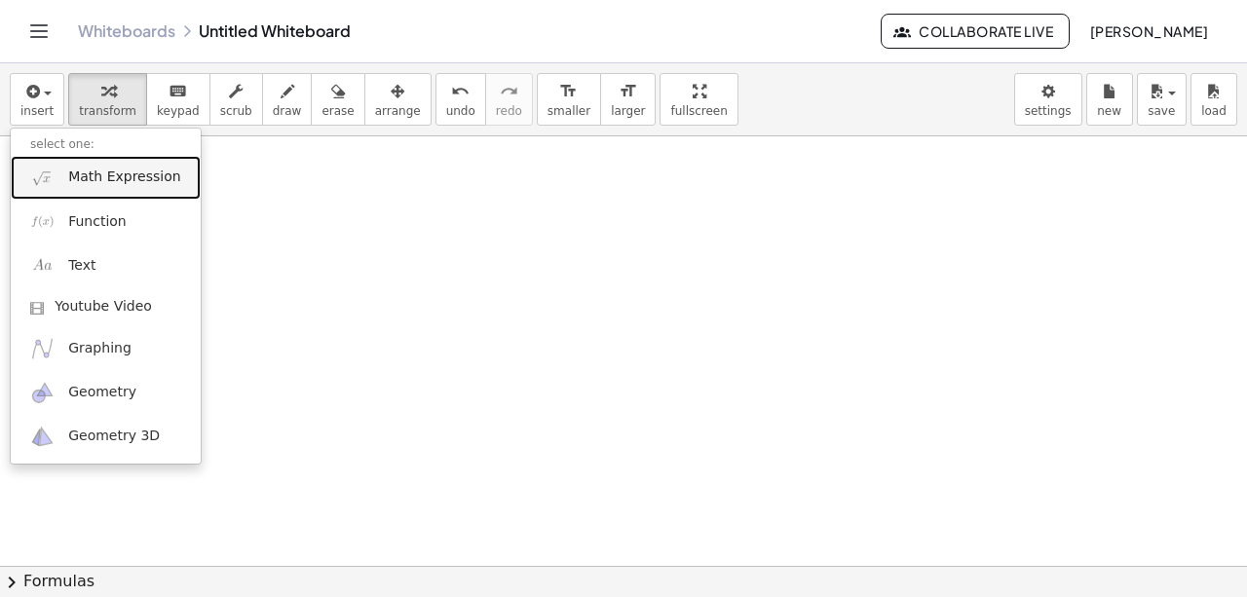
click at [59, 182] on link "Math Expression" at bounding box center [106, 178] width 190 height 44
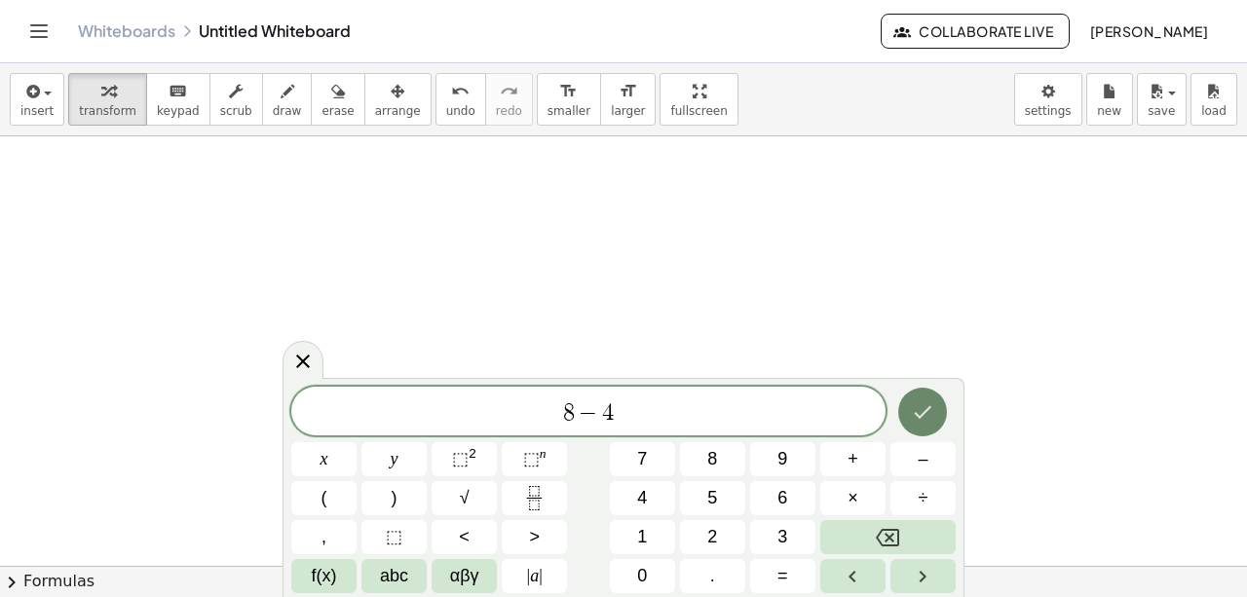
click at [916, 409] on icon "Done" at bounding box center [922, 412] width 23 height 23
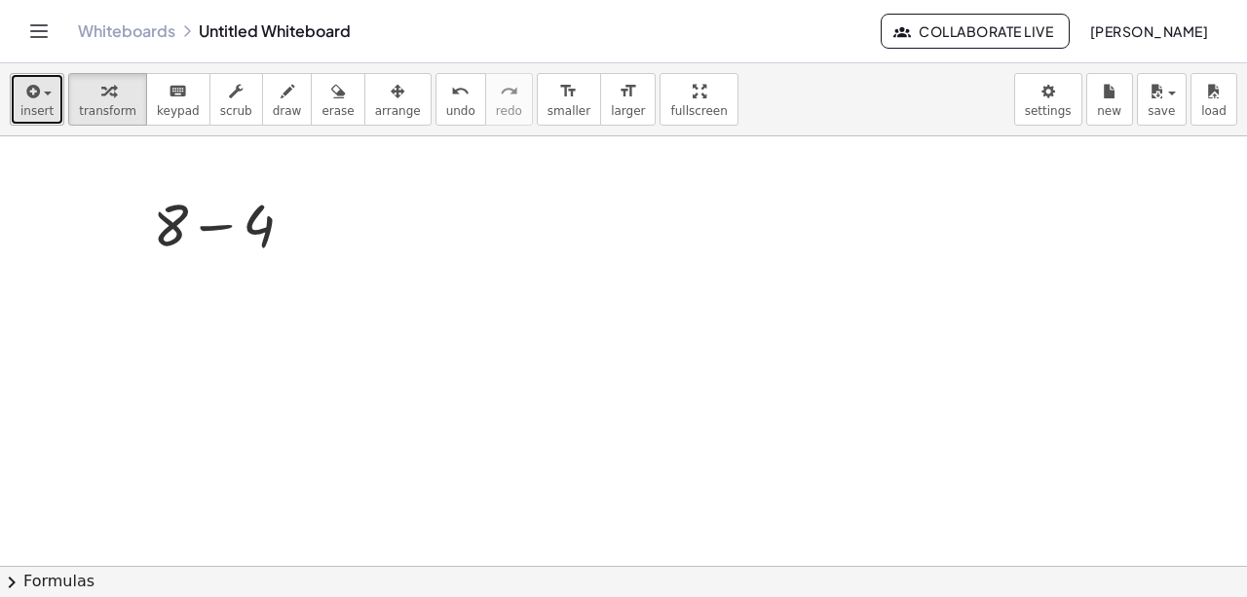
click at [45, 104] on span "insert" at bounding box center [36, 111] width 33 height 14
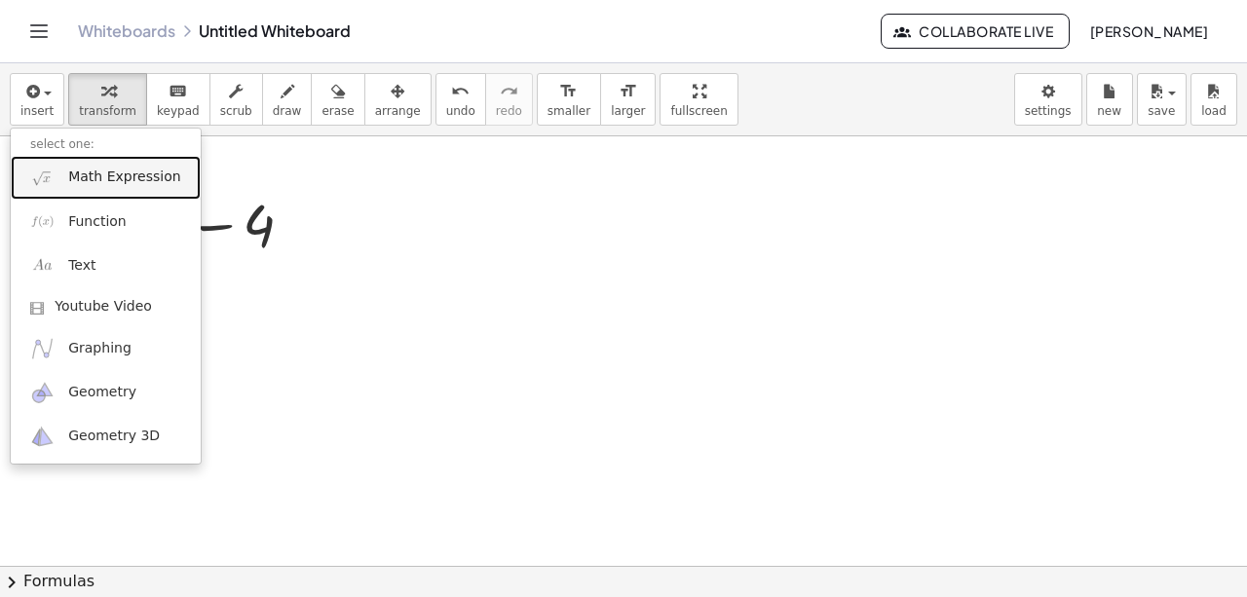
click at [84, 184] on span "Math Expression" at bounding box center [124, 177] width 112 height 19
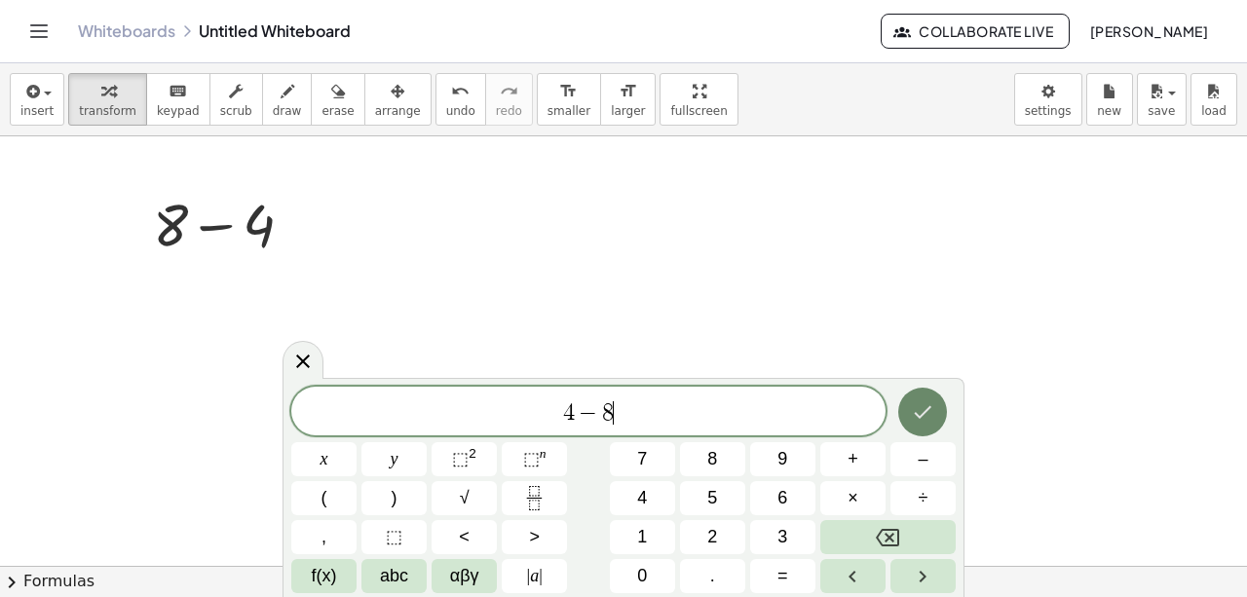
click at [928, 419] on icon "Done" at bounding box center [922, 412] width 23 height 23
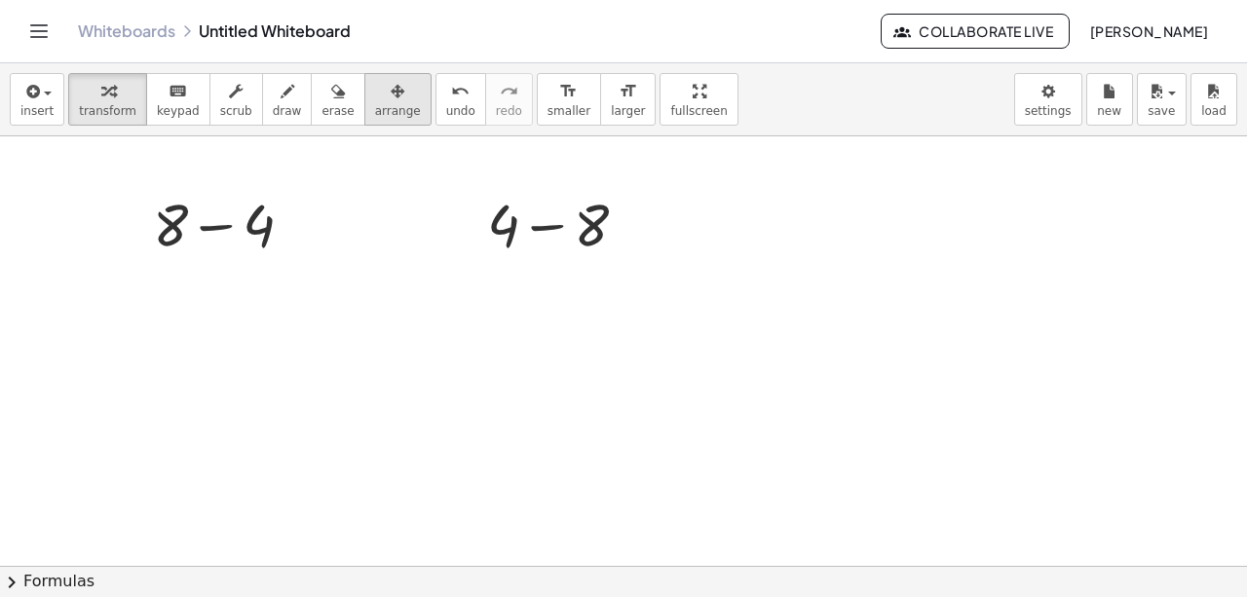
click at [375, 96] on div "button" at bounding box center [398, 90] width 46 height 23
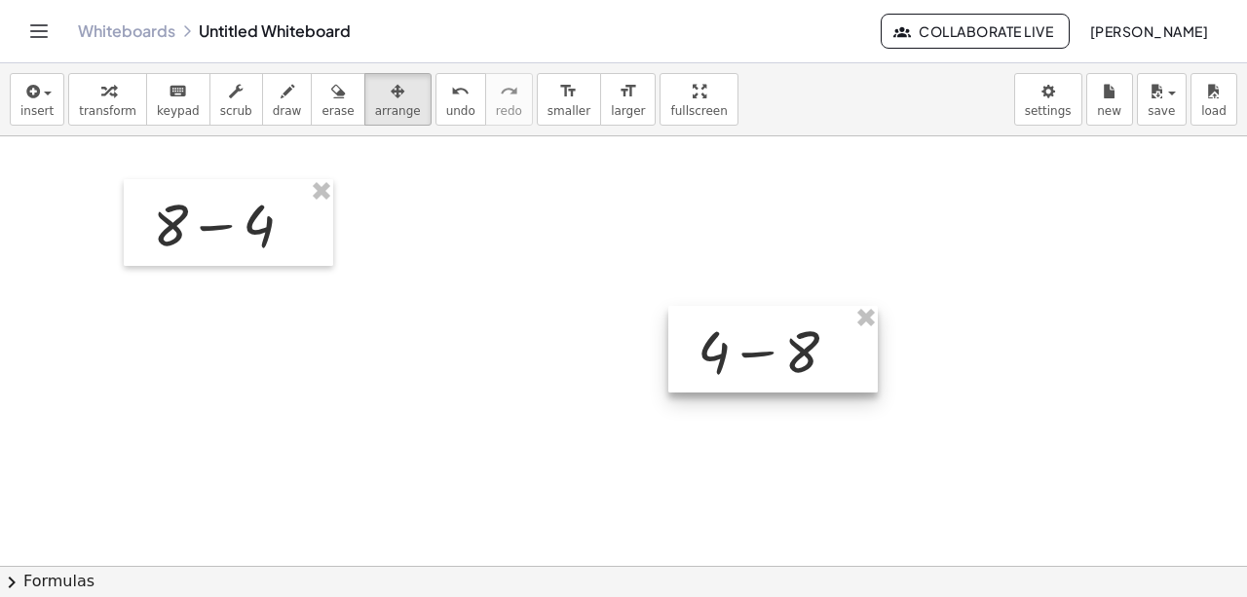
drag, startPoint x: 536, startPoint y: 205, endPoint x: 641, endPoint y: 313, distance: 150.9
click at [750, 330] on div at bounding box center [774, 350] width 210 height 88
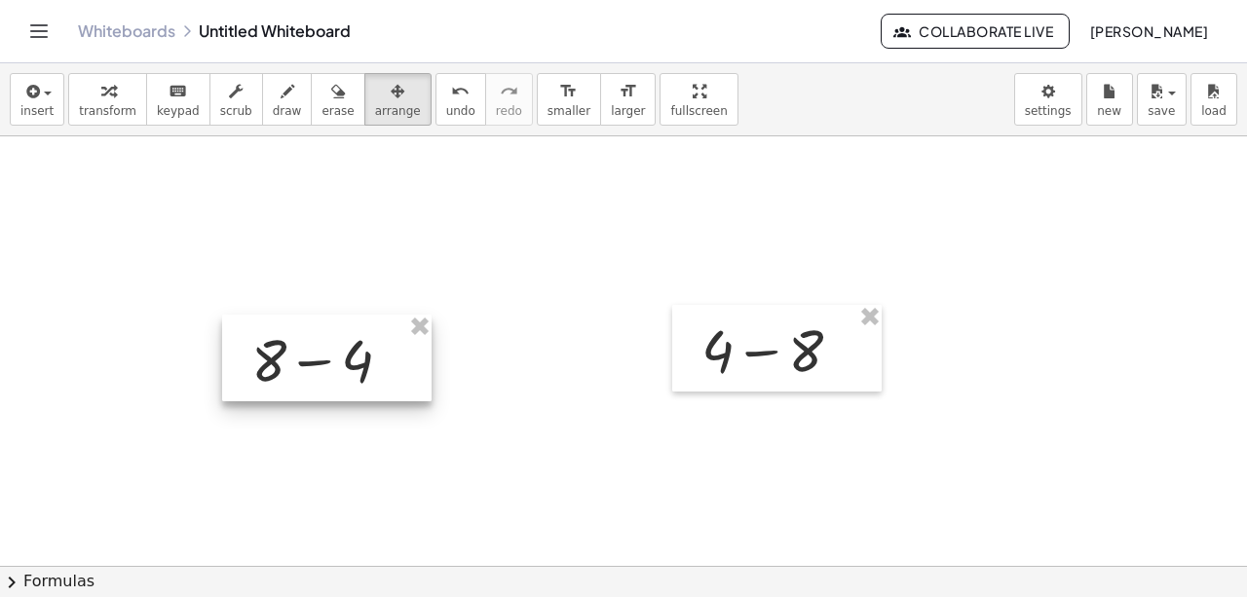
drag, startPoint x: 244, startPoint y: 246, endPoint x: 342, endPoint y: 381, distance: 167.4
click at [342, 381] on div at bounding box center [327, 359] width 210 height 88
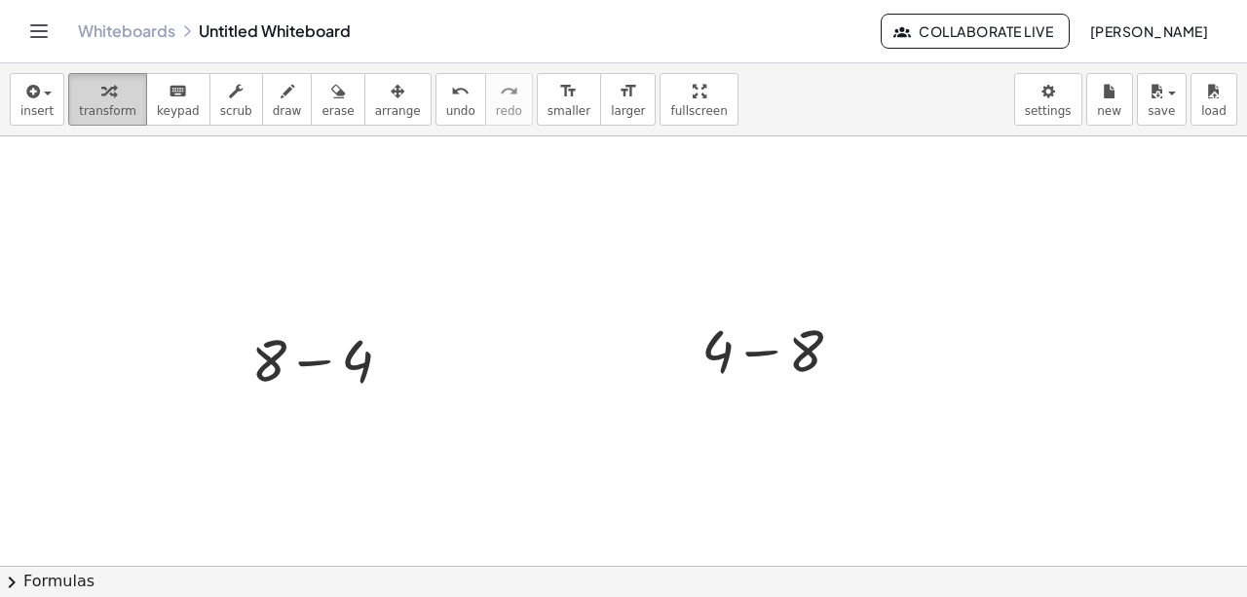
click at [105, 112] on span "transform" at bounding box center [107, 111] width 57 height 14
click at [346, 359] on div at bounding box center [329, 359] width 175 height 78
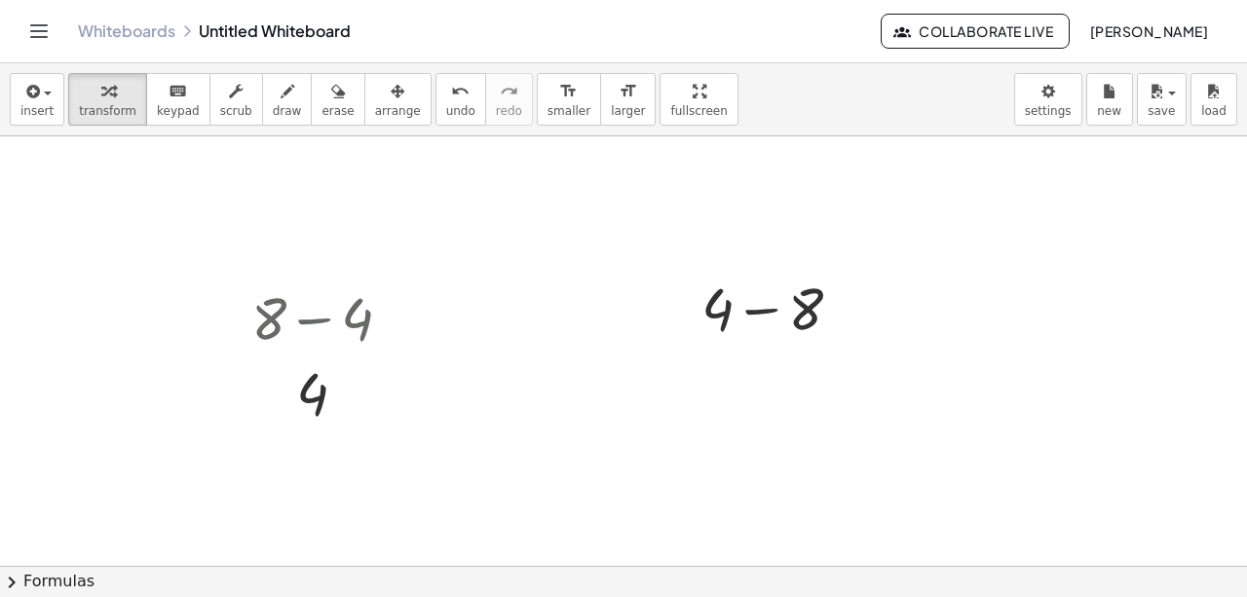
scroll to position [2649, 0]
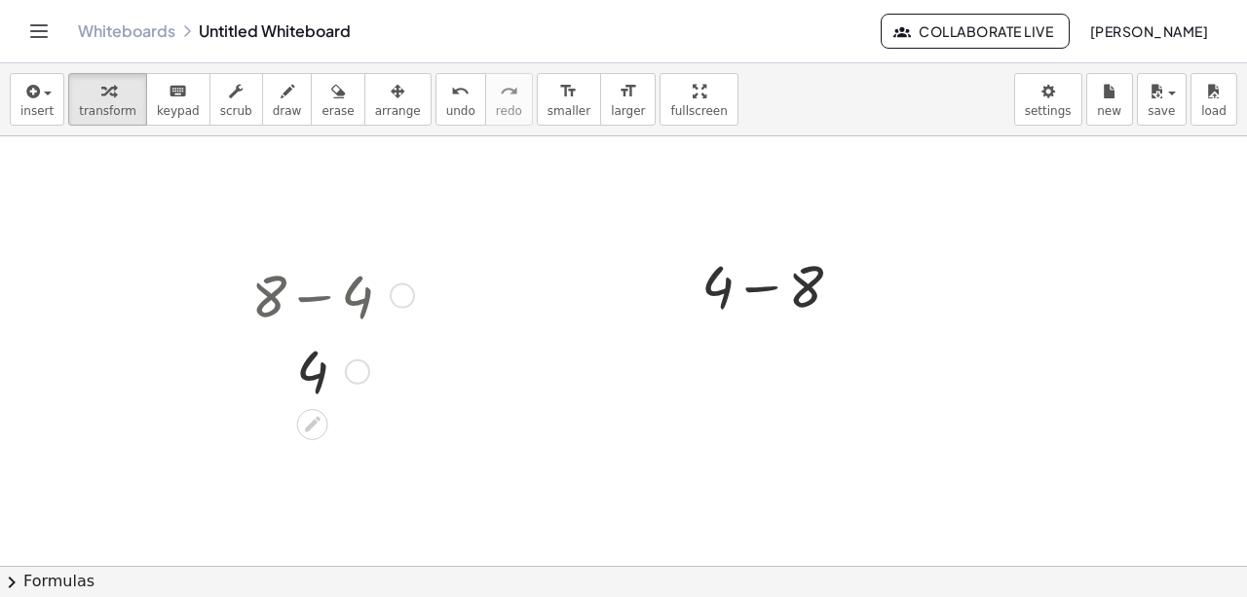
click at [284, 300] on div at bounding box center [329, 294] width 175 height 78
click at [28, 109] on span "insert" at bounding box center [36, 111] width 33 height 14
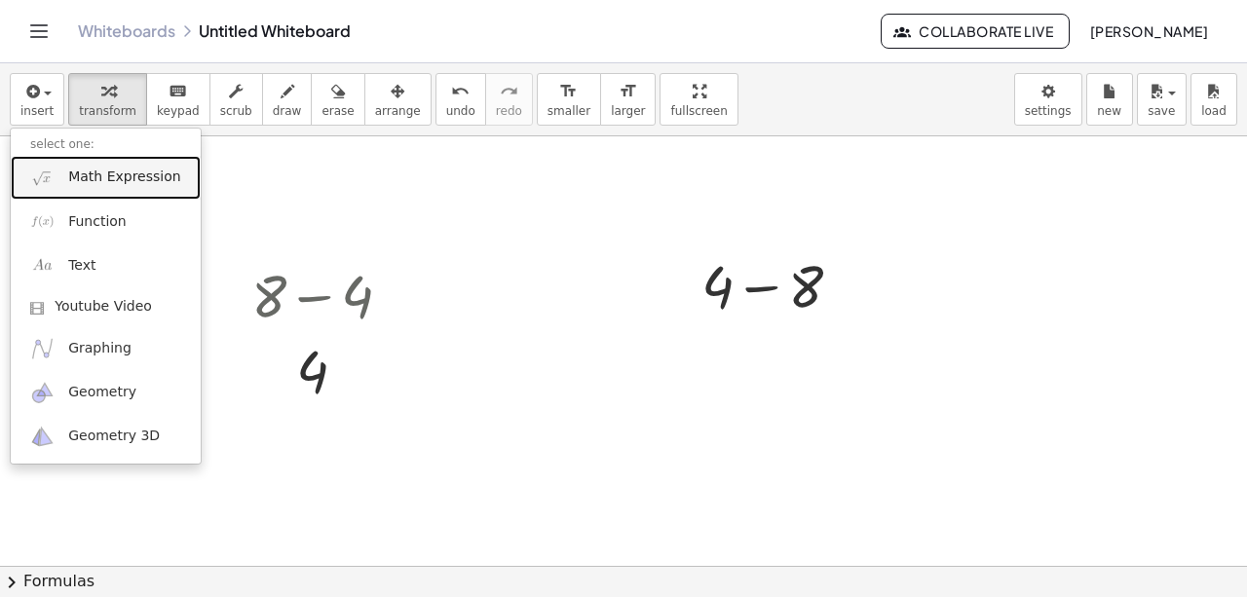
click at [78, 170] on span "Math Expression" at bounding box center [124, 177] width 112 height 19
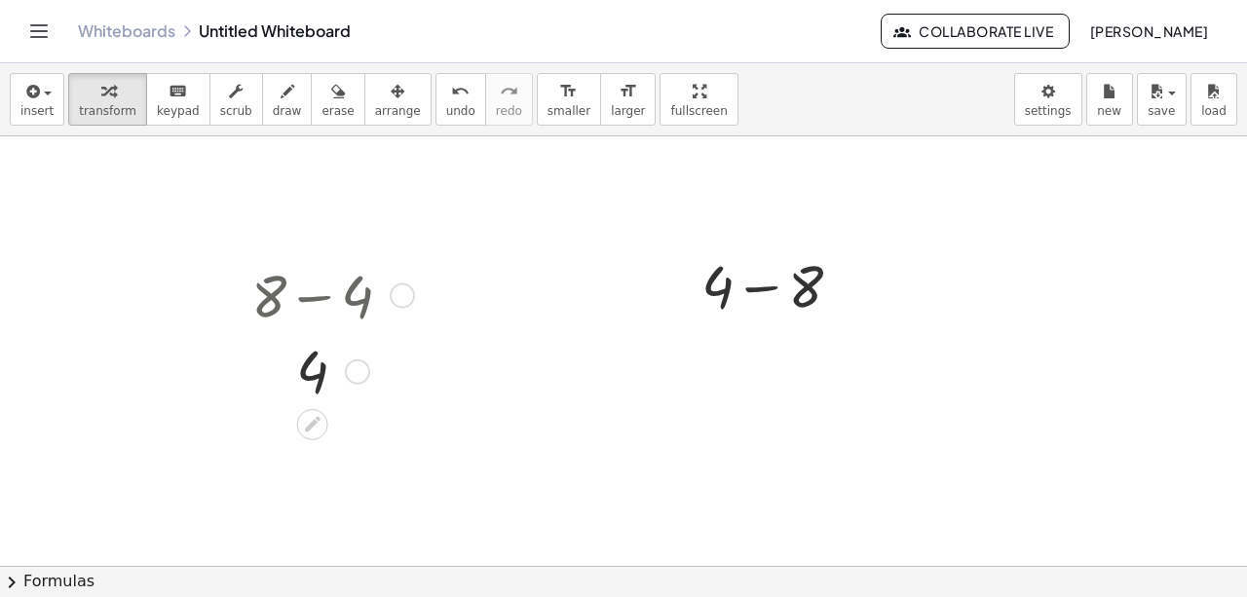
click at [302, 307] on div at bounding box center [329, 294] width 175 height 78
click at [309, 296] on div at bounding box center [329, 294] width 175 height 78
click at [314, 423] on icon at bounding box center [313, 425] width 16 height 16
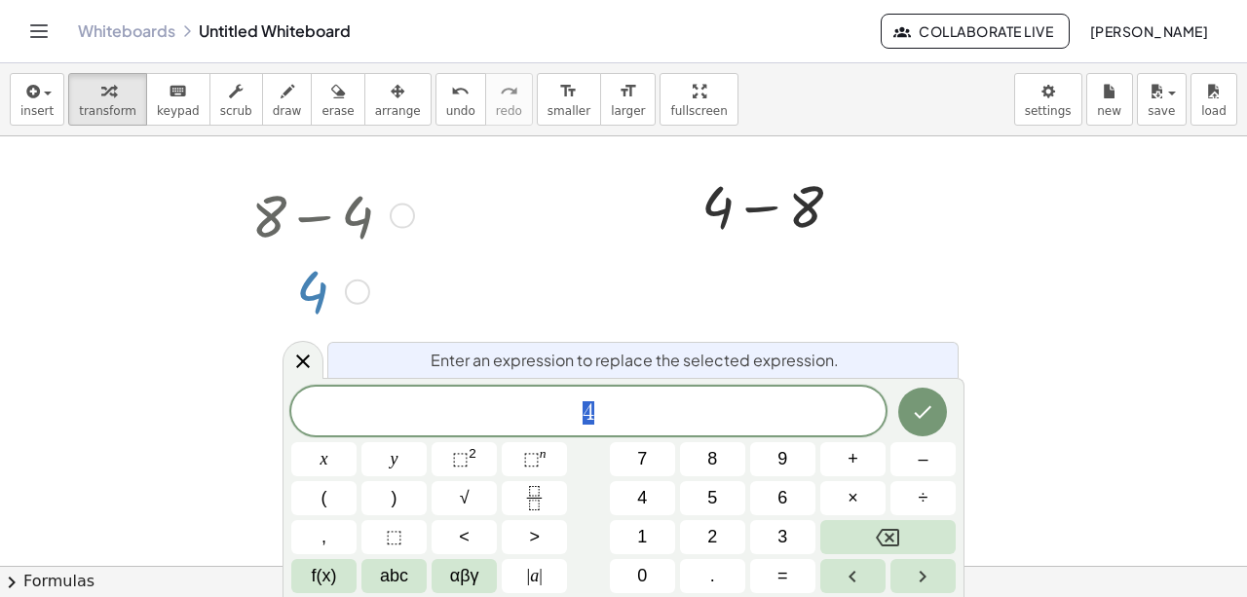
scroll to position [2731, 0]
click at [302, 359] on icon at bounding box center [302, 361] width 23 height 23
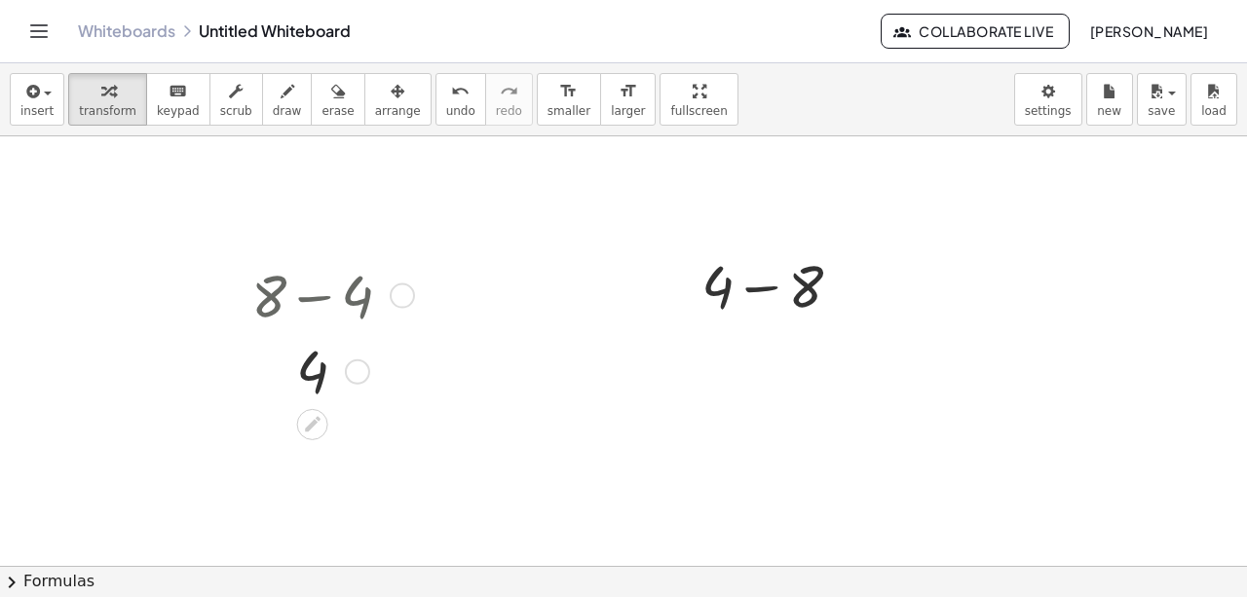
click at [319, 310] on div at bounding box center [329, 294] width 175 height 78
click at [310, 292] on div at bounding box center [329, 294] width 175 height 78
click at [756, 289] on div at bounding box center [779, 285] width 175 height 78
click at [265, 301] on div at bounding box center [329, 294] width 175 height 78
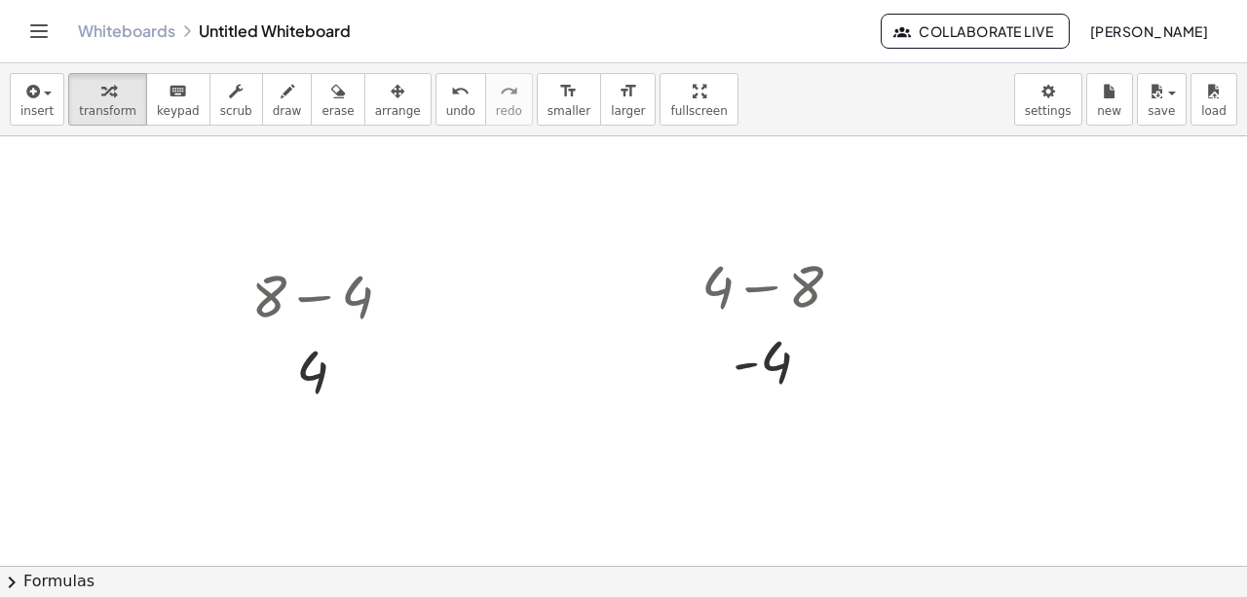
drag, startPoint x: 614, startPoint y: 371, endPoint x: 563, endPoint y: 395, distance: 55.8
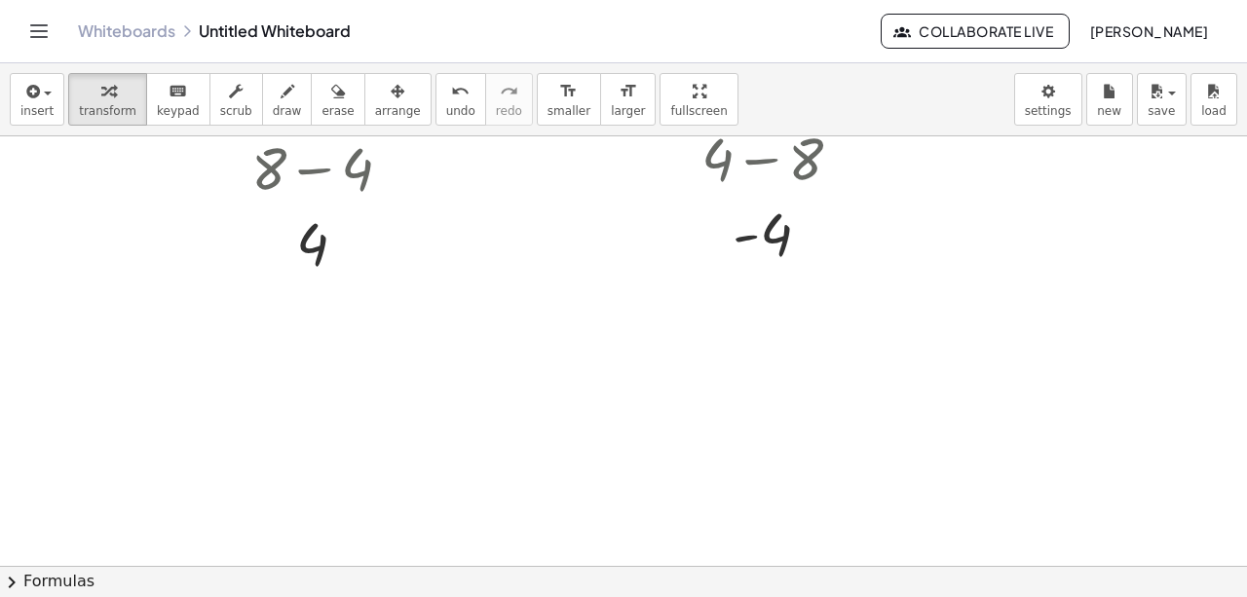
scroll to position [2779, 0]
click at [41, 107] on span "insert" at bounding box center [36, 111] width 33 height 14
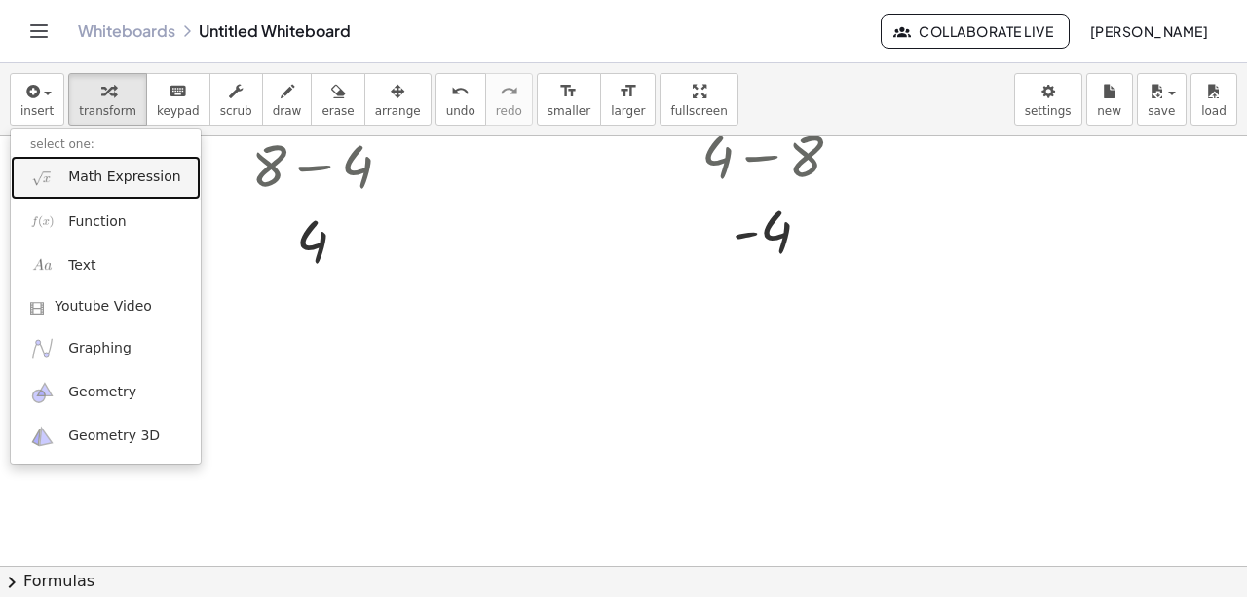
click at [74, 183] on span "Math Expression" at bounding box center [124, 177] width 112 height 19
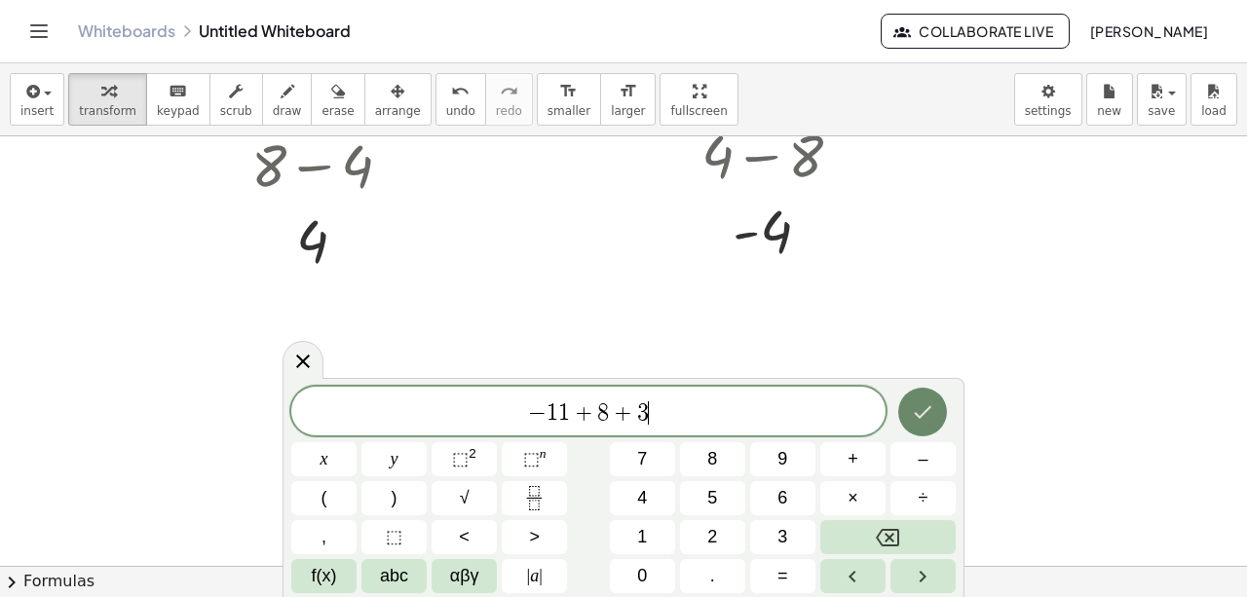
click at [920, 421] on icon "Done" at bounding box center [922, 412] width 23 height 23
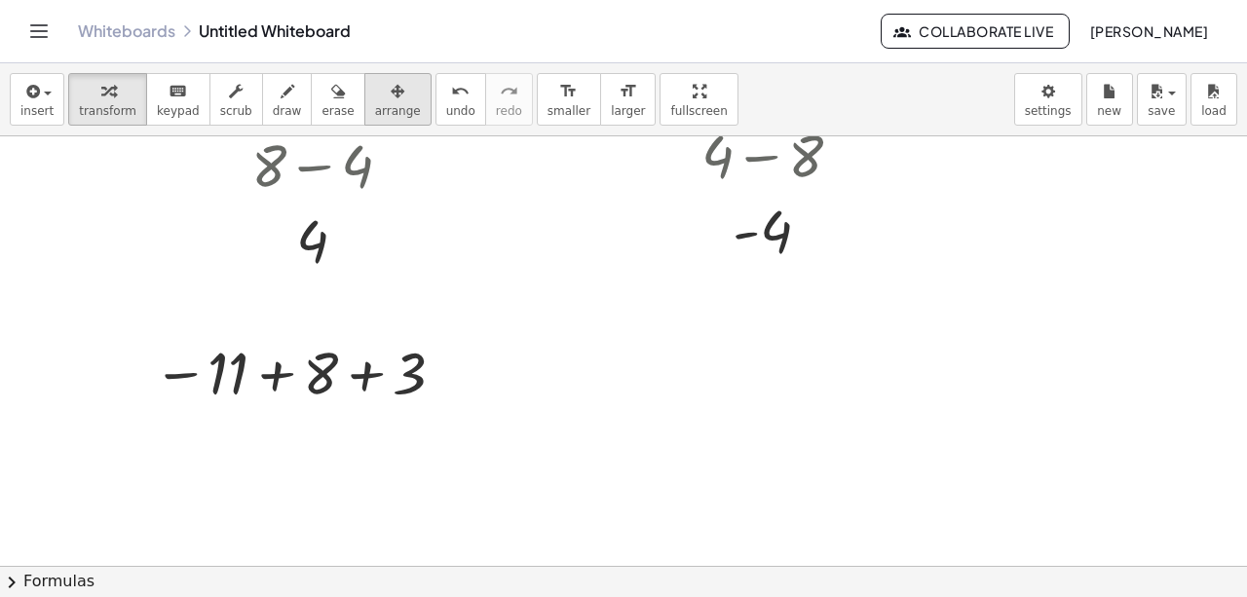
click at [375, 104] on span "arrange" at bounding box center [398, 111] width 46 height 14
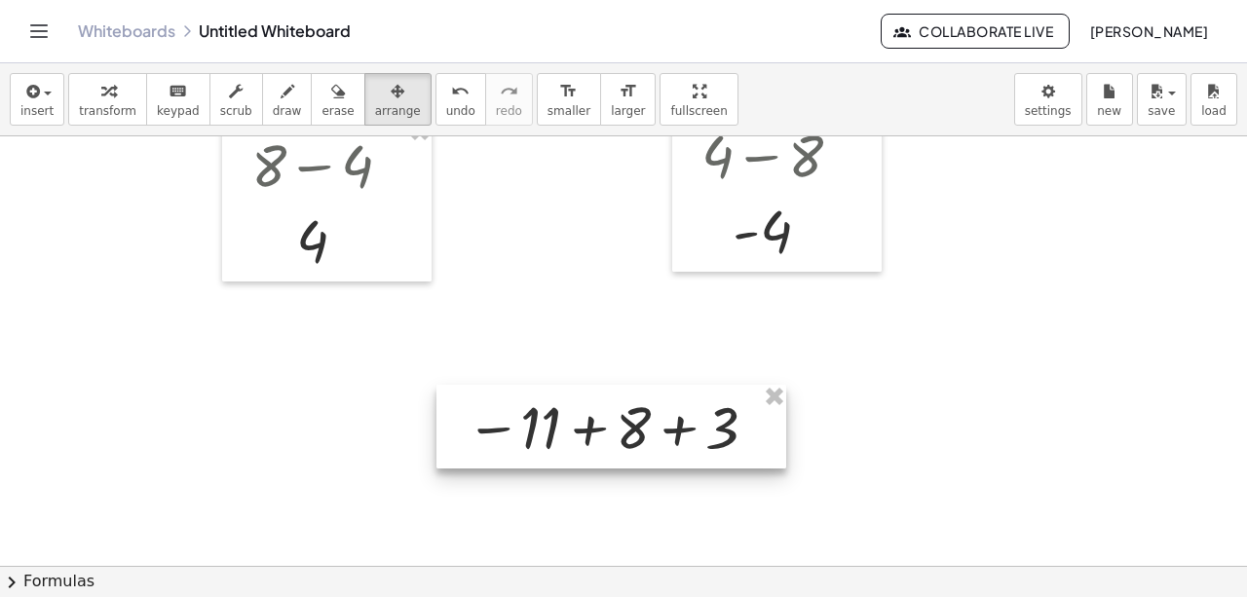
drag, startPoint x: 348, startPoint y: 369, endPoint x: 661, endPoint y: 424, distance: 317.5
click at [661, 424] on div at bounding box center [612, 427] width 350 height 85
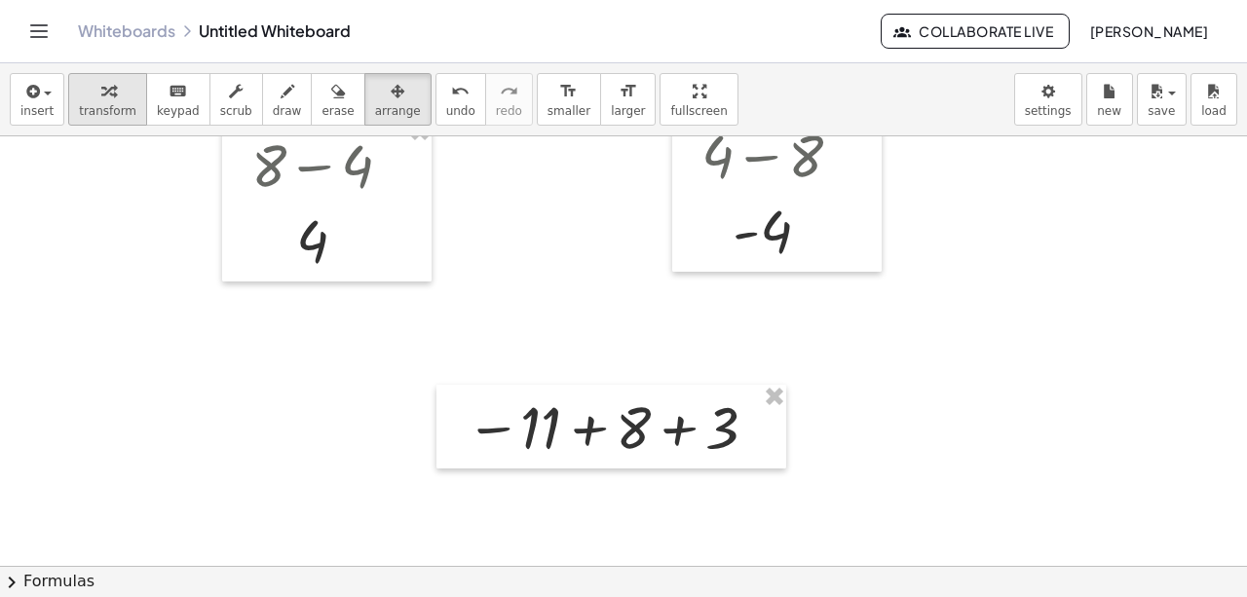
click at [90, 111] on span "transform" at bounding box center [107, 111] width 57 height 14
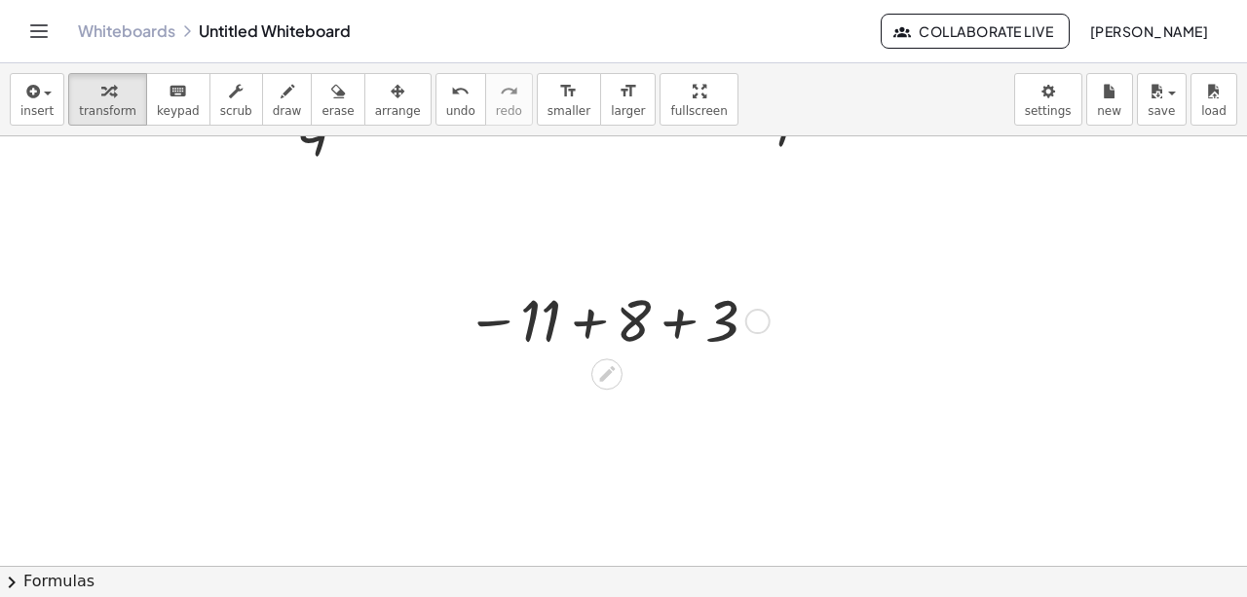
scroll to position [2909, 0]
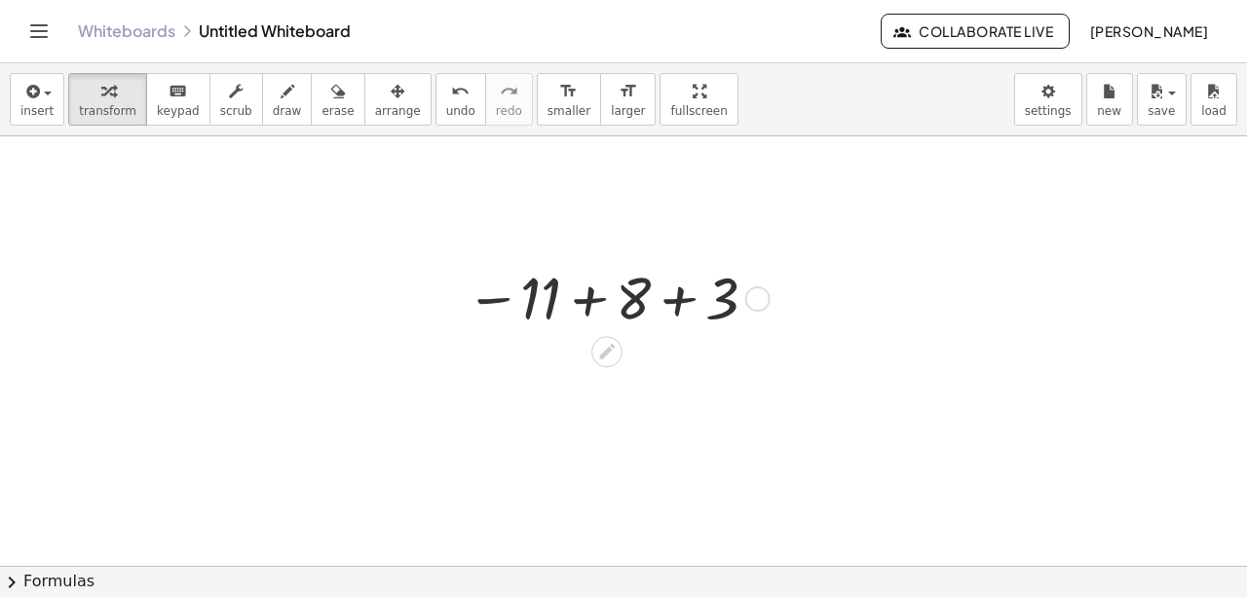
click at [653, 298] on div at bounding box center [614, 297] width 317 height 75
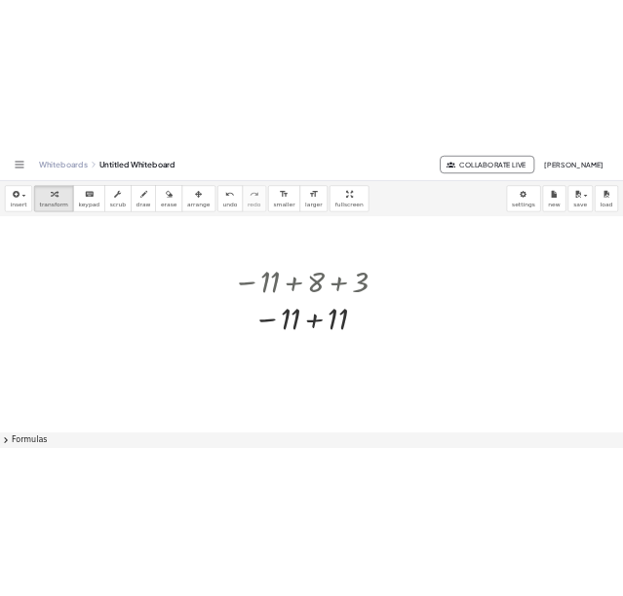
scroll to position [2974, 0]
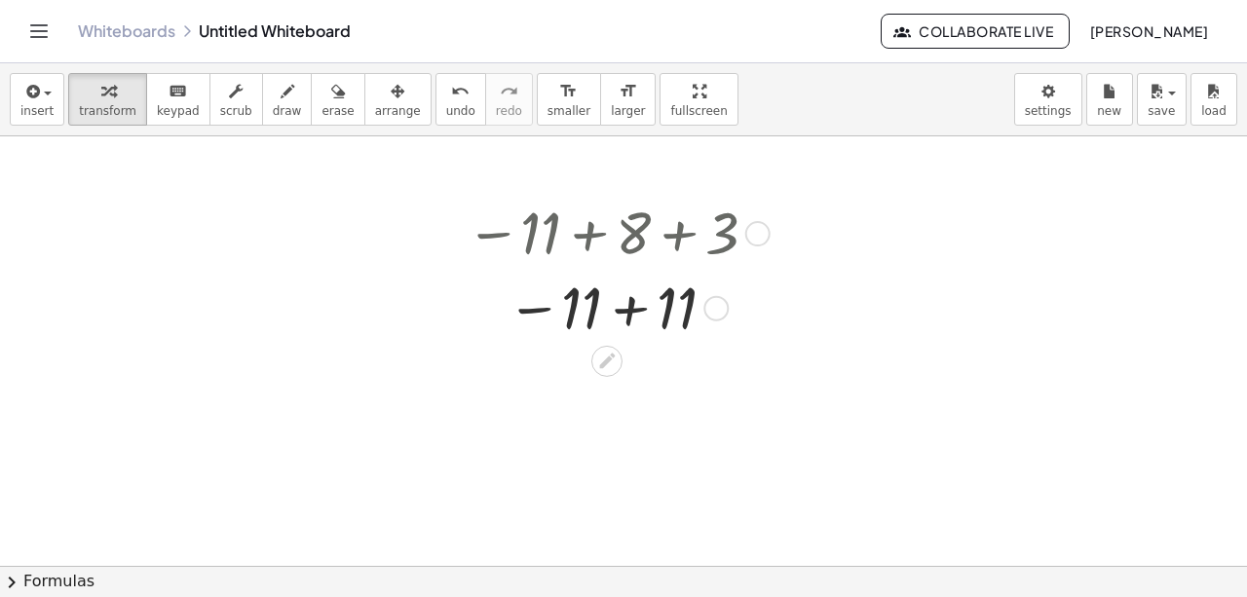
click at [617, 302] on div at bounding box center [614, 306] width 317 height 75
click at [446, 104] on span "undo" at bounding box center [460, 111] width 29 height 14
